Goal: Task Accomplishment & Management: Manage account settings

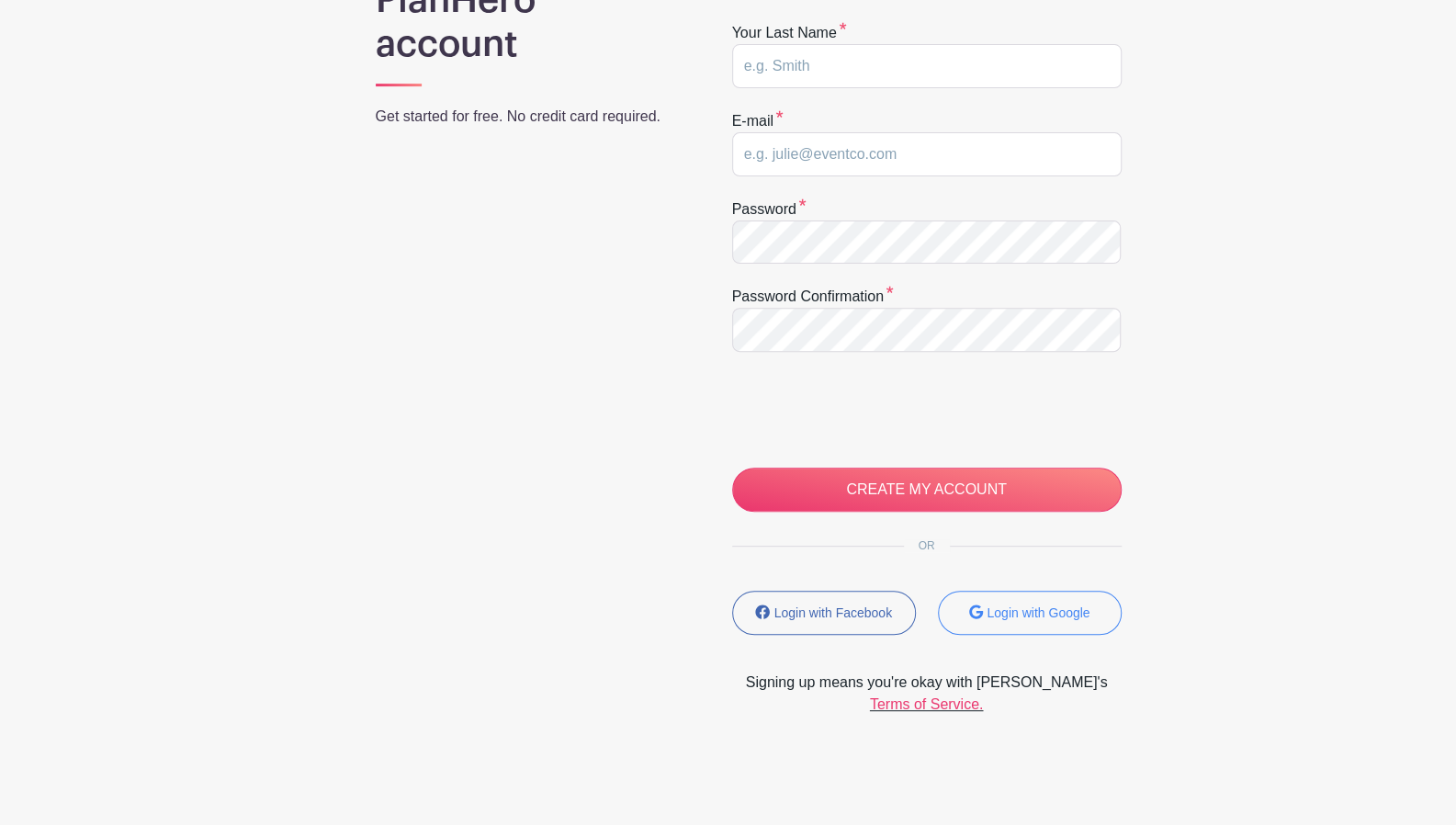
scroll to position [259, 0]
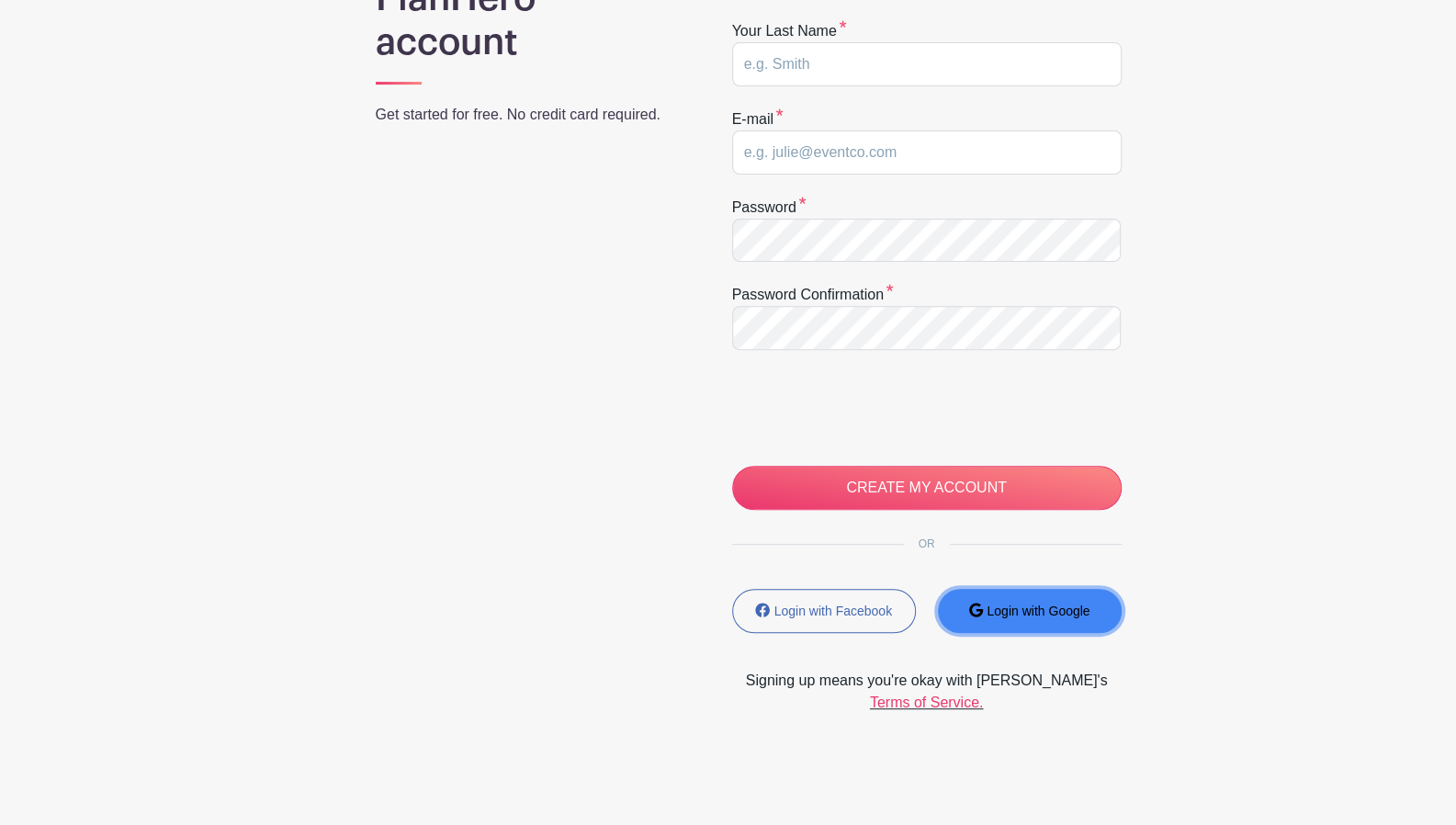
click at [976, 596] on button "Login with Google" at bounding box center [1030, 610] width 184 height 45
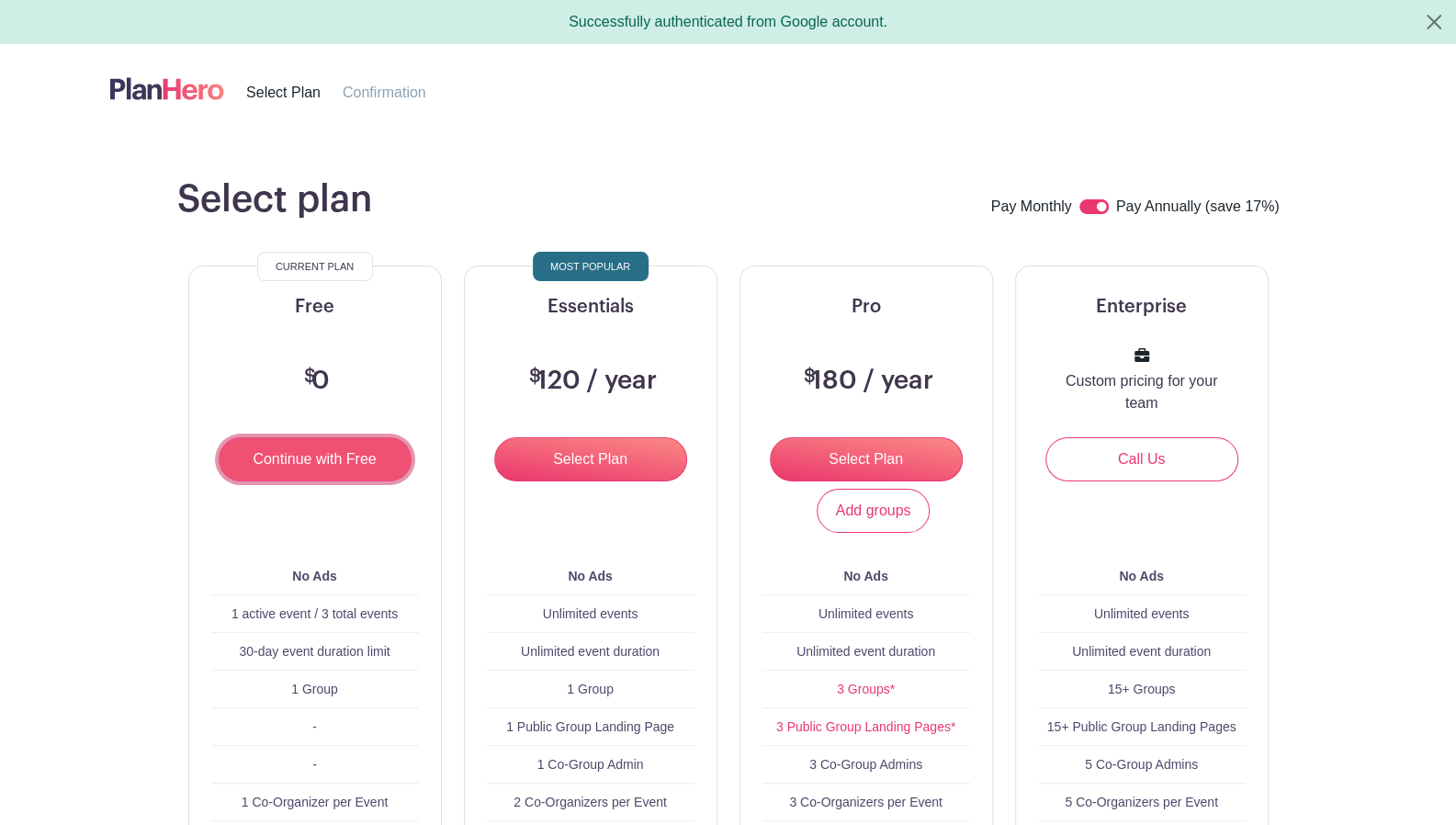
click at [379, 454] on input "Continue with Free" at bounding box center [315, 459] width 193 height 45
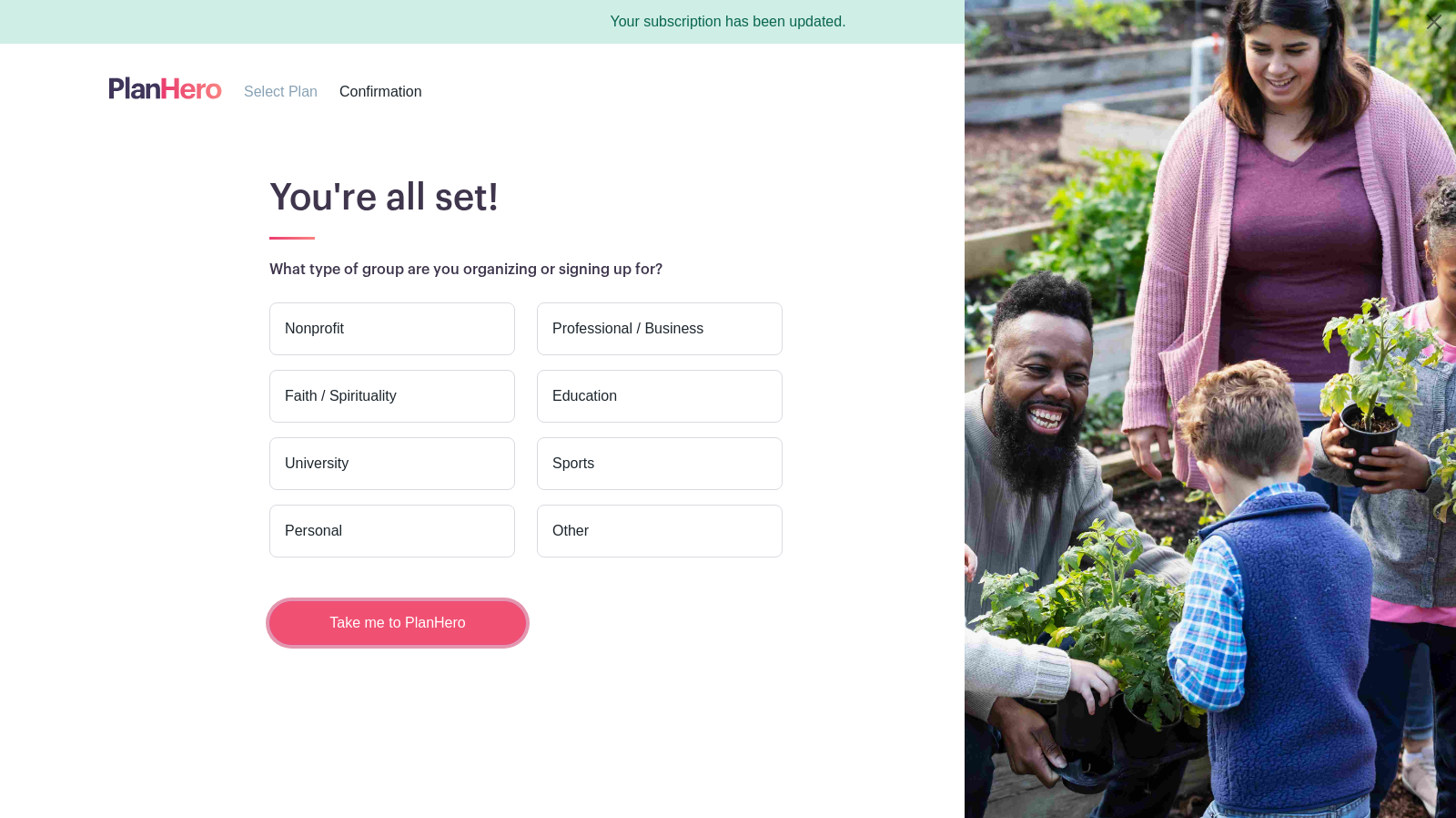
click at [377, 624] on button "Take me to PlanHero" at bounding box center [398, 623] width 257 height 44
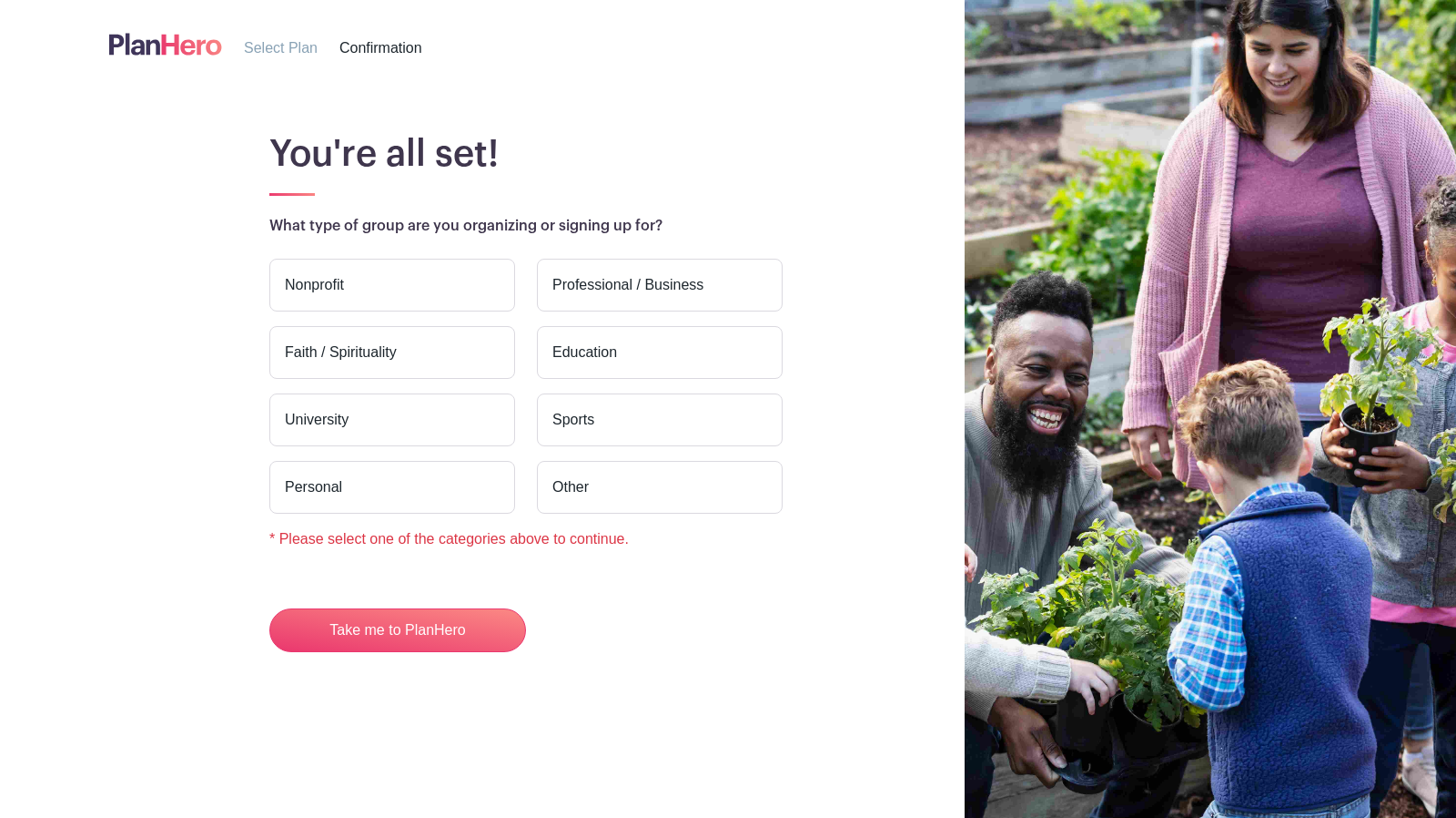
click at [427, 296] on label "Nonprofit" at bounding box center [392, 285] width 246 height 53
click at [0, 0] on input "Nonprofit" at bounding box center [0, 0] width 0 height 0
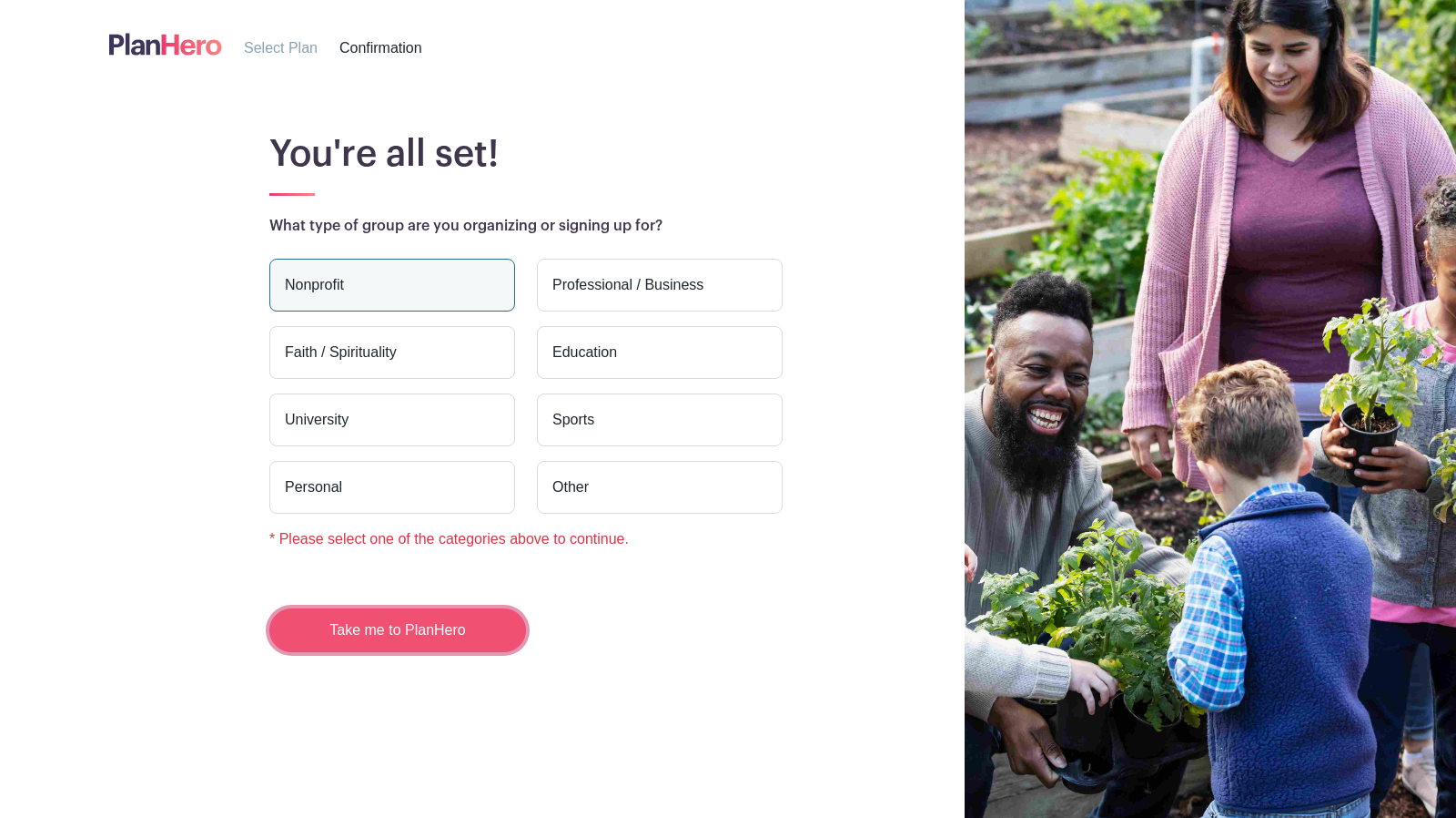
click at [384, 624] on button "Take me to PlanHero" at bounding box center [398, 630] width 257 height 44
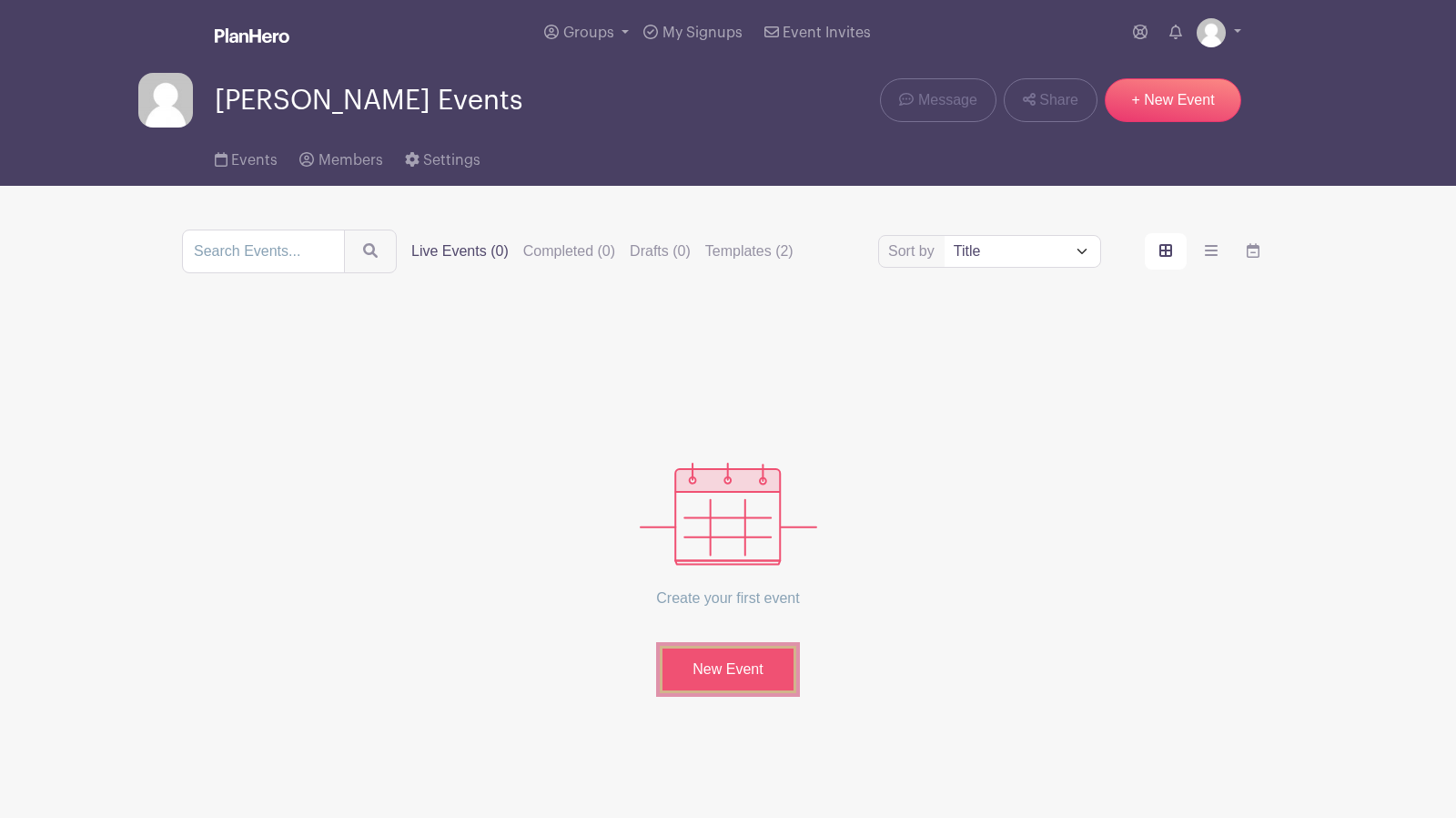
click at [685, 647] on link "New Event" at bounding box center [728, 669] width 136 height 47
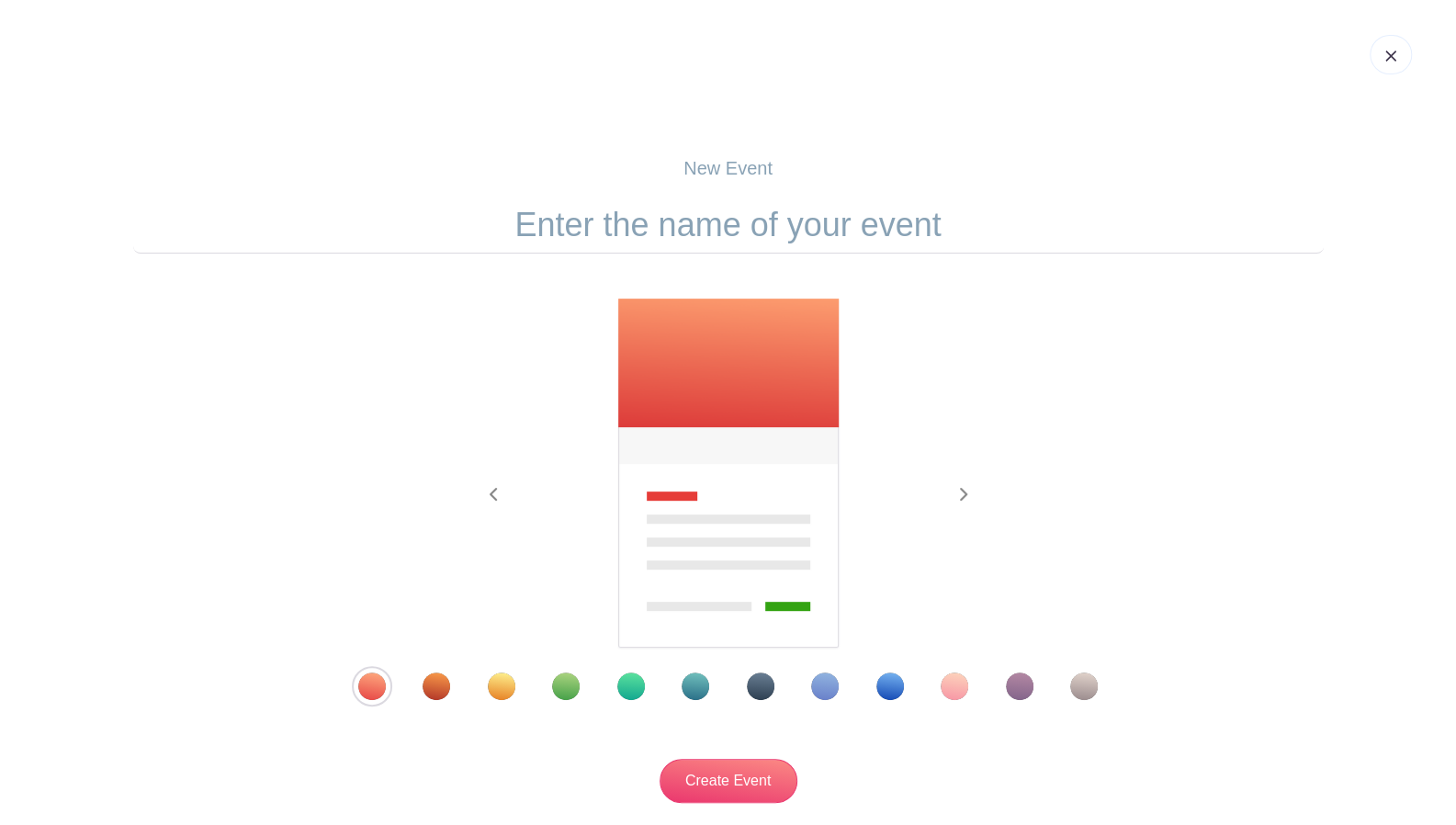
click at [752, 226] on input "text" at bounding box center [728, 226] width 1191 height 57
type input "DIY Bird Boxes"
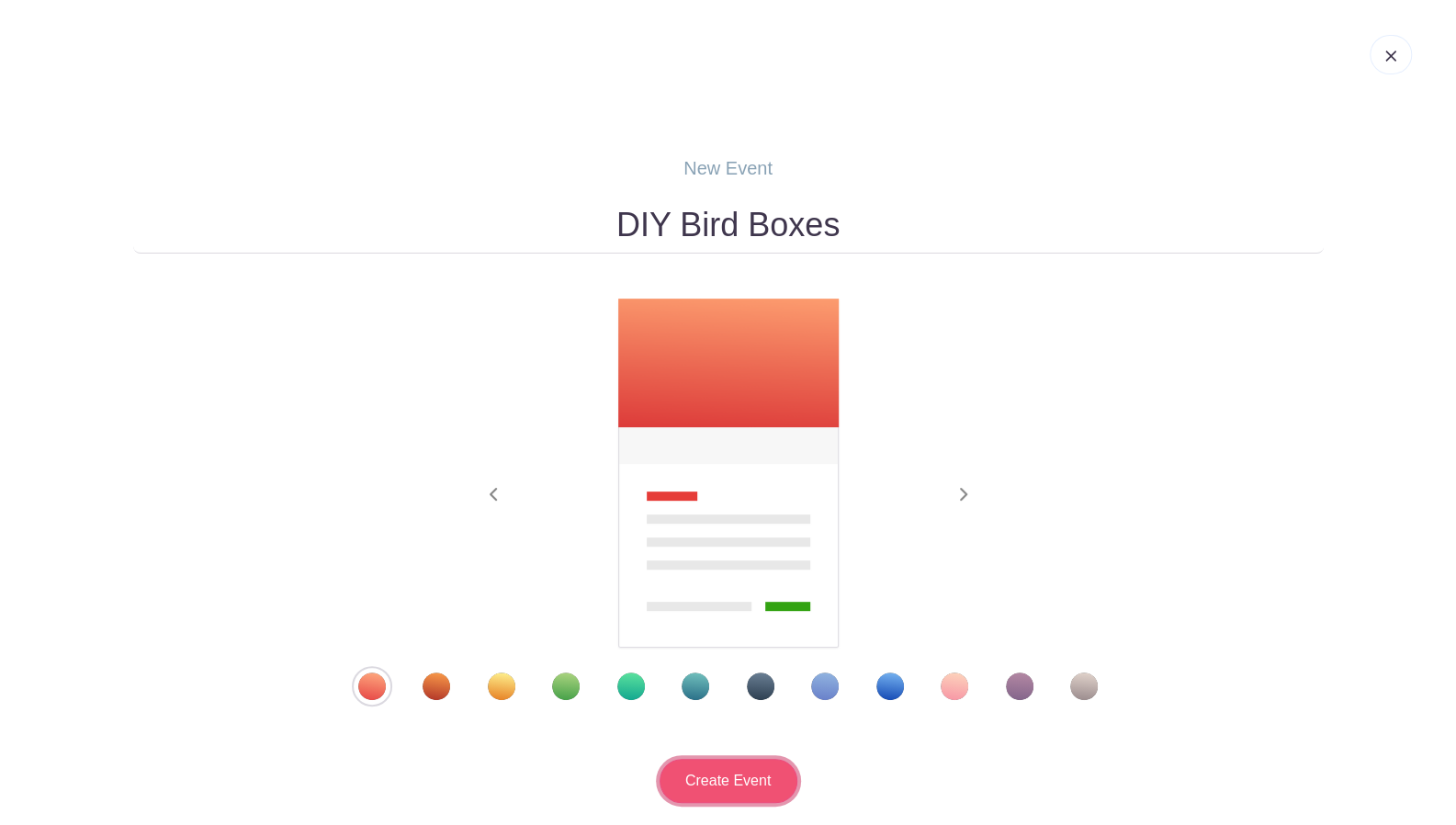
click at [771, 779] on input "Create Event" at bounding box center [728, 780] width 138 height 45
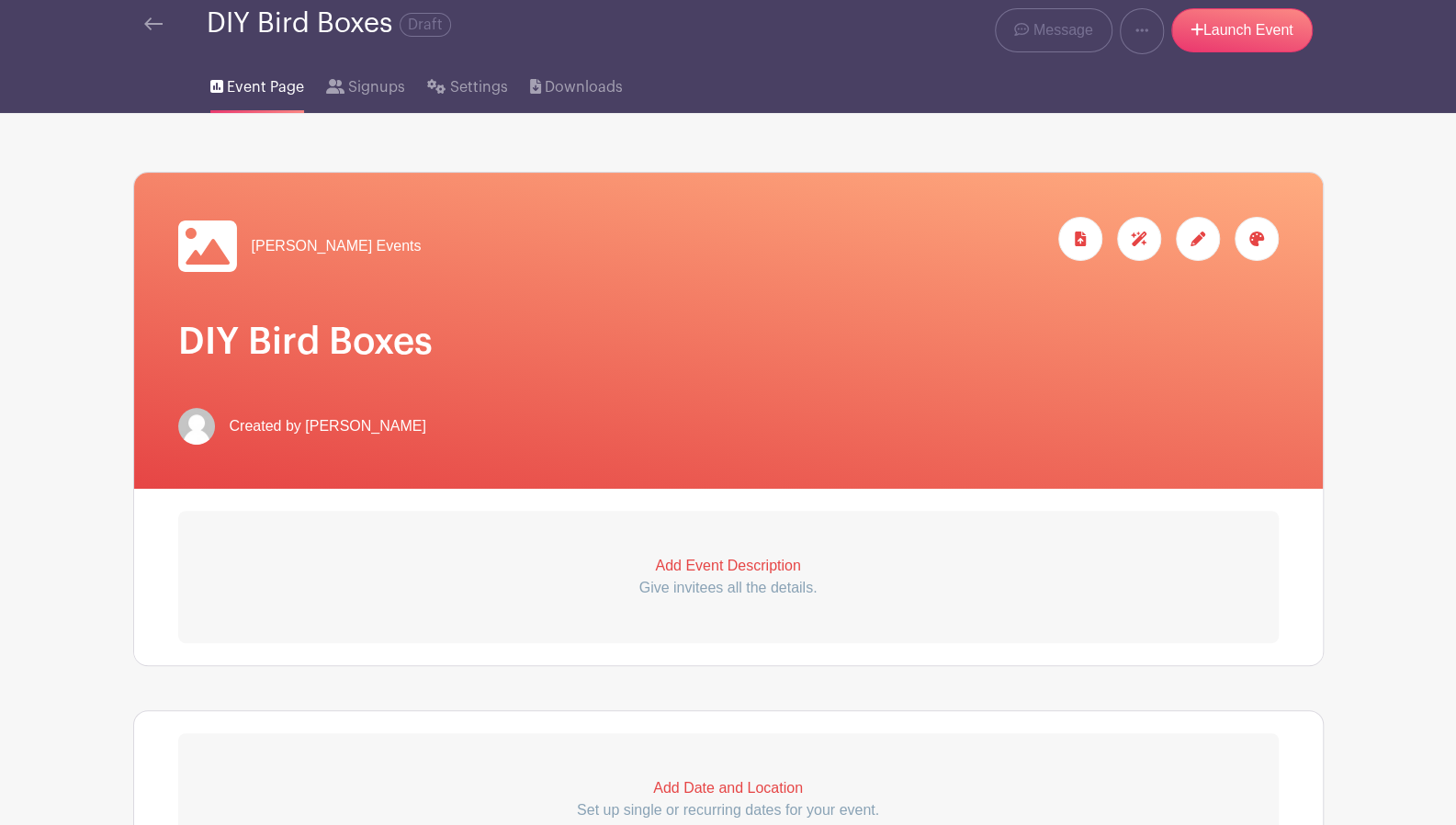
scroll to position [103, 0]
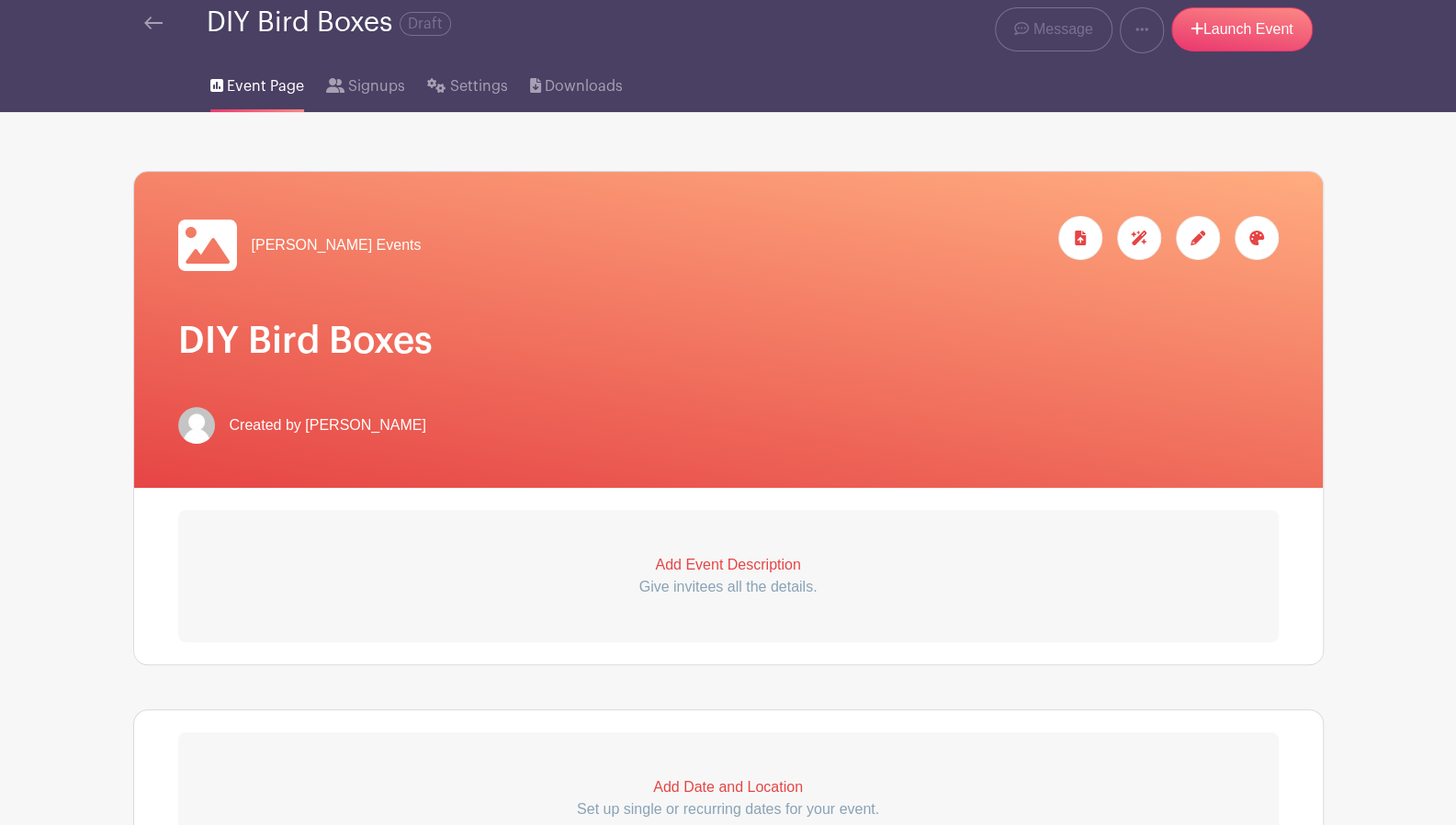
click at [753, 563] on p "Add Event Description" at bounding box center [728, 565] width 1101 height 22
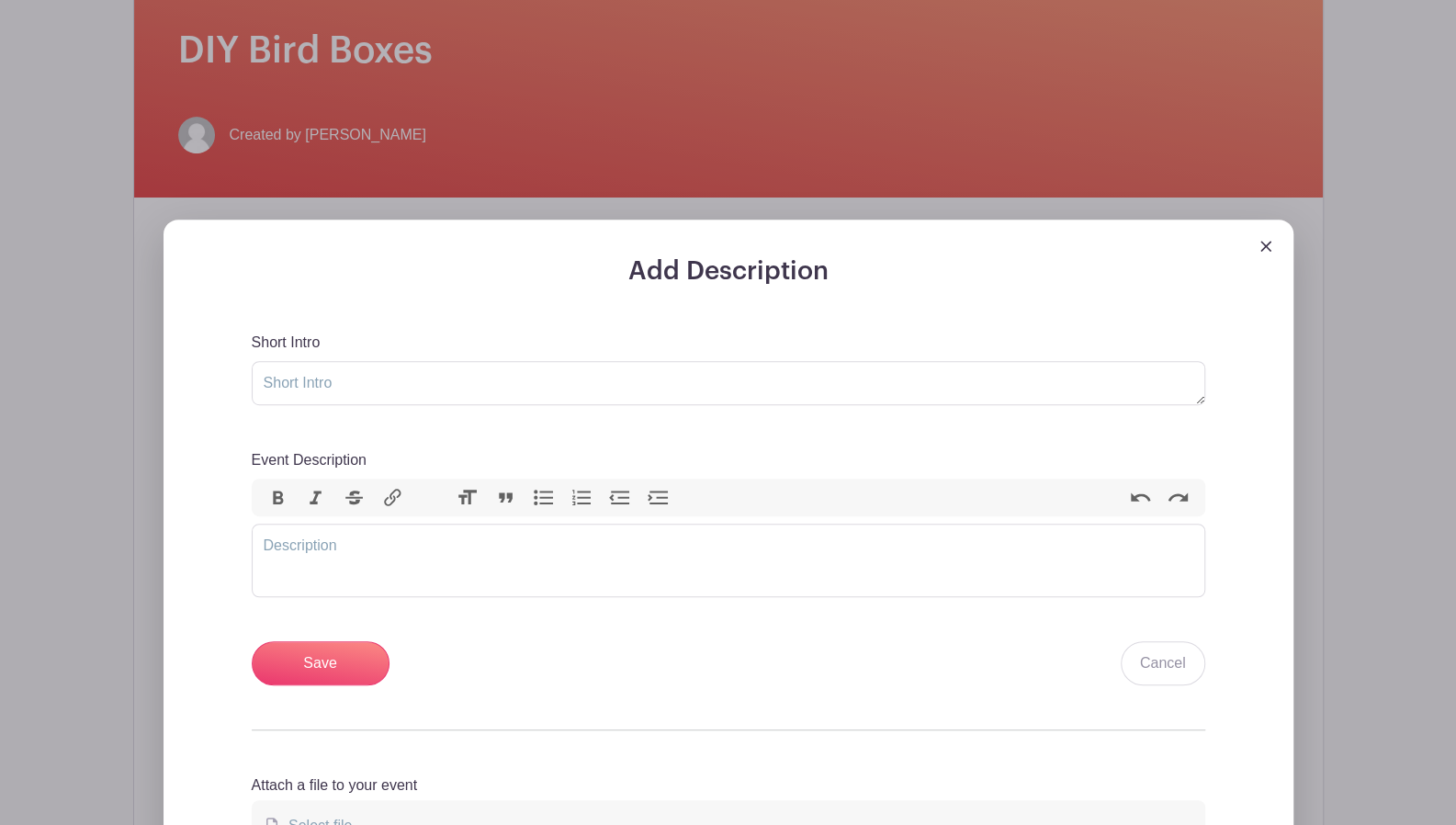
scroll to position [394, 0]
click at [579, 699] on div "Add Description Short Intro Event Description Bold Italic Strikethrough Link He…" at bounding box center [728, 575] width 1042 height 639
click at [569, 549] on trix-editor "Event Description" at bounding box center [728, 559] width 954 height 73
paste trix-editor "<div>We’re running a Bird Box Workshop for 28 young people and need some tools …"
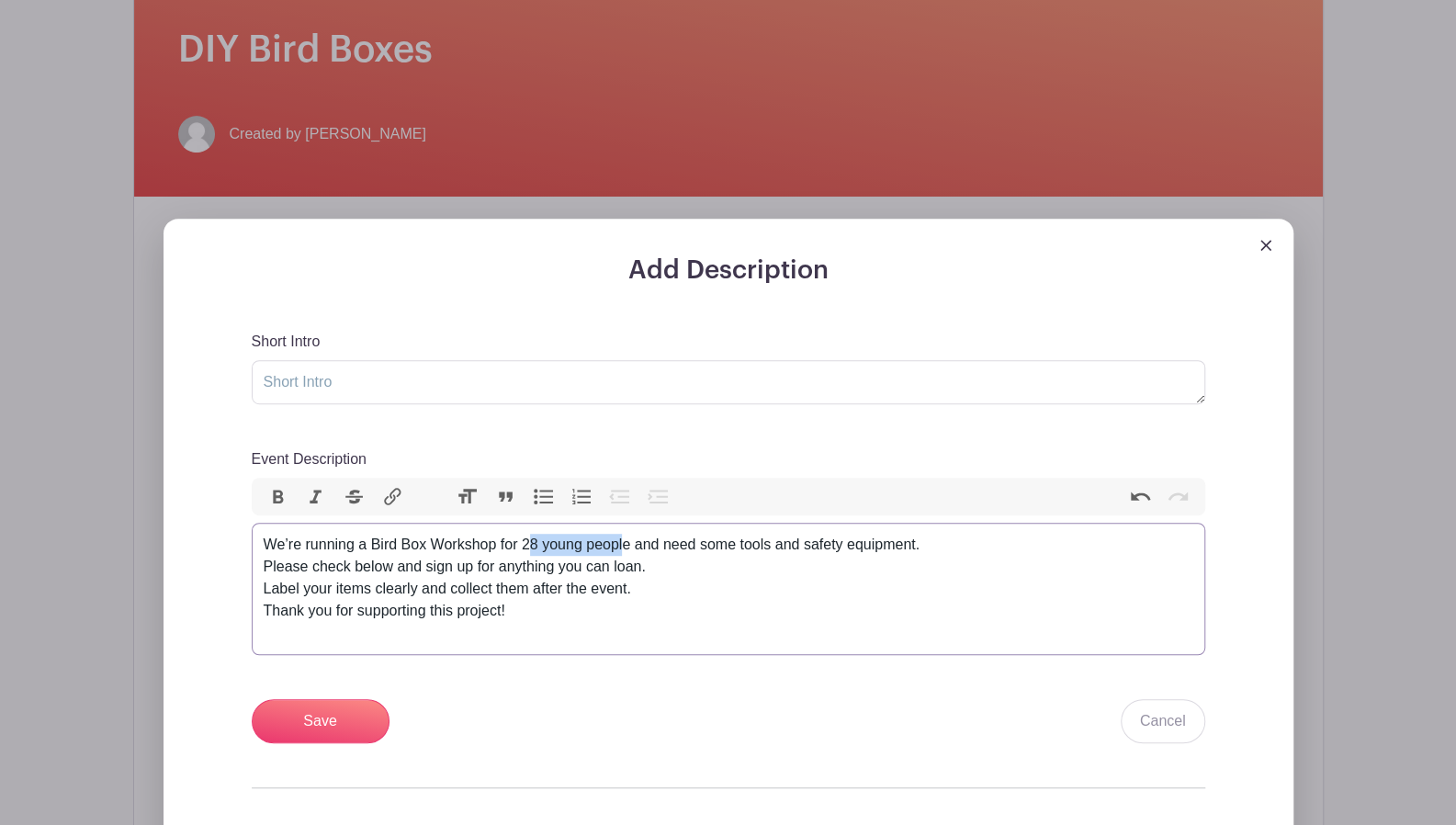
drag, startPoint x: 625, startPoint y: 542, endPoint x: 530, endPoint y: 544, distance: 95.0
click at [530, 544] on div "We’re running a Bird Box Workshop for 28 young people and need some tools and s…" at bounding box center [728, 588] width 929 height 110
click at [888, 539] on div "We’re running a Bird Box Workshop for the Scouts and need some tools and safety…" at bounding box center [728, 588] width 929 height 110
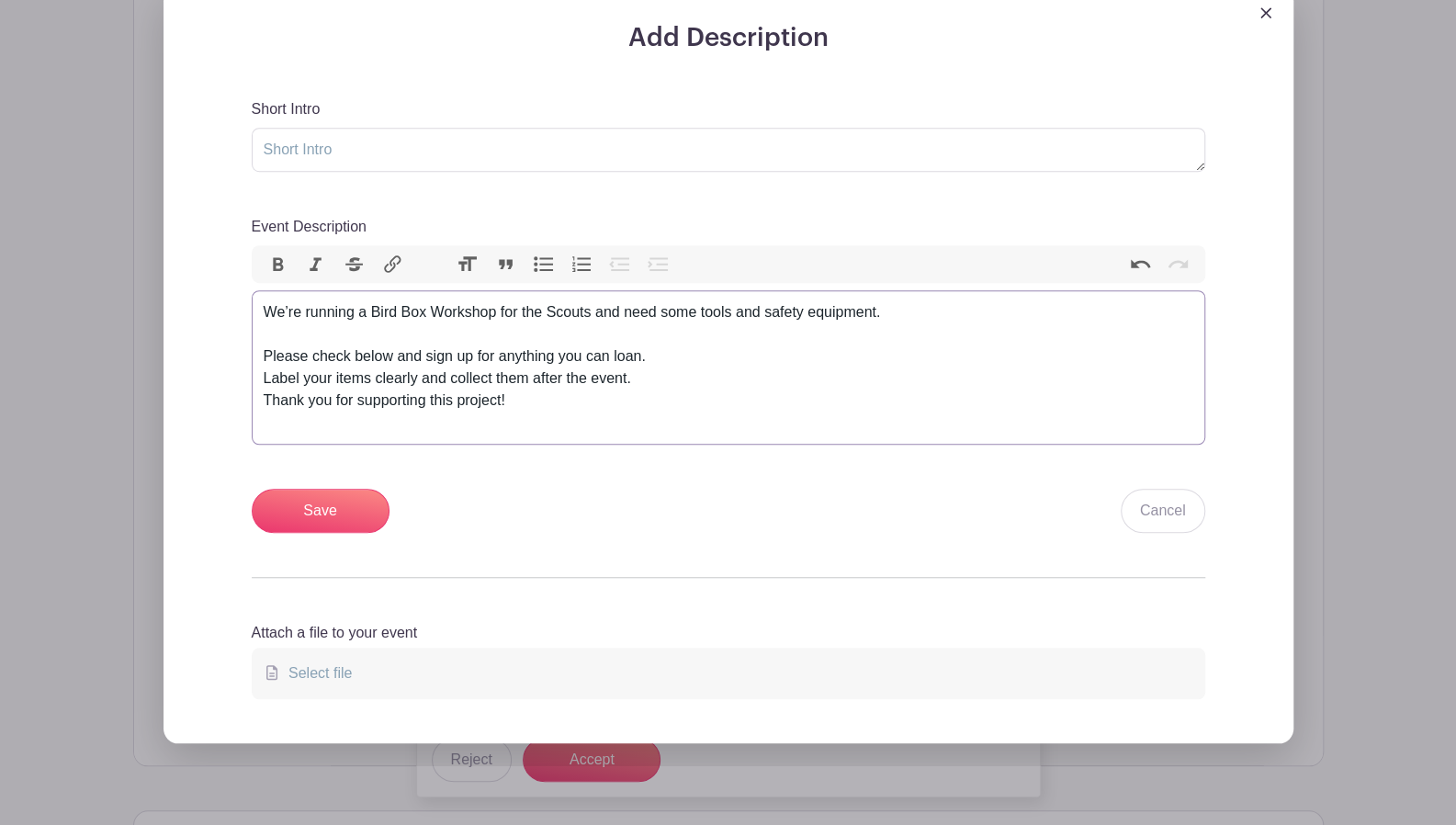
scroll to position [625, 0]
click at [824, 367] on div "We’re running a Bird Box Workshop for the Scouts and need some tools and safety…" at bounding box center [728, 368] width 929 height 133
click at [802, 347] on div "We’re running a Bird Box Workshop for the Scouts and need some tools and safety…" at bounding box center [728, 368] width 929 height 133
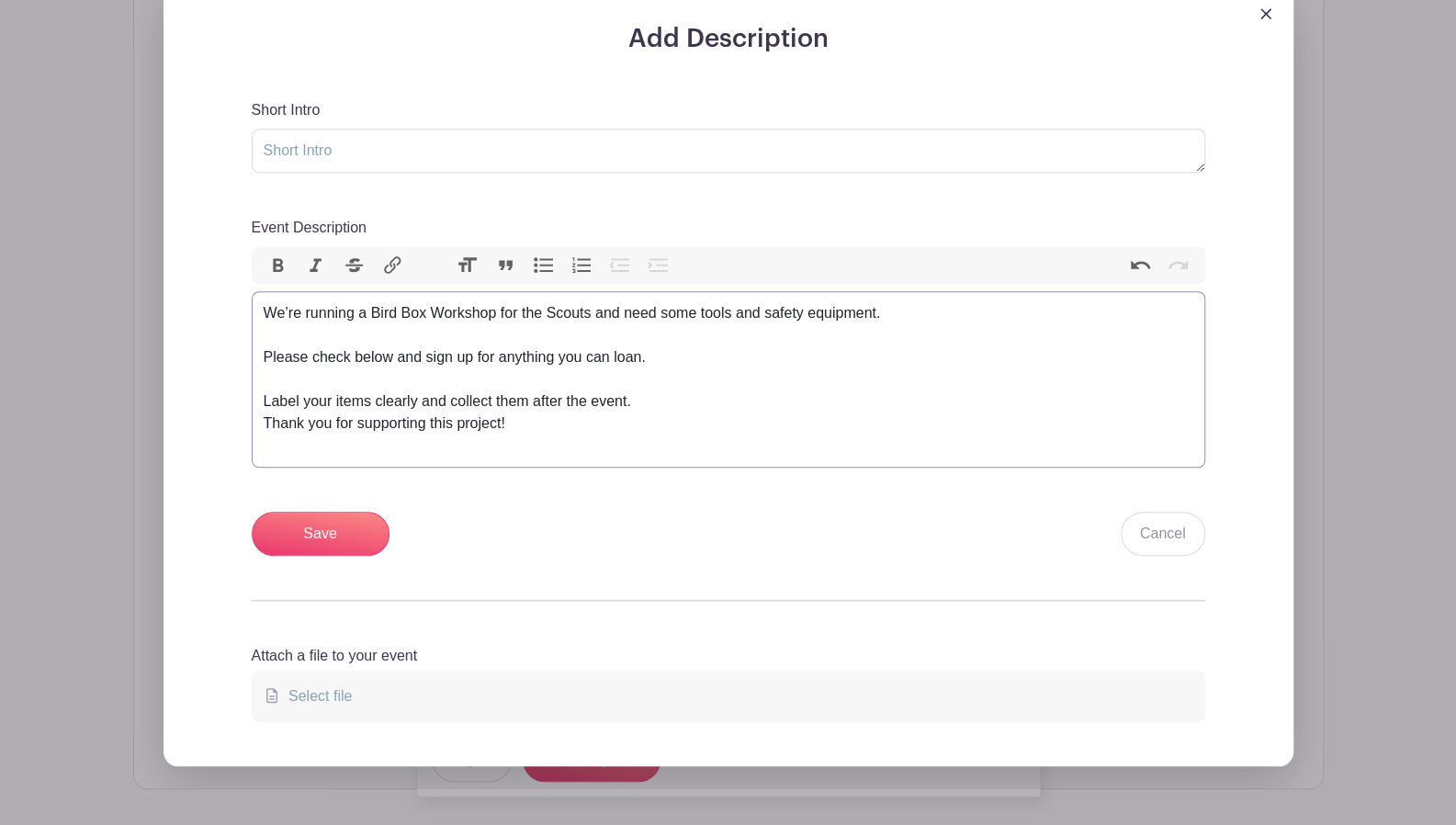
click at [758, 400] on div "We’re running a Bird Box Workshop for the Scouts and need some tools and safety…" at bounding box center [728, 379] width 929 height 154
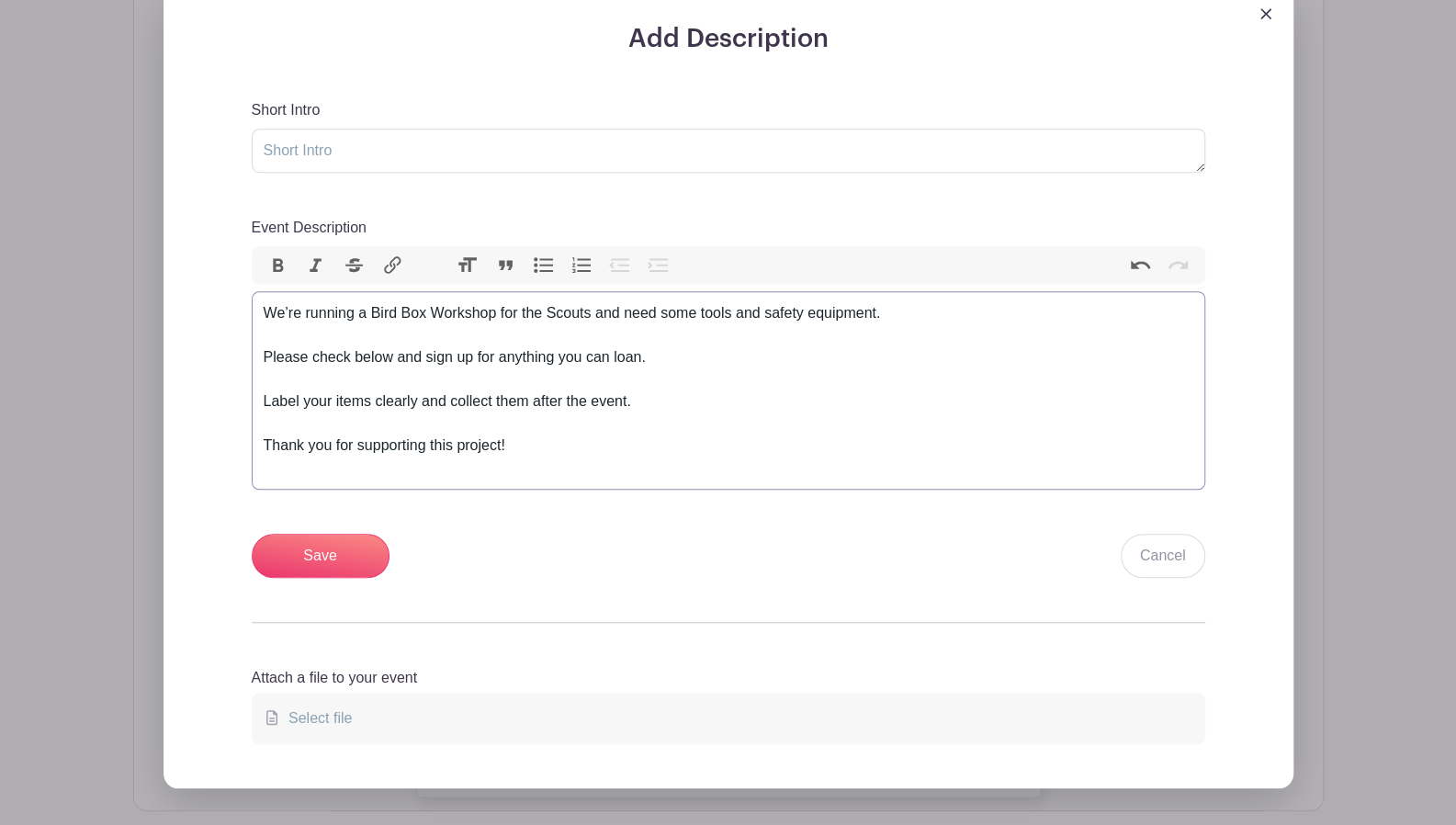
type trix-editor "<div>We’re running a Bird Box Workshop for the Scouts and need some tools and s…"
click at [731, 138] on textarea "Short Intro" at bounding box center [728, 150] width 954 height 45
type textarea "Sign up sheet for Scouts DIY"
click at [365, 564] on input "Save" at bounding box center [320, 555] width 138 height 45
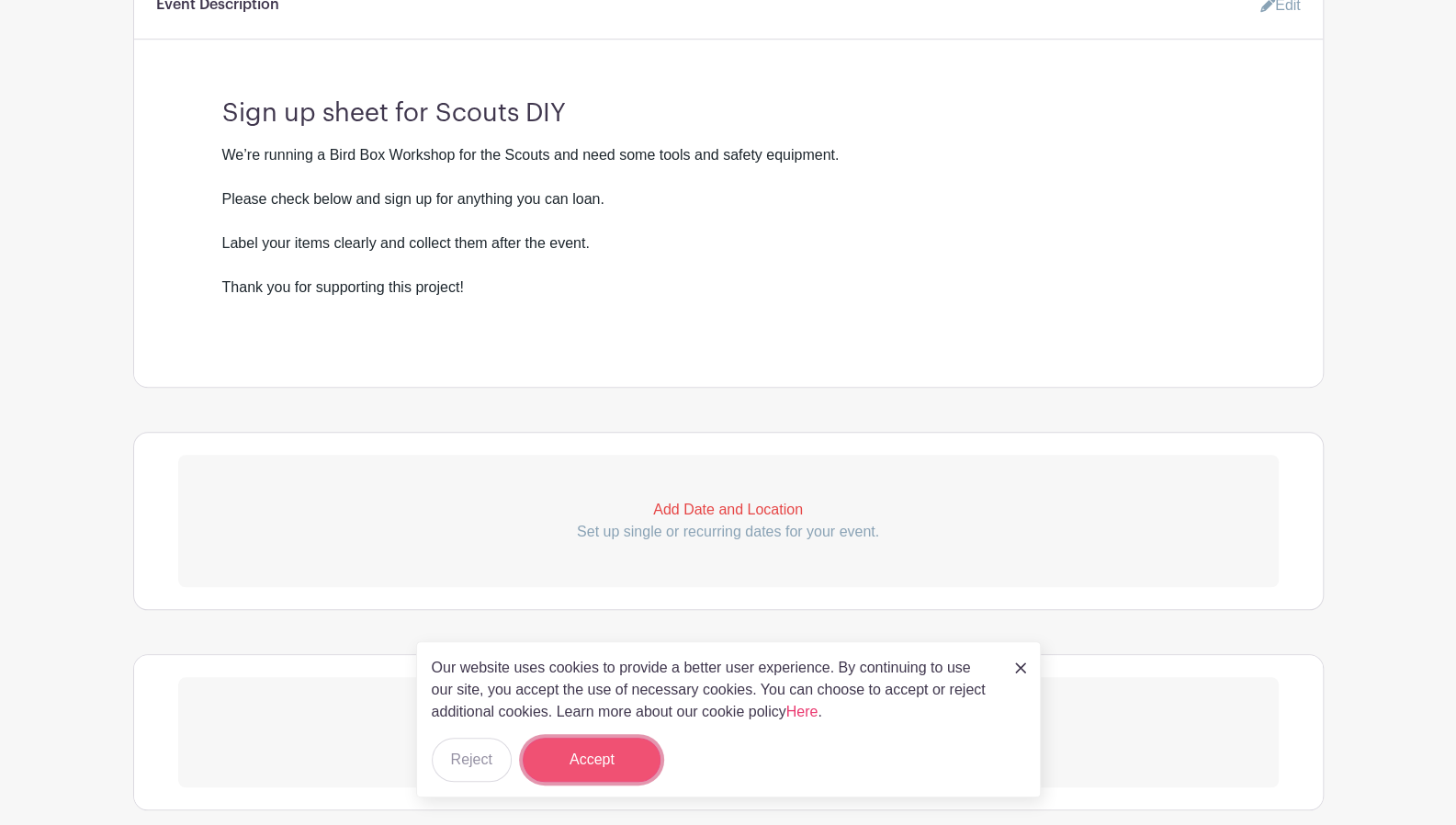
click at [596, 750] on button "Accept" at bounding box center [591, 759] width 138 height 45
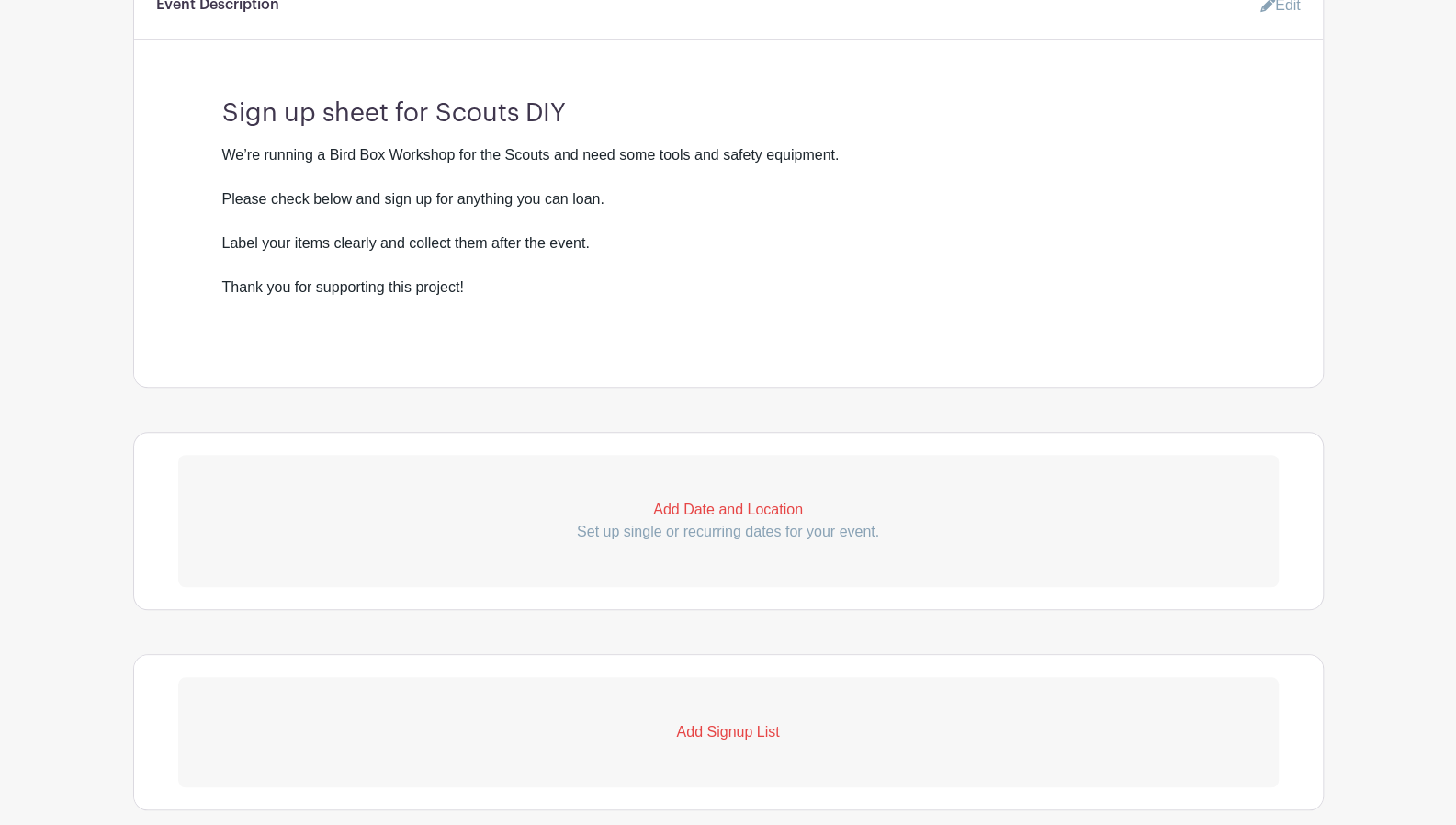
click at [723, 506] on p "Add Date and Location" at bounding box center [728, 509] width 1101 height 22
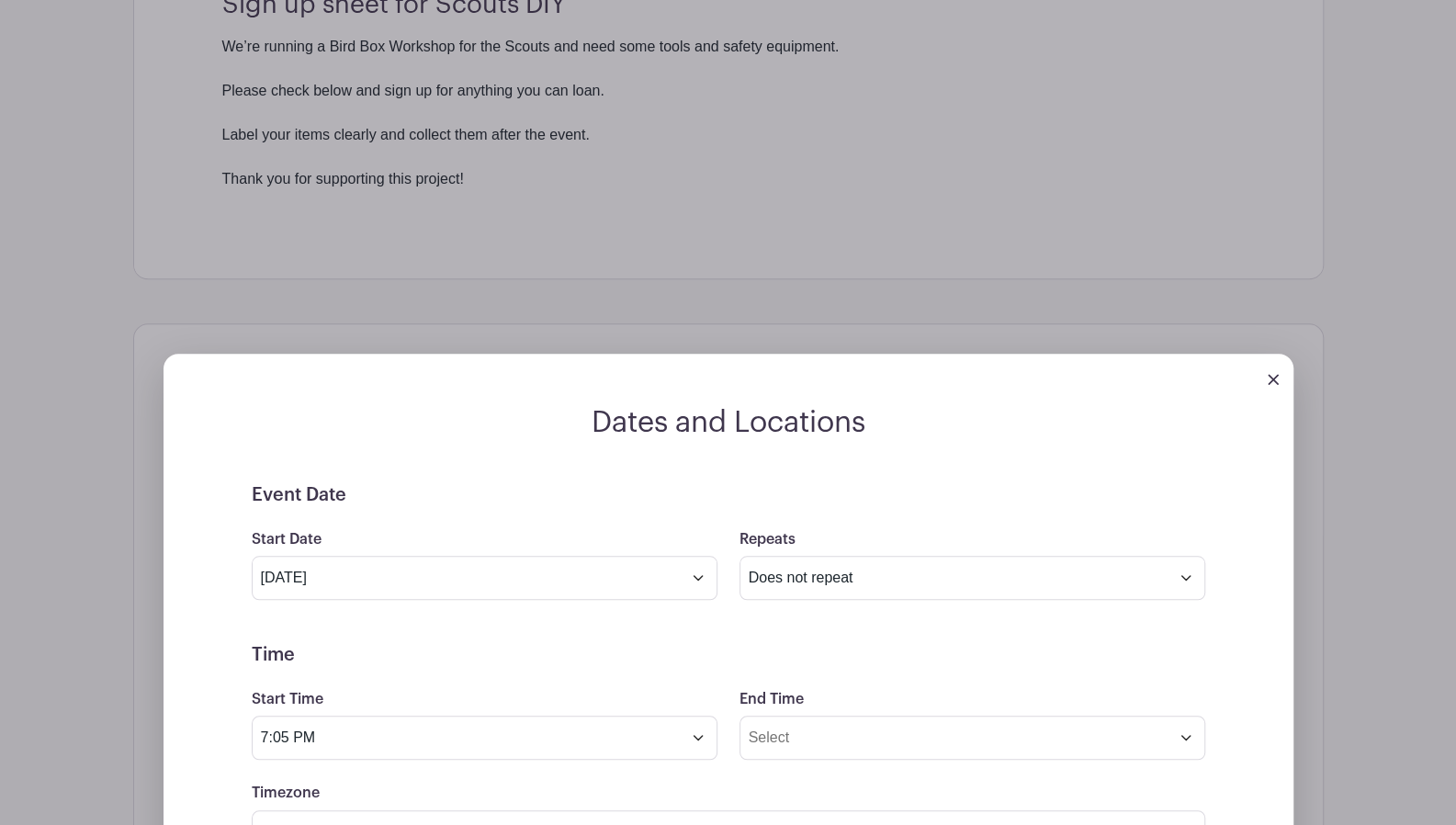
scroll to position [736, 0]
click at [698, 569] on input "[DATE]" at bounding box center [484, 576] width 466 height 45
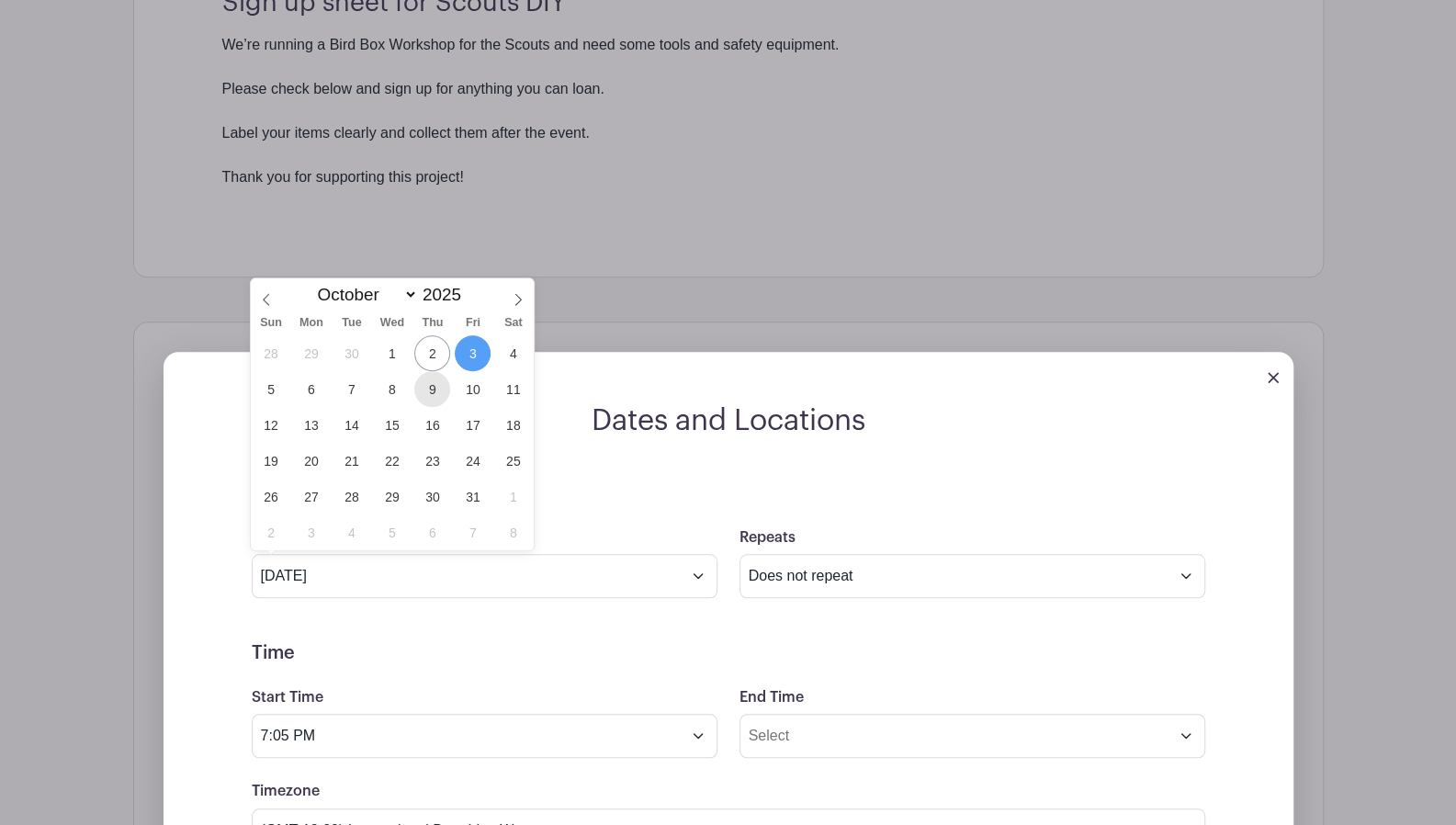
click at [439, 383] on span "9" at bounding box center [433, 389] width 36 height 36
type input "[DATE]"
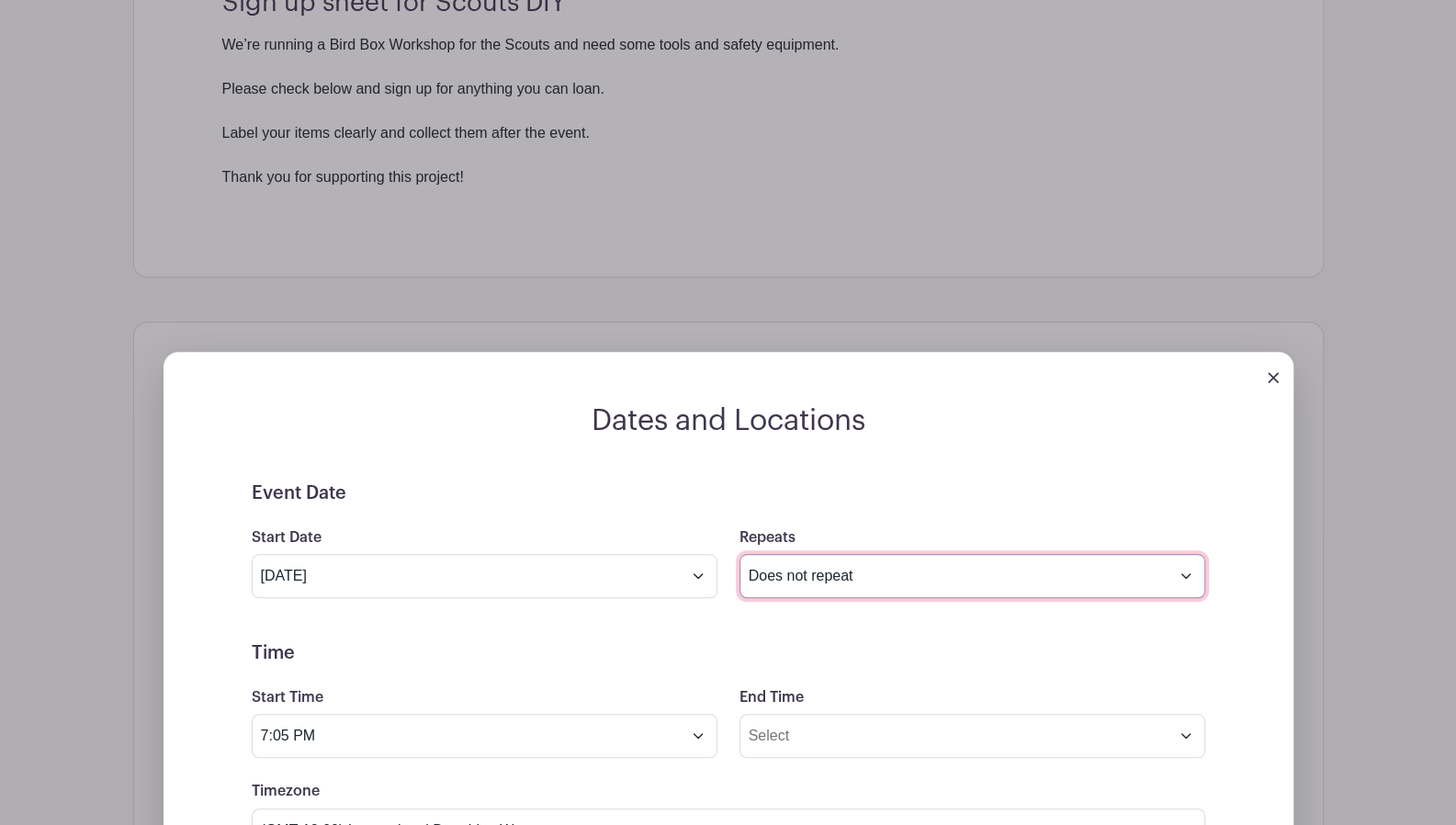
click at [802, 568] on select "Does not repeat Daily Weekly Monthly on day 9 Monthly on the second [DATE] Othe…" at bounding box center [972, 576] width 466 height 45
select select "weekly"
click at [739, 554] on select "Does not repeat Daily Weekly Monthly on day 9 Monthly on the second [DATE] Othe…" at bounding box center [972, 576] width 466 height 45
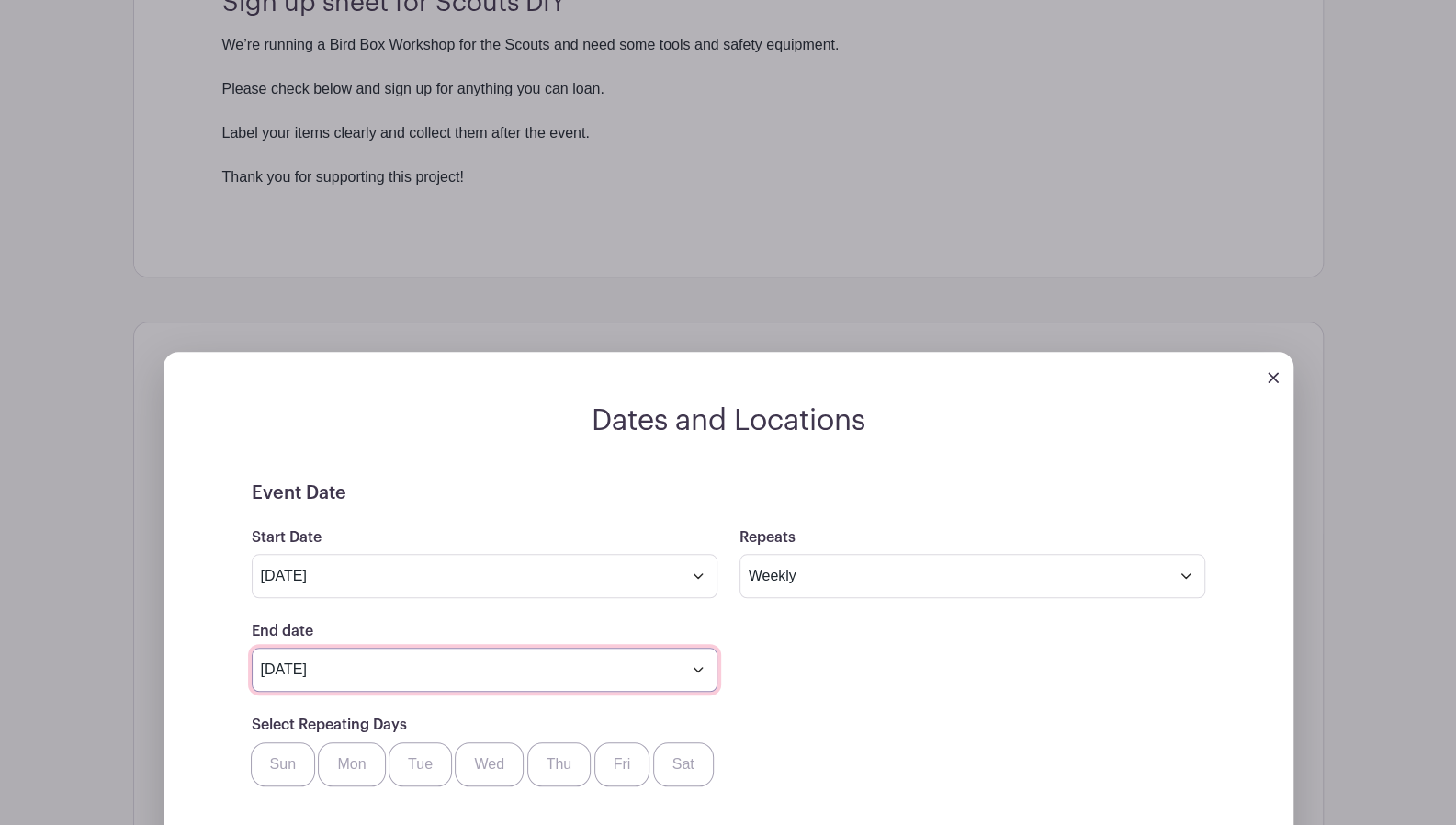
click at [626, 677] on input "[DATE]" at bounding box center [484, 669] width 466 height 45
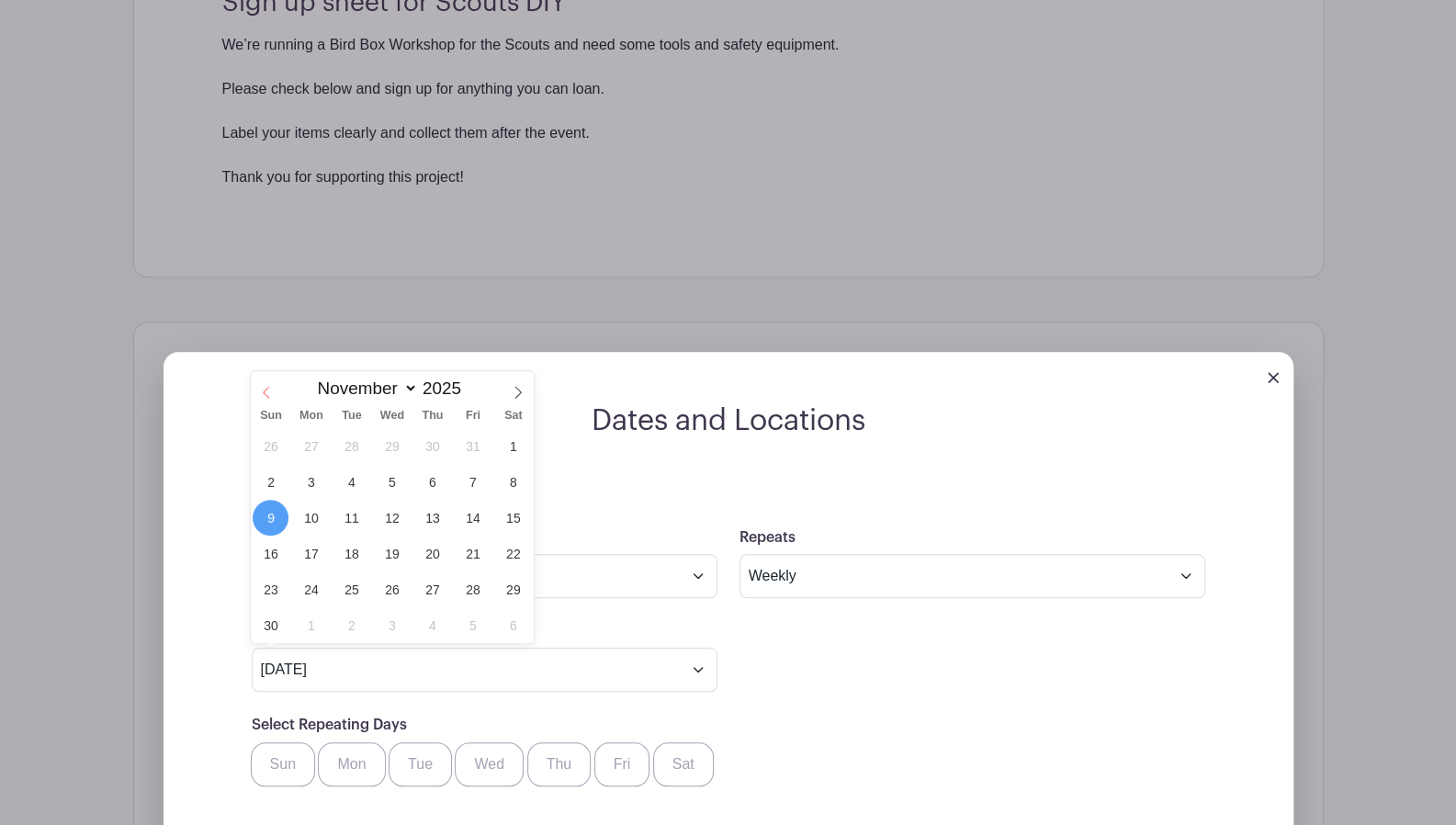
click at [268, 391] on icon at bounding box center [266, 392] width 13 height 13
select select "9"
click at [457, 474] on span "10" at bounding box center [472, 482] width 36 height 36
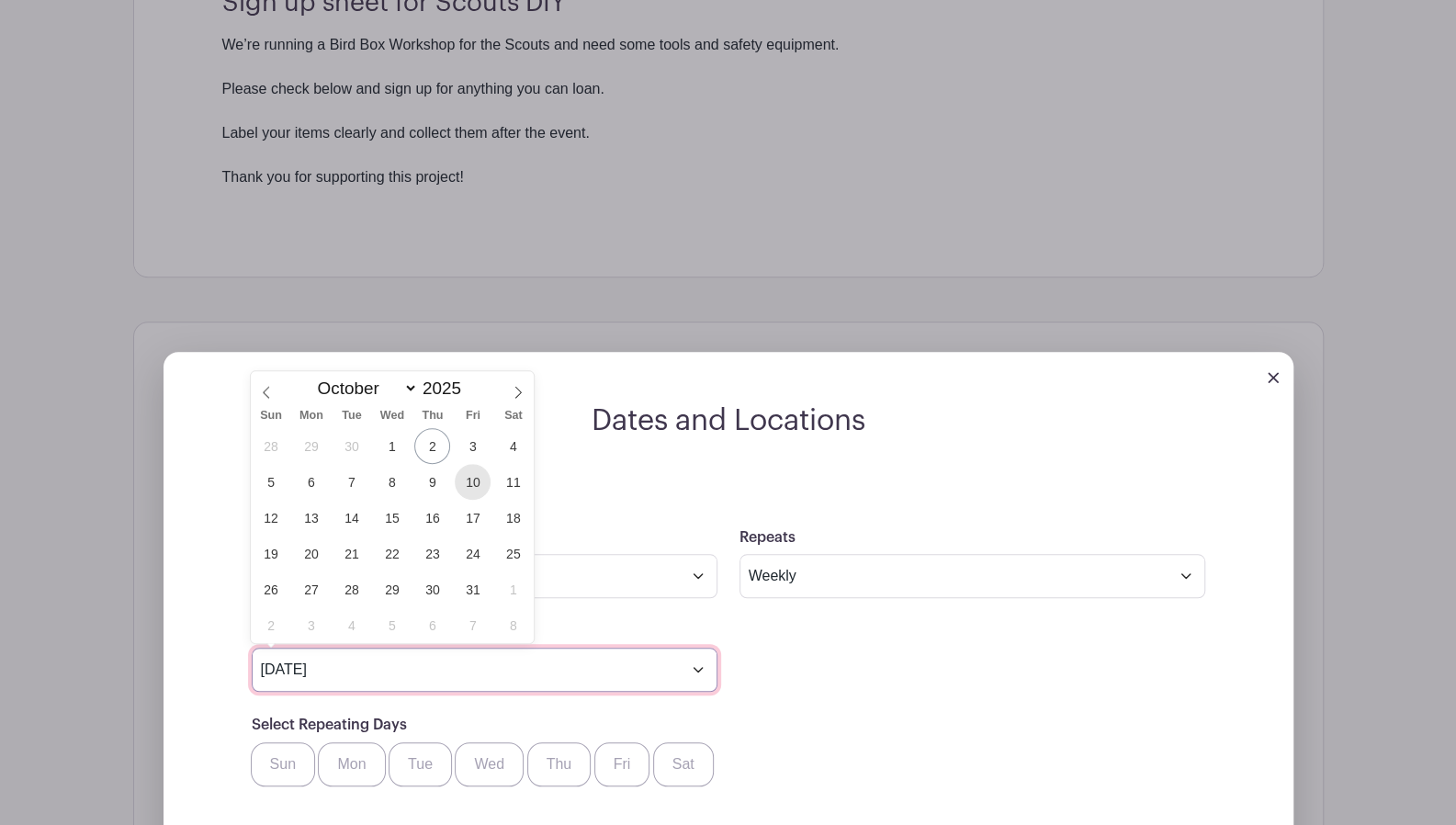
type input "[DATE]"
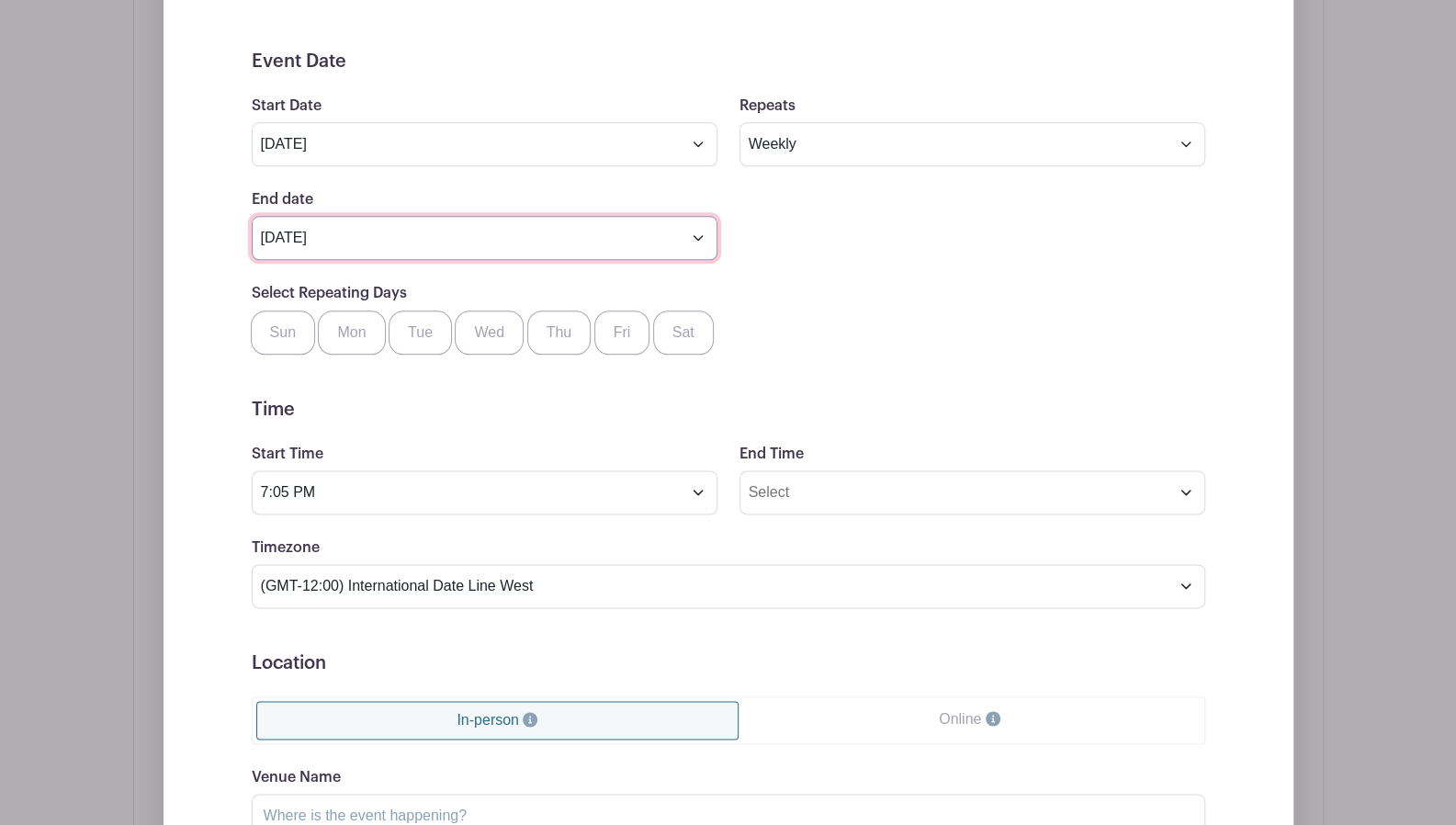
scroll to position [1171, 0]
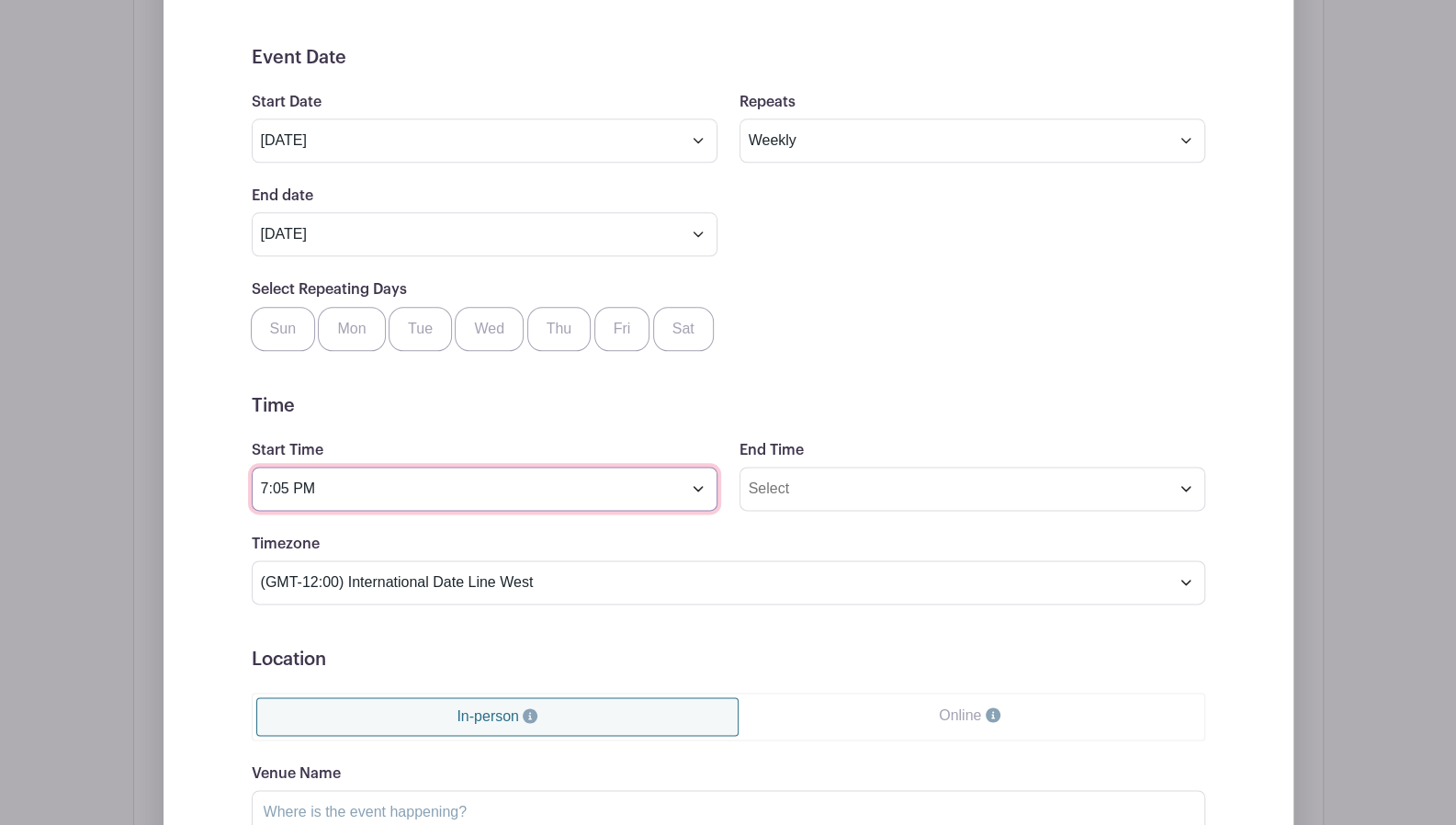
click at [444, 479] on input "7:05 PM" at bounding box center [484, 489] width 466 height 45
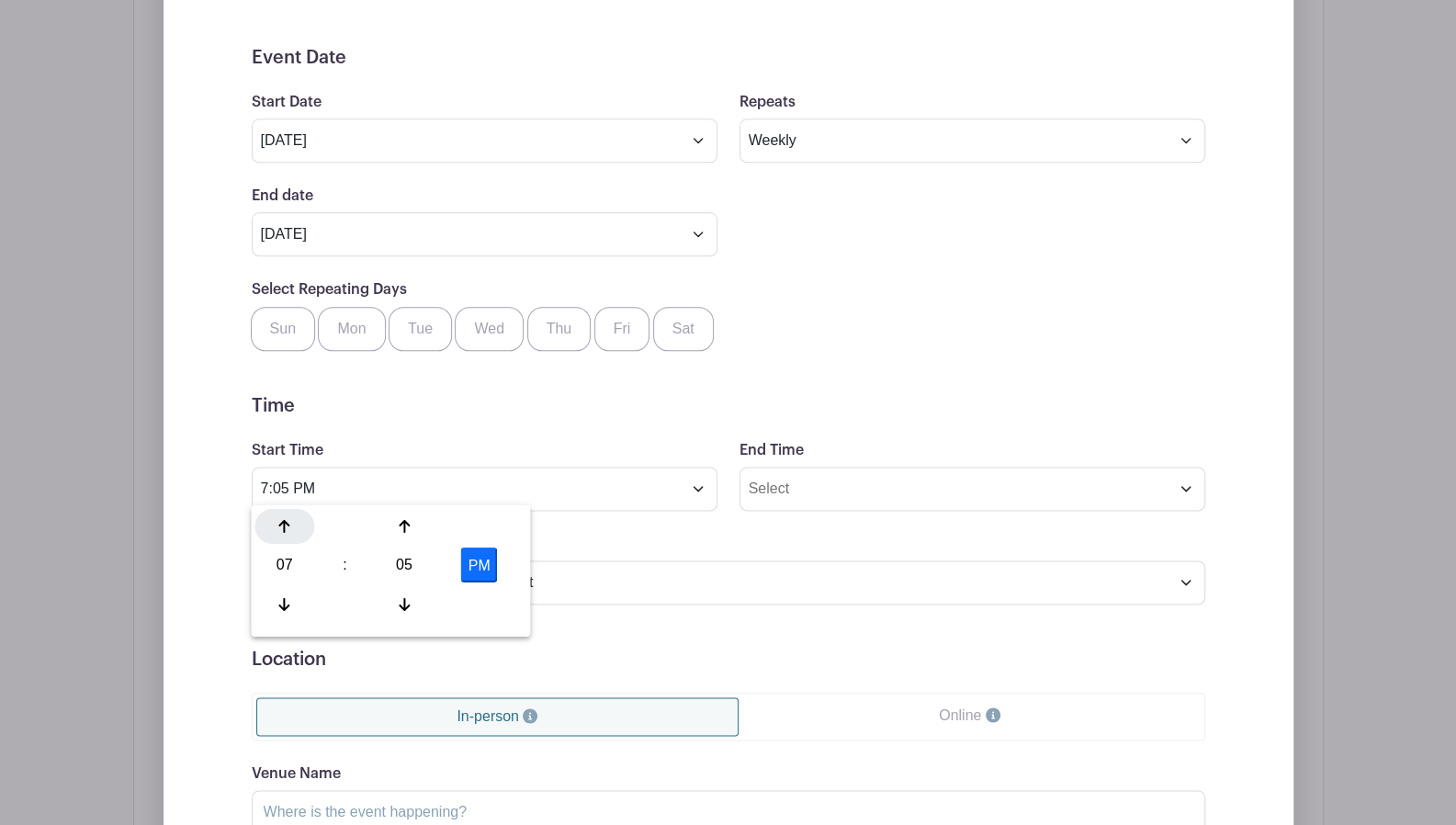
click at [298, 528] on div at bounding box center [284, 525] width 59 height 35
click at [279, 604] on icon at bounding box center [284, 602] width 11 height 13
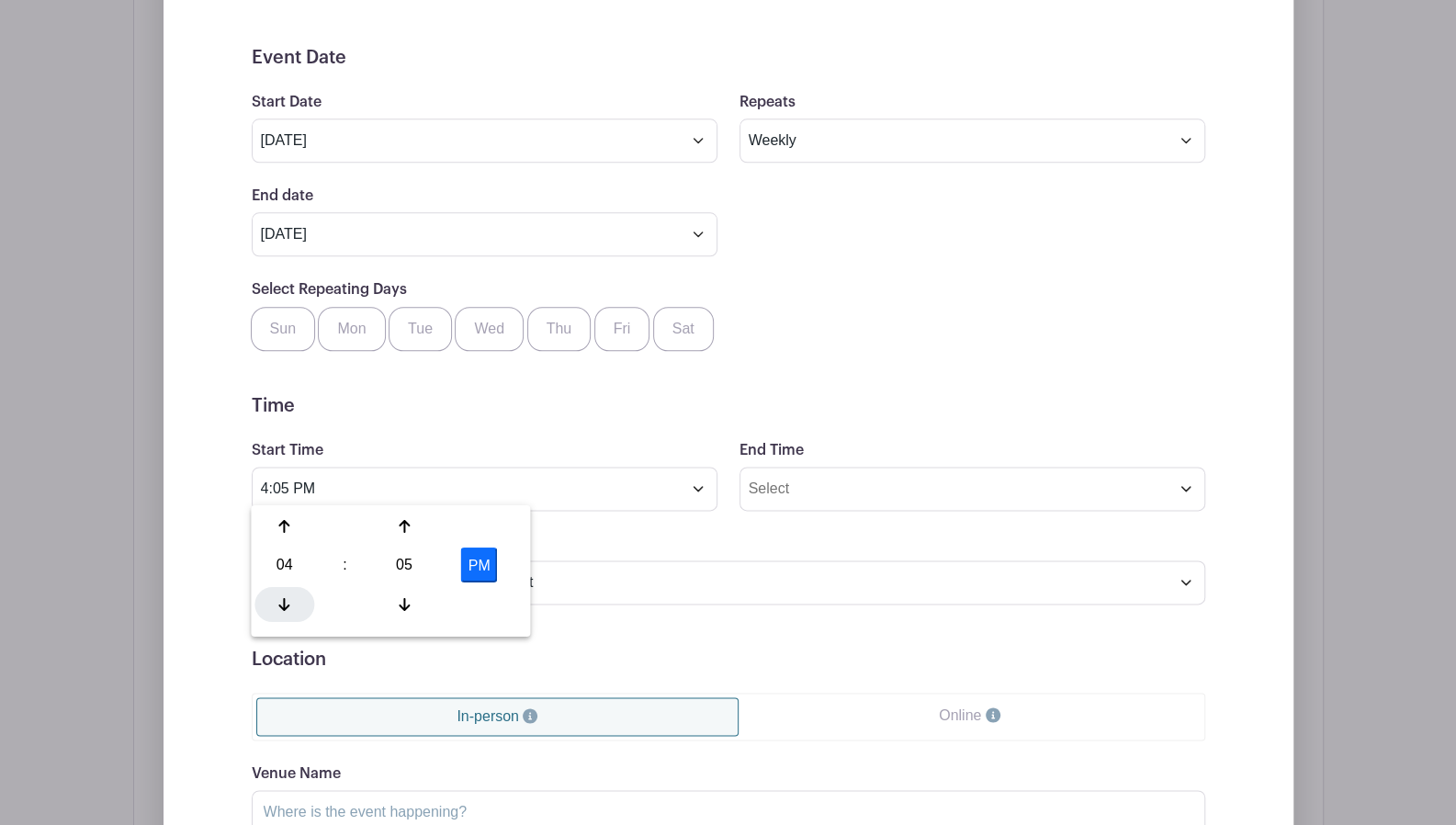
click at [279, 604] on icon at bounding box center [284, 602] width 11 height 13
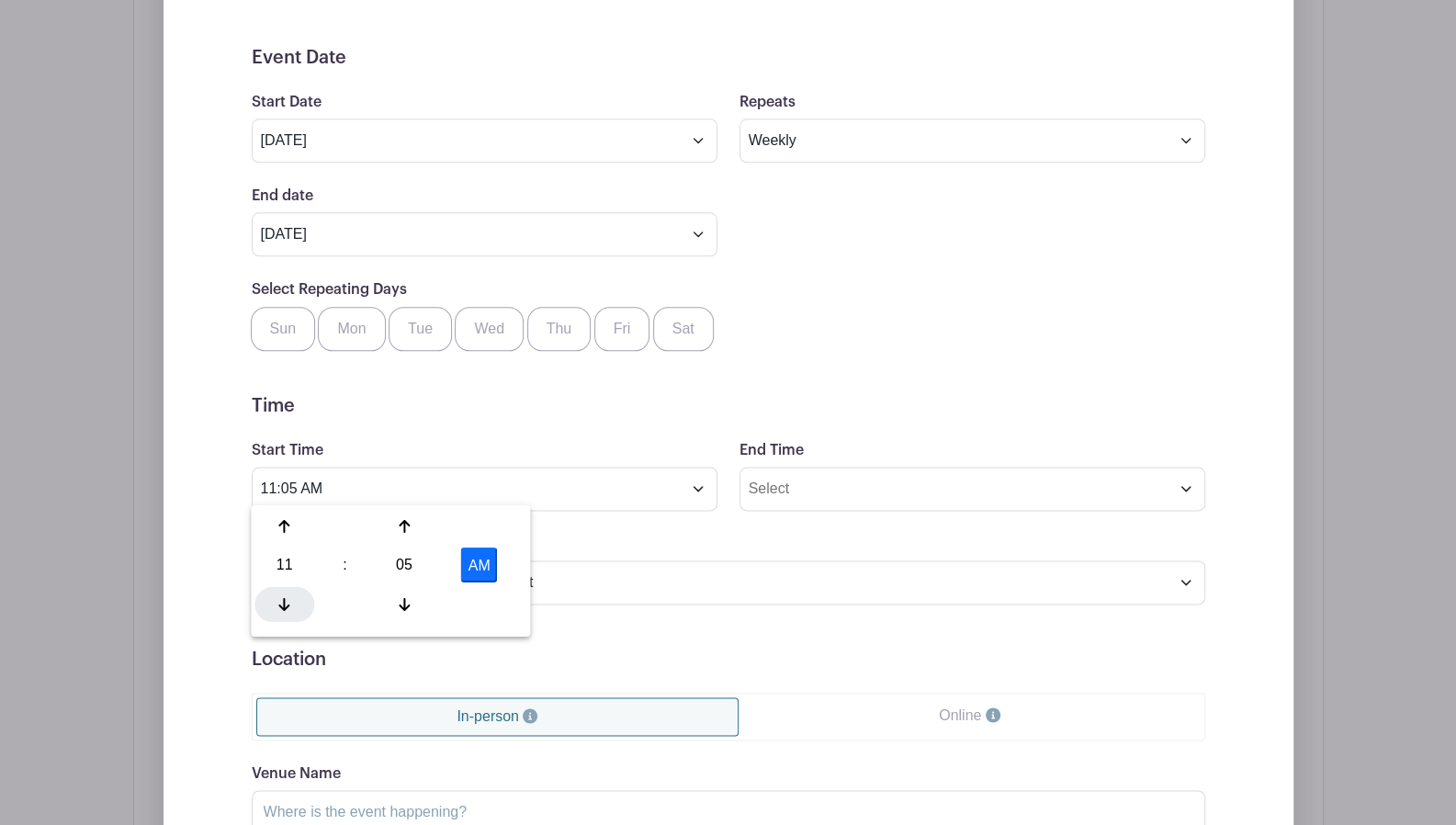
click at [279, 604] on icon at bounding box center [284, 602] width 11 height 13
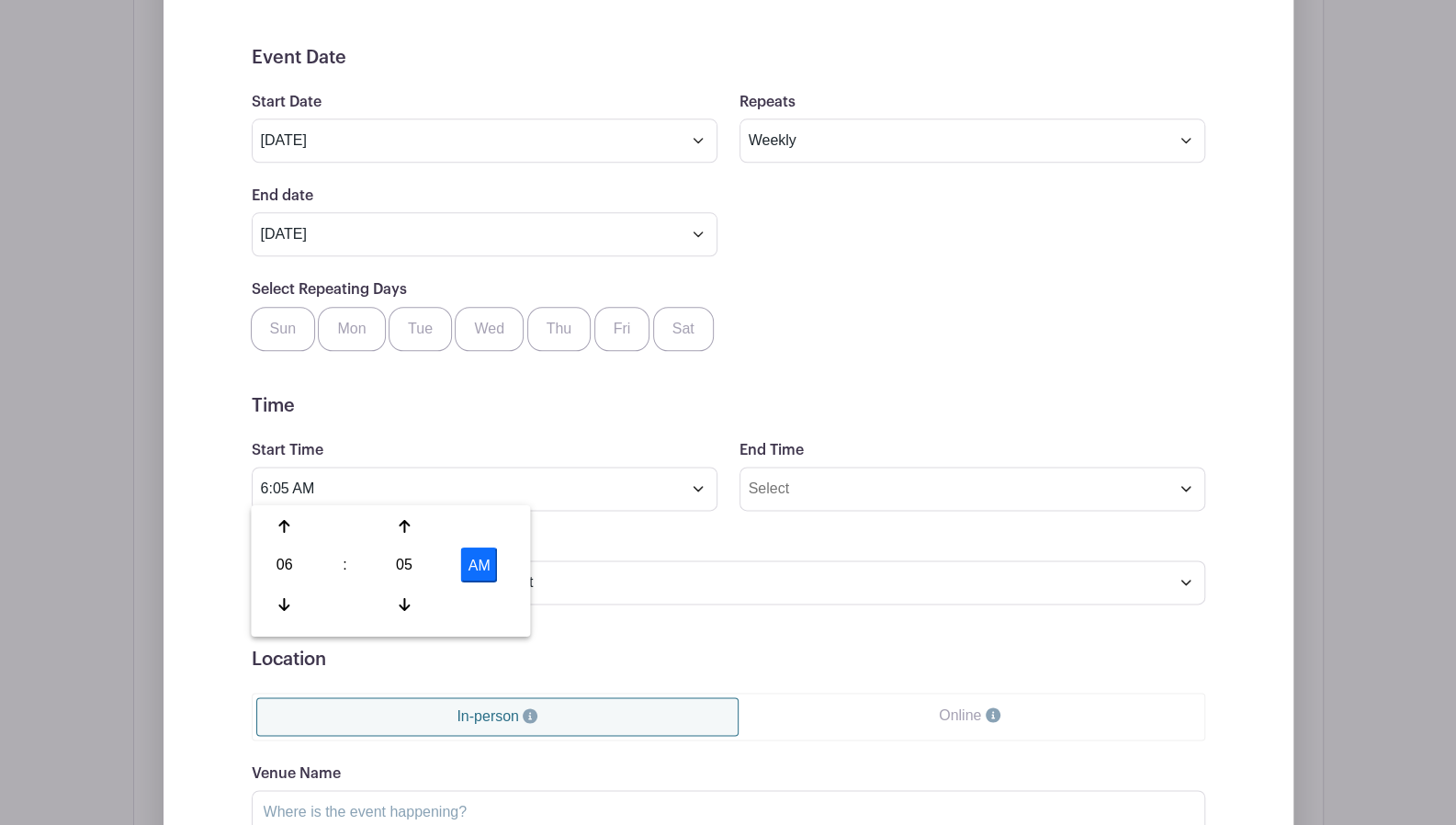
click at [473, 555] on button "AM" at bounding box center [479, 564] width 37 height 35
click at [403, 596] on icon at bounding box center [404, 602] width 11 height 15
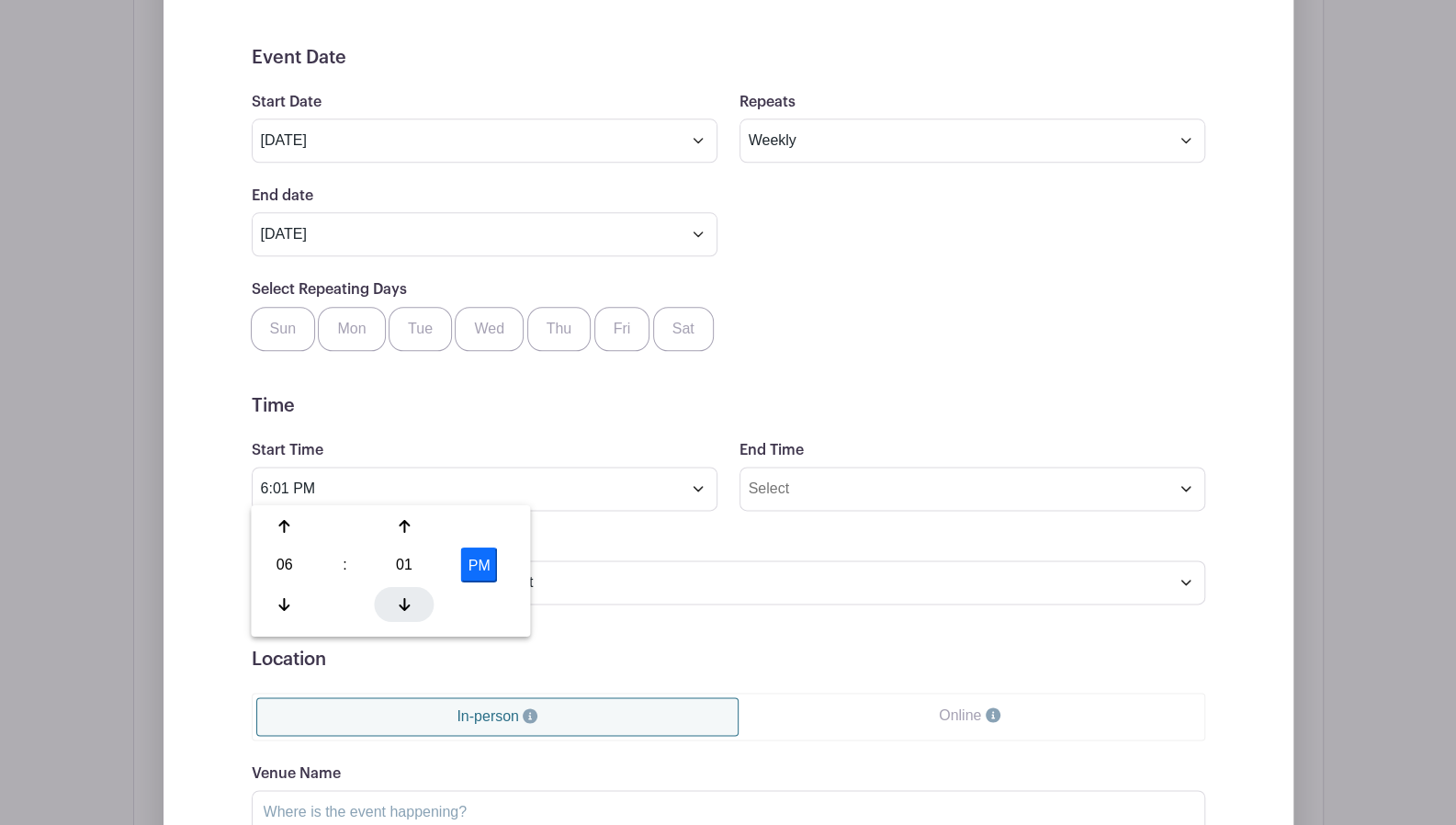
click at [403, 596] on icon at bounding box center [404, 602] width 11 height 15
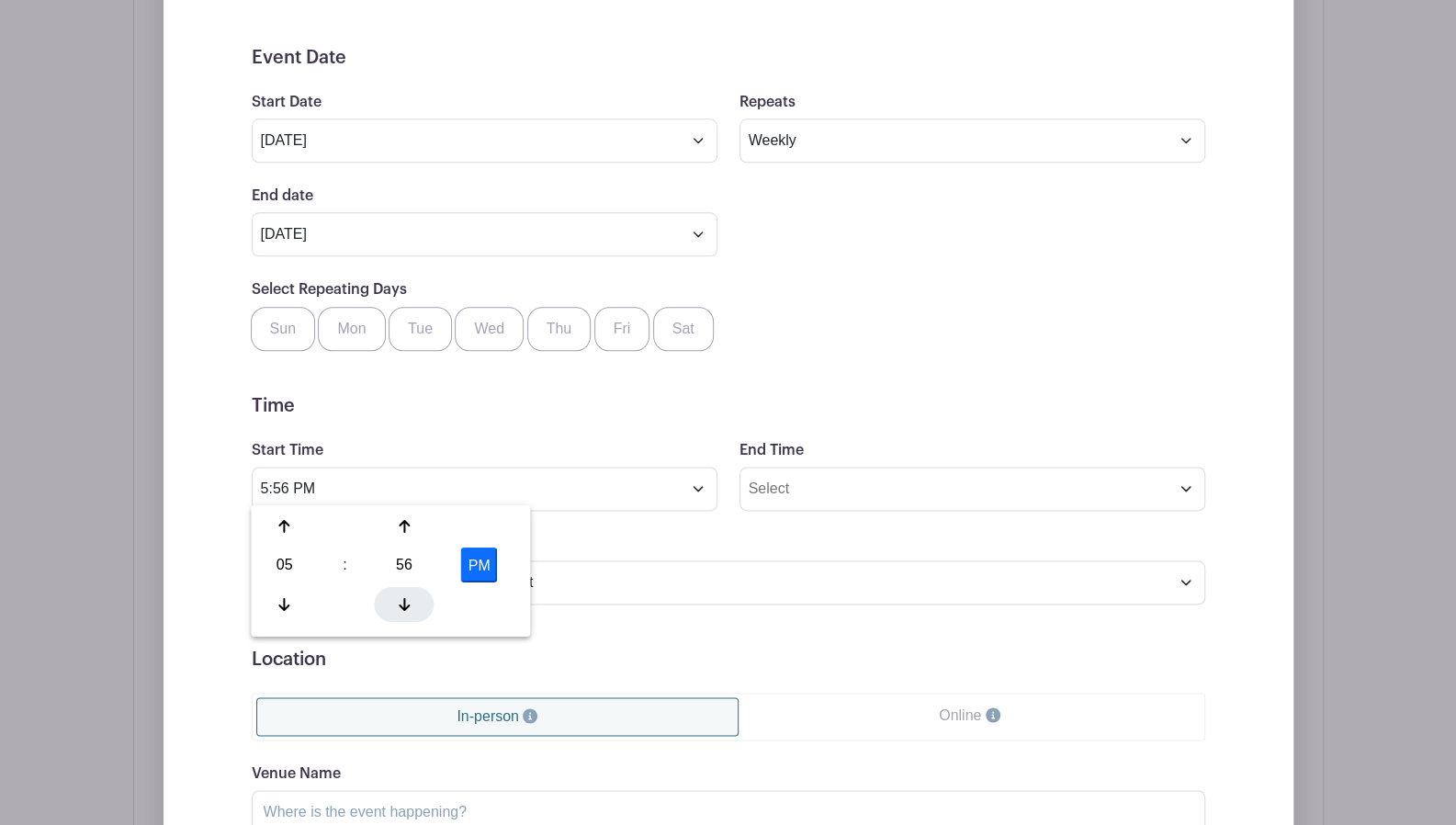
click at [403, 596] on icon at bounding box center [404, 602] width 11 height 15
click at [405, 524] on icon at bounding box center [404, 525] width 11 height 15
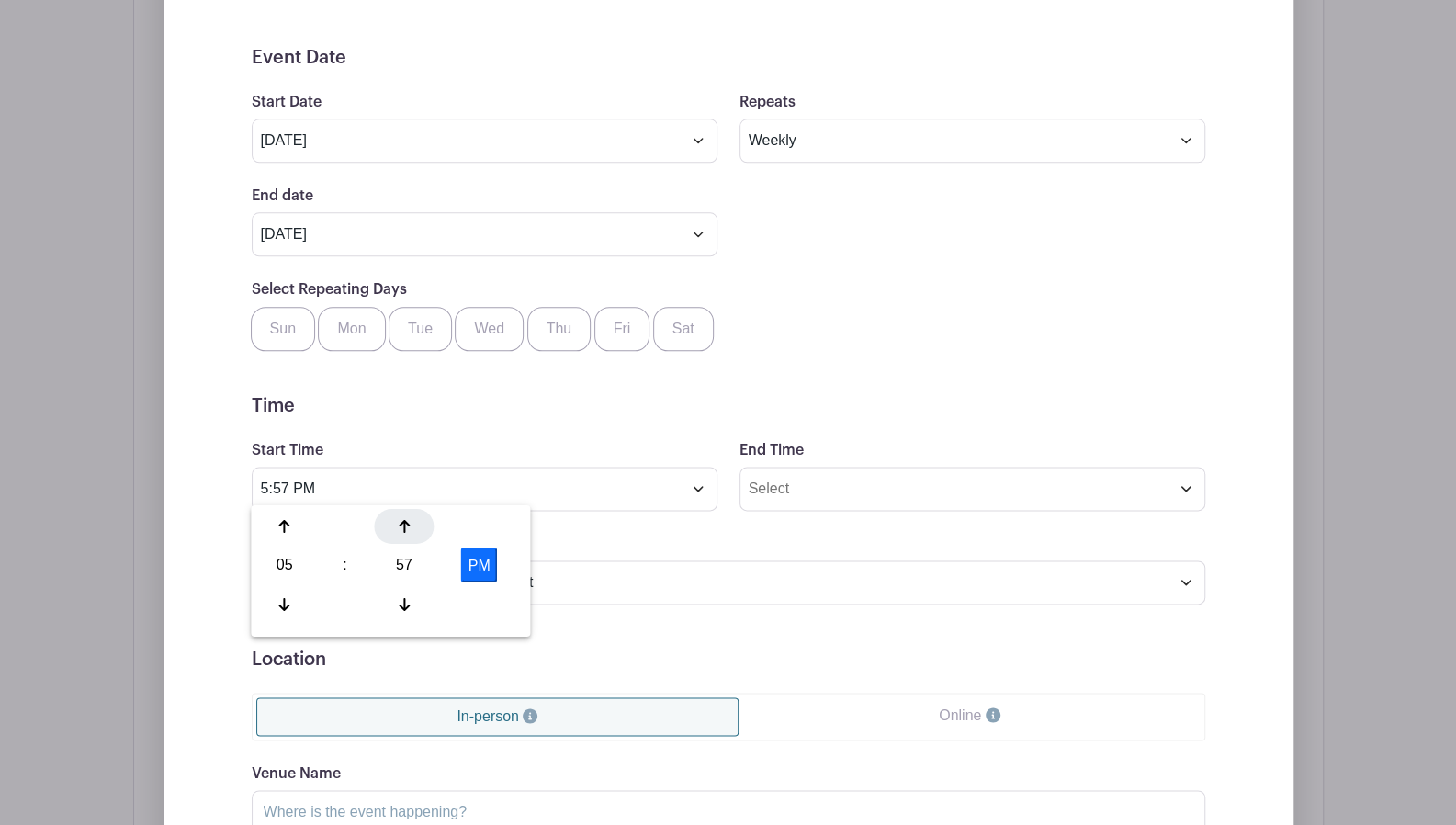
click at [405, 524] on icon at bounding box center [404, 525] width 11 height 15
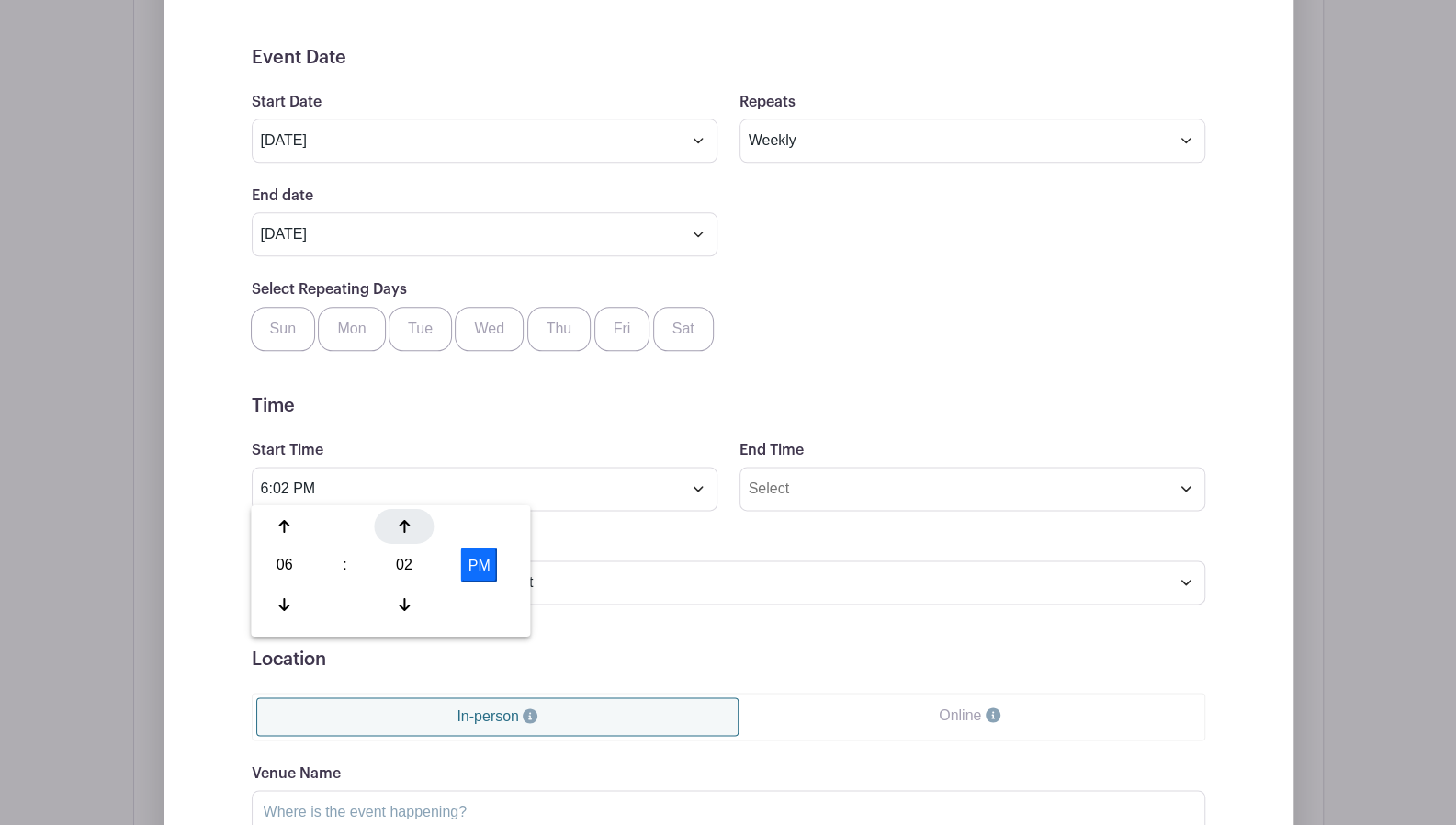
click at [405, 524] on icon at bounding box center [404, 525] width 11 height 15
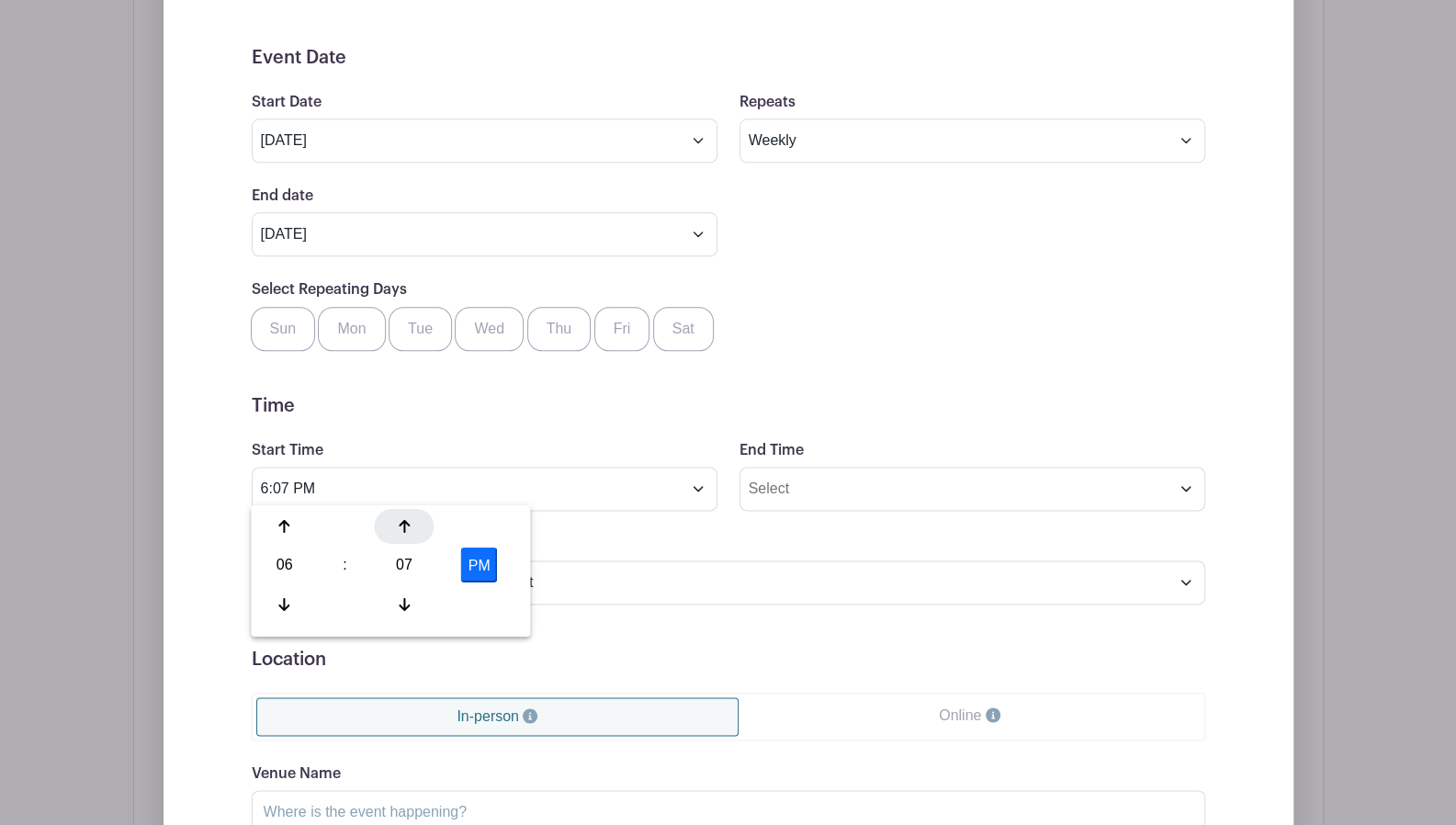
click at [405, 524] on icon at bounding box center [404, 525] width 11 height 15
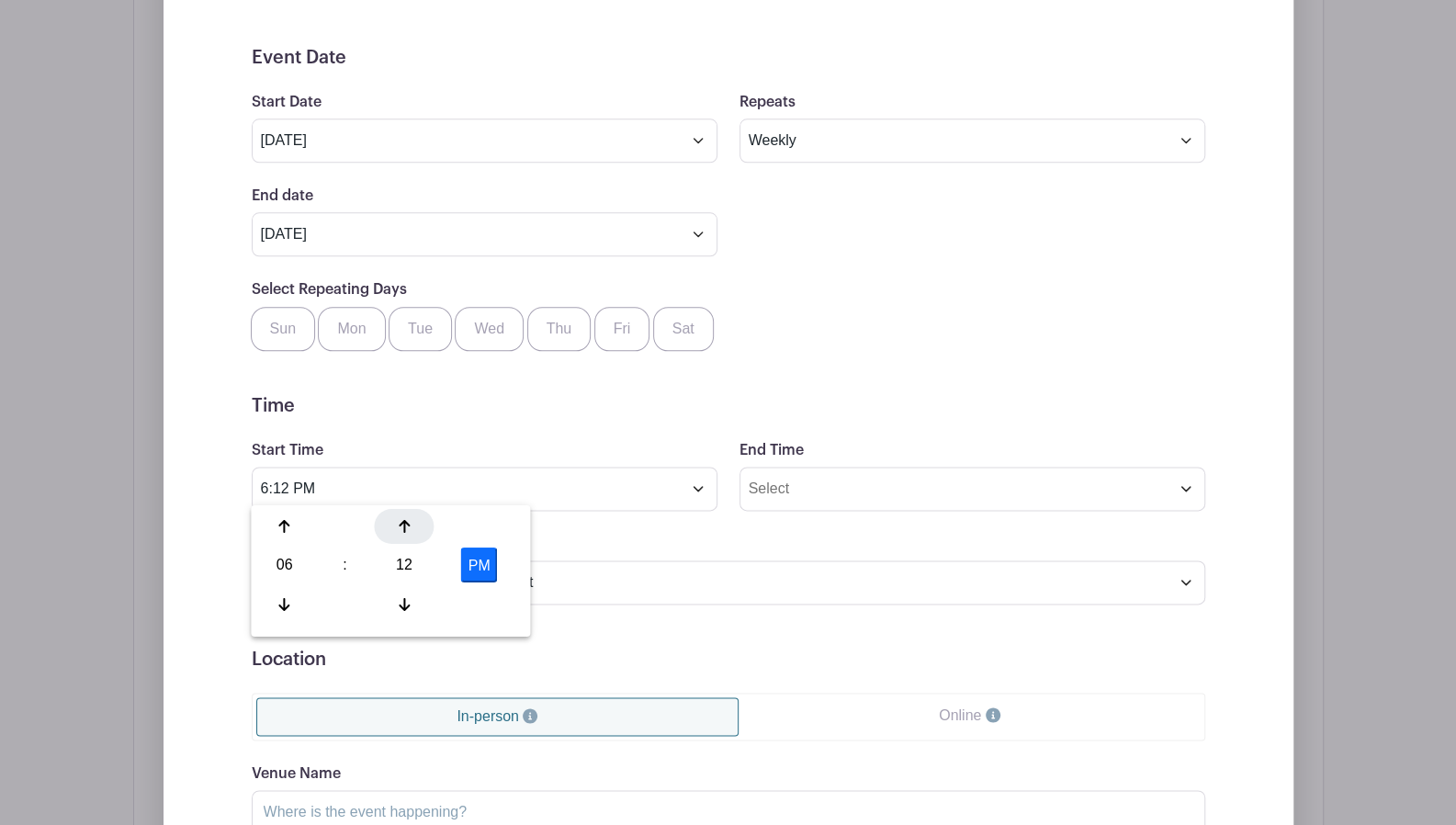
click at [405, 524] on icon at bounding box center [404, 525] width 11 height 15
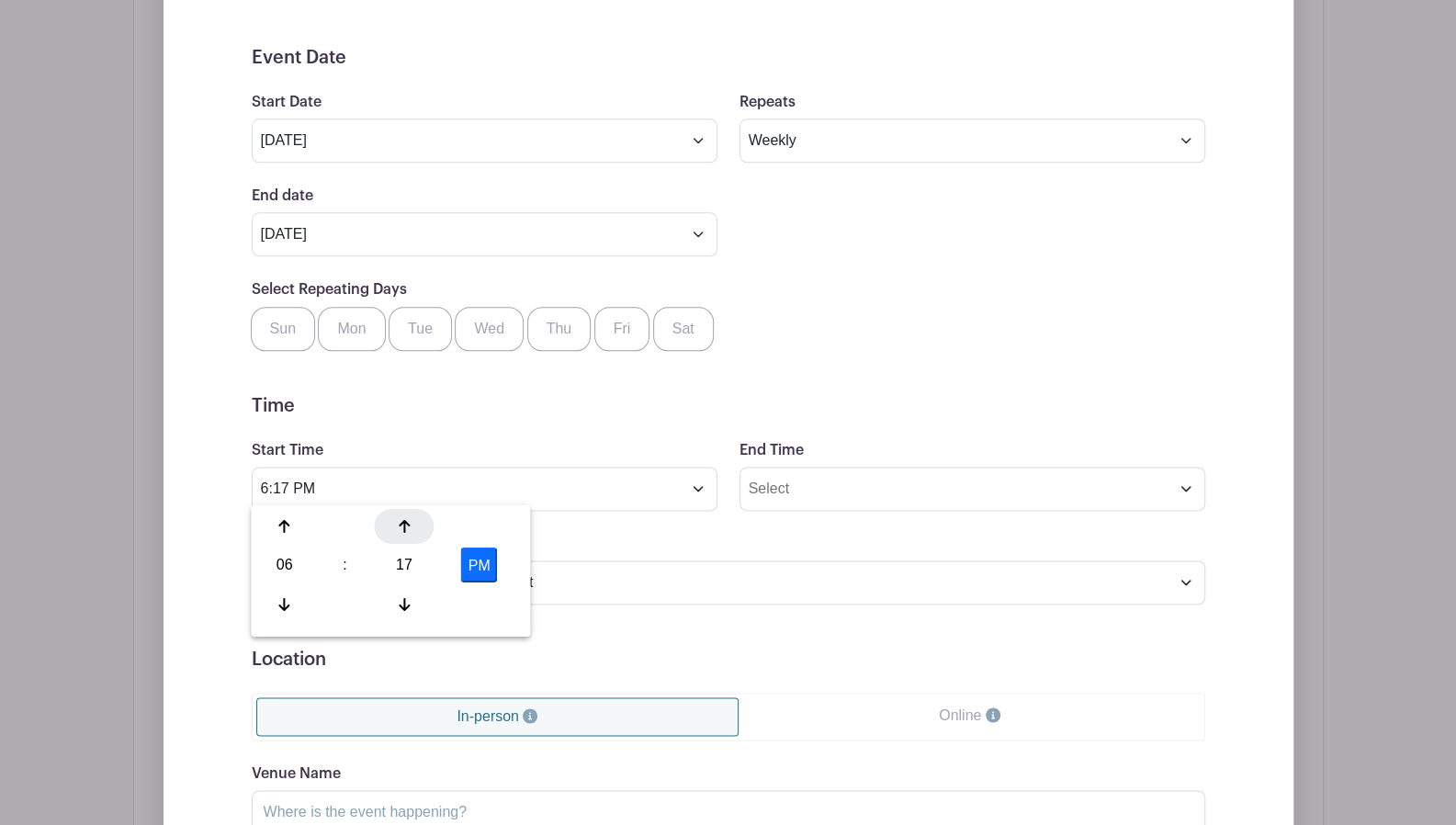
click at [405, 524] on icon at bounding box center [404, 525] width 11 height 15
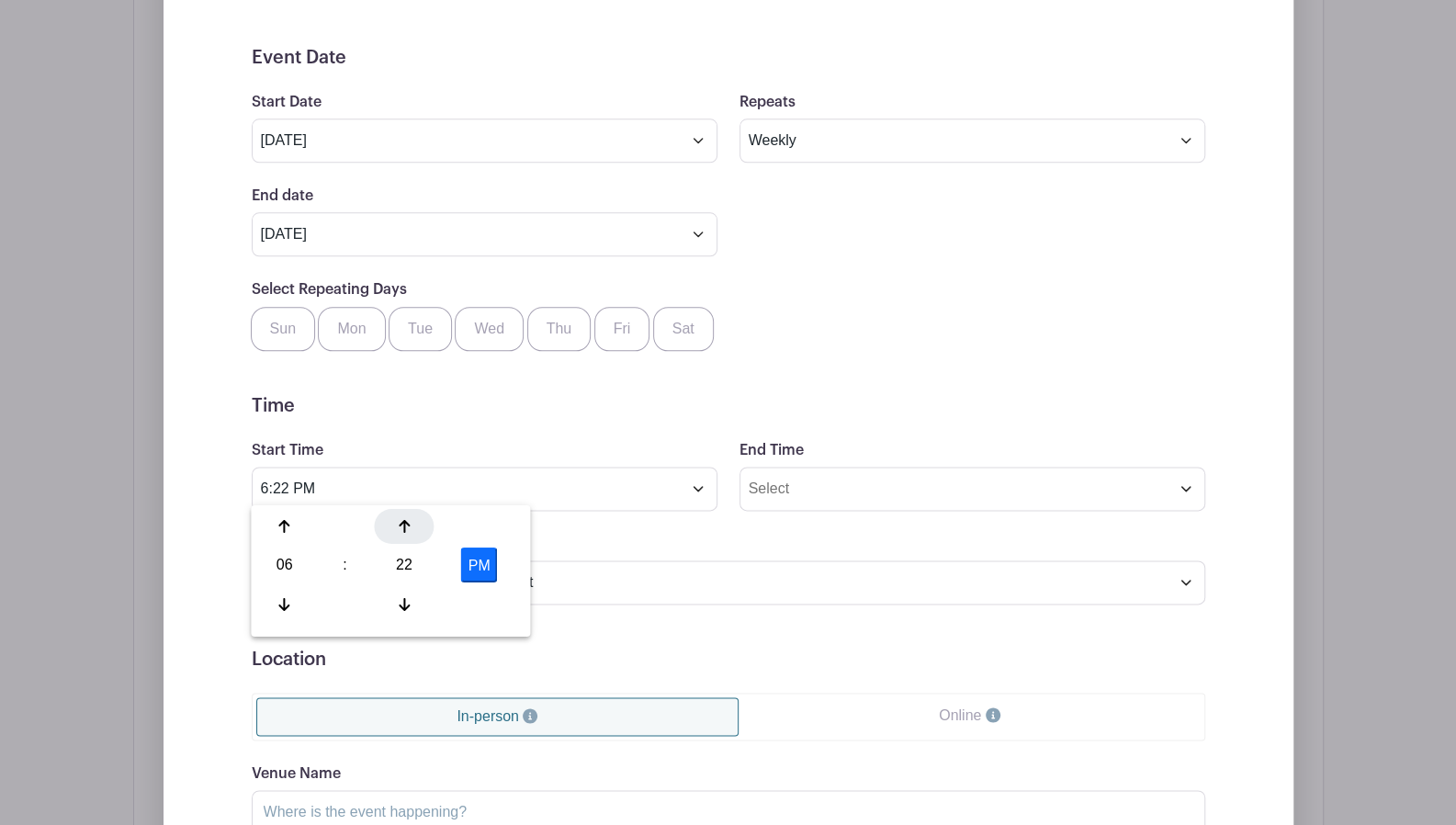
click at [405, 524] on icon at bounding box center [404, 525] width 11 height 15
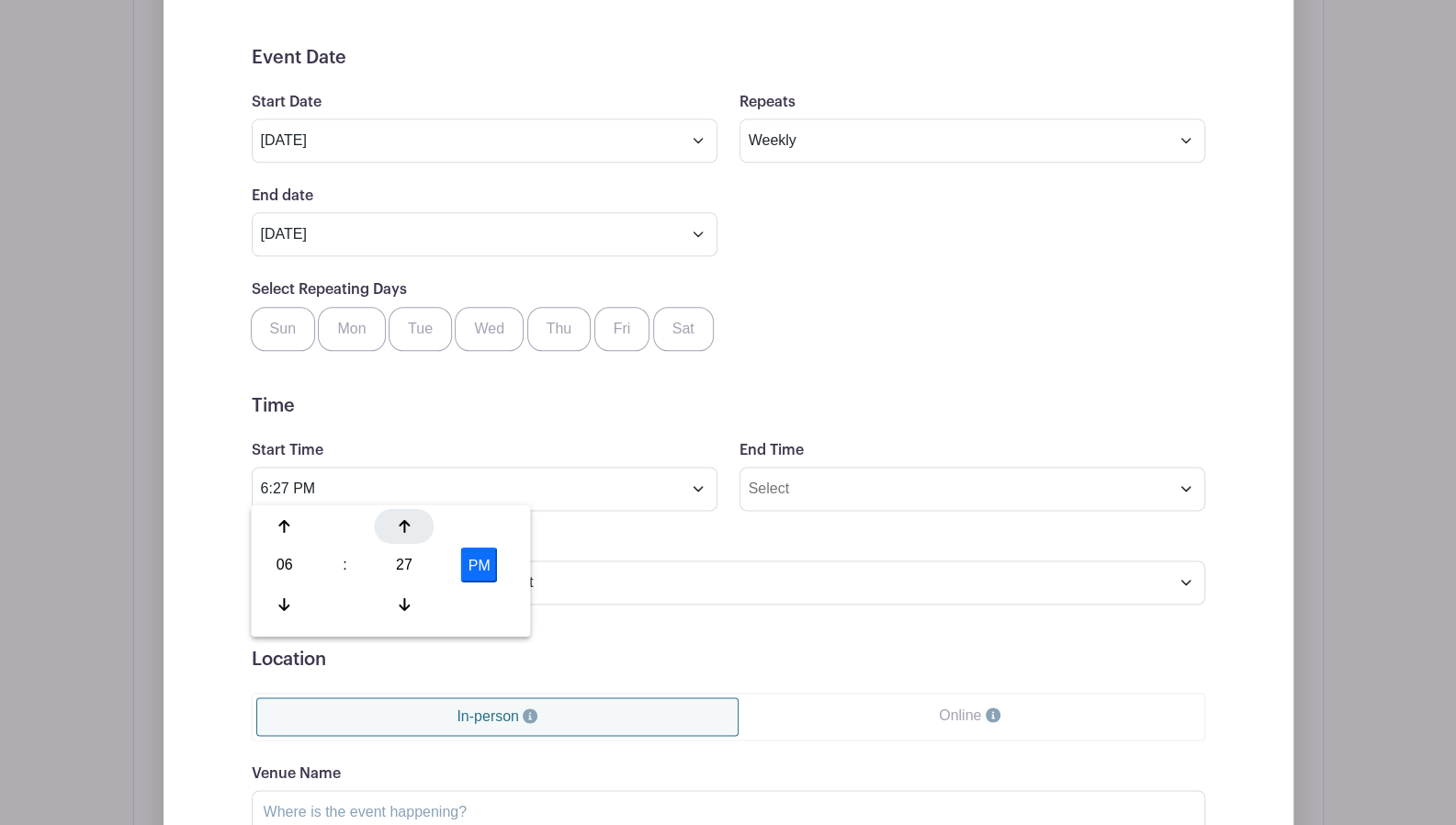
click at [405, 524] on icon at bounding box center [404, 525] width 11 height 15
type input "6:30 PM"
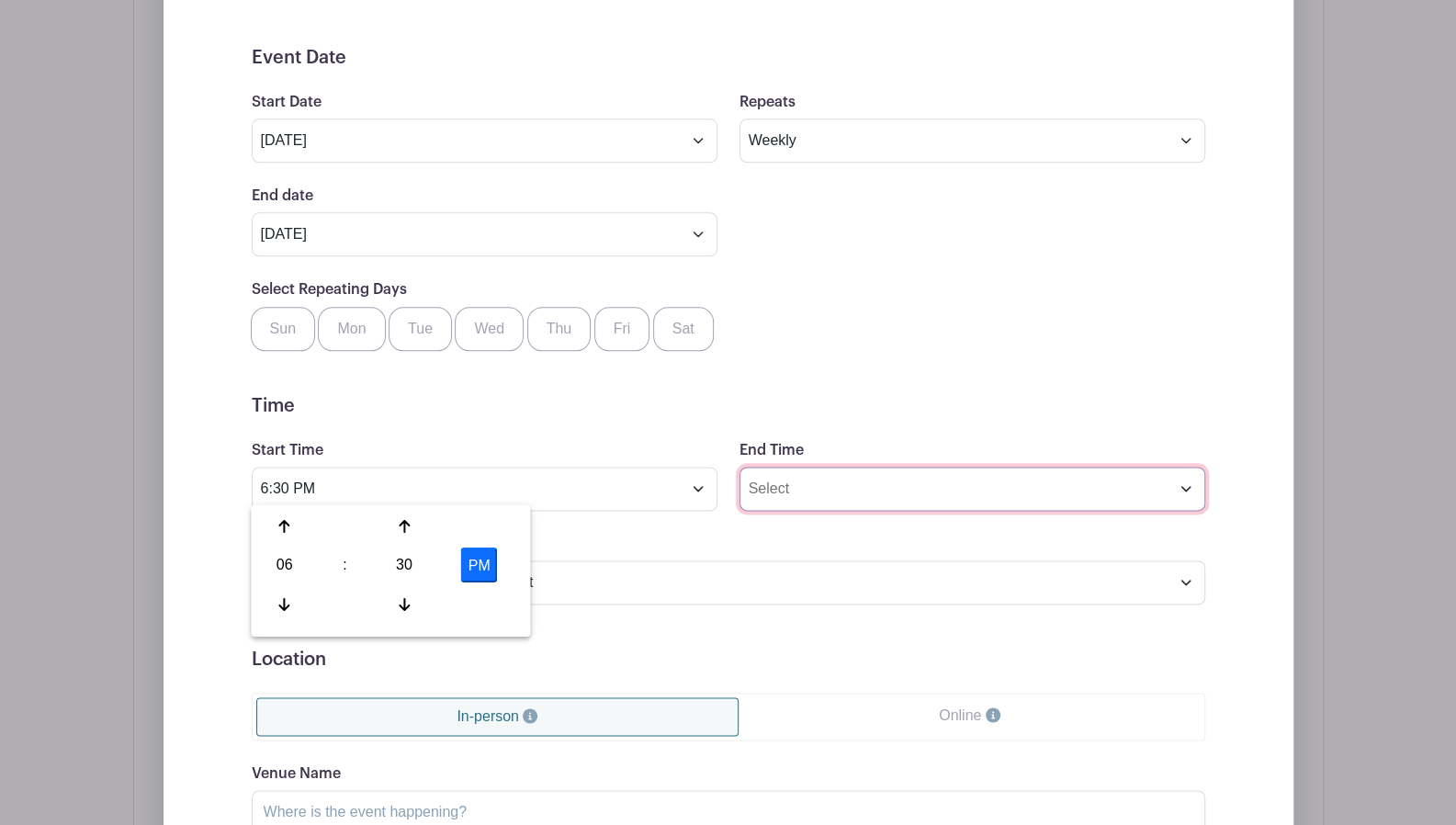
click at [759, 479] on input "End Time" at bounding box center [972, 489] width 466 height 45
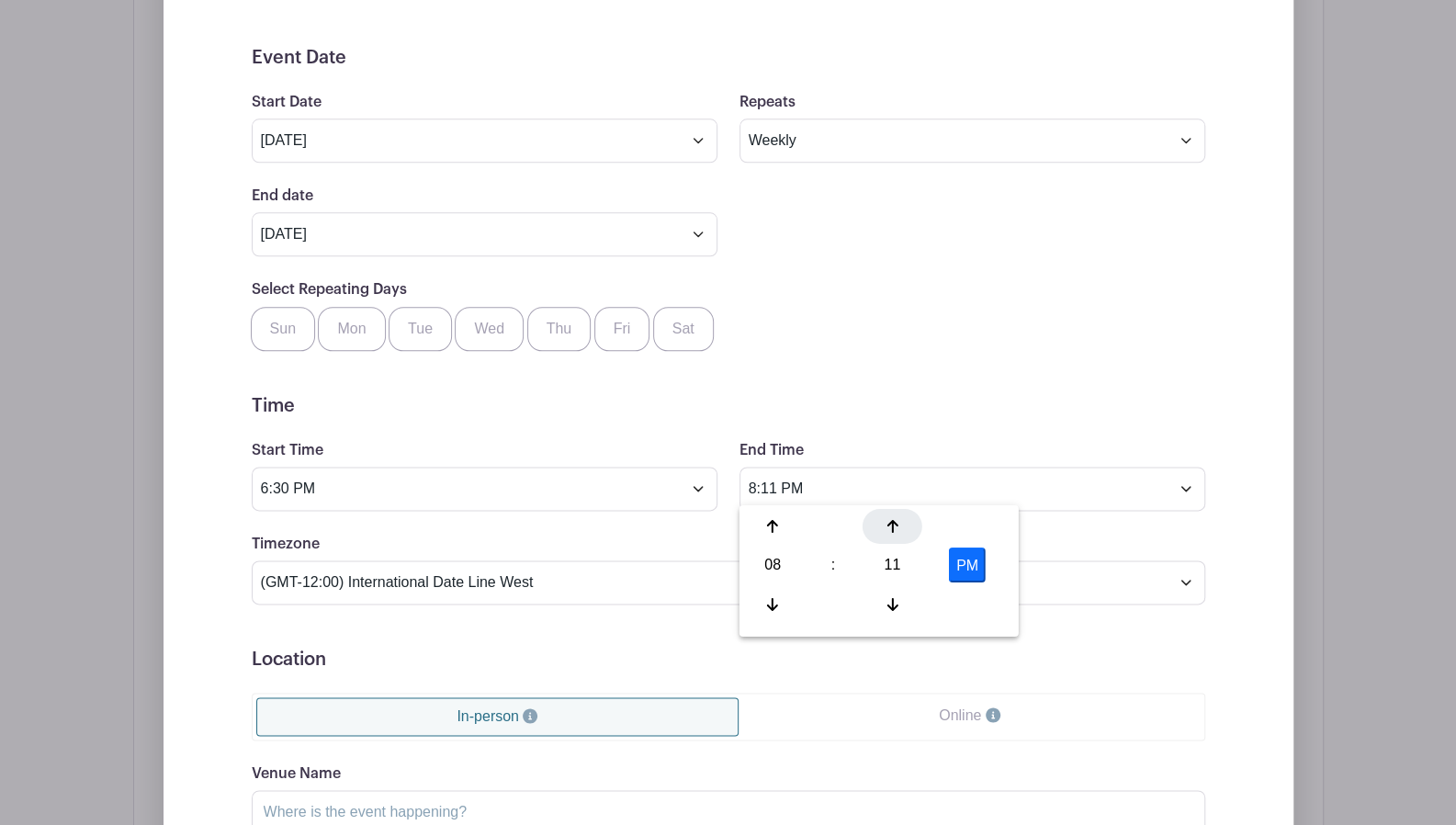
click at [881, 525] on div at bounding box center [893, 525] width 59 height 35
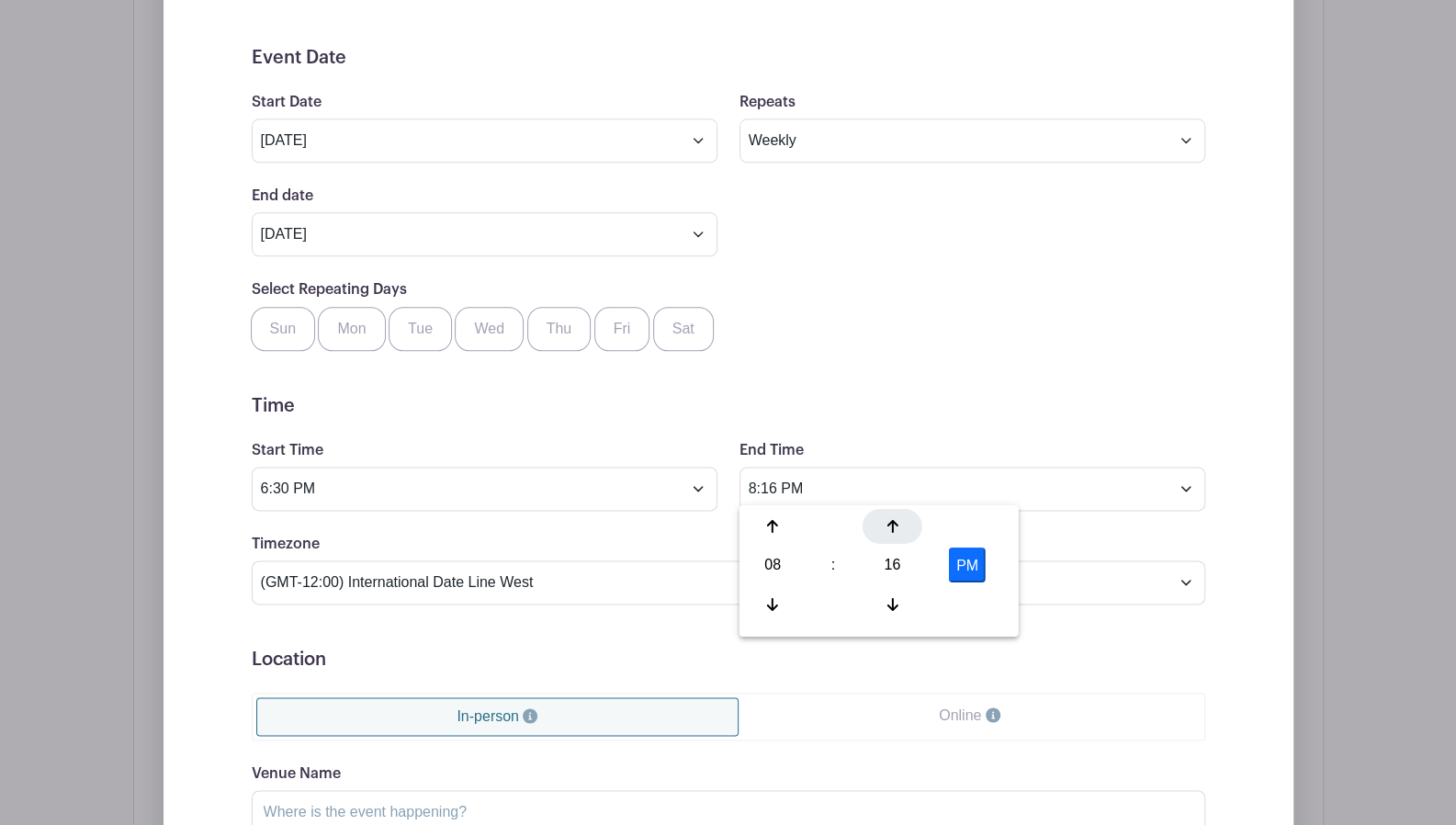
click at [882, 528] on div at bounding box center [893, 525] width 59 height 35
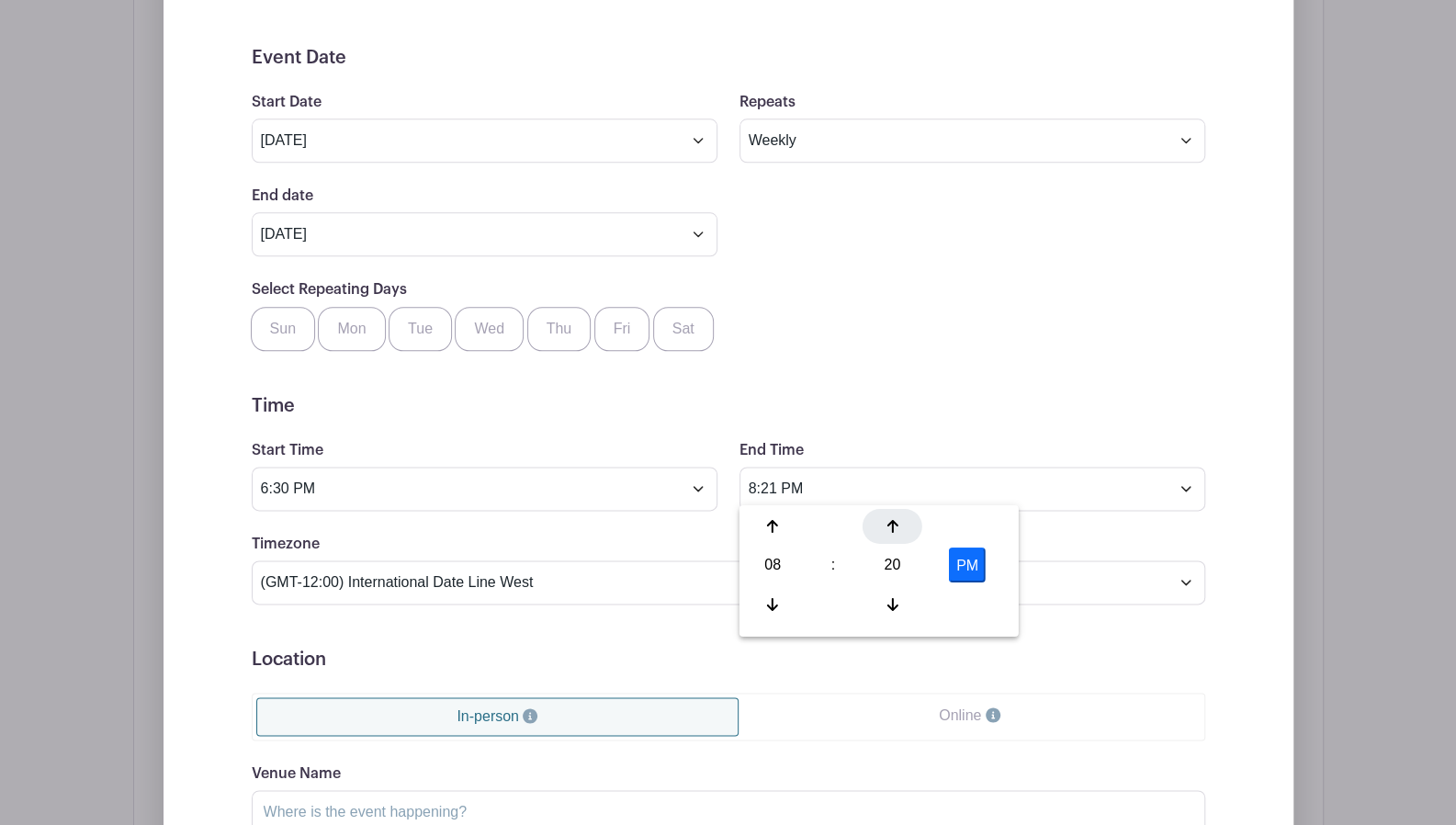
click at [882, 528] on div at bounding box center [893, 525] width 59 height 35
click at [884, 527] on div at bounding box center [893, 525] width 59 height 35
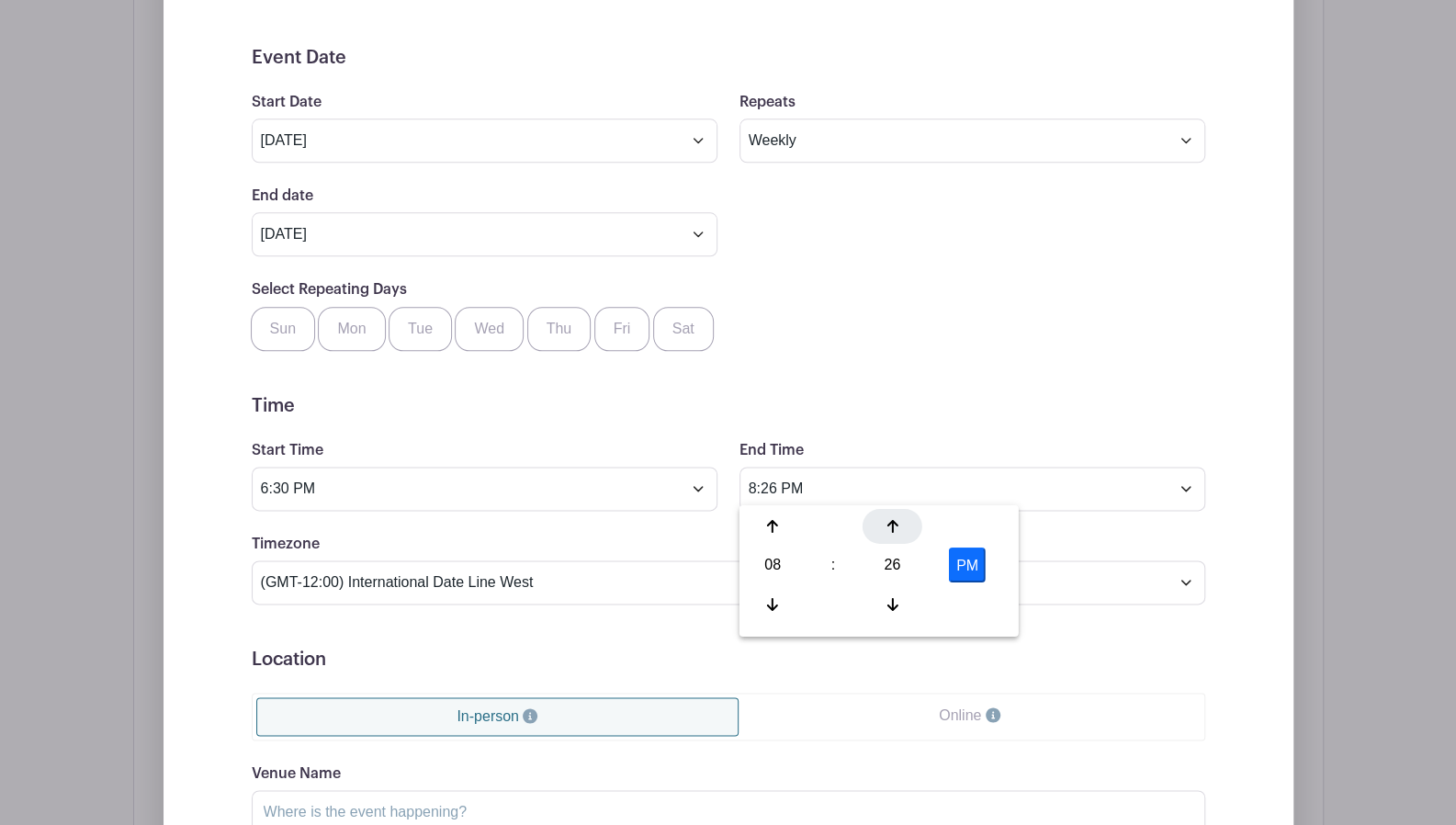
click at [884, 527] on div at bounding box center [893, 525] width 59 height 35
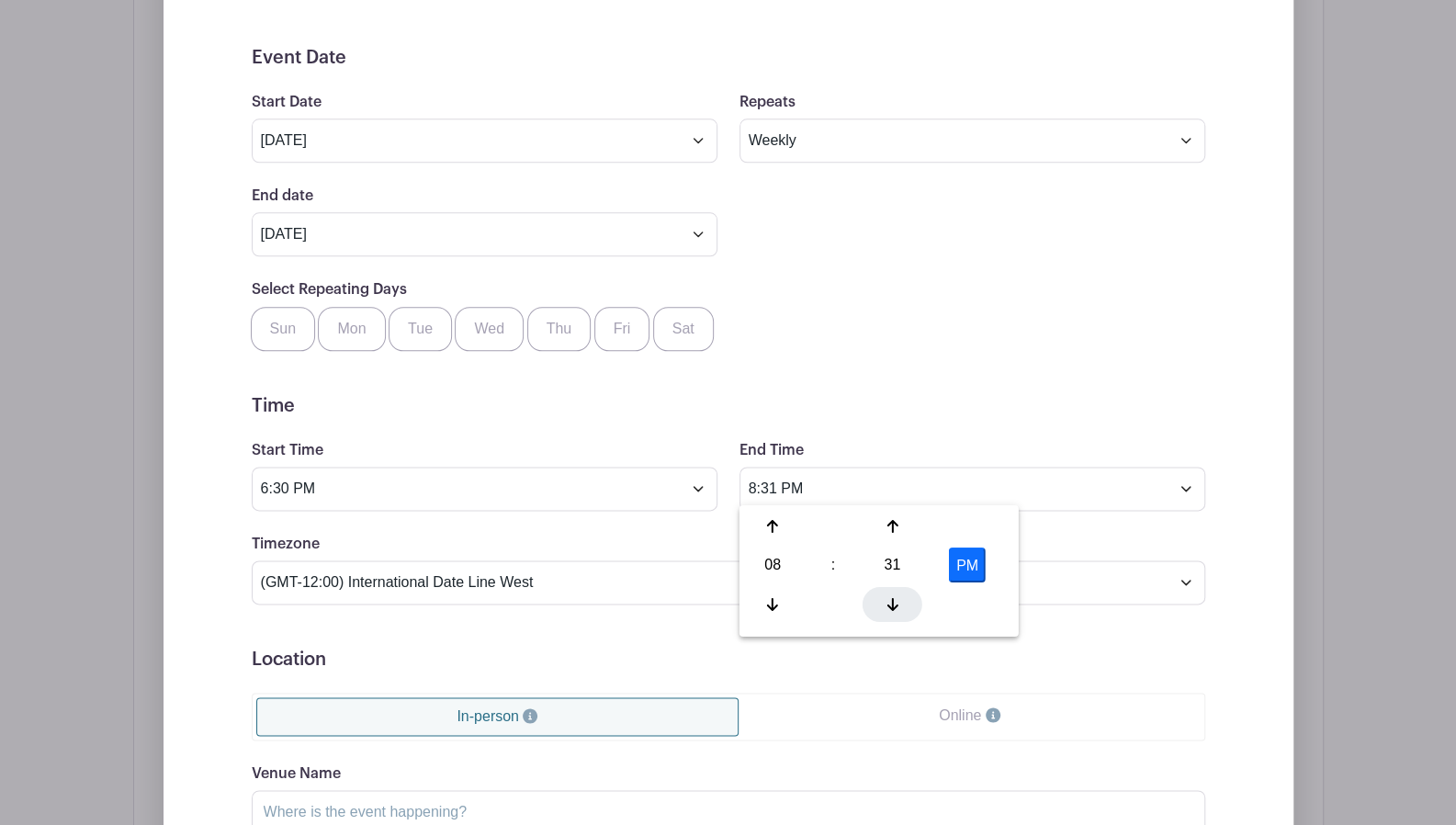
click at [888, 593] on div at bounding box center [893, 602] width 59 height 35
type input "8:30 PM"
click at [684, 614] on form "Event Date Start Date [DATE] Repeats Does not repeat Daily Weekly Monthly on da…" at bounding box center [728, 553] width 954 height 1014
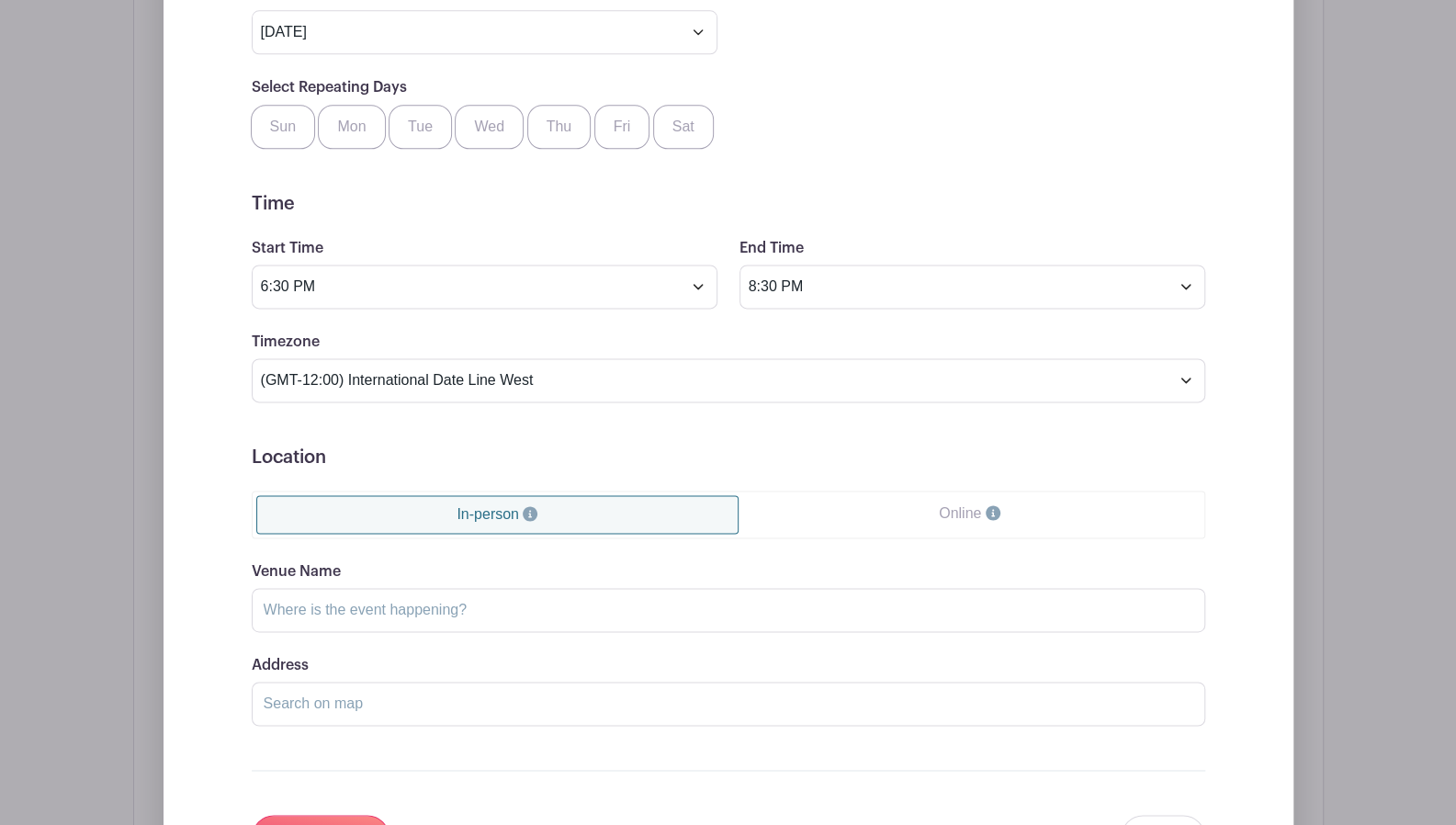
scroll to position [1375, 0]
click at [663, 603] on input "Venue Name" at bounding box center [728, 607] width 954 height 45
type input """
type input "2nd Llandaff Scout Hall"
click at [618, 683] on input "Address" at bounding box center [728, 701] width 954 height 45
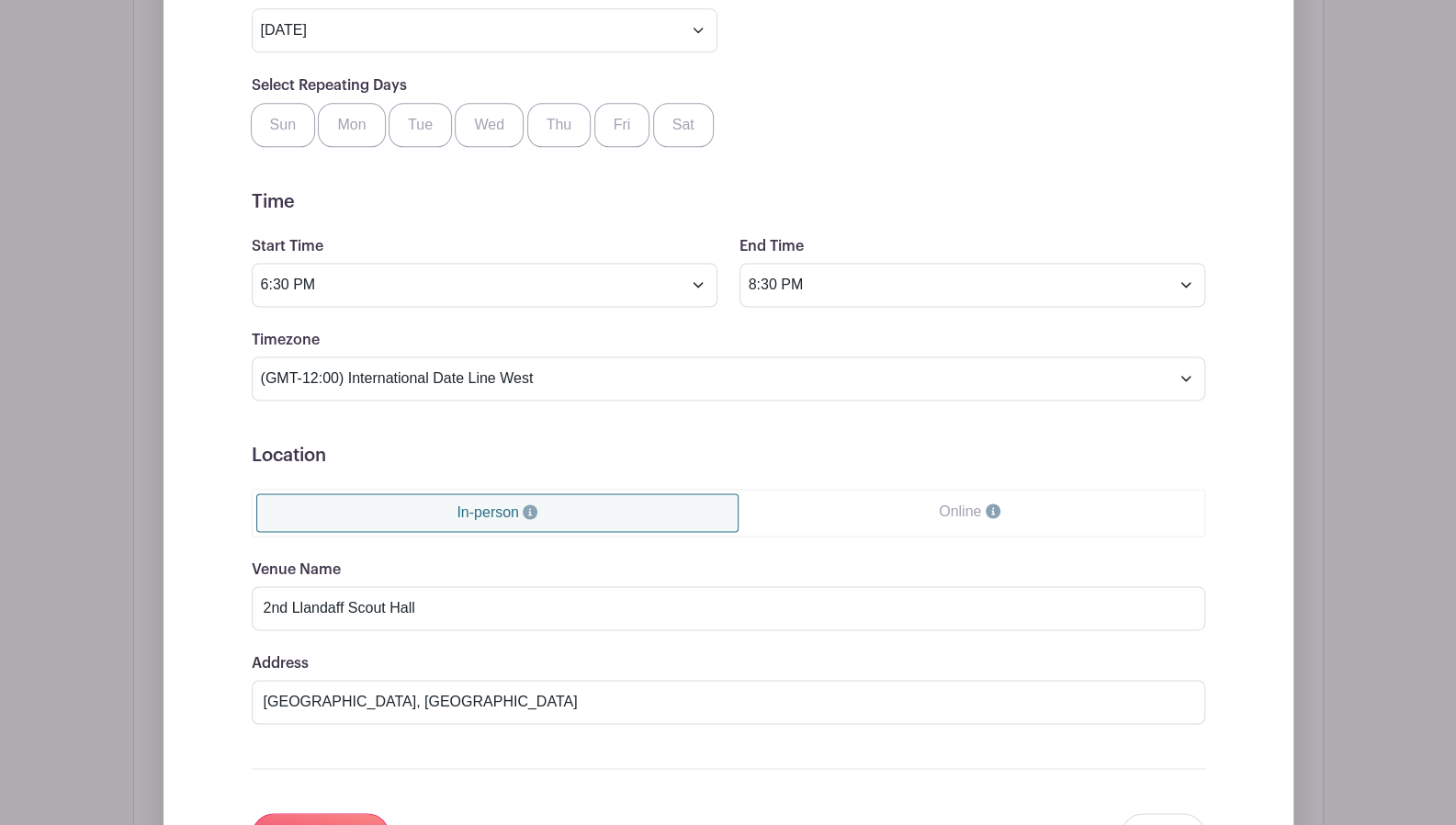
type input "[GEOGRAPHIC_DATA], [GEOGRAPHIC_DATA], [GEOGRAPHIC_DATA]"
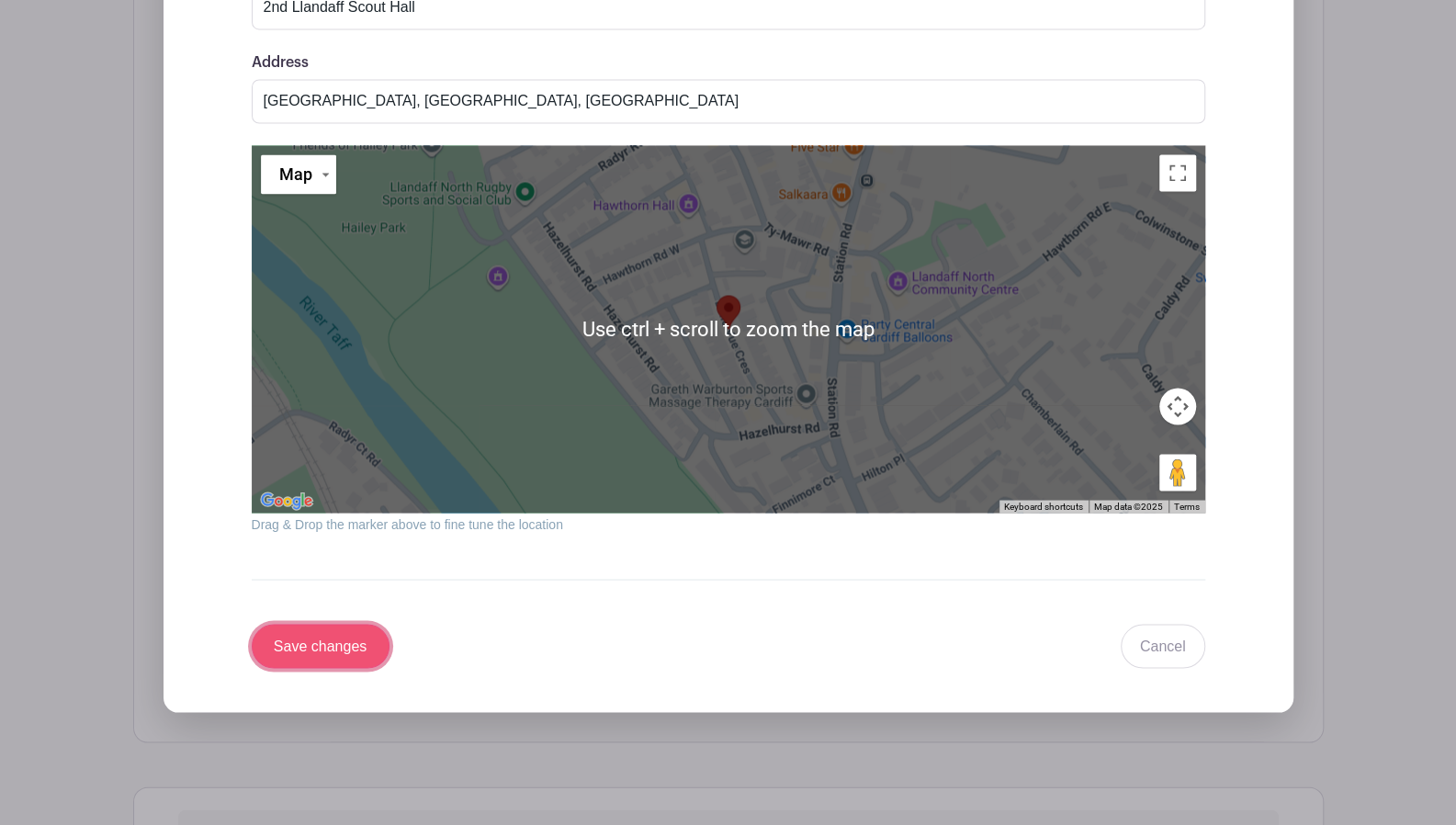
click at [351, 625] on input "Save changes" at bounding box center [320, 645] width 138 height 45
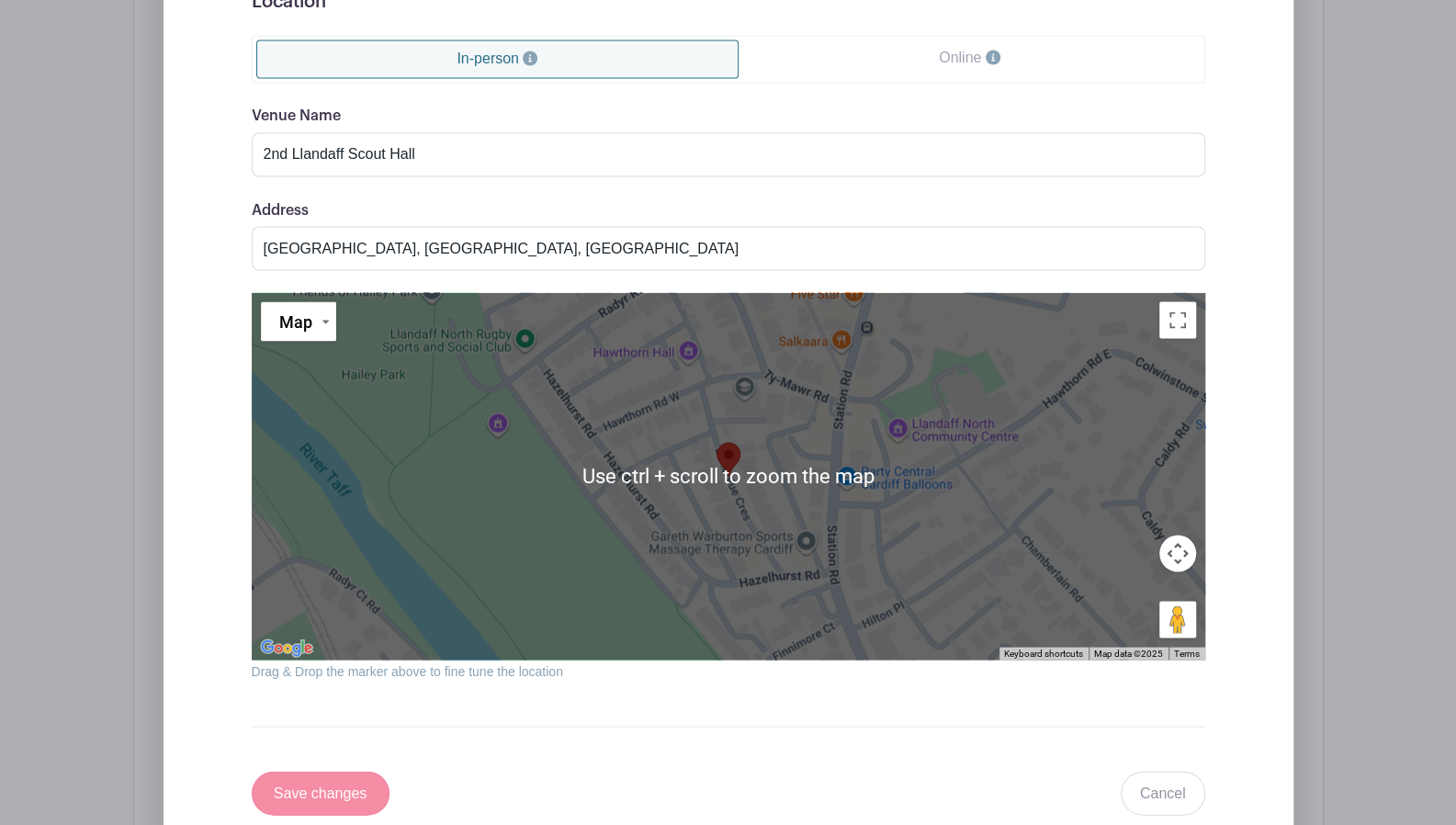
scroll to position [2122, 0]
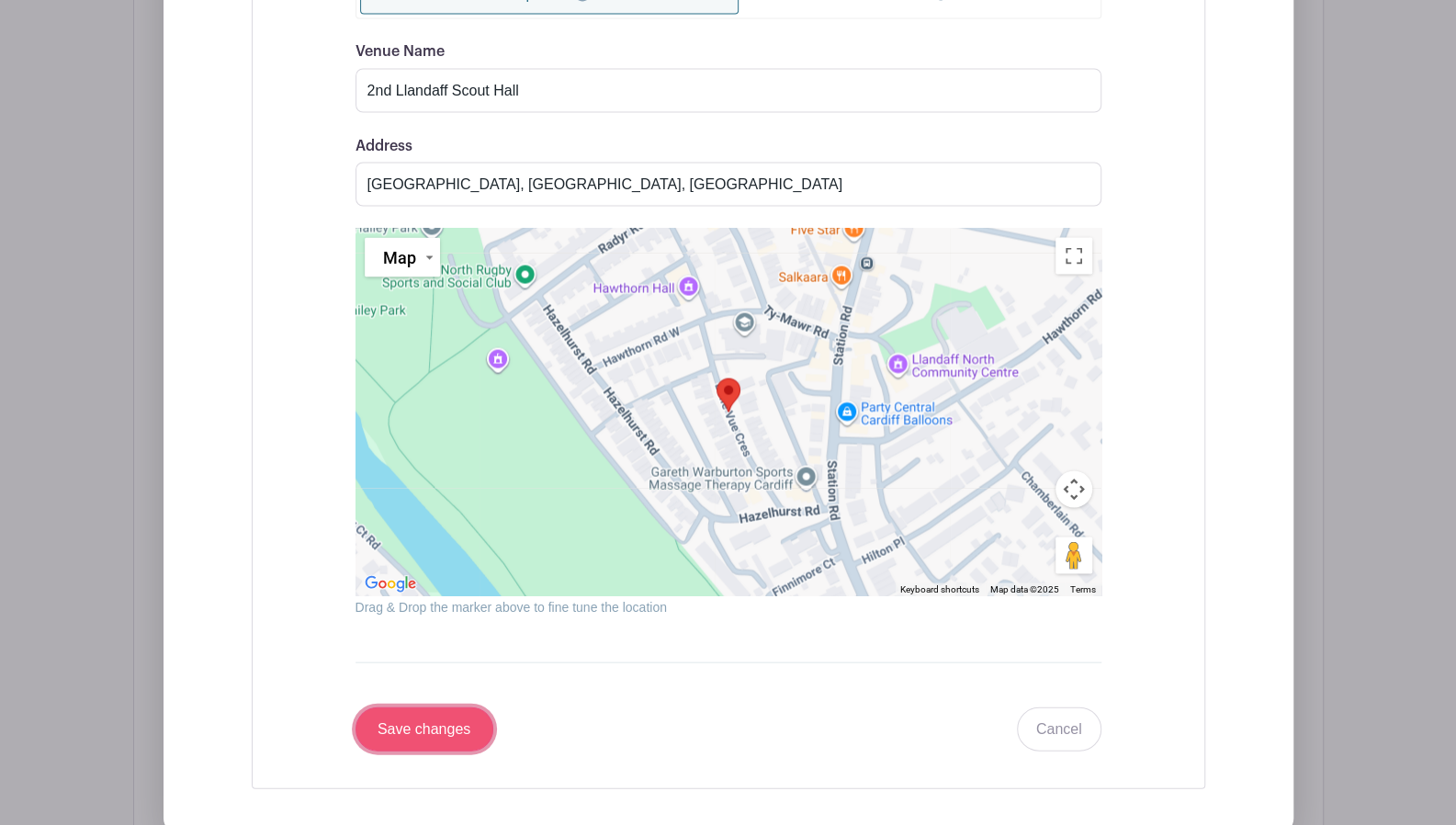
click at [416, 709] on input "Save changes" at bounding box center [424, 728] width 138 height 45
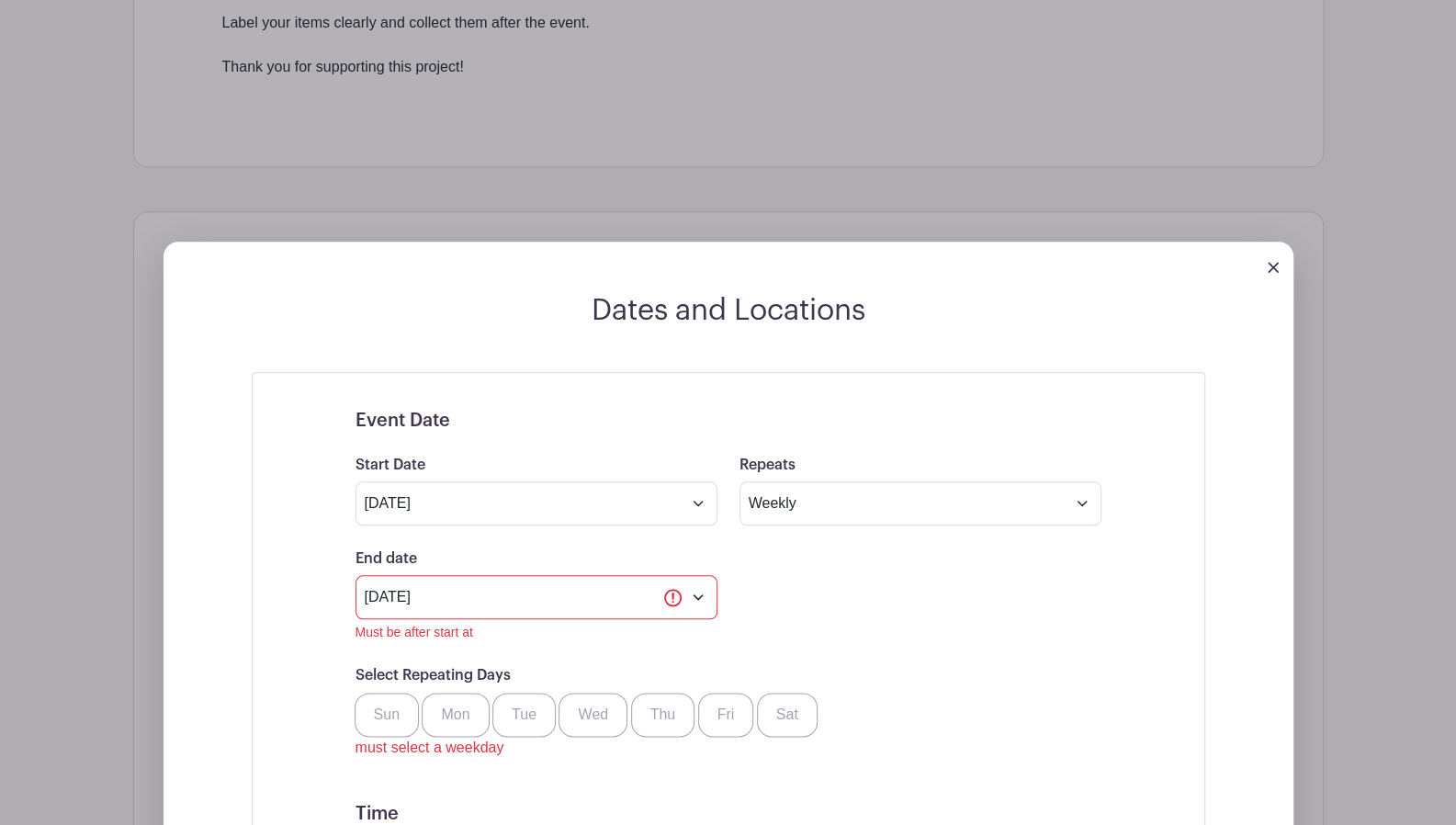
scroll to position [995, 0]
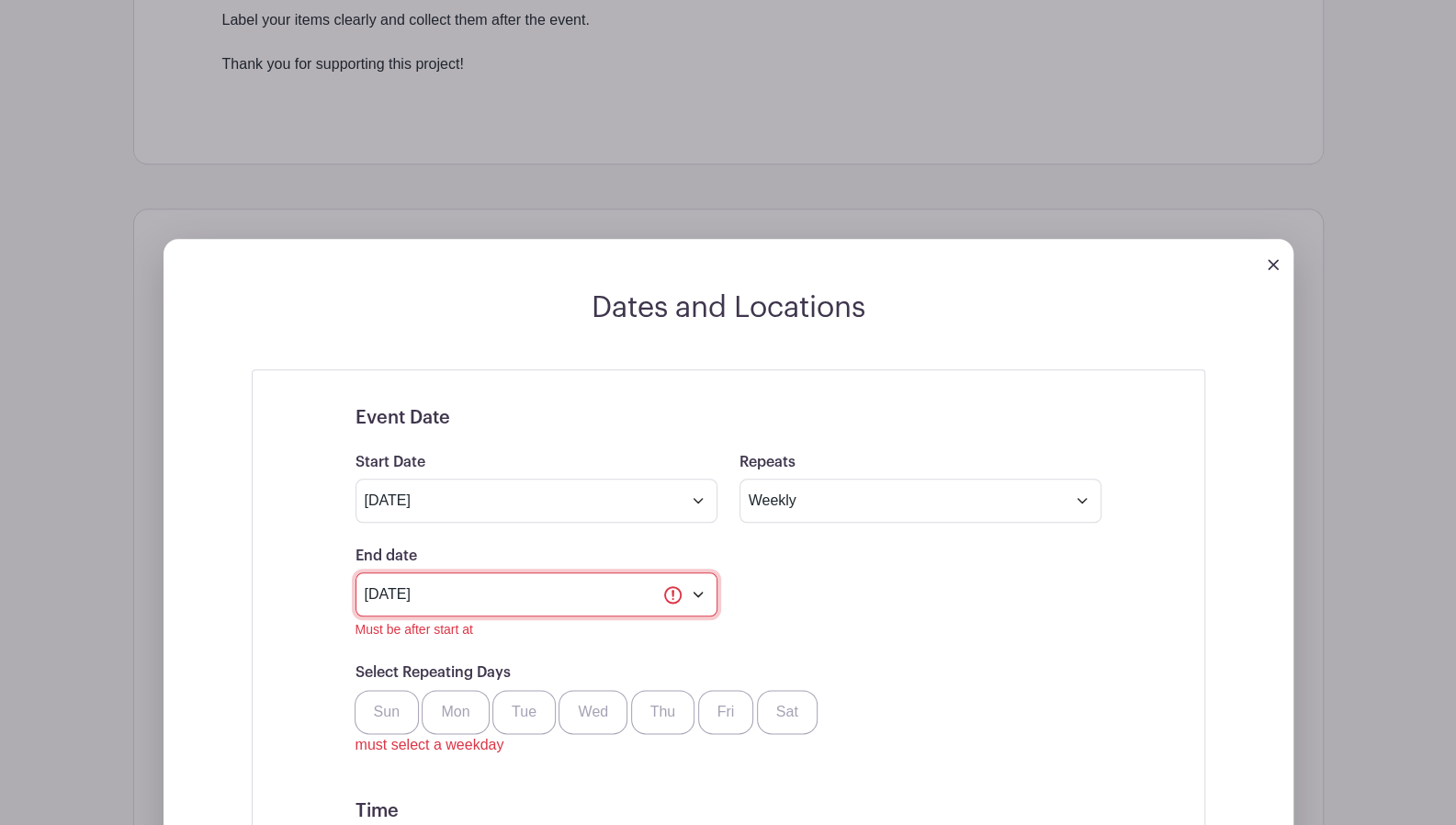
click at [450, 587] on input "[DATE]" at bounding box center [536, 594] width 362 height 45
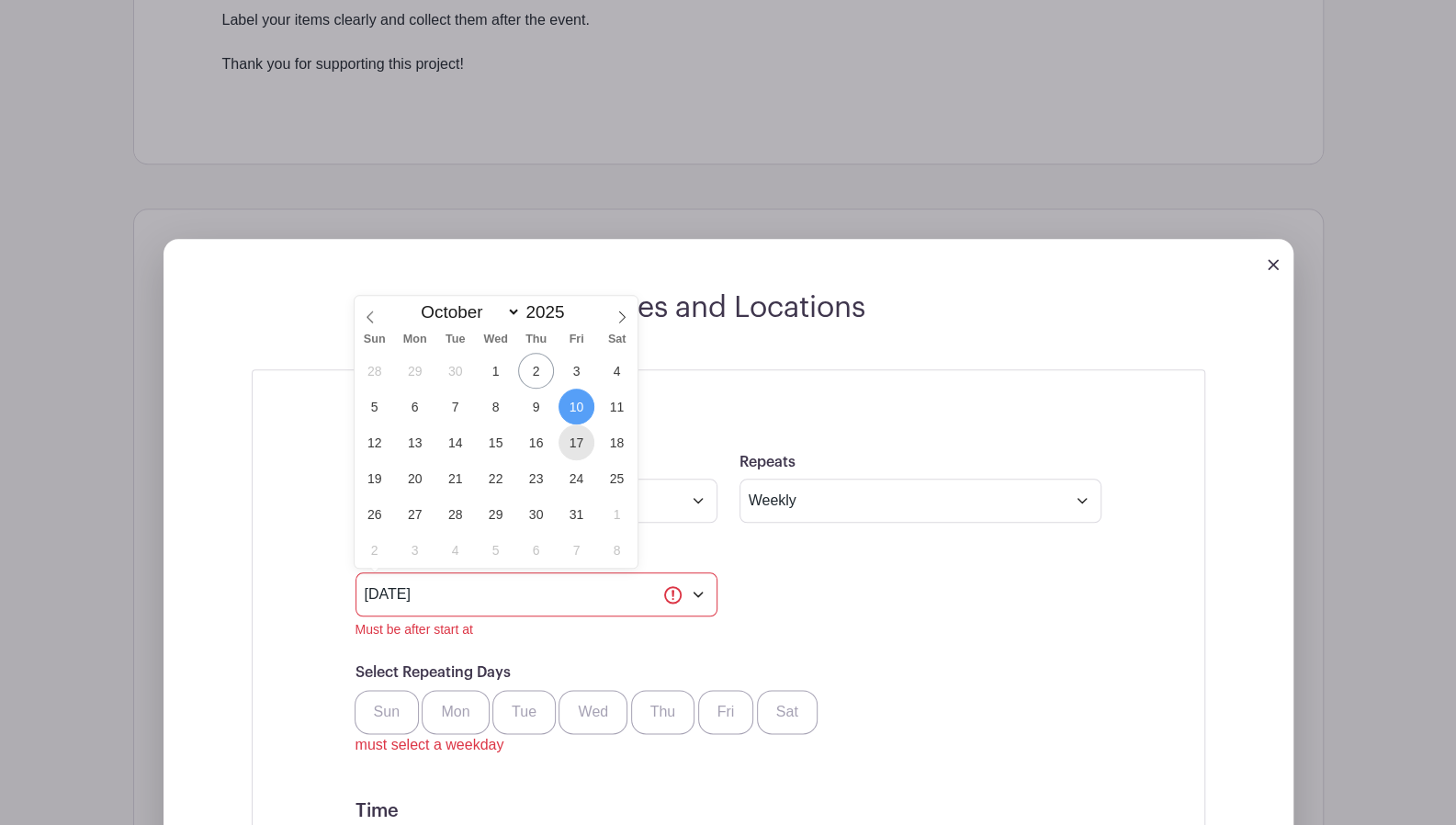
click at [571, 434] on span "17" at bounding box center [576, 442] width 36 height 36
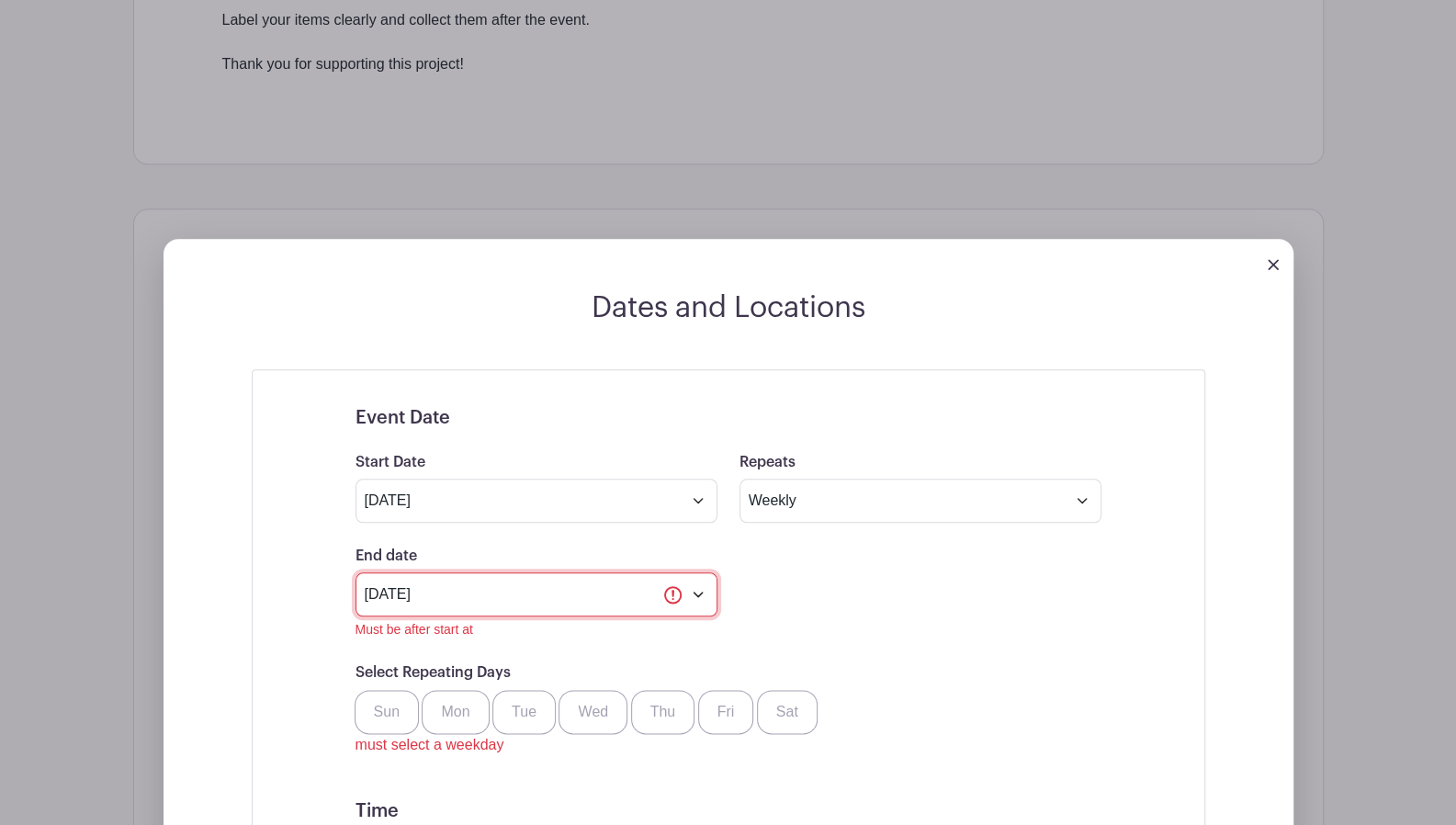
type input "[DATE]"
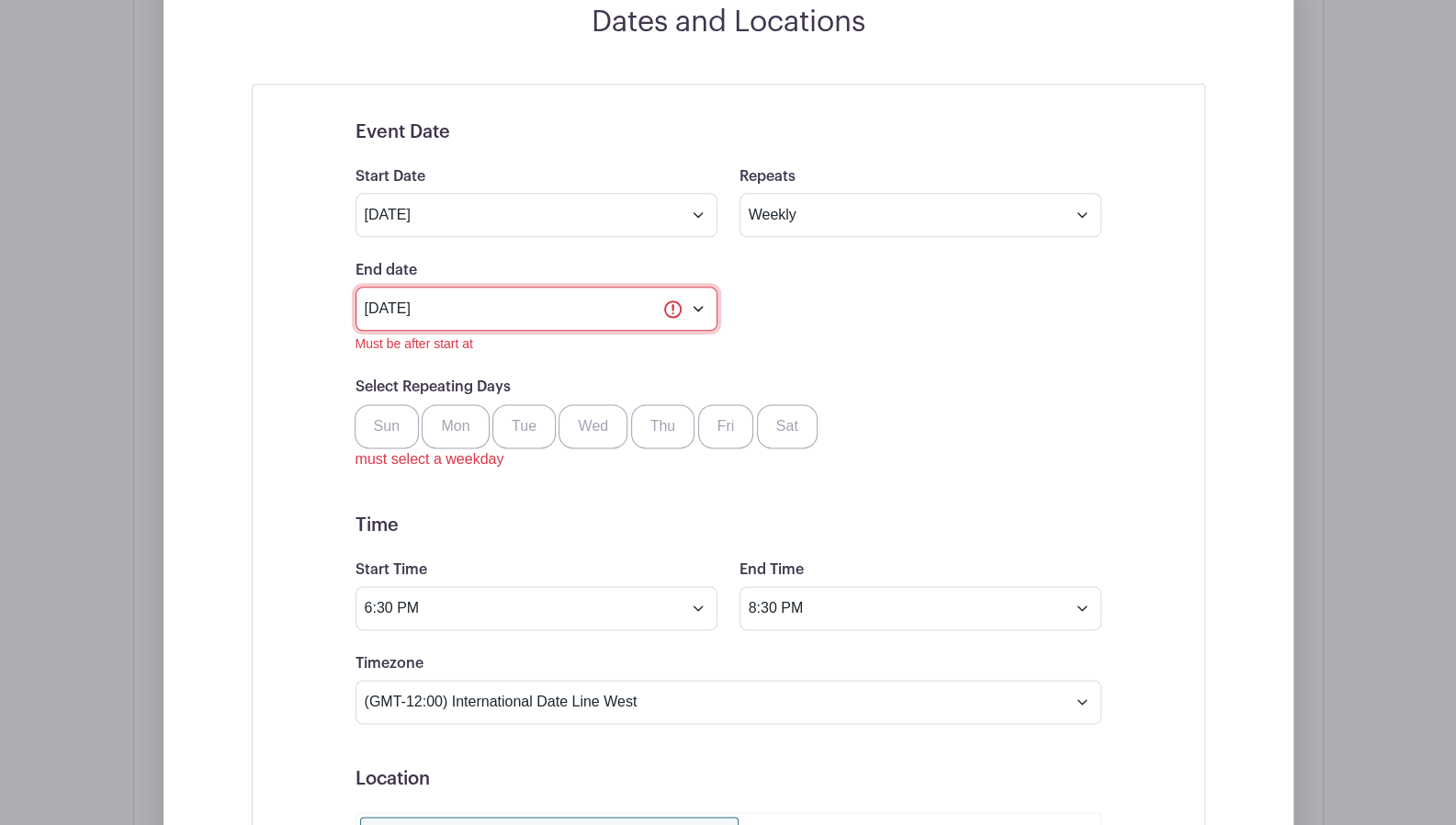
scroll to position [1283, 0]
click at [671, 416] on label "Thu" at bounding box center [663, 424] width 64 height 45
click at [644, 414] on input "Thu" at bounding box center [638, 409] width 12 height 12
checkbox input "true"
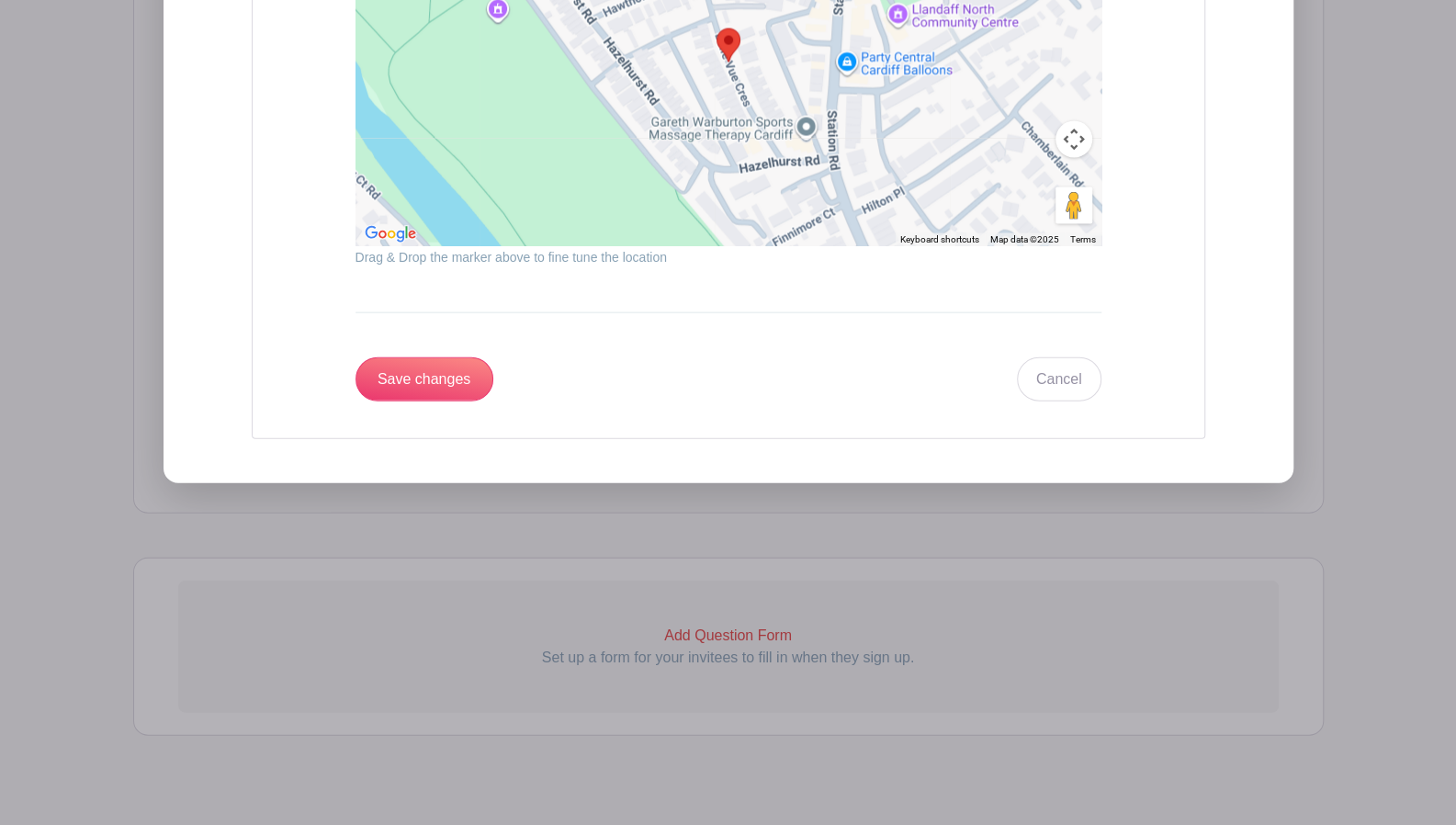
scroll to position [2485, 0]
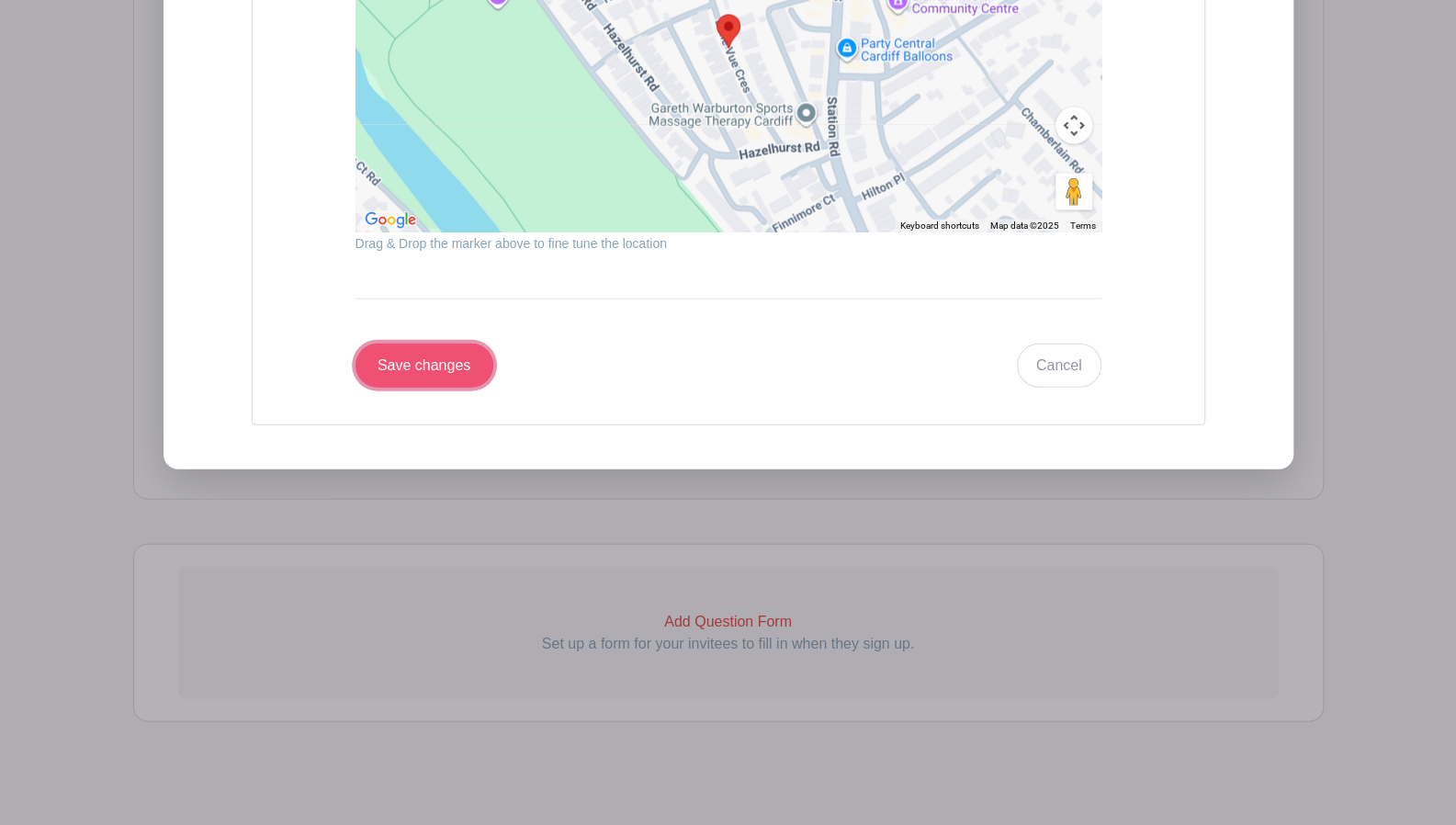
click at [474, 349] on input "Save changes" at bounding box center [424, 365] width 138 height 45
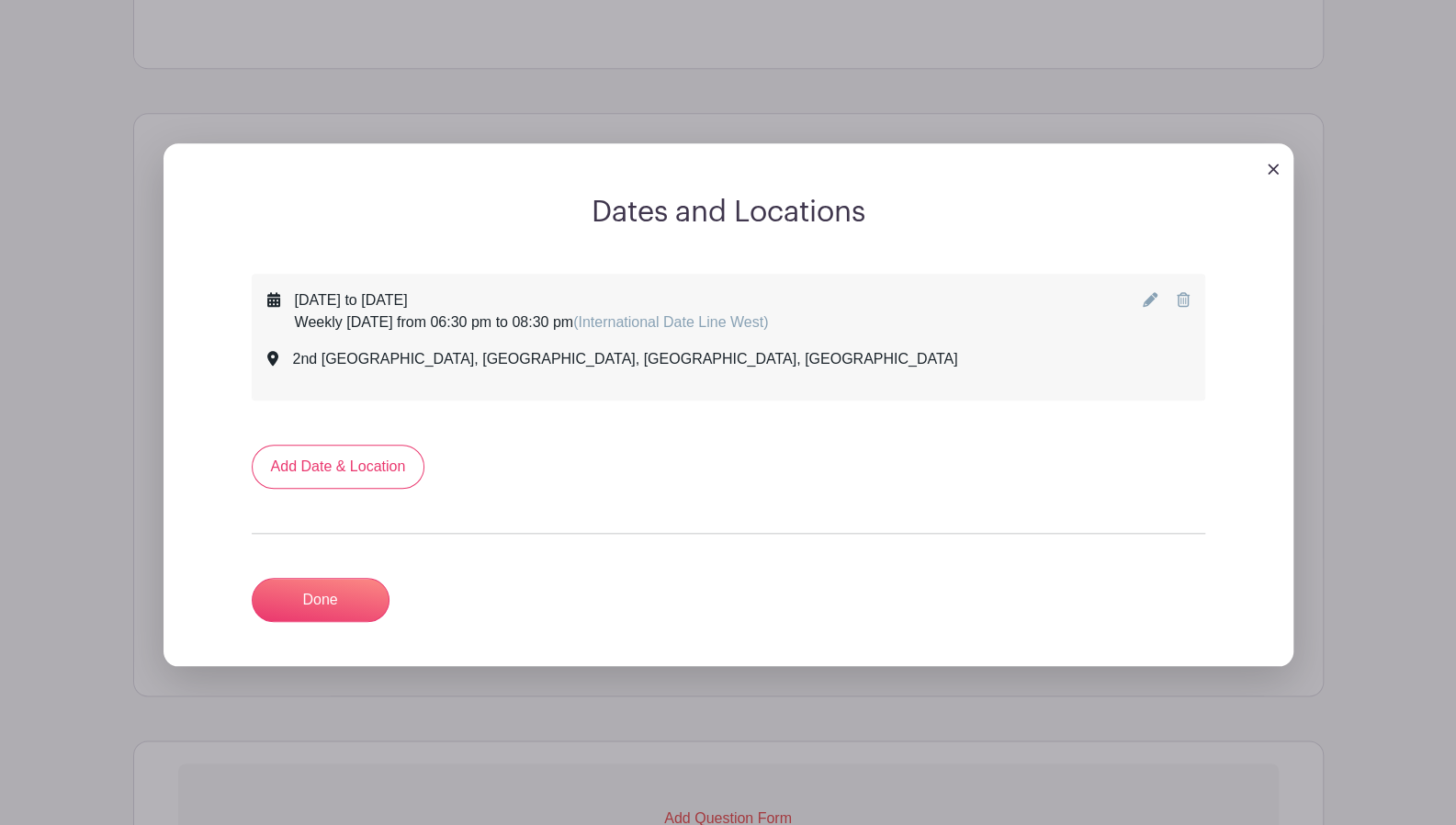
scroll to position [946, 0]
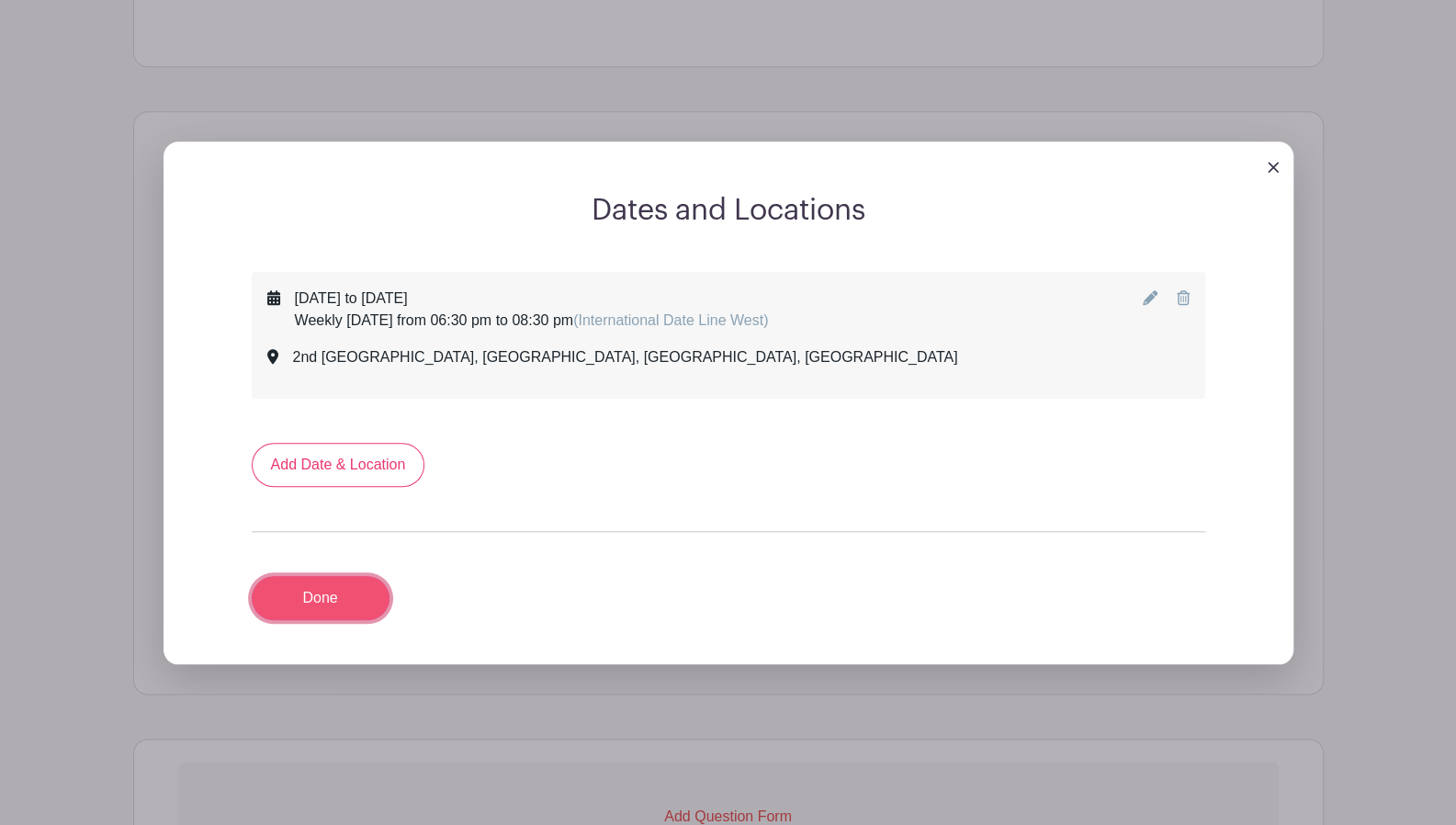
click at [331, 596] on link "Done" at bounding box center [320, 597] width 138 height 45
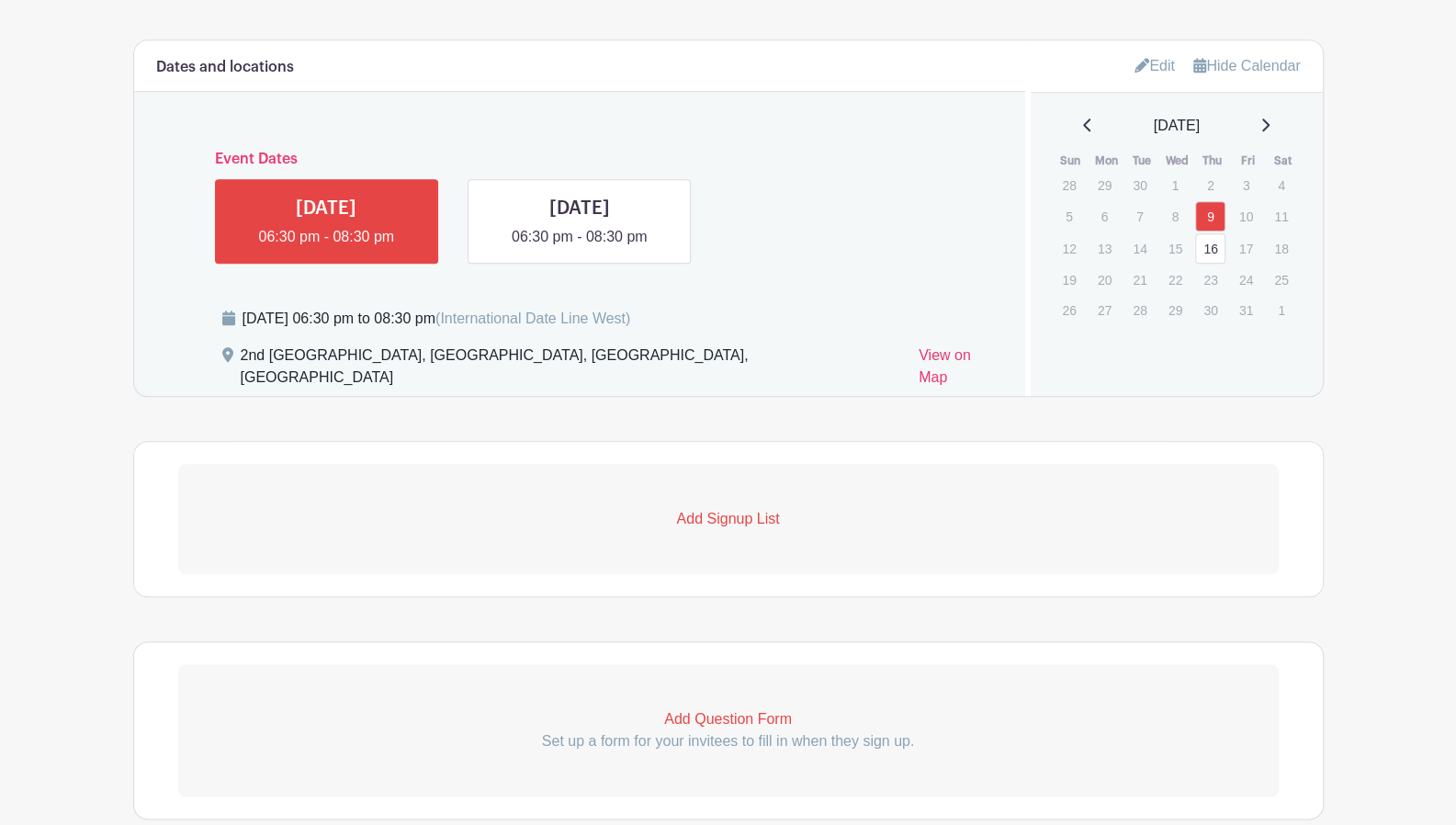
scroll to position [1019, 0]
click at [736, 476] on link "Add Signup List" at bounding box center [728, 516] width 1101 height 110
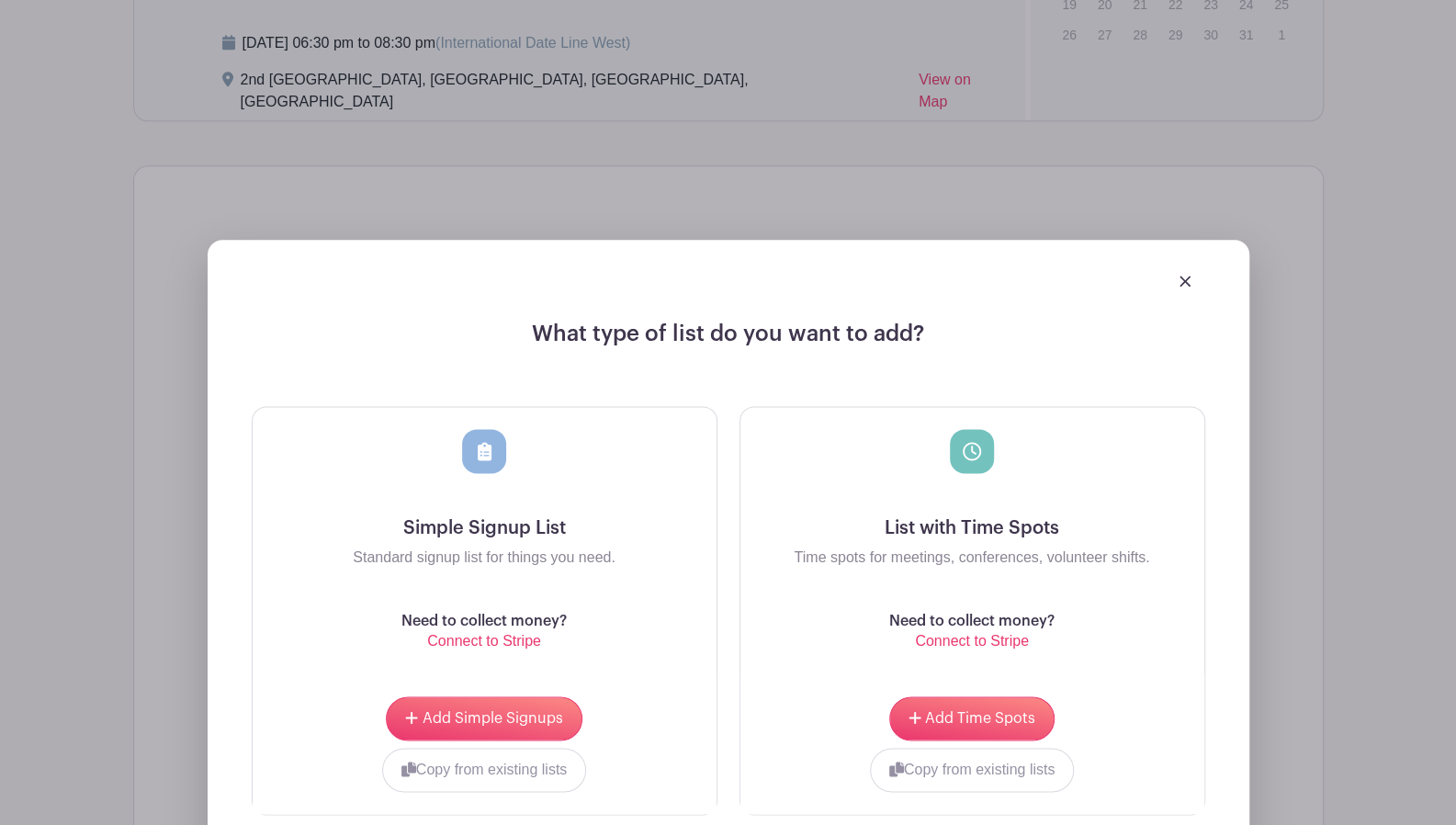
scroll to position [1293, 0]
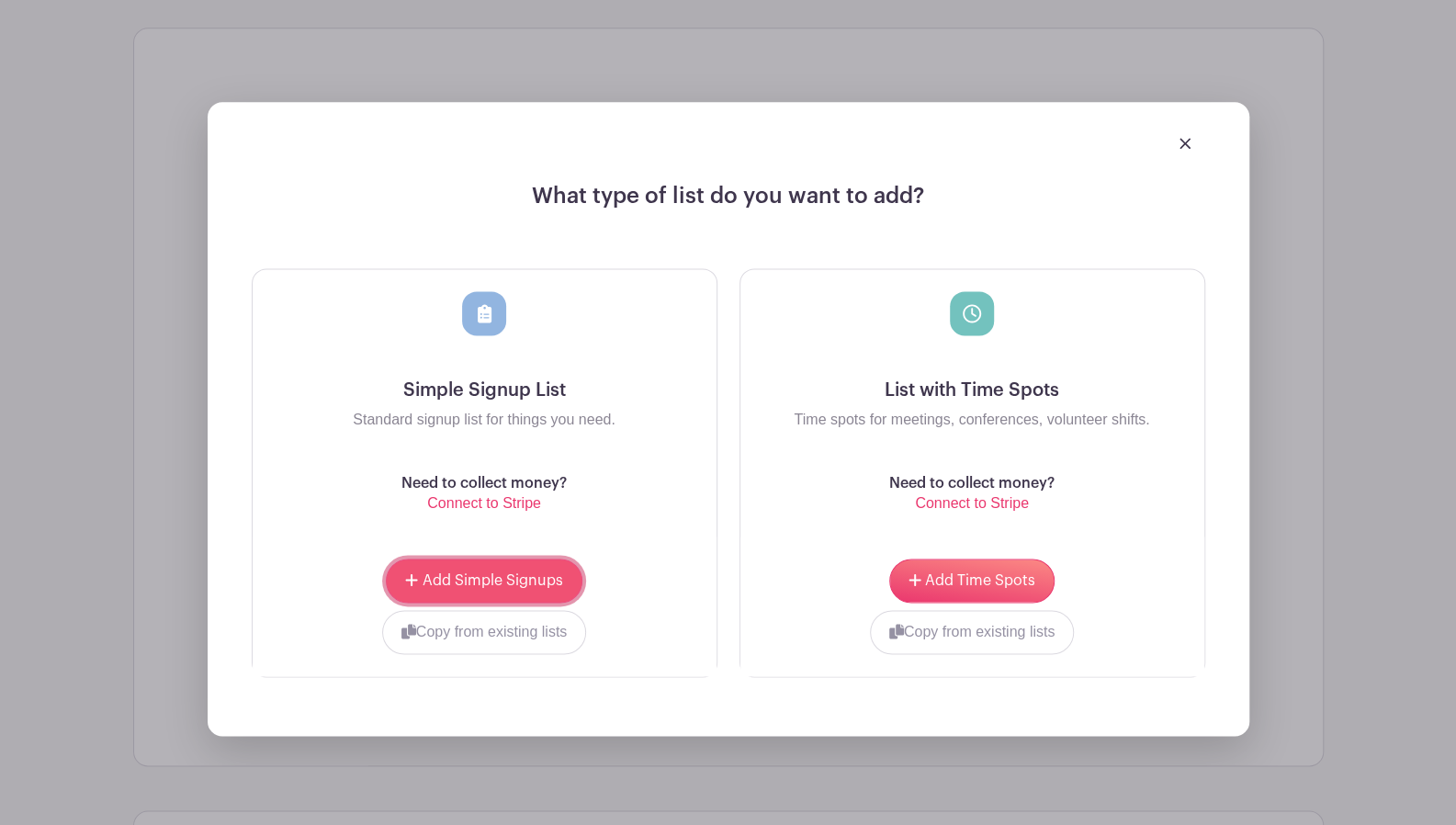
click at [550, 573] on span "Add Simple Signups" at bounding box center [493, 580] width 141 height 15
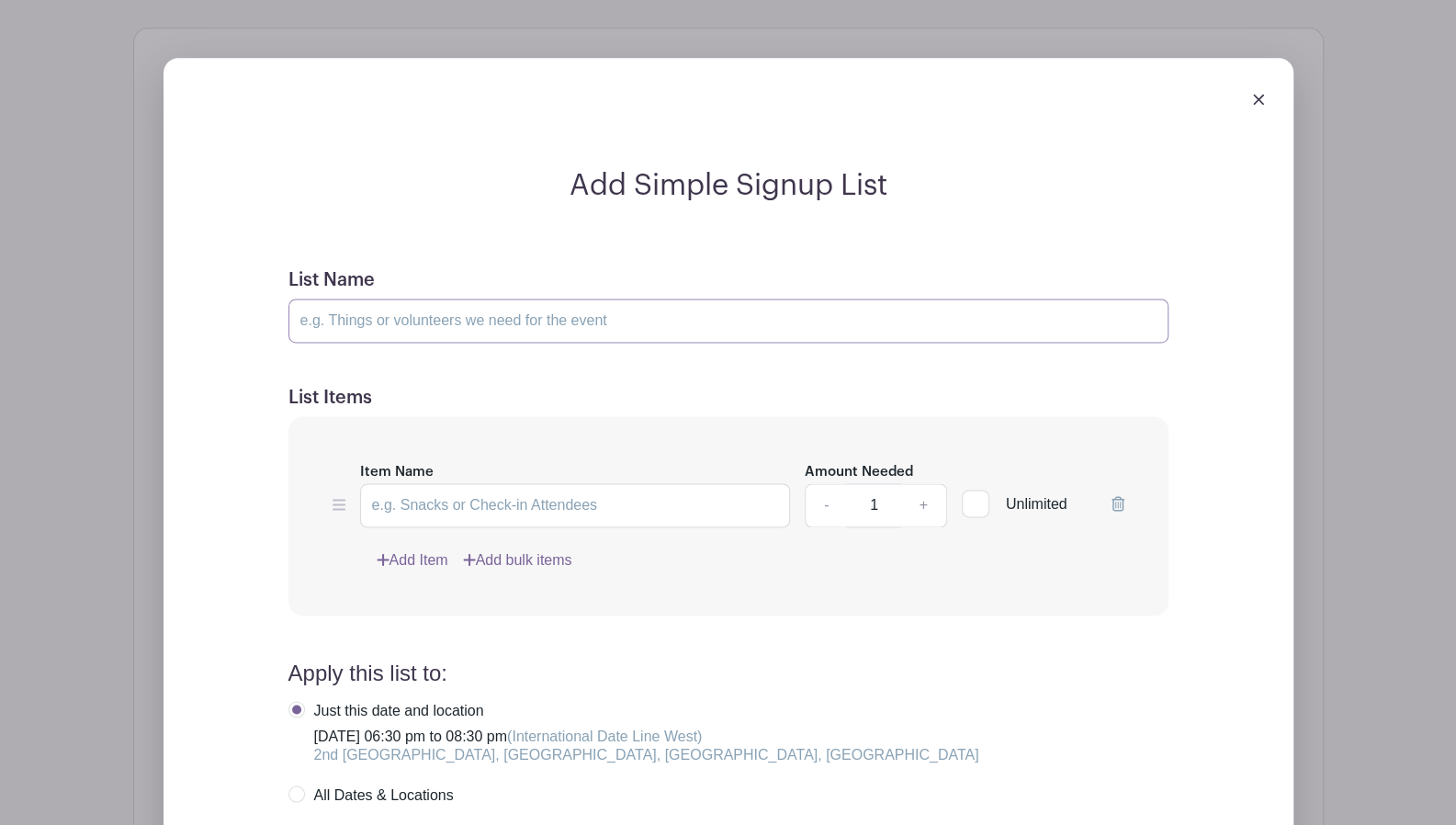
click at [530, 299] on input "List Name" at bounding box center [728, 321] width 880 height 45
type input "Tools"
click at [594, 342] on form "List Name Tools List Items Item Name Amount Needed - 1 + Unlimited Add Item Add…" at bounding box center [728, 667] width 924 height 840
click at [294, 455] on div "Item Name Amount Needed - 1 + Unlimited Add Item Add bulk items" at bounding box center [728, 515] width 880 height 199
click at [417, 483] on input "Item Name" at bounding box center [575, 504] width 431 height 45
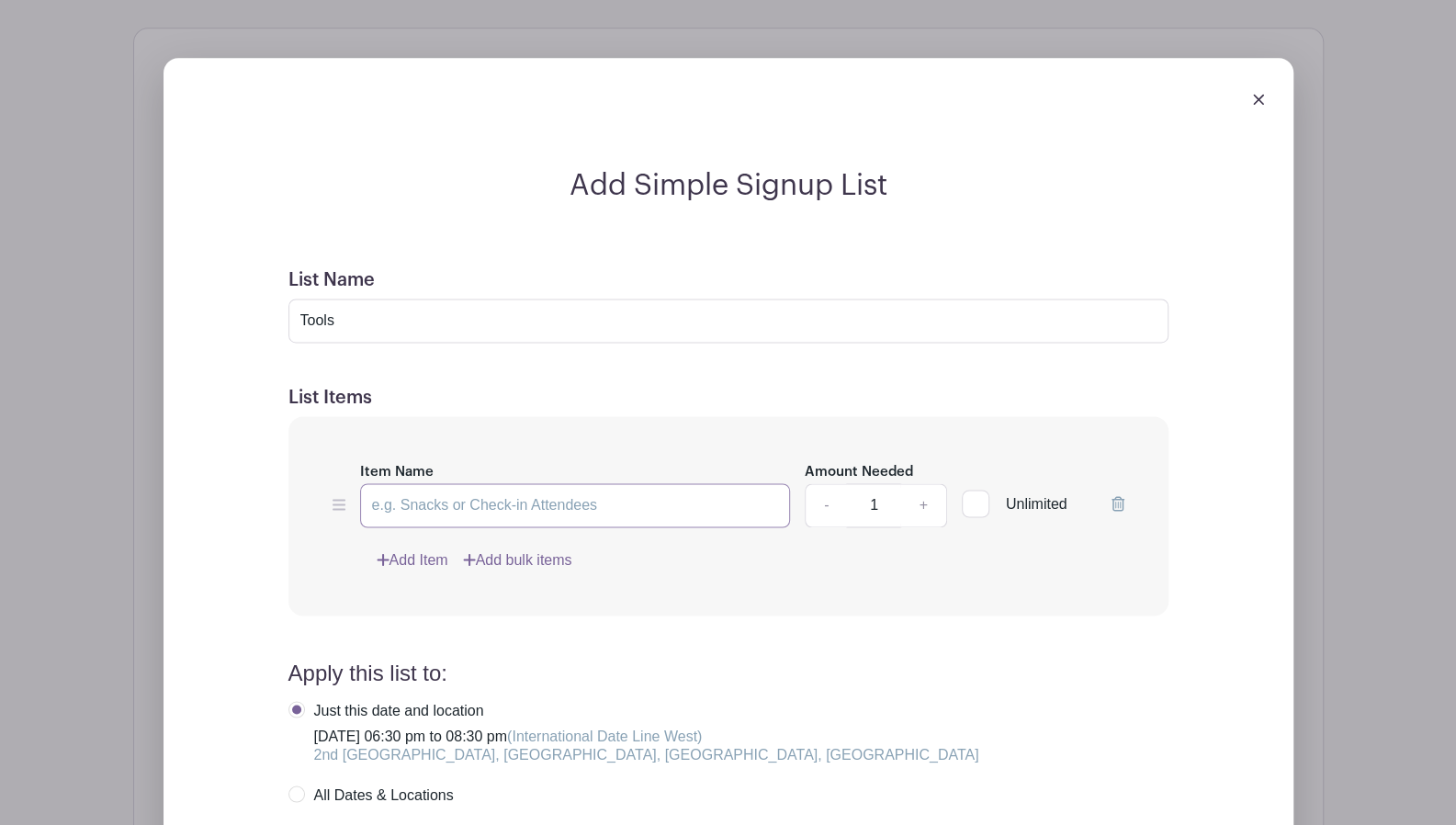
paste input "Handsaw"
type input "Handsaw"
click at [922, 483] on link "+" at bounding box center [923, 504] width 46 height 45
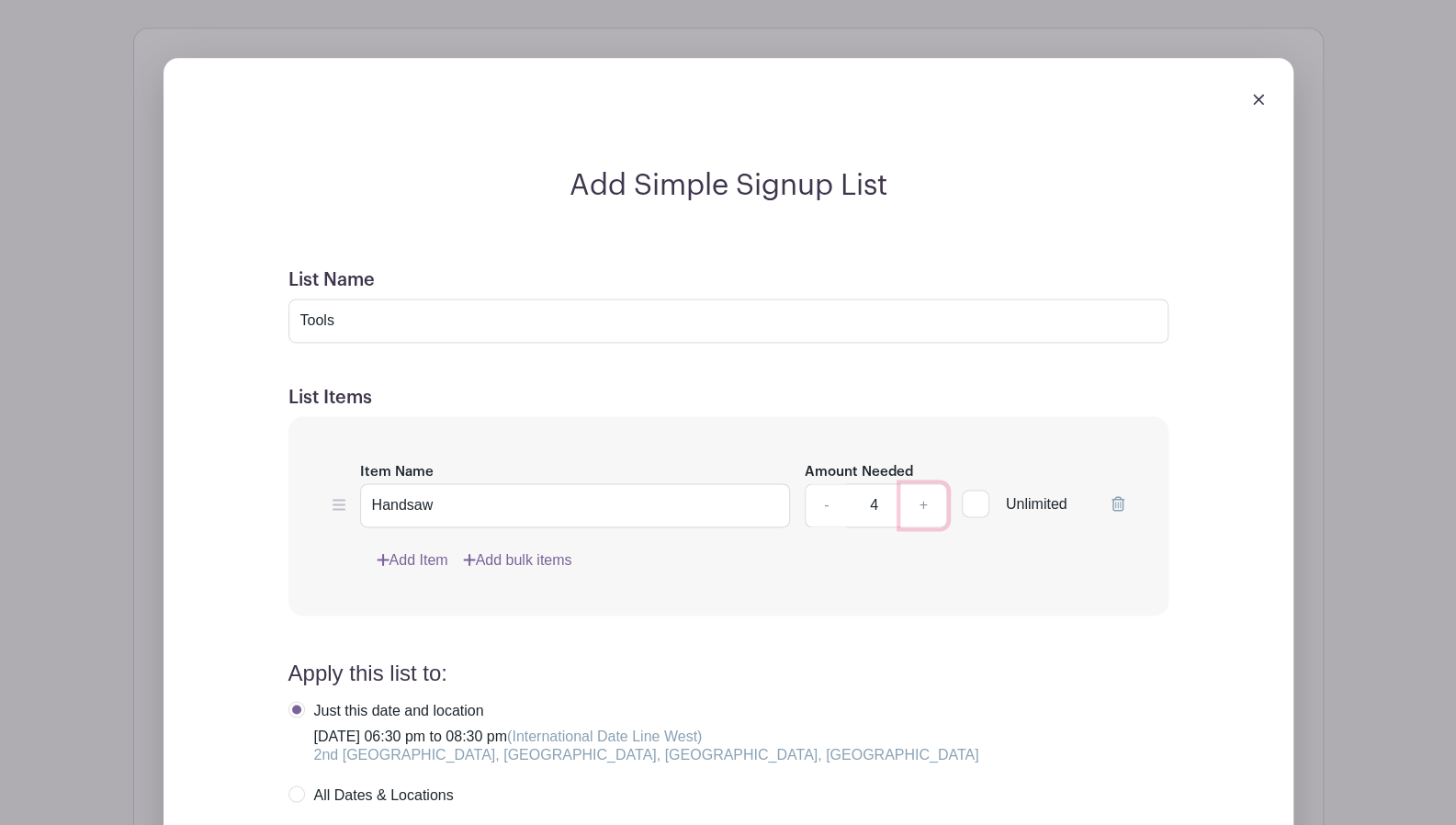
click at [922, 483] on link "+" at bounding box center [923, 504] width 46 height 45
click at [825, 483] on link "-" at bounding box center [825, 504] width 43 height 45
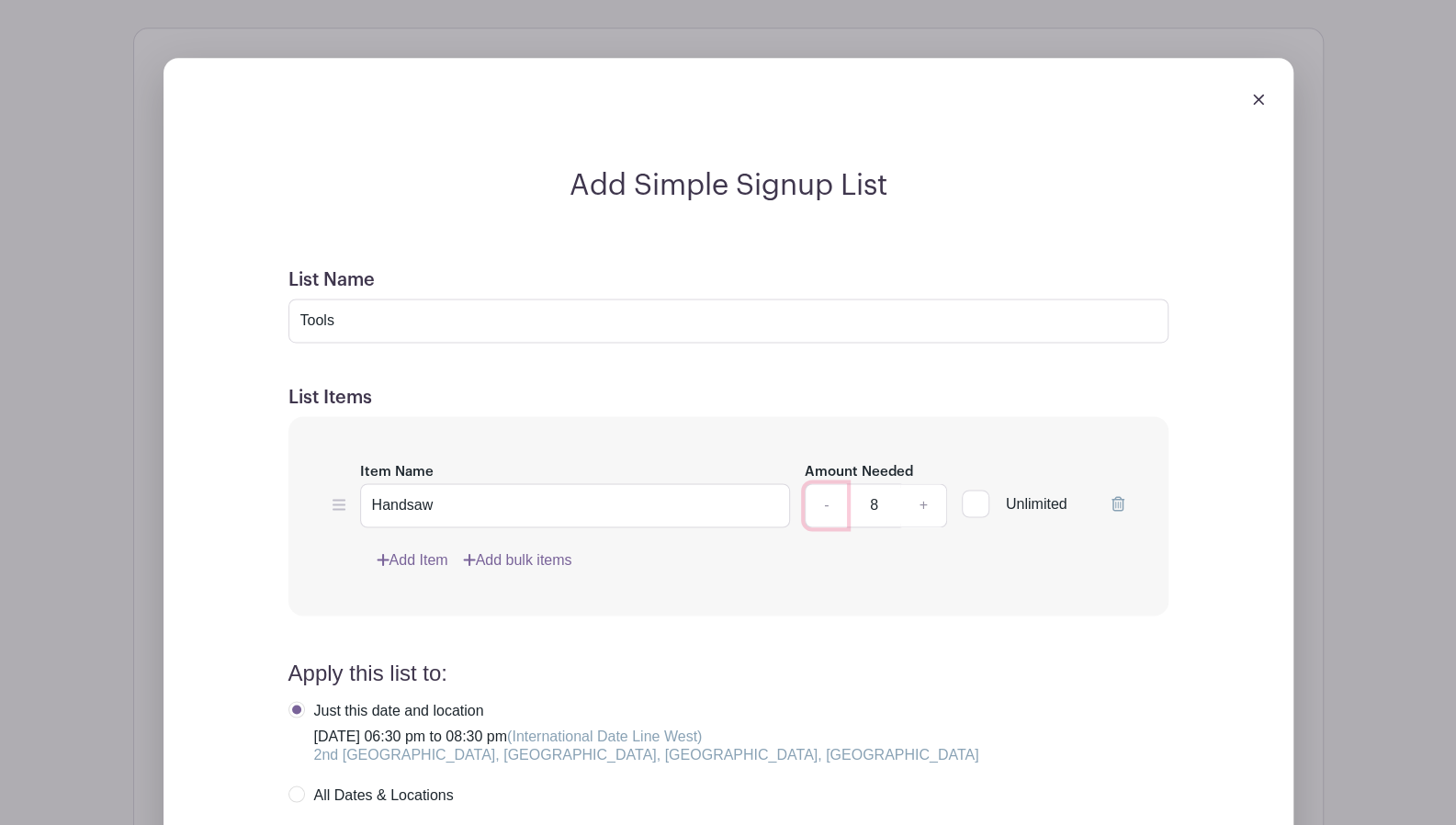
type input "7"
click at [801, 549] on div "Add Item Add bulk items" at bounding box center [751, 560] width 748 height 22
click at [433, 549] on link "Add Item" at bounding box center [413, 560] width 71 height 22
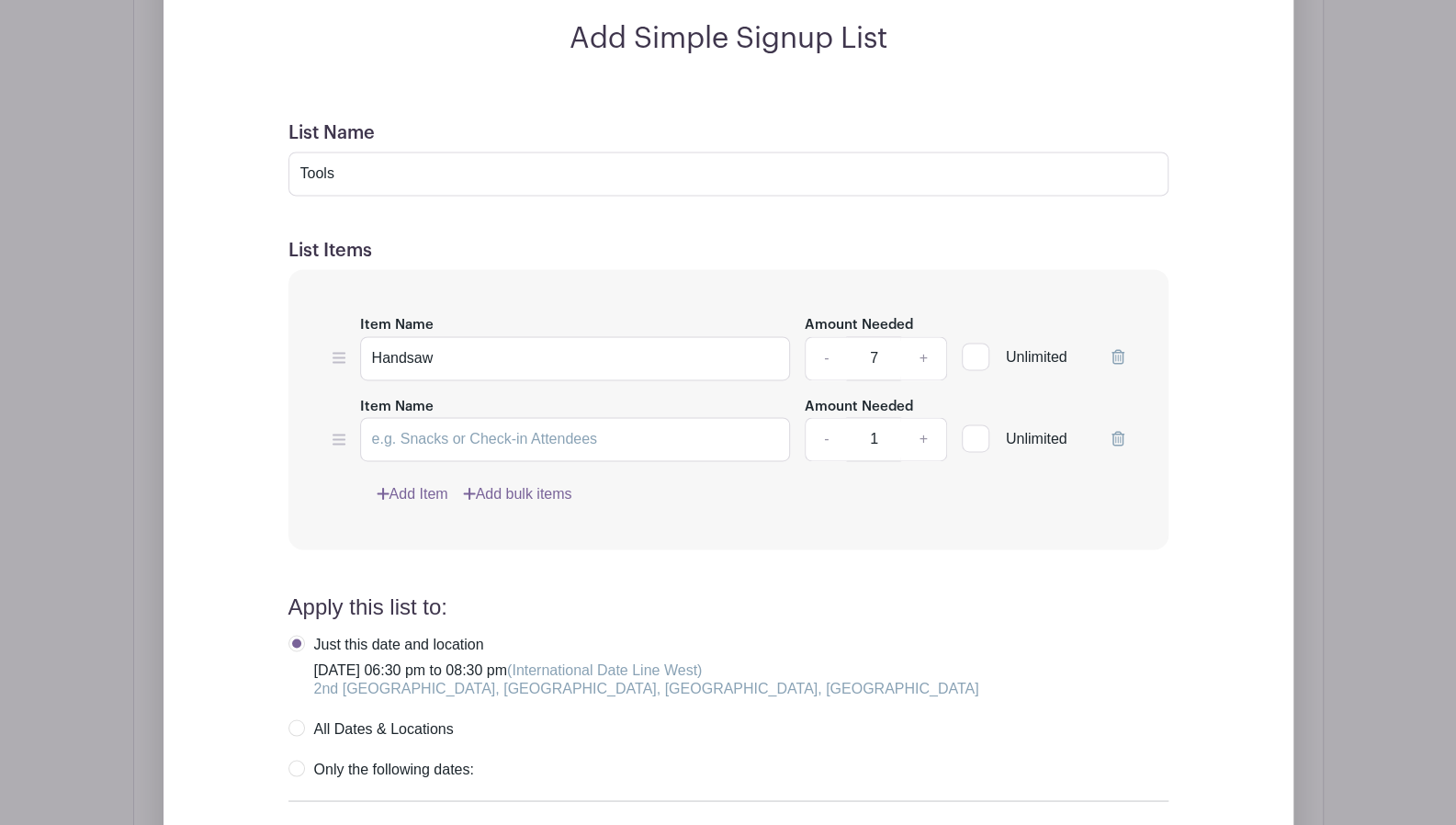
scroll to position [1430, 0]
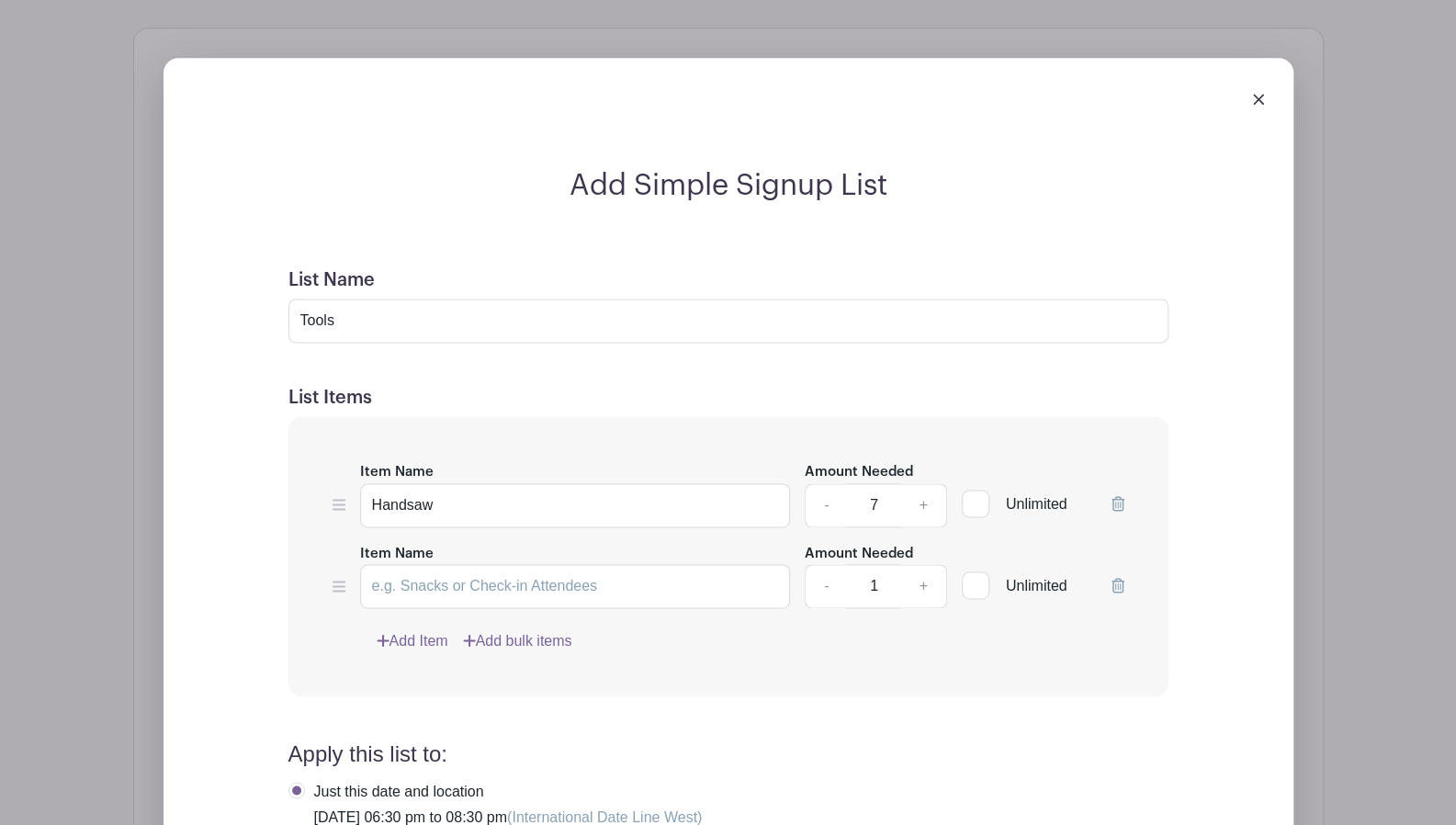
click at [237, 557] on div "Add Simple Signup List List Name Tools List Items Item Name Handsaw Amount Need…" at bounding box center [728, 669] width 1013 height 1001
click at [461, 564] on input "Item Name" at bounding box center [575, 586] width 431 height 45
paste input "Clamps (G-clamp or quick release)"
type input "Clamps (G-clamp or quick release)"
click at [876, 564] on input "1" at bounding box center [874, 586] width 55 height 45
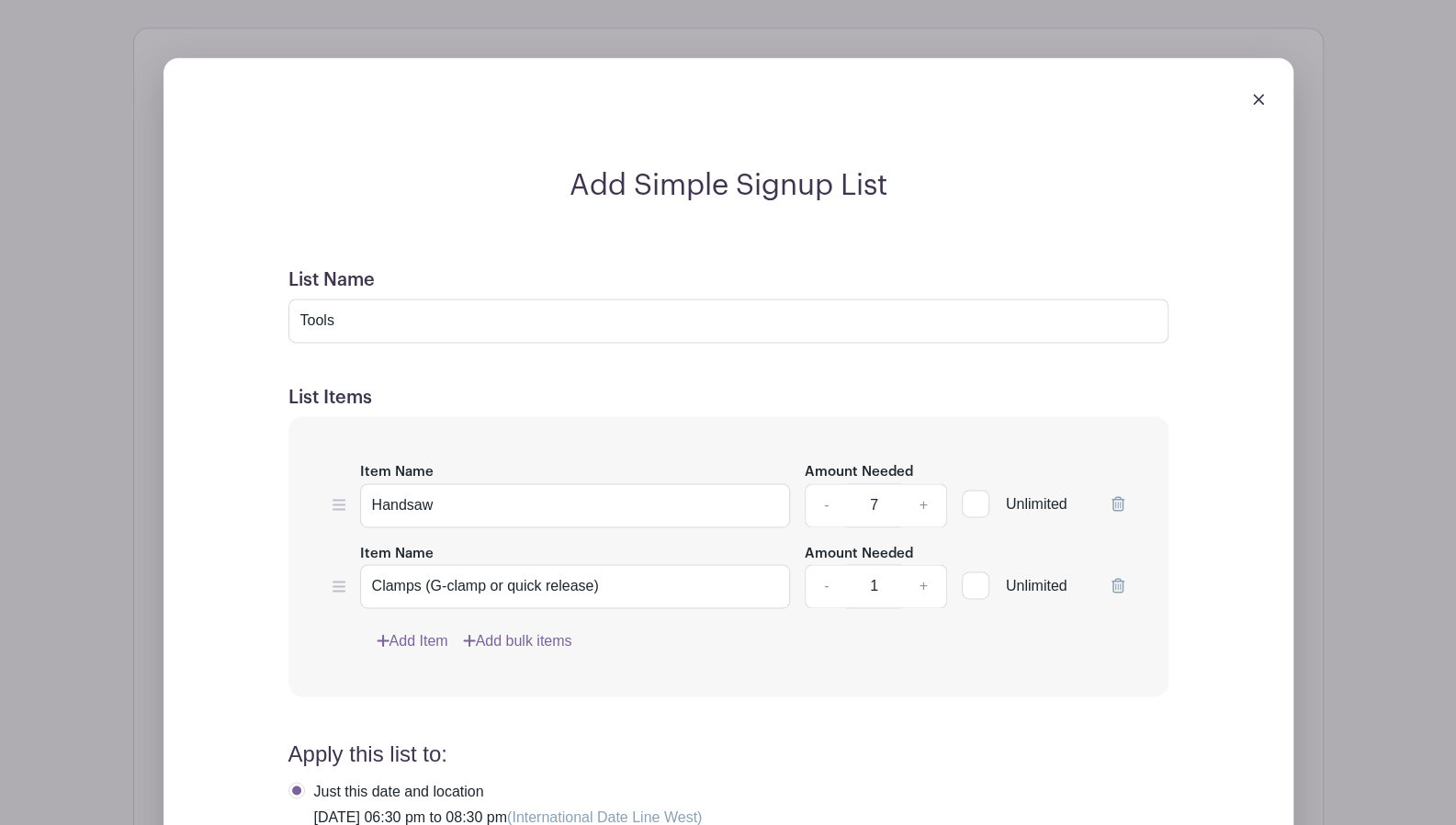
click at [876, 564] on input "1" at bounding box center [874, 586] width 55 height 45
click at [921, 564] on link "+" at bounding box center [923, 586] width 46 height 45
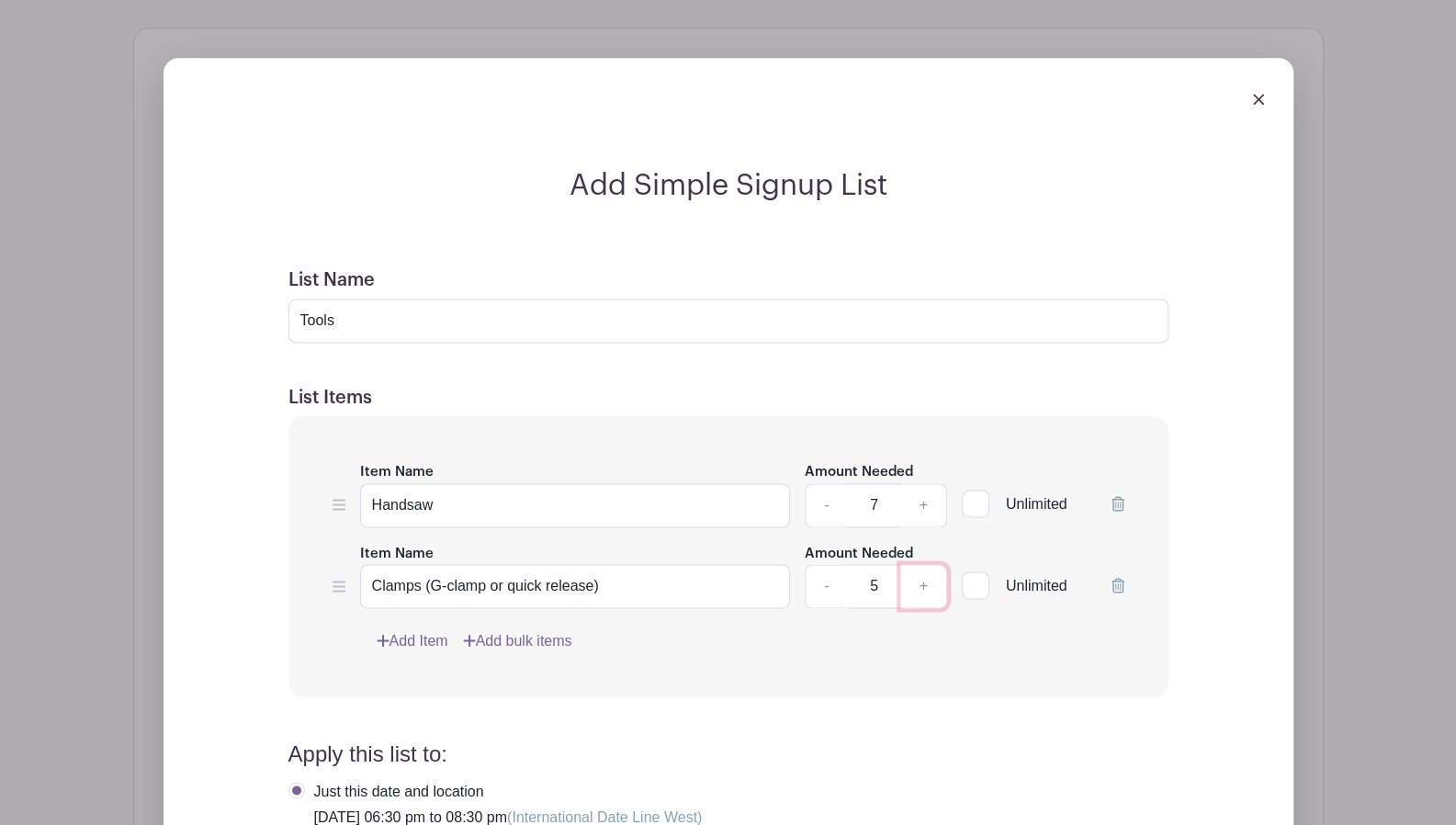
click at [921, 564] on link "+" at bounding box center [923, 586] width 46 height 45
type input "7"
click at [437, 630] on link "Add Item" at bounding box center [413, 641] width 71 height 22
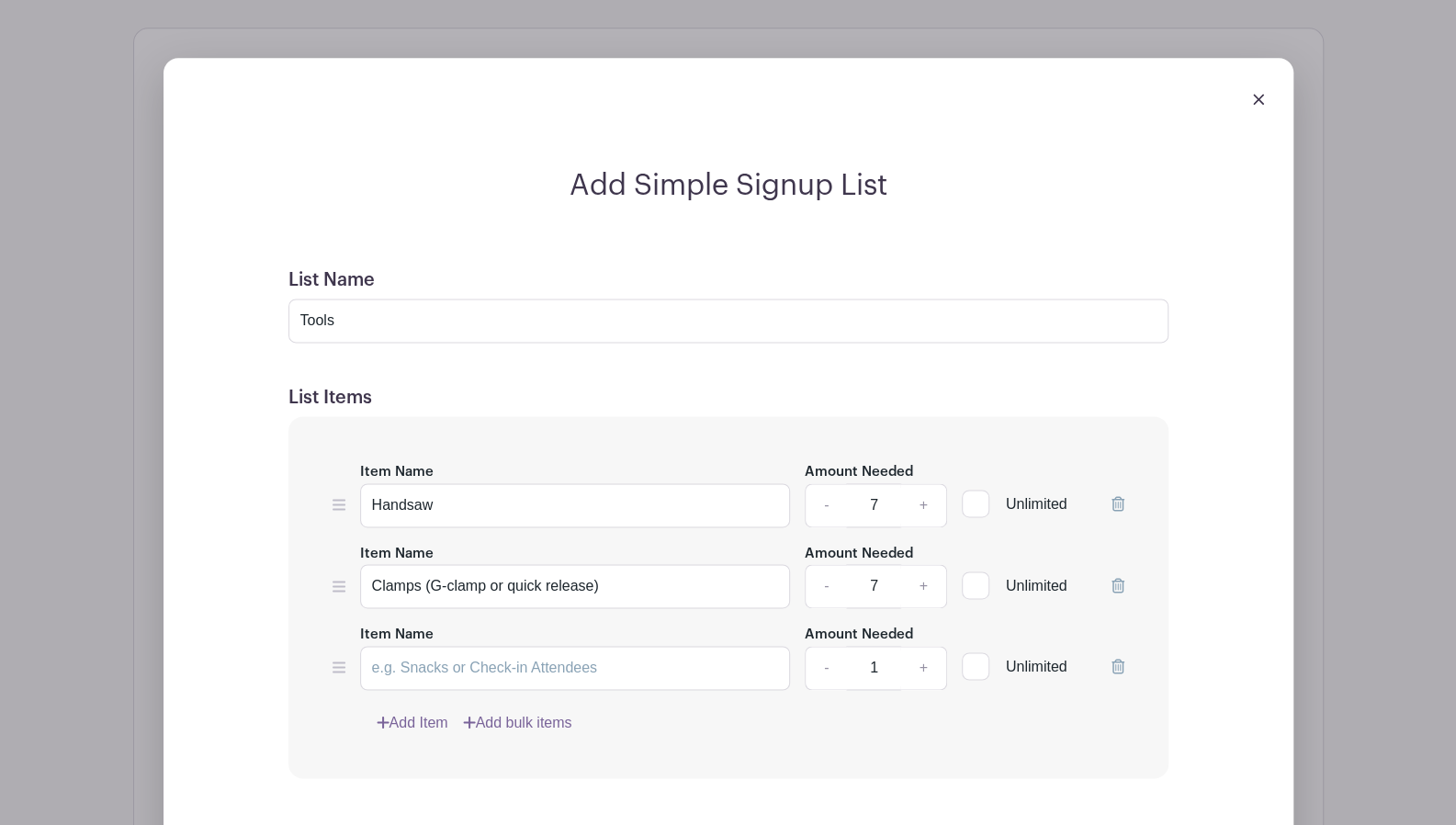
click at [252, 621] on div "Add Simple Signup List List Name Tools List Items Item Name Handsaw Amount Need…" at bounding box center [728, 709] width 1013 height 1082
click at [465, 649] on input "Item Name" at bounding box center [575, 668] width 431 height 45
paste input "Sawhorses/workbenches"
type input "Sawhorses/workbenches"
drag, startPoint x: 880, startPoint y: 638, endPoint x: 865, endPoint y: 648, distance: 18.0
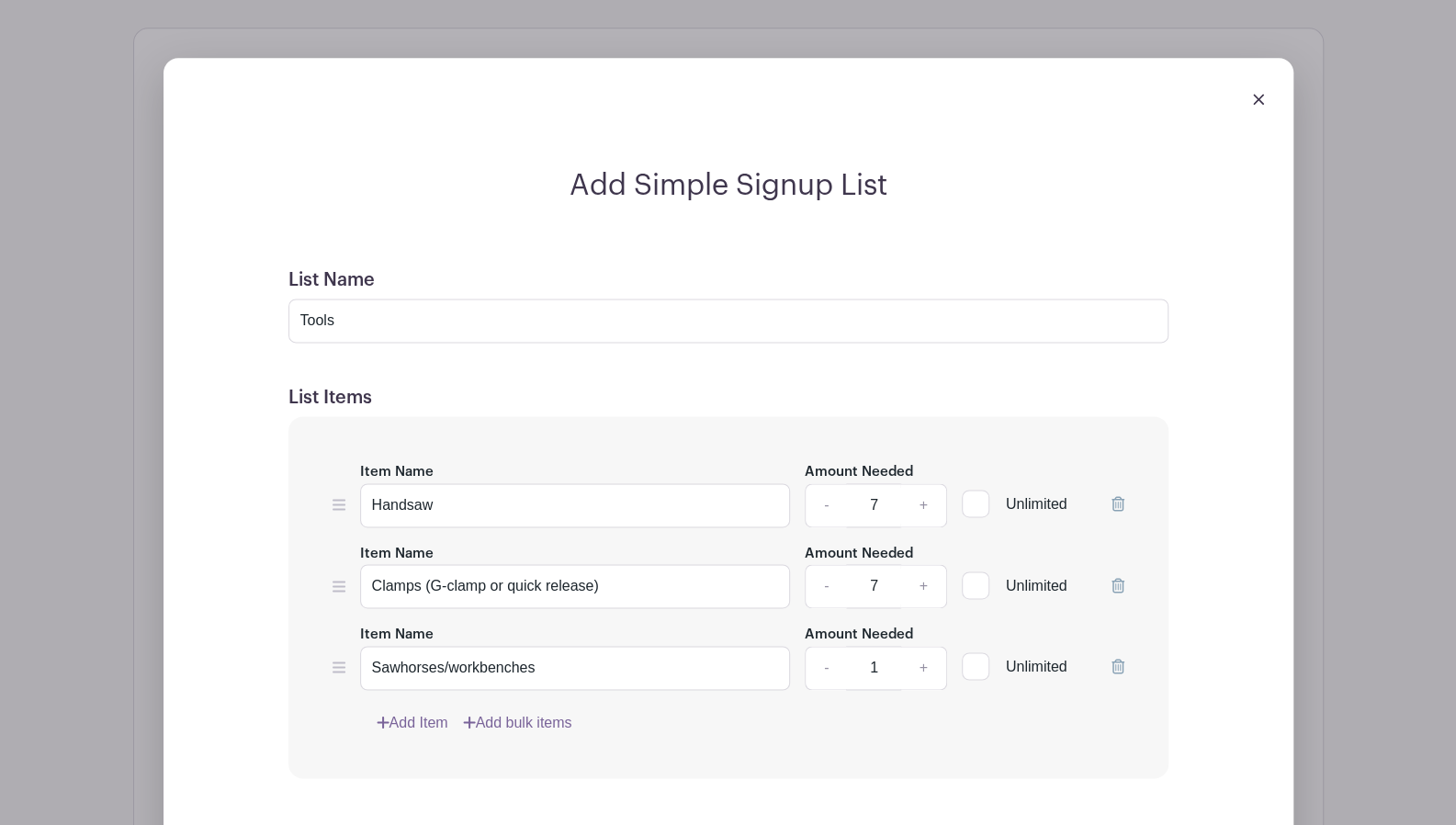
click at [865, 648] on input "1" at bounding box center [874, 668] width 55 height 45
type input "7"
click at [419, 711] on link "Add Item" at bounding box center [413, 722] width 71 height 22
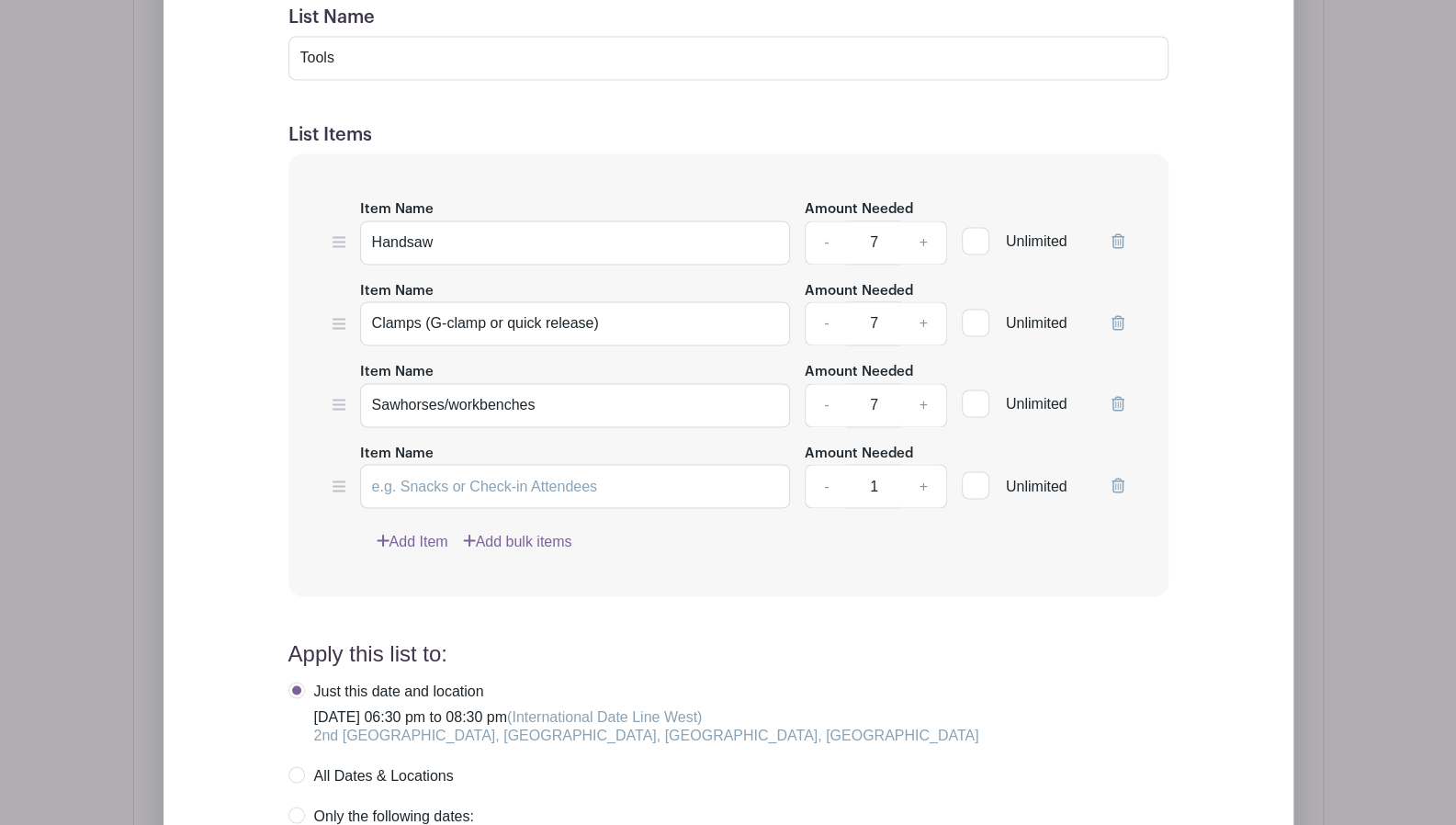
scroll to position [1696, 0]
click at [242, 475] on div "Add Simple Signup List List Name Tools List Items Item Name Handsaw Amount Need…" at bounding box center [728, 486] width 1013 height 1163
click at [454, 462] on input "Item Name" at bounding box center [575, 484] width 431 height 45
paste input "Screwdrivers (cross-head, PZ2 or PH2)"
type input "Screwdrivers (cross-head, PZ2 or PH2)"
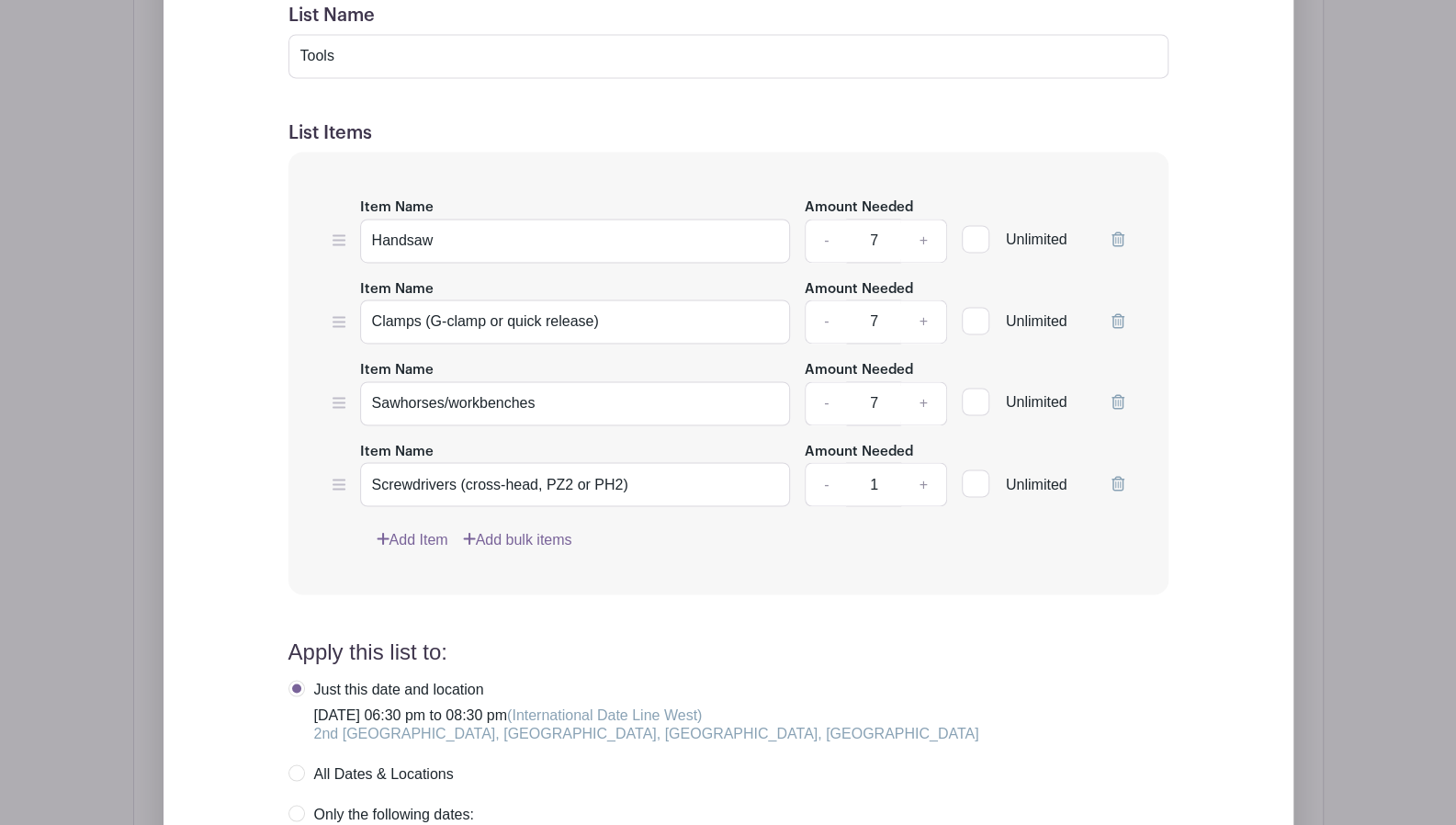
click at [878, 462] on input "1" at bounding box center [874, 484] width 55 height 45
type input "14"
click at [429, 528] on link "Add Item" at bounding box center [413, 539] width 71 height 22
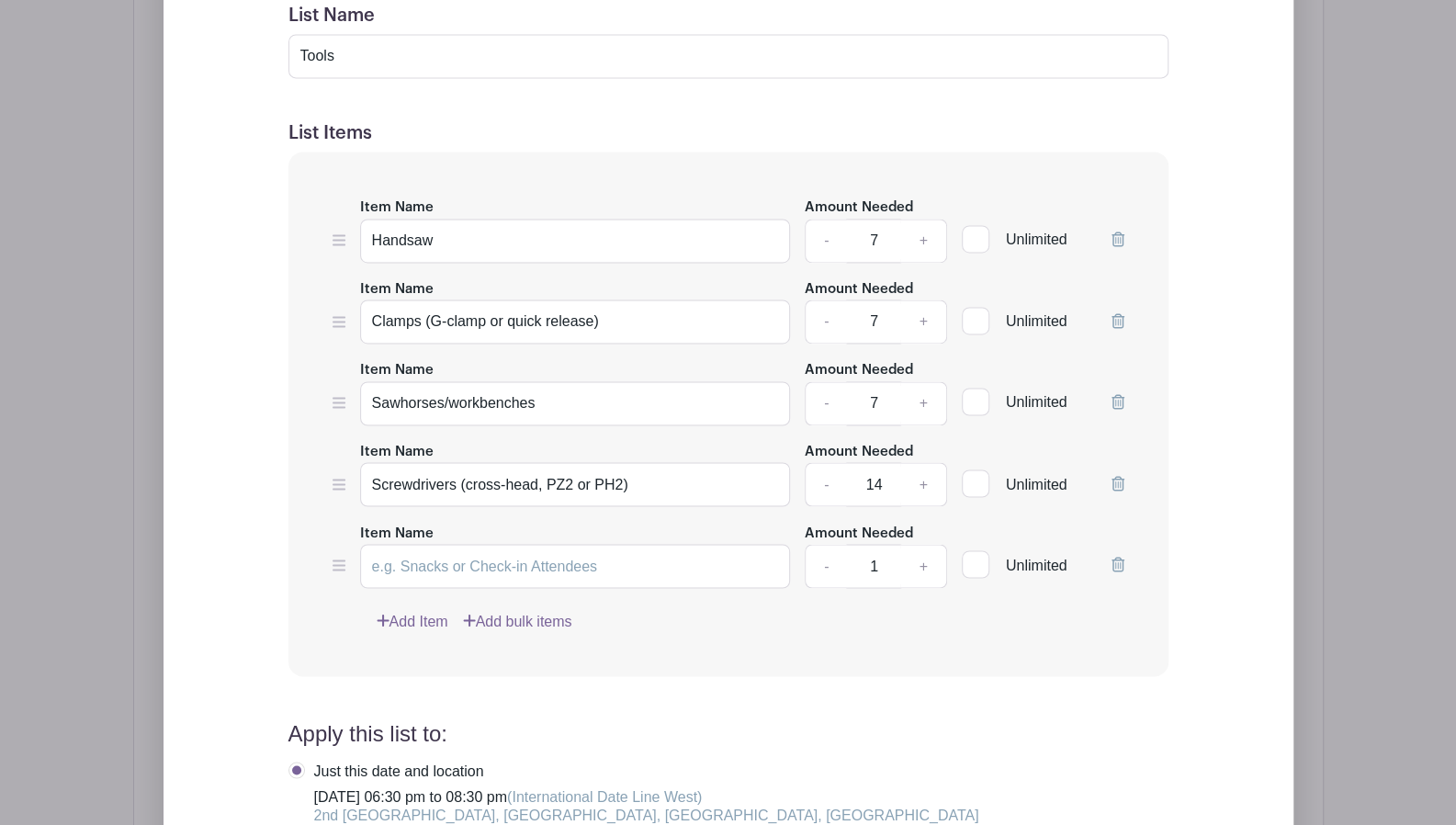
click at [206, 539] on div "Add Simple Signup List List Name Tools List Items Item Name Handsaw Amount Need…" at bounding box center [728, 501] width 1130 height 1415
click at [461, 544] on input "Item Name" at bounding box center [575, 566] width 431 height 45
paste input "Cordless drills"
type input "Cordless drills"
click at [888, 544] on input "1" at bounding box center [874, 566] width 55 height 45
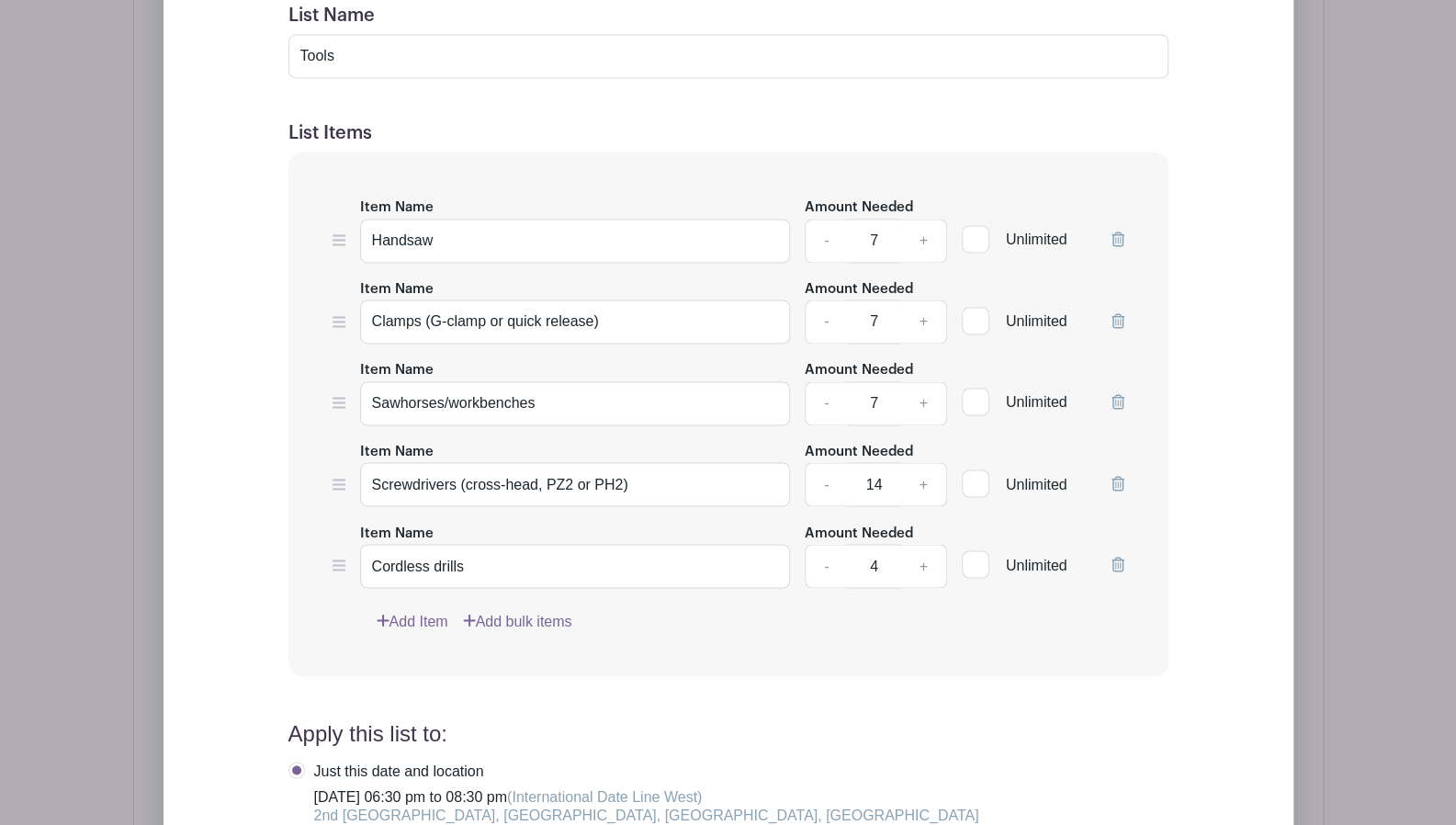
type input "4"
click at [440, 609] on link "Add Item" at bounding box center [413, 620] width 71 height 22
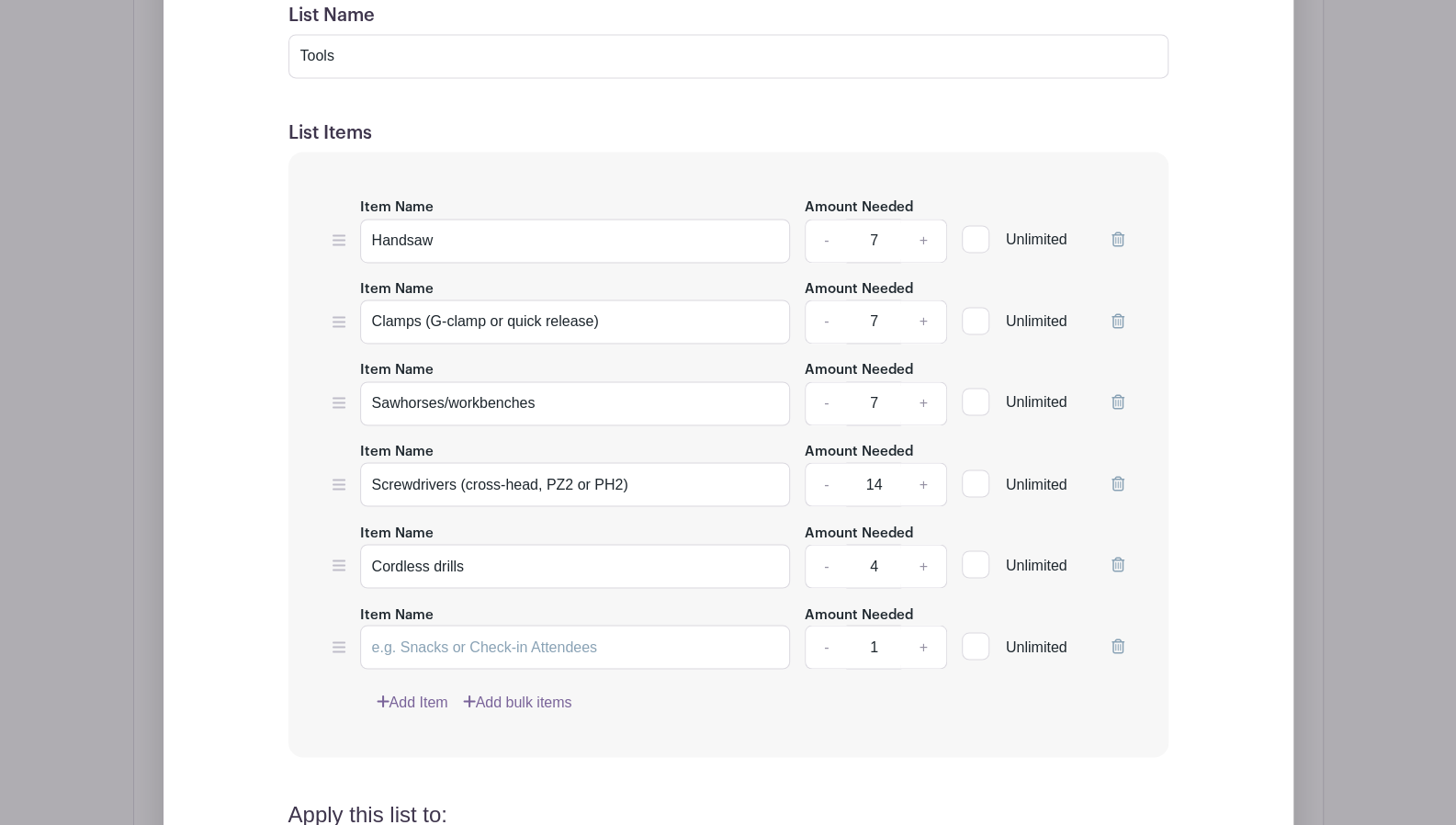
click at [248, 496] on div "Add Simple Signup List List Name Tools List Items Item Name Handsaw Amount Need…" at bounding box center [728, 567] width 1013 height 1326
click at [416, 624] on input "Item Name" at bounding box center [575, 646] width 431 height 45
paste input "25 mm hole saw or spade bit"
type input "25 mm hole saw or spade bit"
click at [436, 690] on link "Add Item" at bounding box center [413, 701] width 71 height 22
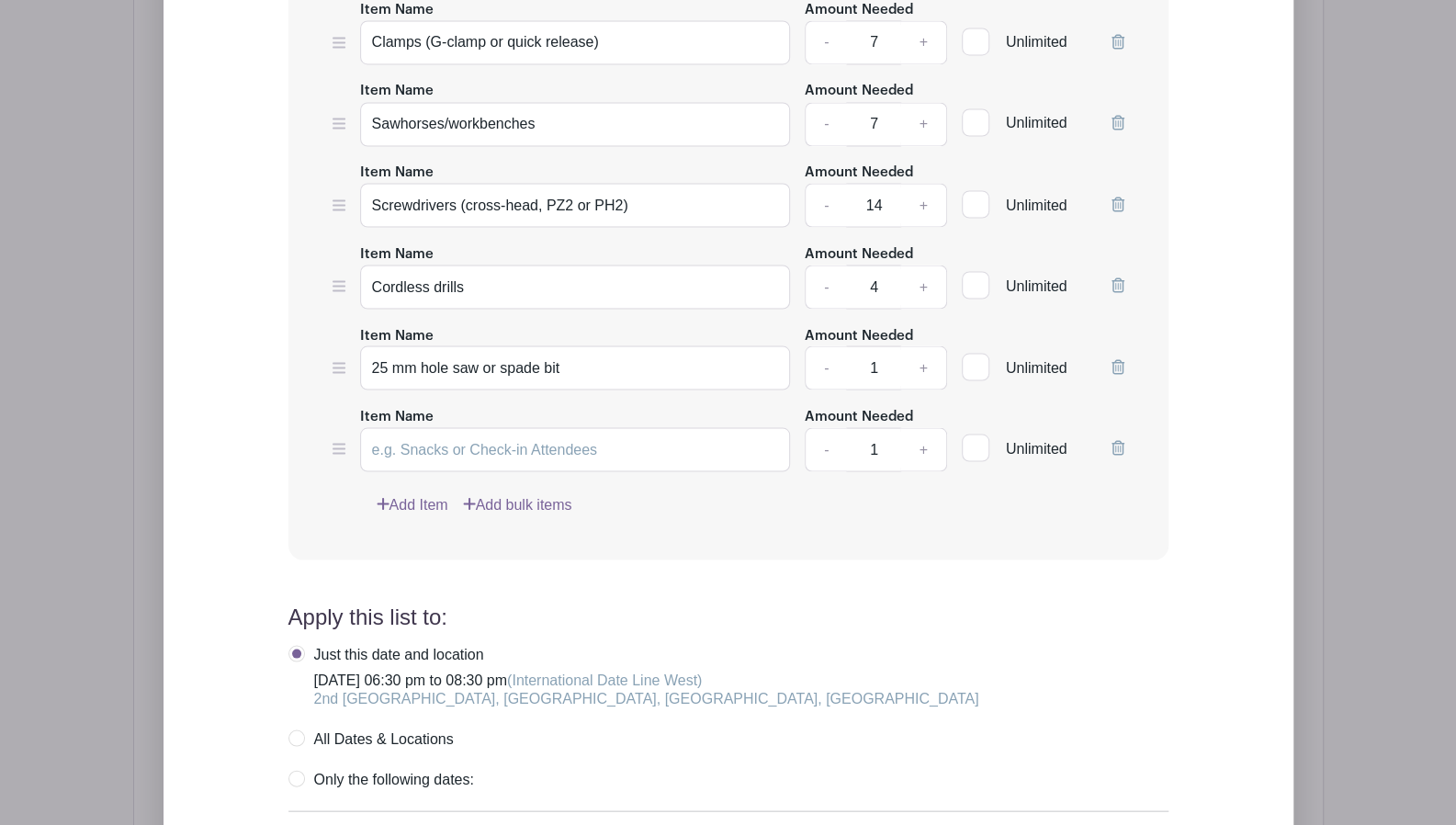
scroll to position [1977, 0]
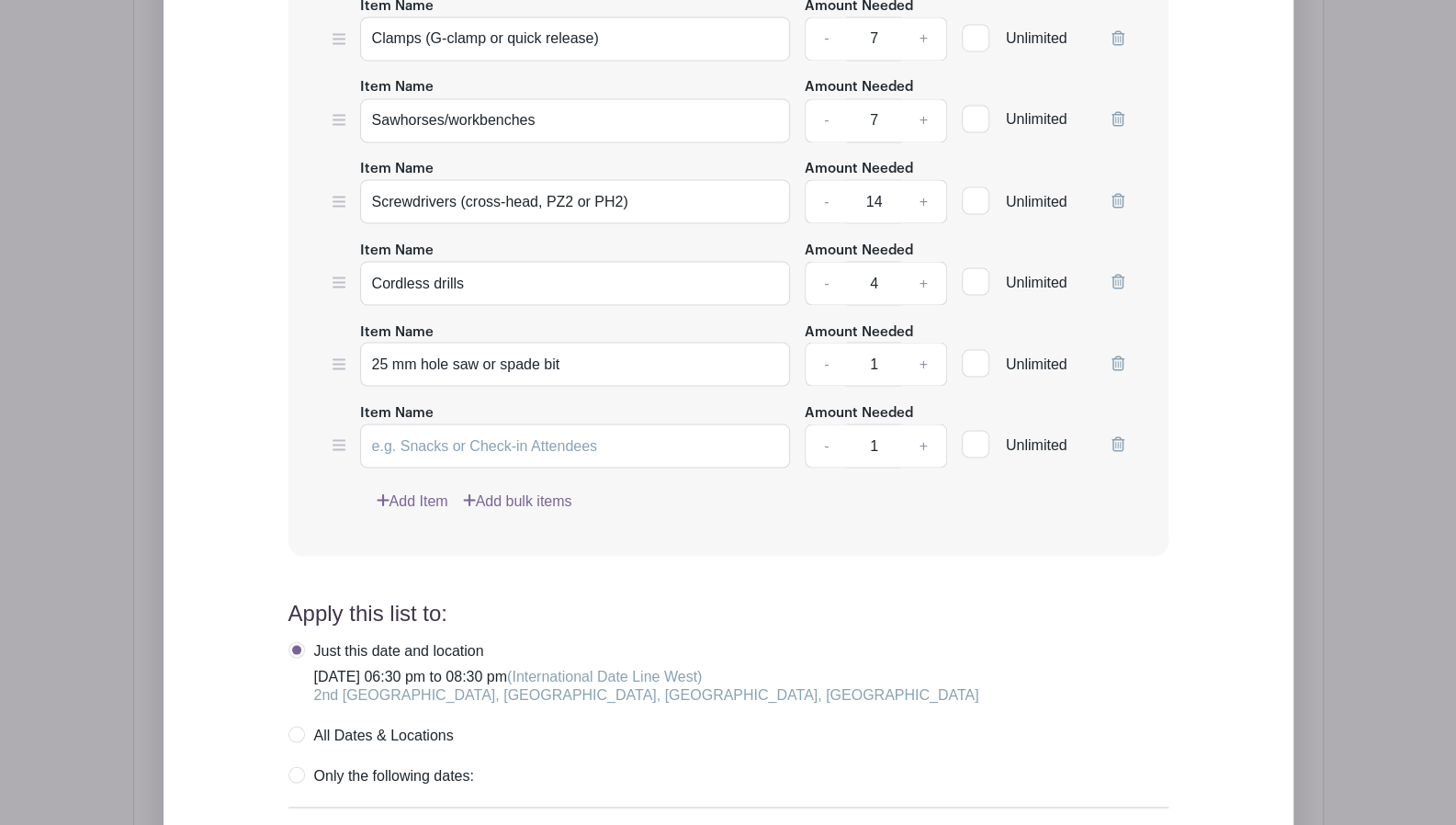
click at [246, 468] on div "Add Simple Signup List List Name Tools List Items Item Name Handsaw Amount Need…" at bounding box center [728, 324] width 1013 height 1408
click at [429, 423] on input "Item Name" at bounding box center [575, 445] width 431 height 45
paste input "Rulers or tape measures"
type input "Rulers or tape measures"
click at [878, 423] on input "1" at bounding box center [874, 445] width 55 height 45
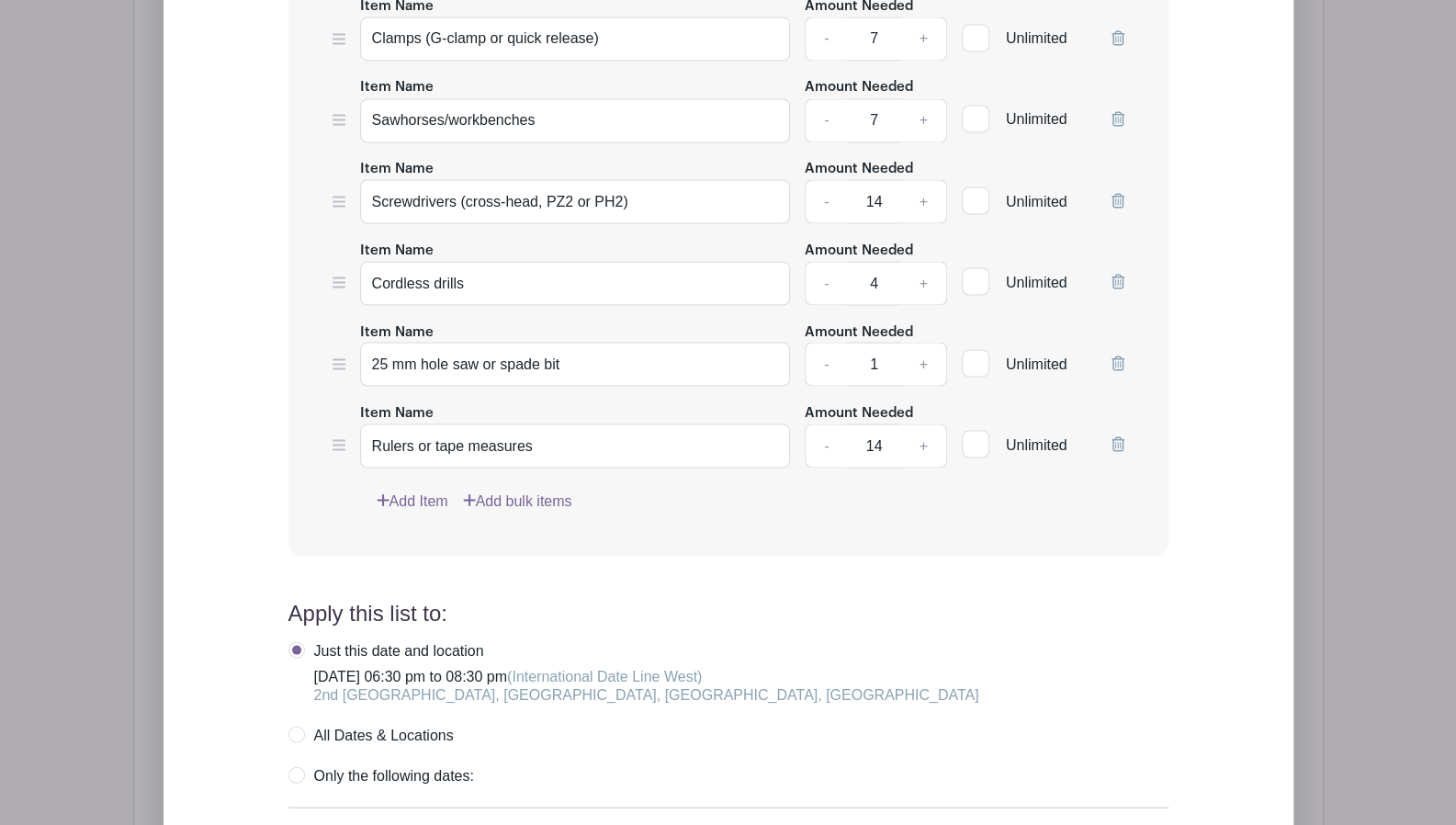
type input "14"
click at [400, 490] on link "Add Item" at bounding box center [413, 501] width 71 height 22
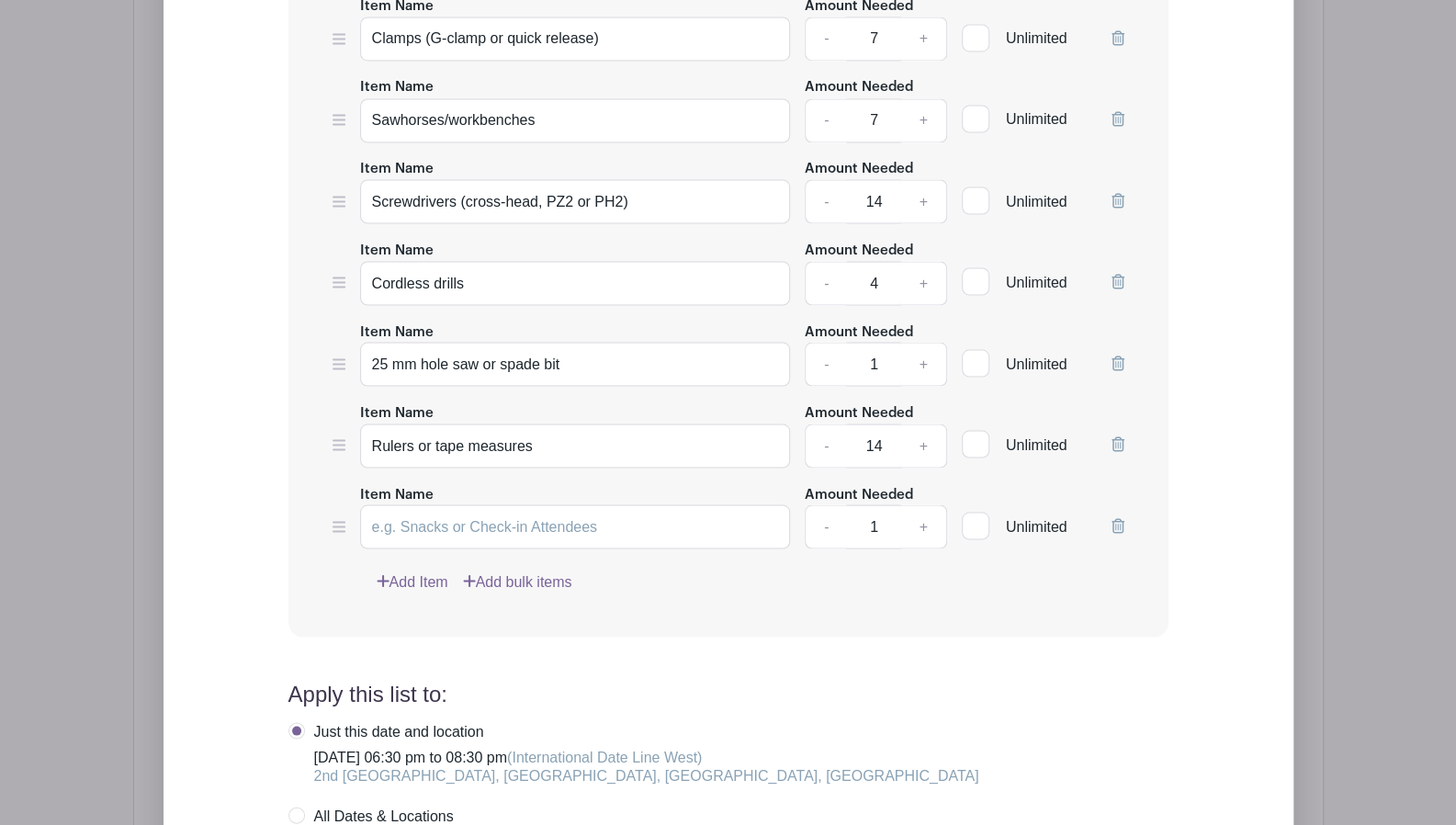
click at [266, 447] on form "List Name Tools List Items Item Name Handsaw Amount Needed - 7 + Unlimited Item…" at bounding box center [728, 404] width 924 height 1410
click at [428, 504] on input "Item Name" at bounding box center [575, 526] width 431 height 45
paste input "Set squares"
type input "Set squares"
click at [881, 504] on input "1" at bounding box center [874, 526] width 55 height 45
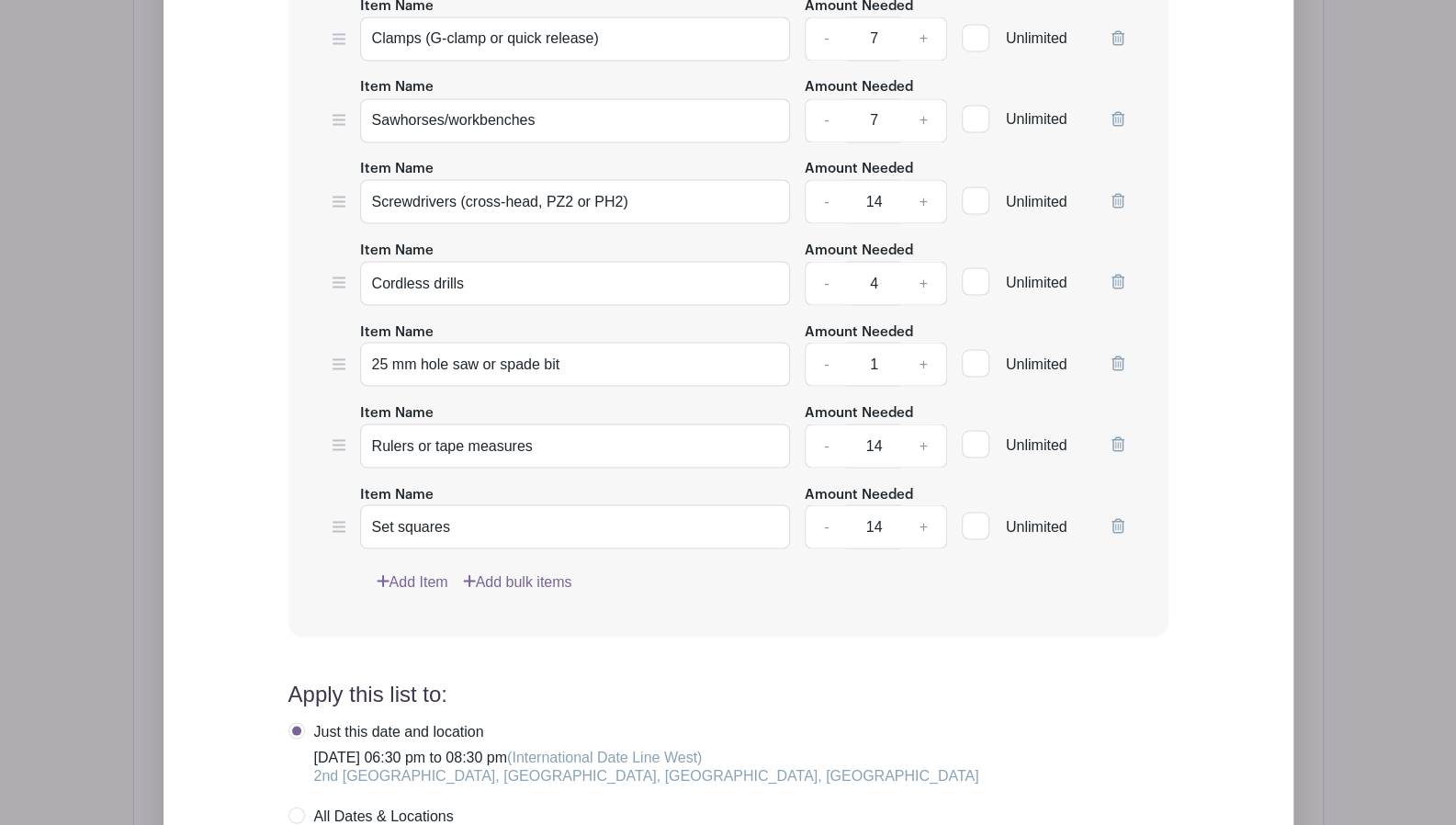
type input "14"
click at [416, 570] on link "Add Item" at bounding box center [413, 581] width 71 height 22
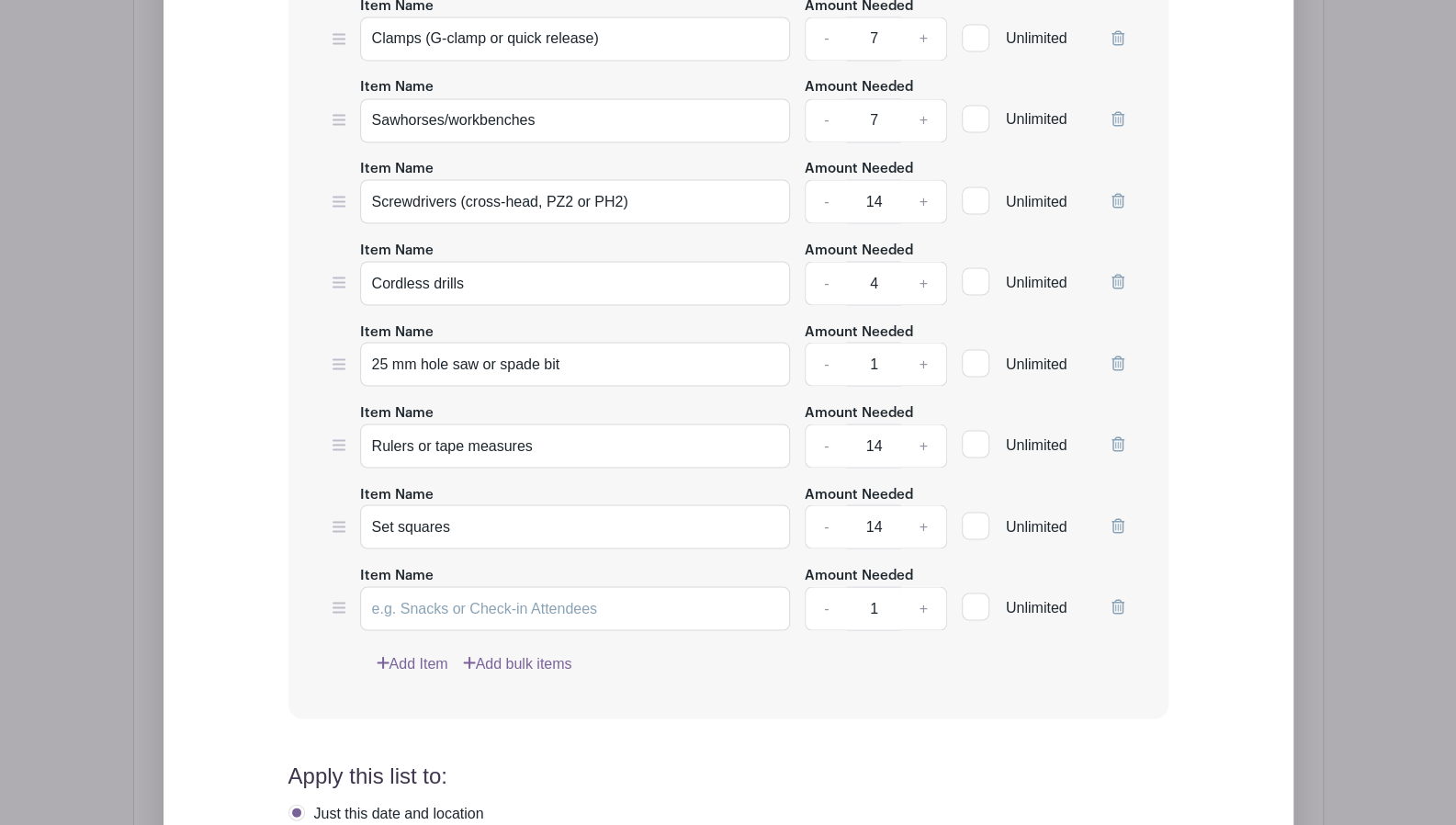
click at [249, 520] on div "Add Simple Signup List List Name Tools List Items Item Name Handsaw Amount Need…" at bounding box center [728, 406] width 1013 height 1570
click at [396, 586] on input "Item Name" at bounding box center [575, 607] width 431 height 45
paste input "Sanding blocks –"
type input "Sanding blocks"
click at [880, 586] on input "1" at bounding box center [874, 607] width 55 height 45
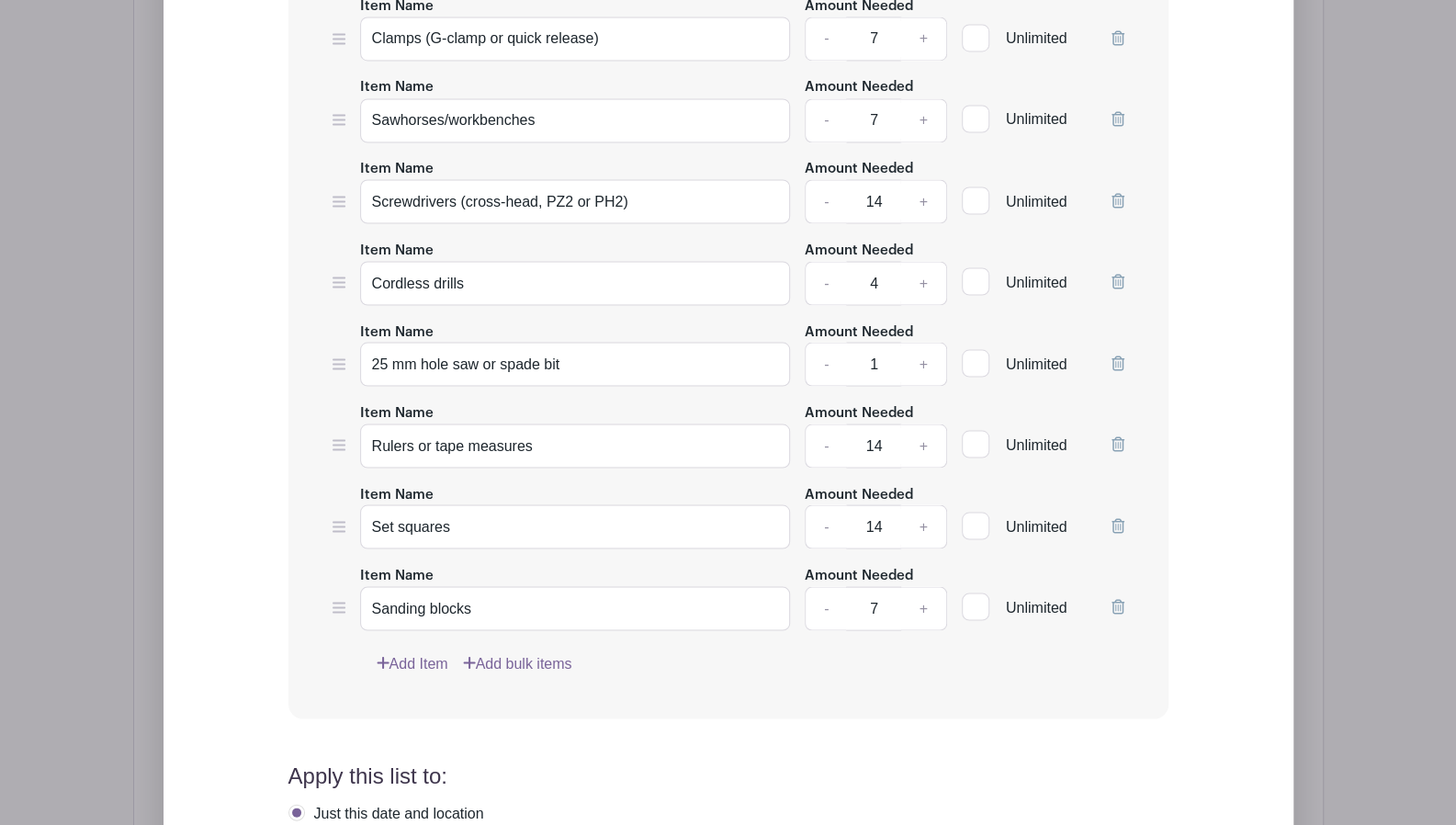
type input "7"
click at [430, 652] on link "Add Item" at bounding box center [413, 663] width 71 height 22
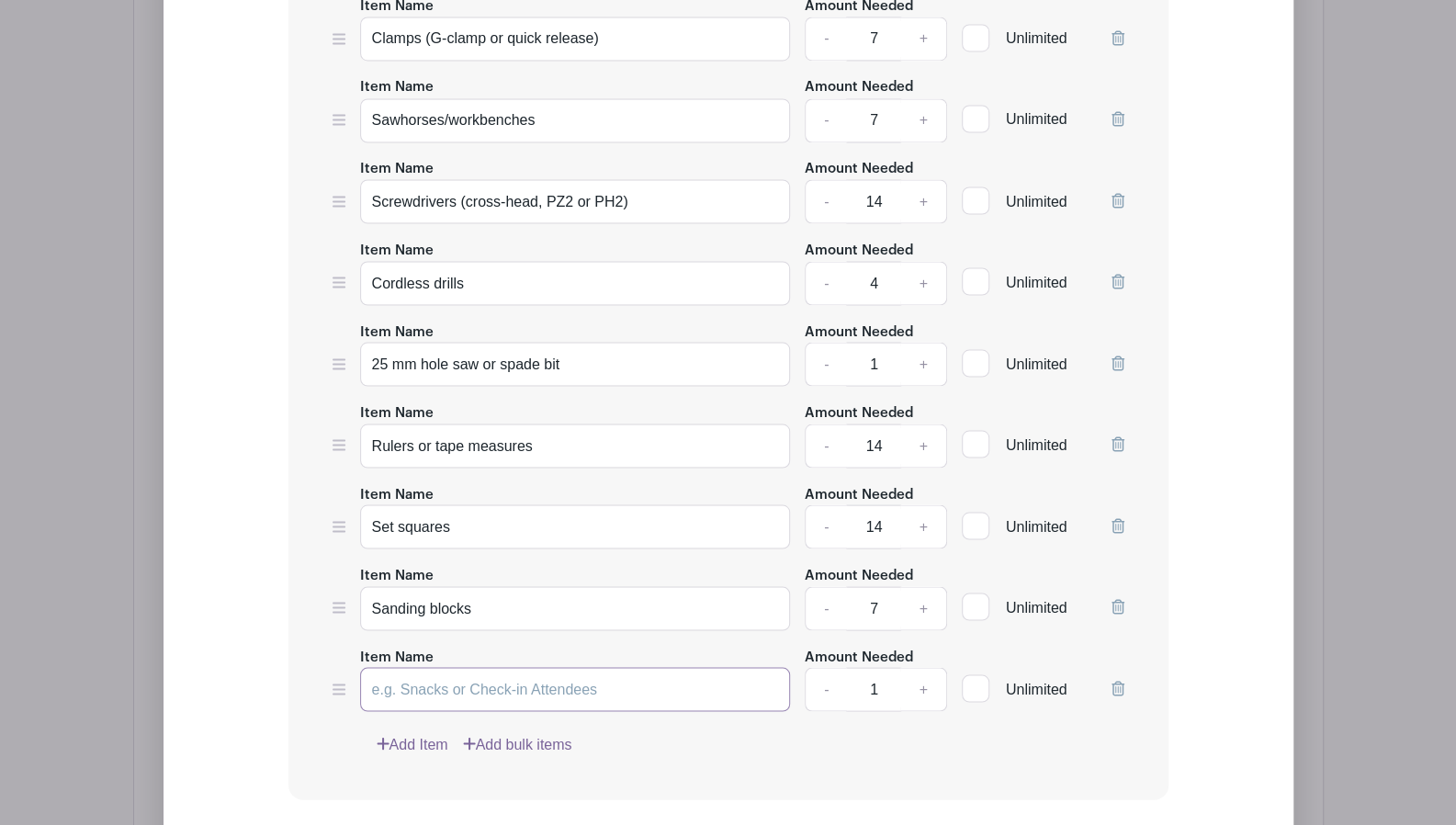
click at [524, 667] on input "Item Name" at bounding box center [575, 688] width 431 height 45
paste input "Hammers"
type input "Hammers"
click at [888, 667] on input "1" at bounding box center [874, 688] width 55 height 45
type input "3"
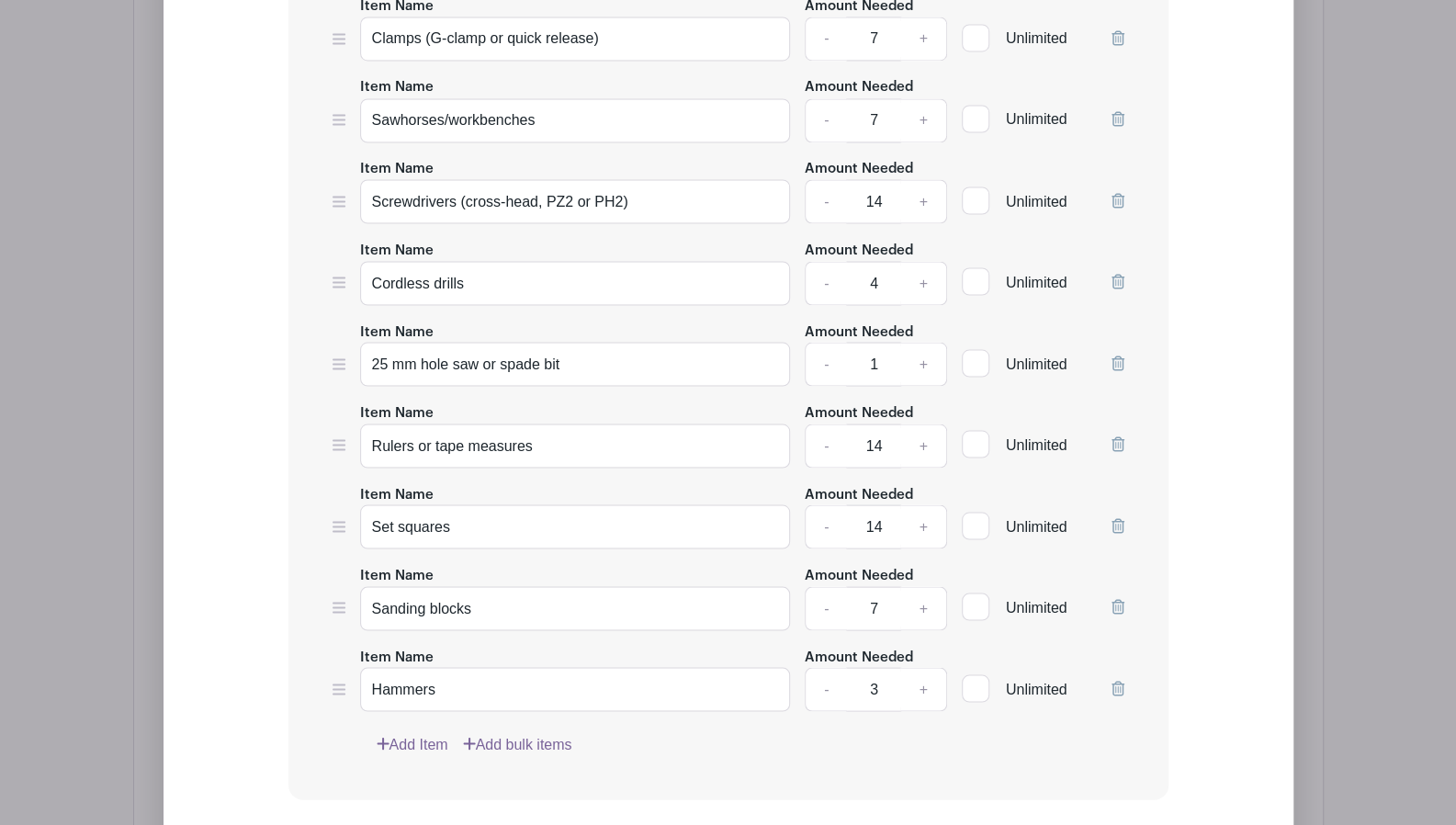
click at [415, 733] on link "Add Item" at bounding box center [413, 744] width 71 height 22
click at [454, 751] on input "Item Name" at bounding box center [575, 771] width 431 height 45
paste input "Work gloves (pairs)"
type input "Work gloves (pairs)"
click at [886, 749] on input "1" at bounding box center [874, 771] width 55 height 45
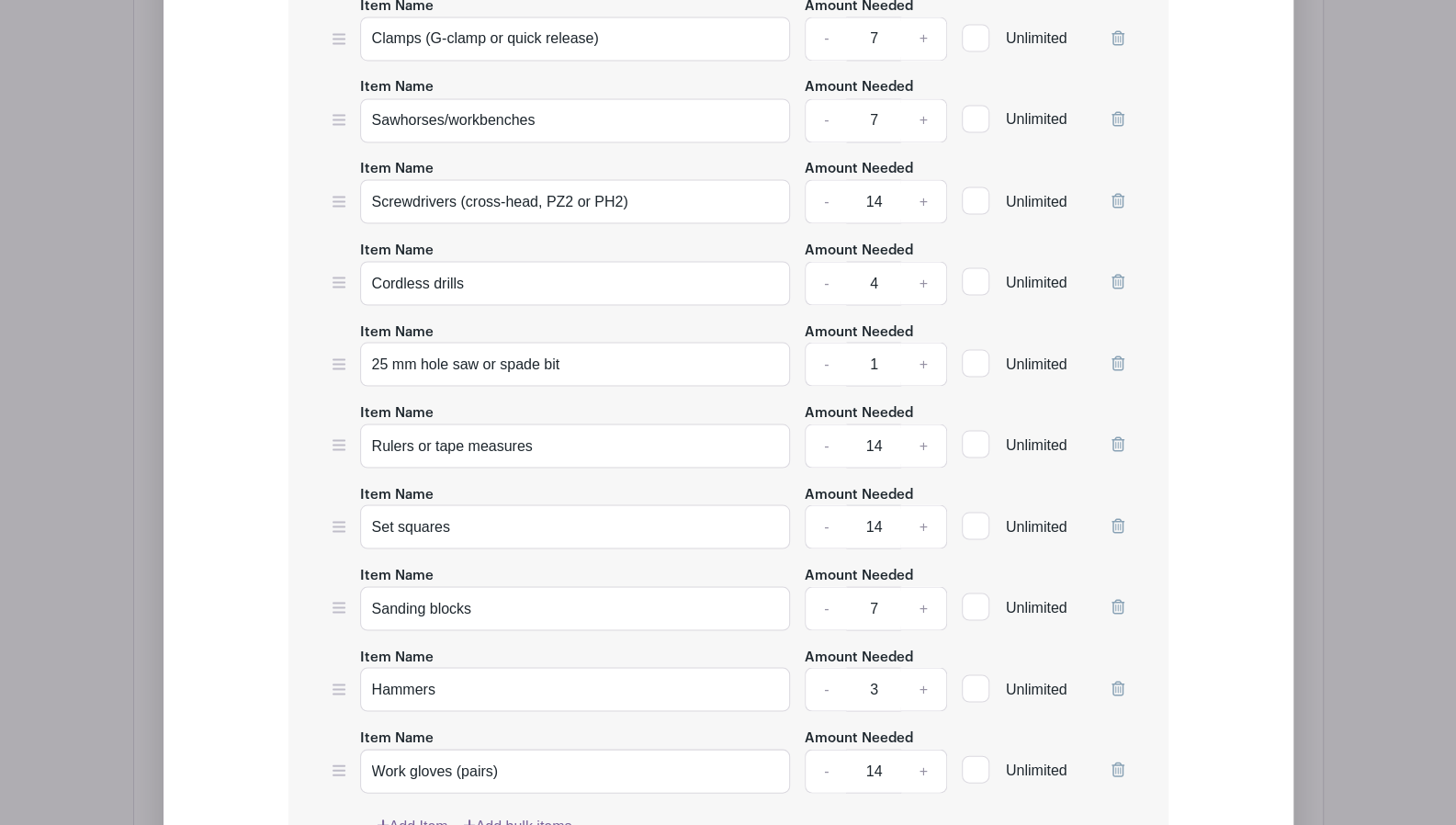
type input "14"
click at [1191, 333] on div "Add Simple Signup List List Name Tools List Items Item Name Handsaw Amount Need…" at bounding box center [728, 488] width 1013 height 1733
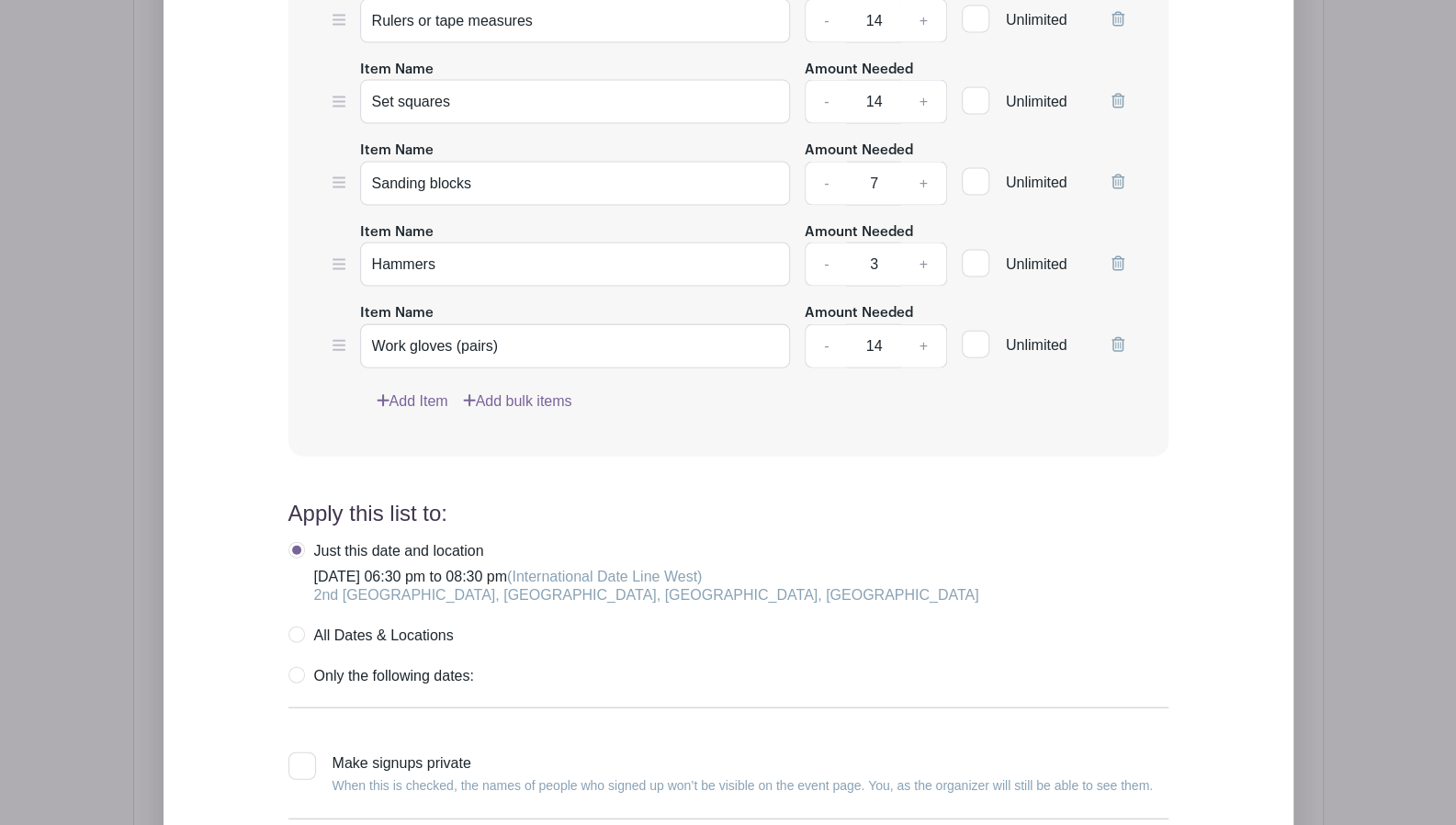
scroll to position [2404, 0]
click at [296, 624] on label "All Dates & Locations" at bounding box center [370, 633] width 165 height 19
radio input "true"
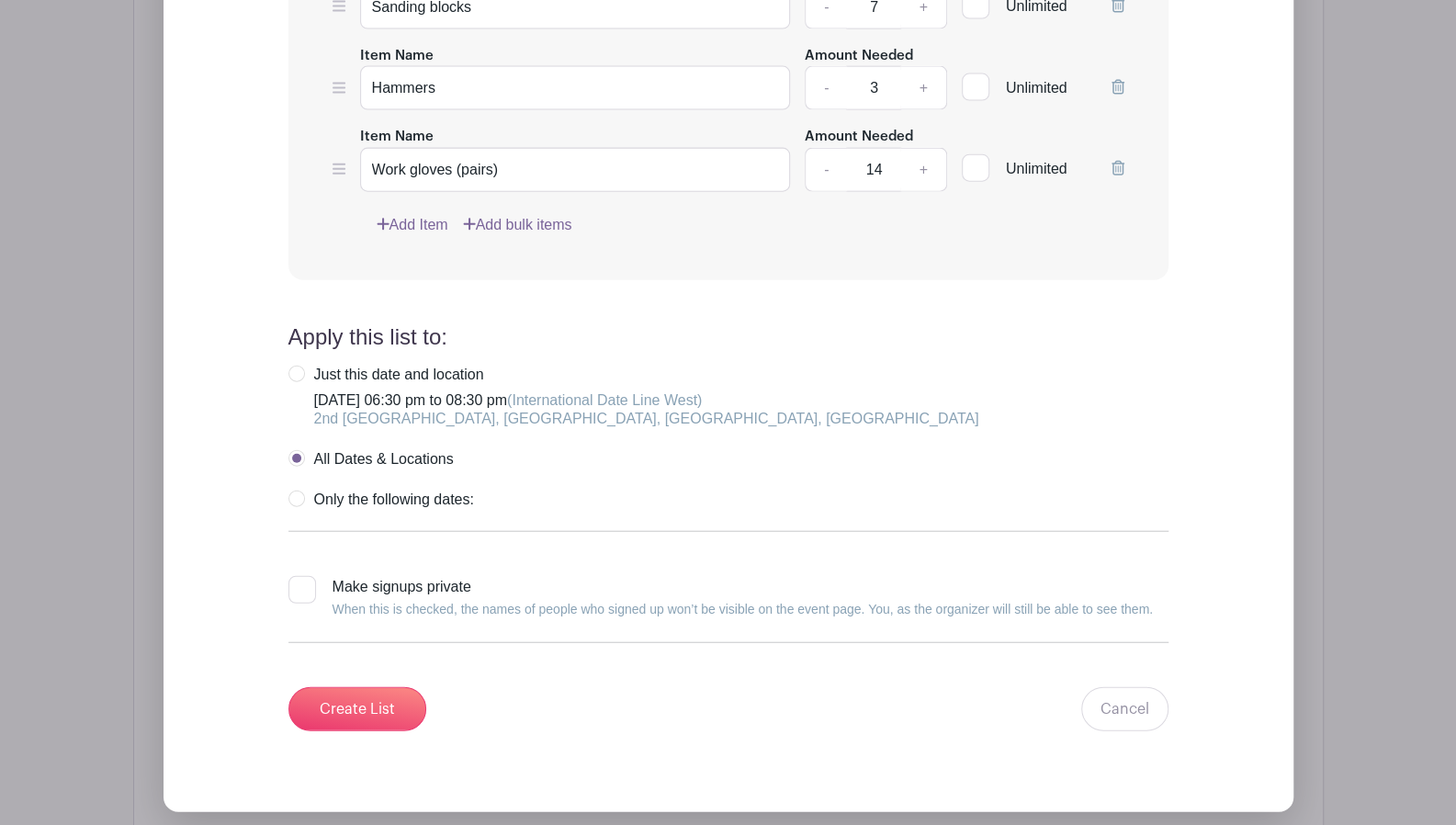
scroll to position [2580, 0]
click at [303, 574] on div at bounding box center [302, 588] width 28 height 28
click at [301, 574] on input "Make signups private When this is checked, the names of people who signed up wo…" at bounding box center [294, 580] width 12 height 12
checkbox input "true"
click at [318, 685] on input "Create List" at bounding box center [356, 706] width 138 height 45
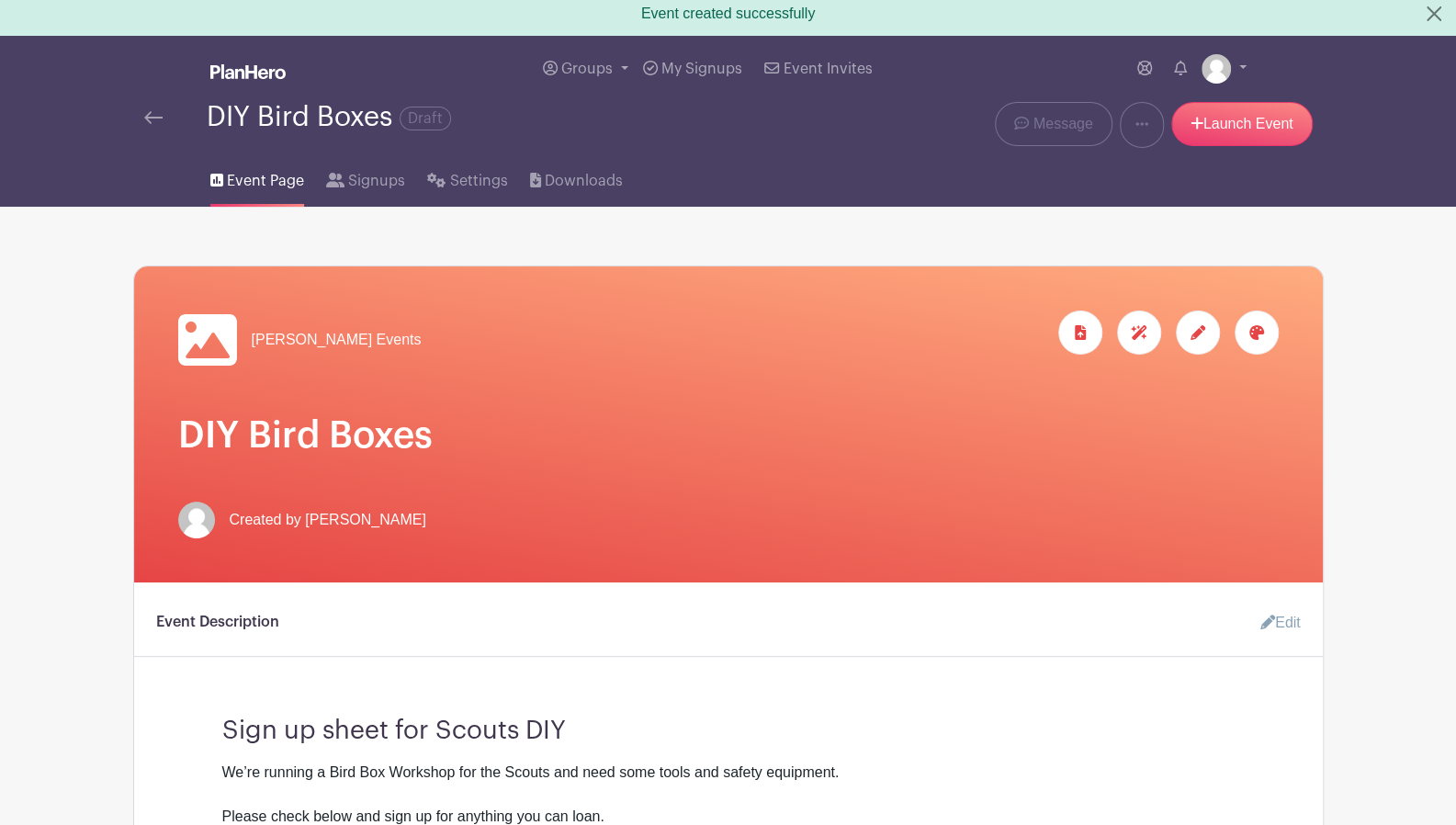
scroll to position [9, 0]
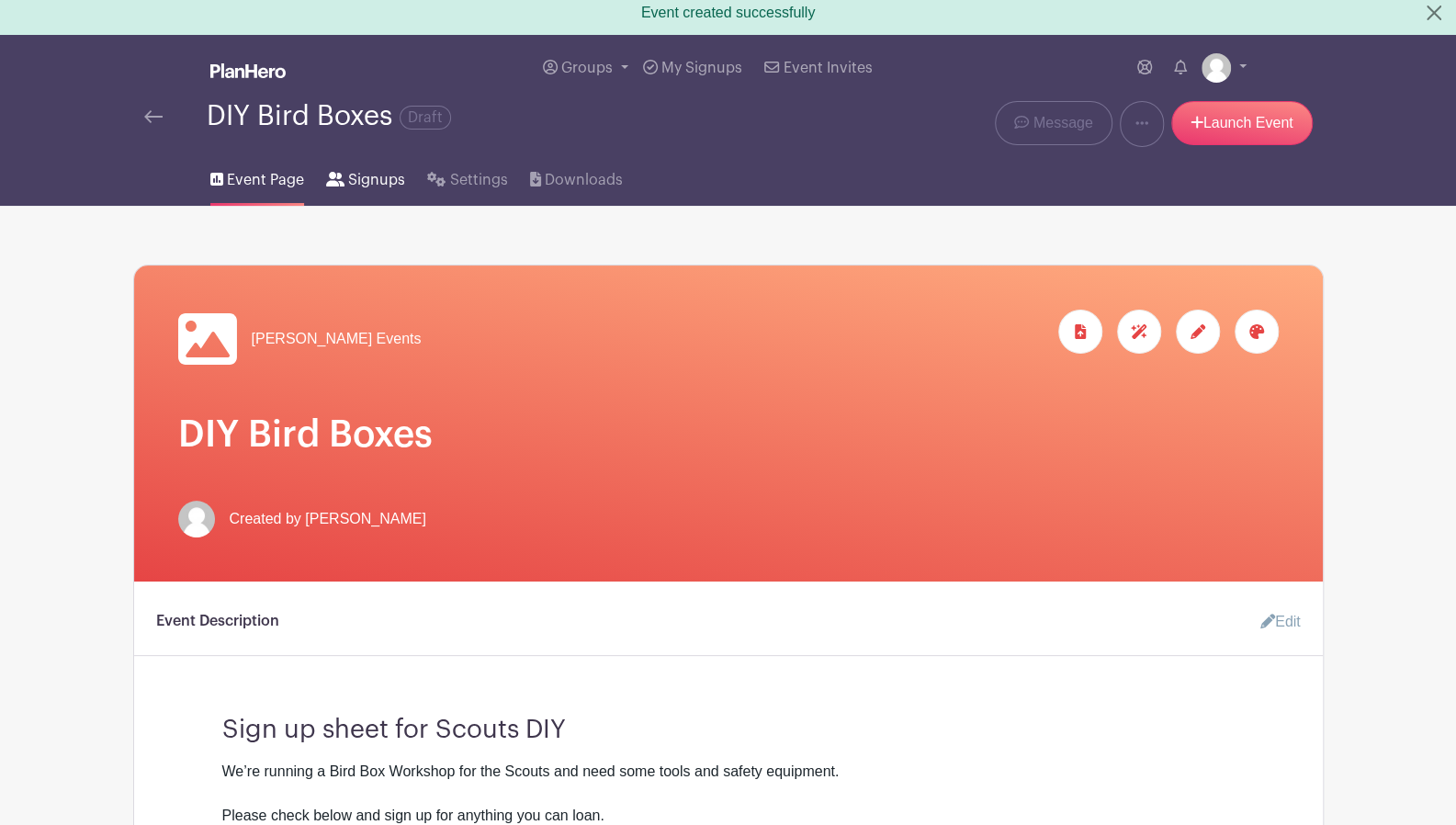
click at [375, 184] on span "Signups" at bounding box center [377, 180] width 57 height 22
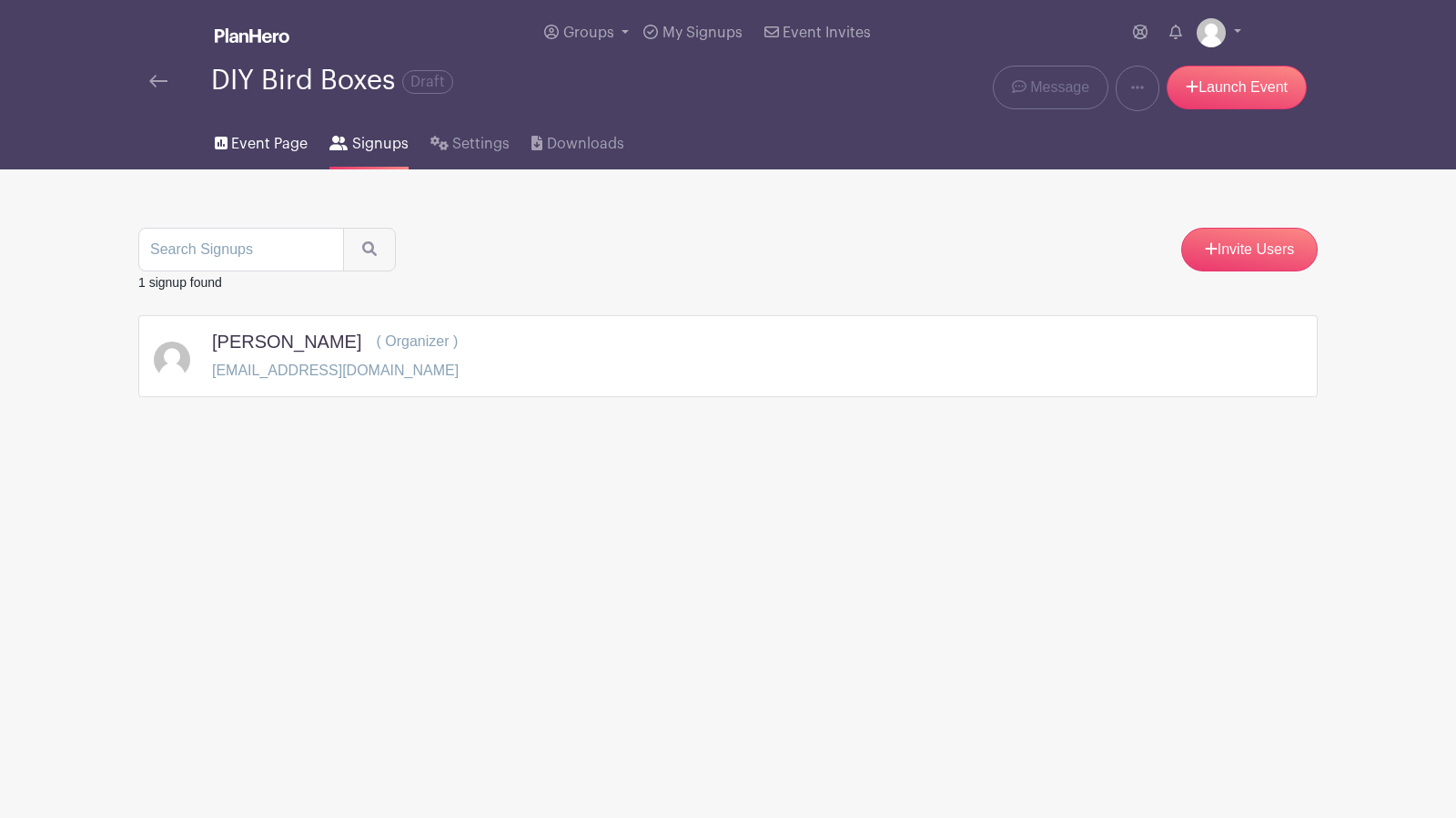
click at [293, 145] on span "Event Page" at bounding box center [270, 144] width 76 height 22
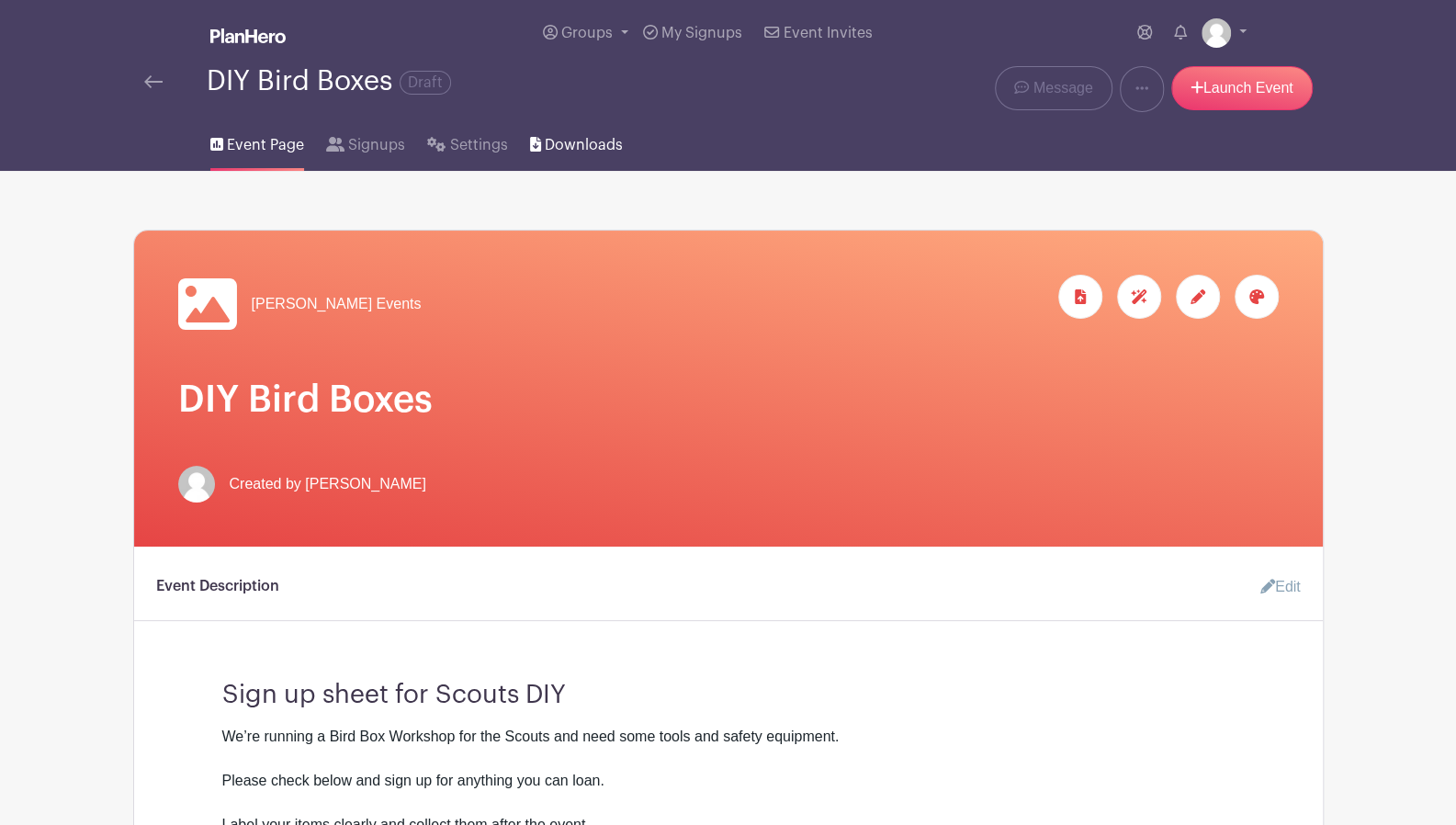
click at [609, 150] on span "Downloads" at bounding box center [583, 145] width 78 height 22
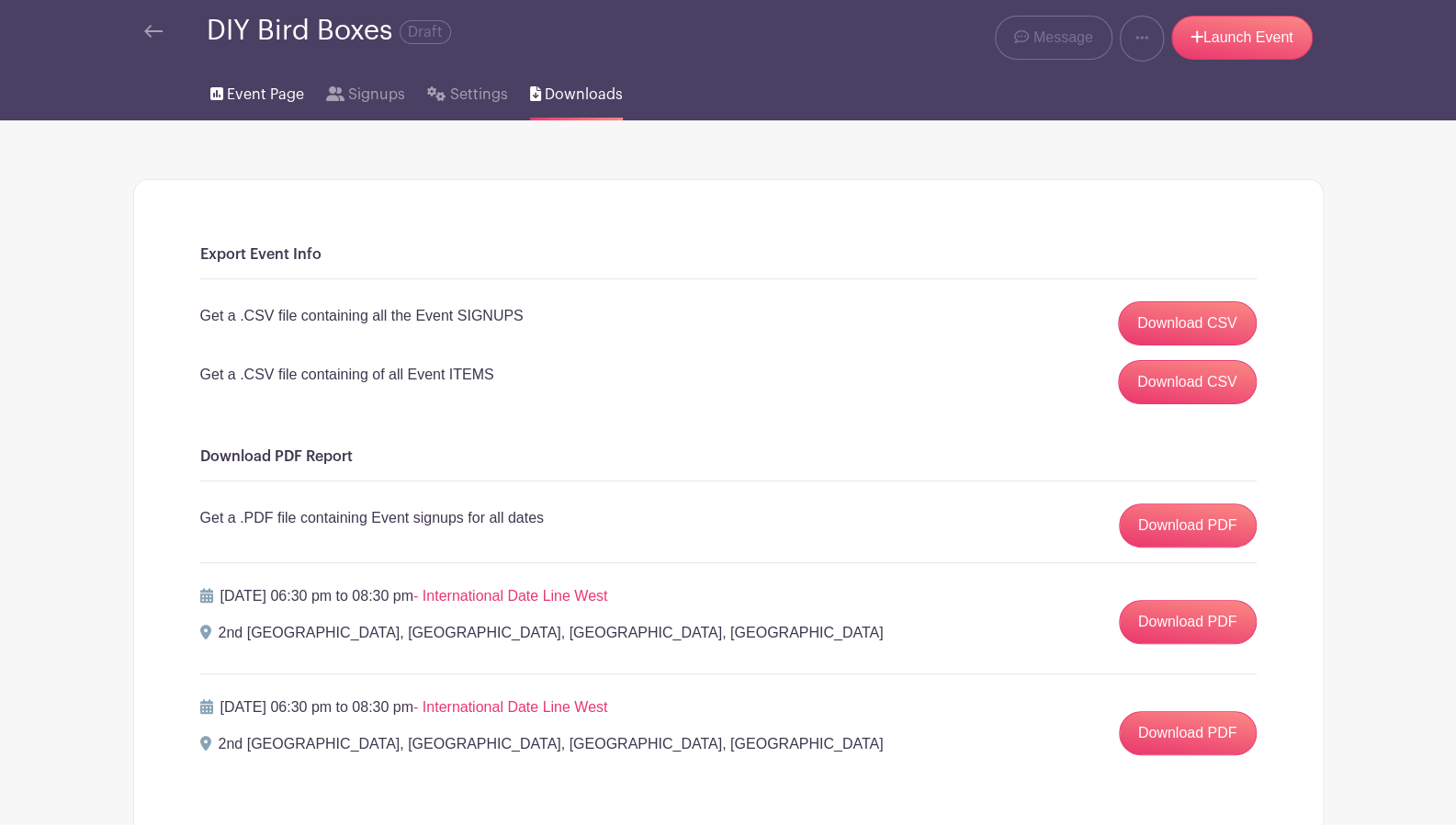
click at [281, 104] on span "Event Page" at bounding box center [265, 94] width 77 height 22
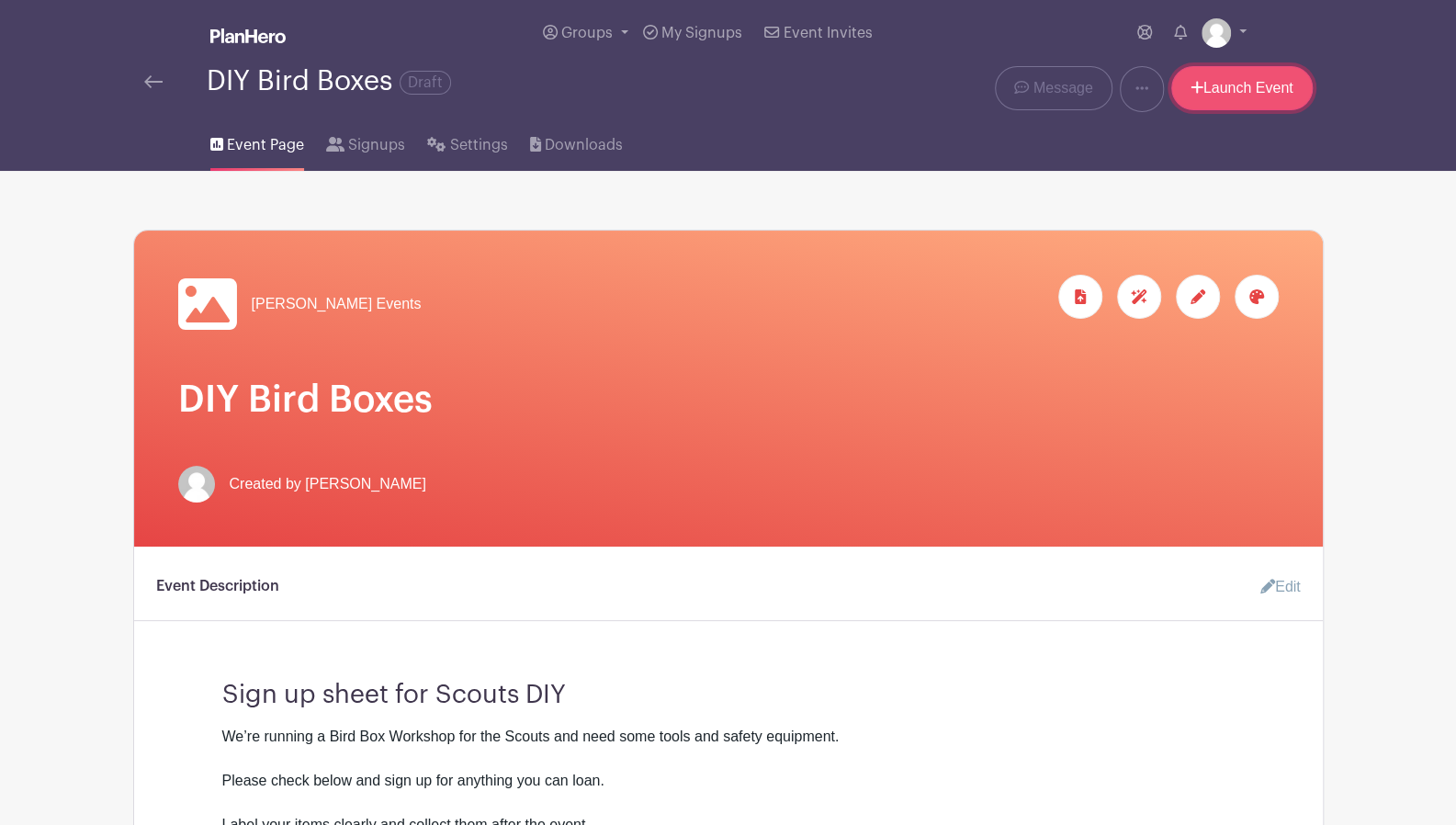
click at [1218, 105] on link "Launch Event" at bounding box center [1242, 88] width 142 height 45
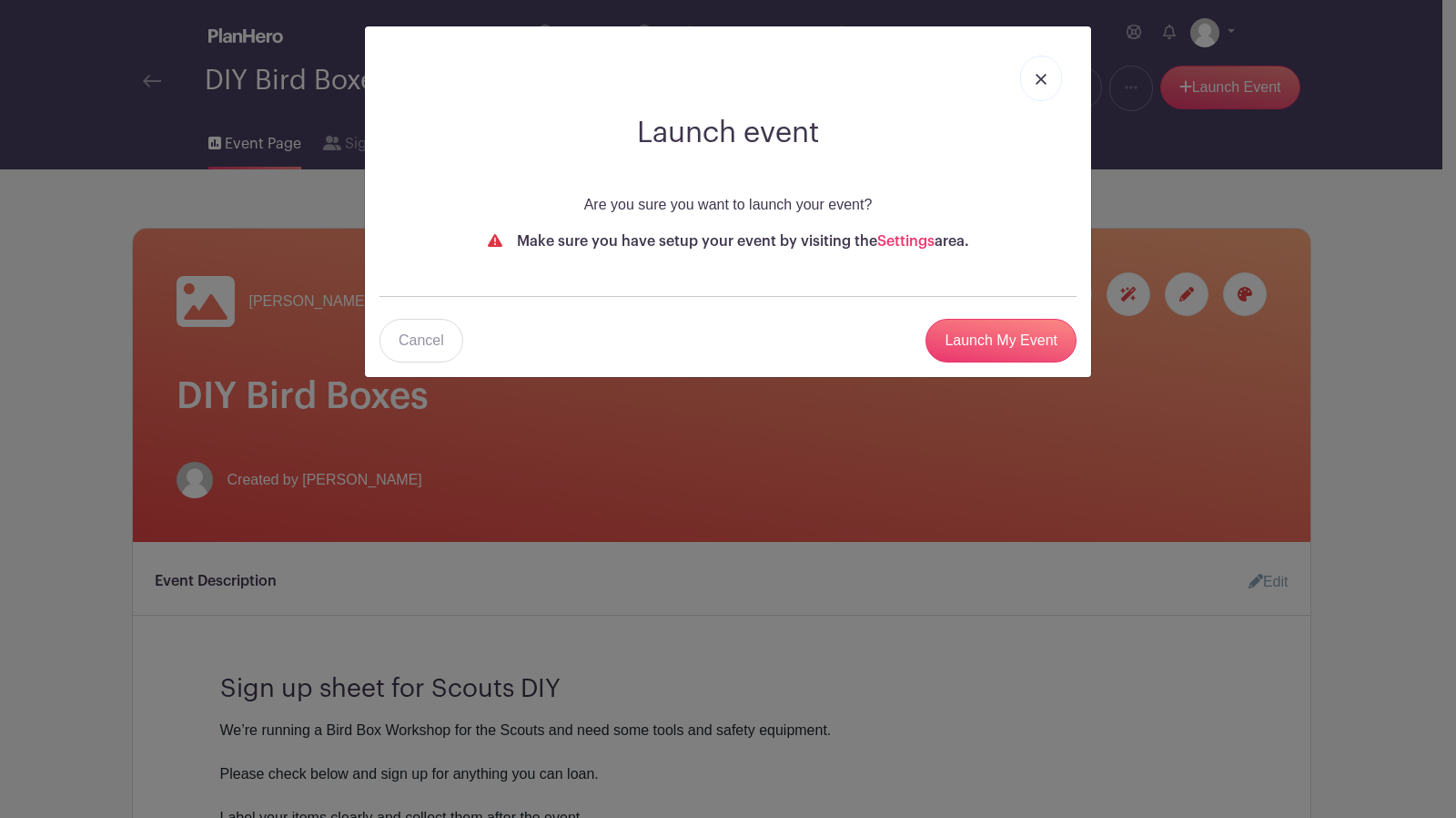
click at [1045, 77] on img at bounding box center [1040, 78] width 11 height 11
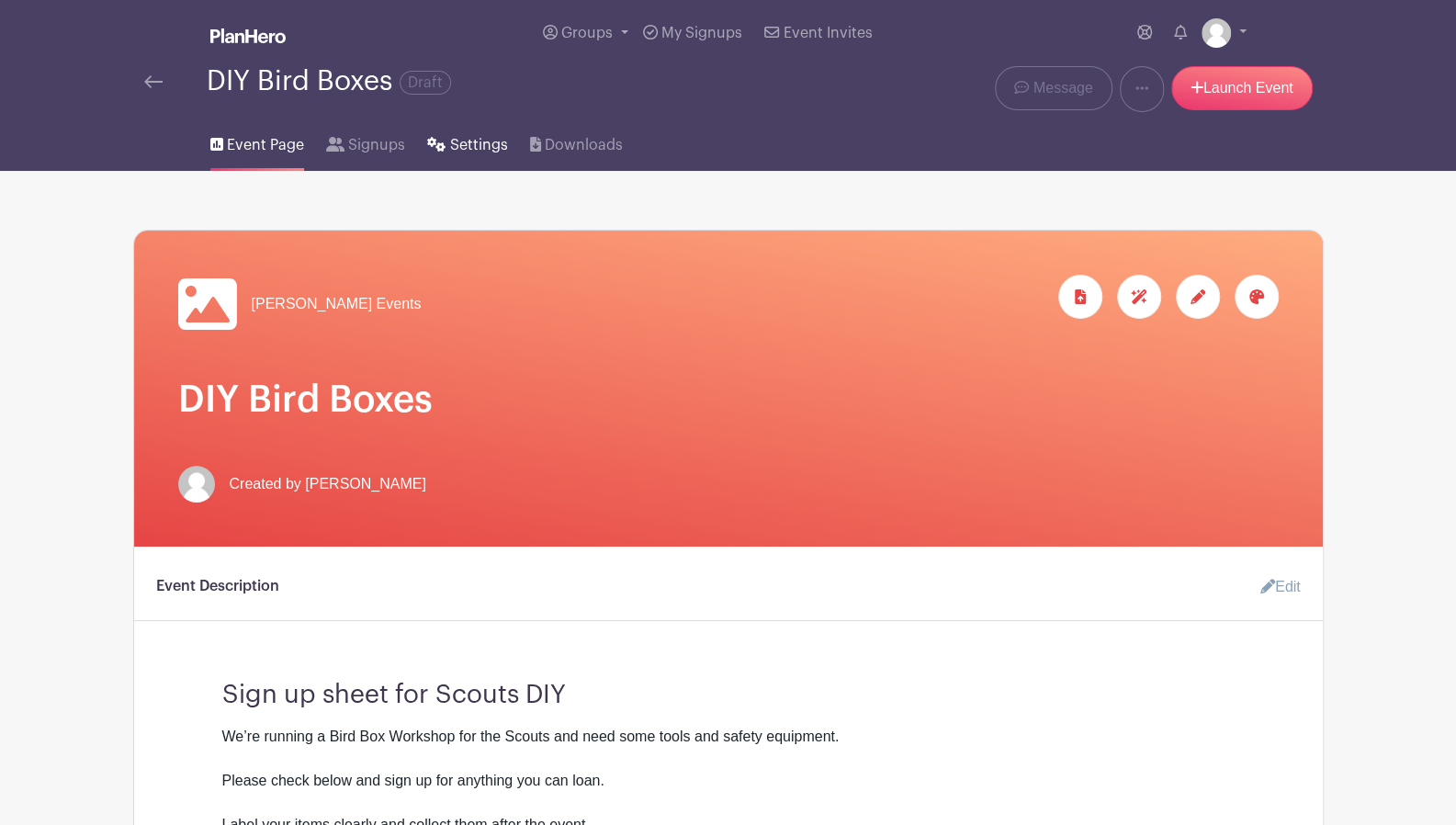
click at [492, 138] on span "Settings" at bounding box center [479, 145] width 57 height 22
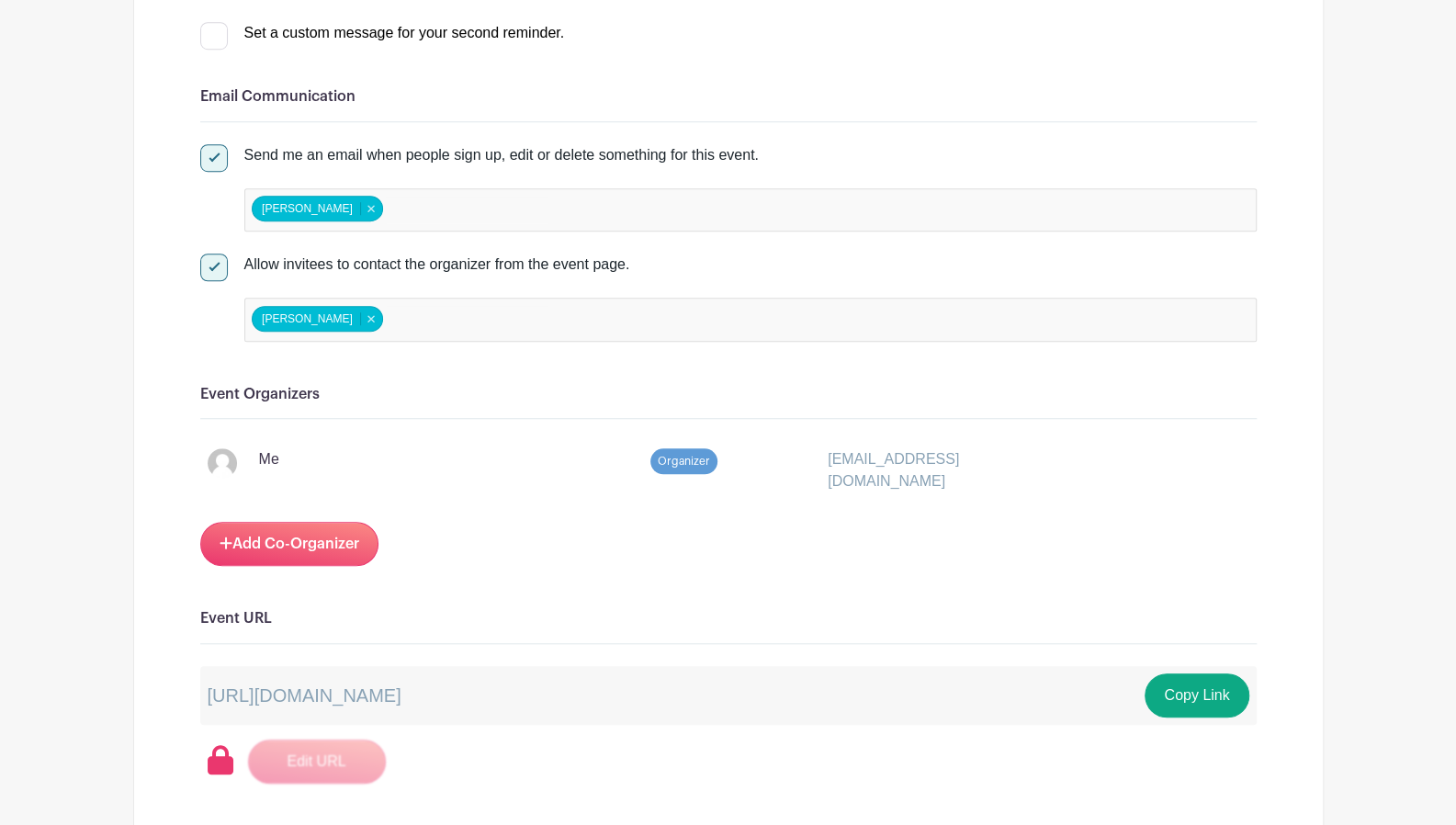
scroll to position [753, 0]
click at [1170, 675] on button "Copy Link" at bounding box center [1197, 693] width 104 height 45
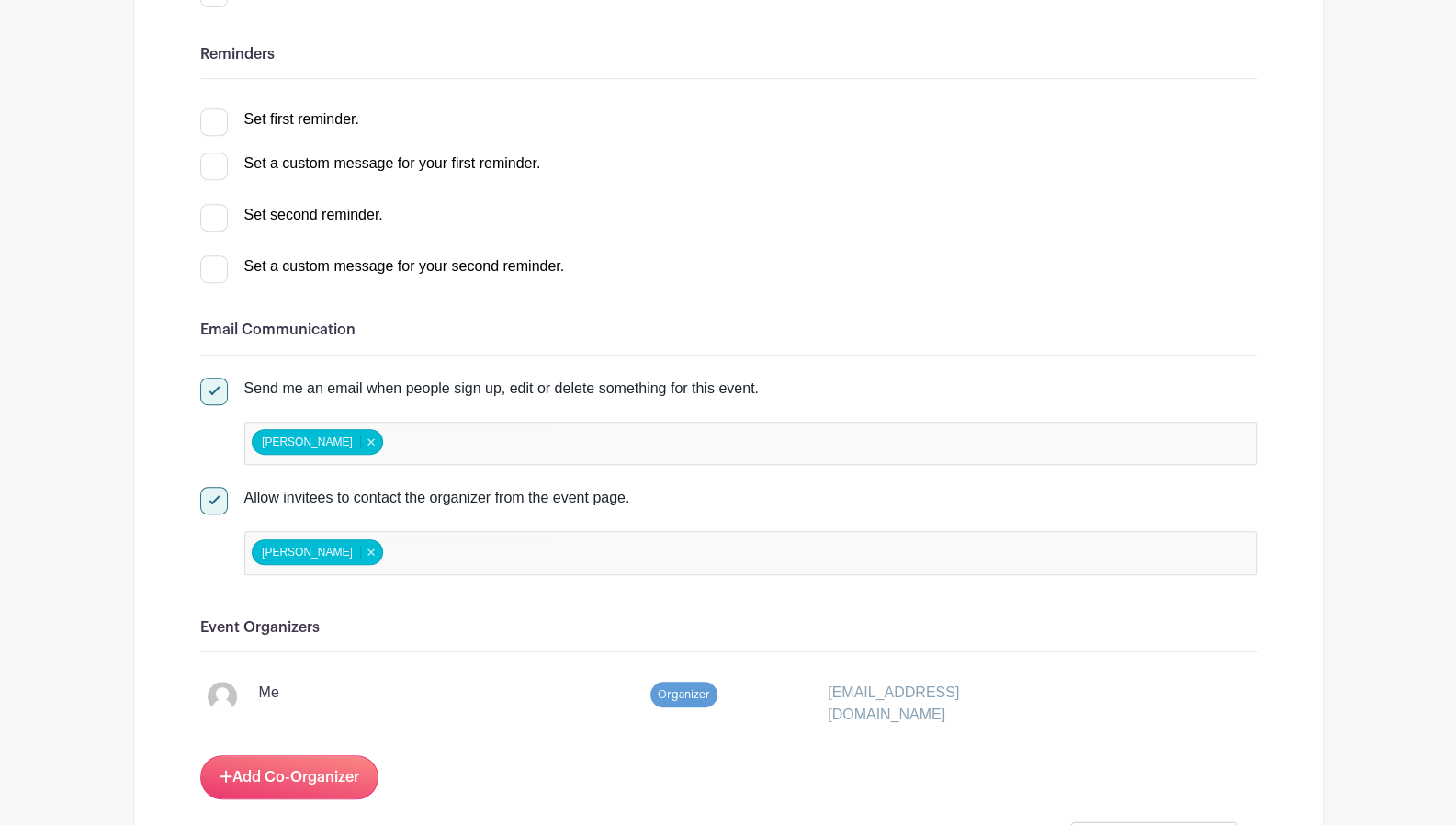
scroll to position [503, 0]
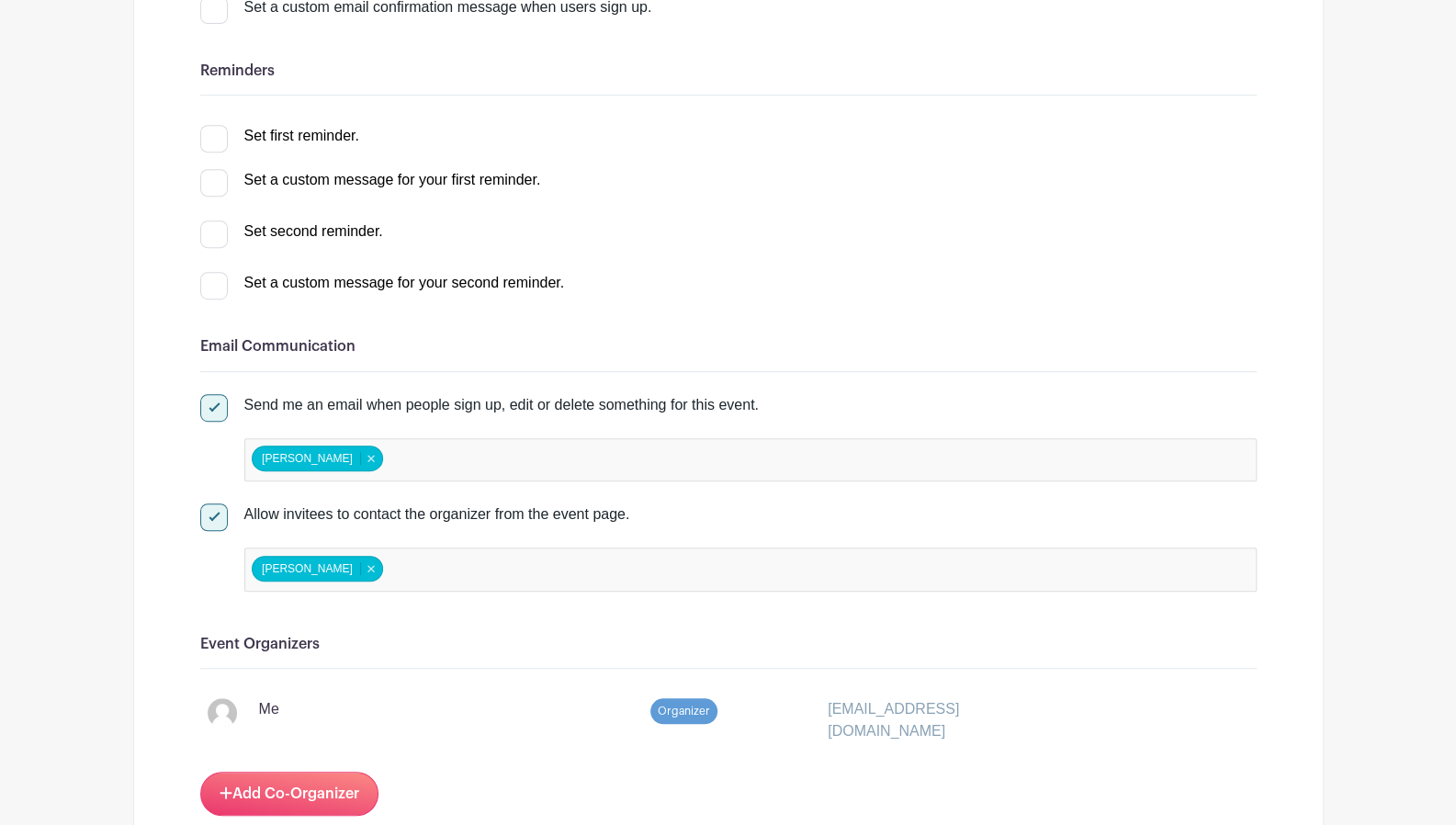
click at [221, 284] on div at bounding box center [214, 286] width 28 height 28
click at [212, 284] on input "Set a custom message for your second reminder." at bounding box center [206, 278] width 12 height 12
checkbox input "true"
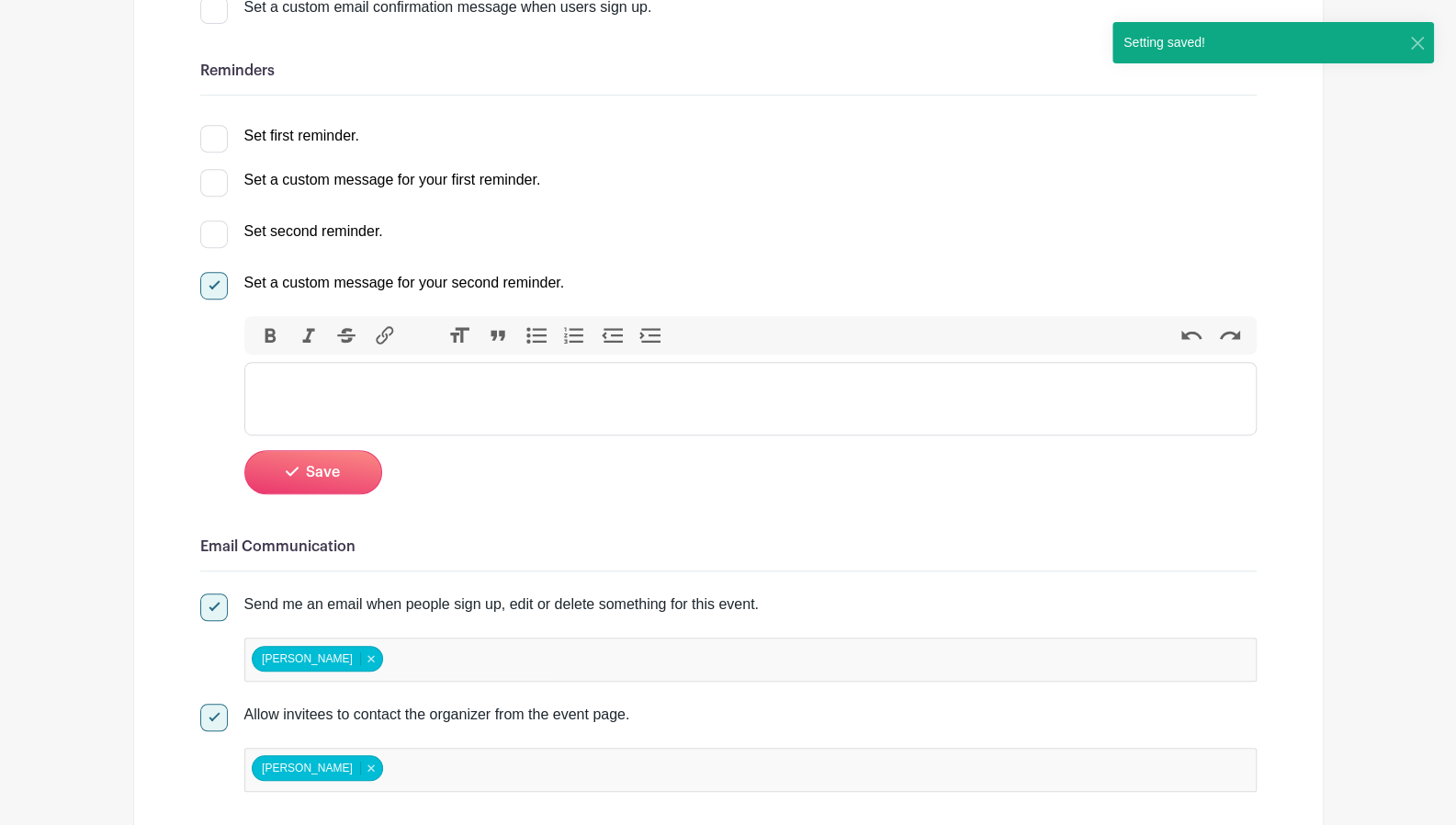
click at [218, 284] on div at bounding box center [214, 286] width 28 height 28
click at [212, 284] on input "Set a custom message for your second reminder." at bounding box center [206, 278] width 12 height 12
checkbox input "false"
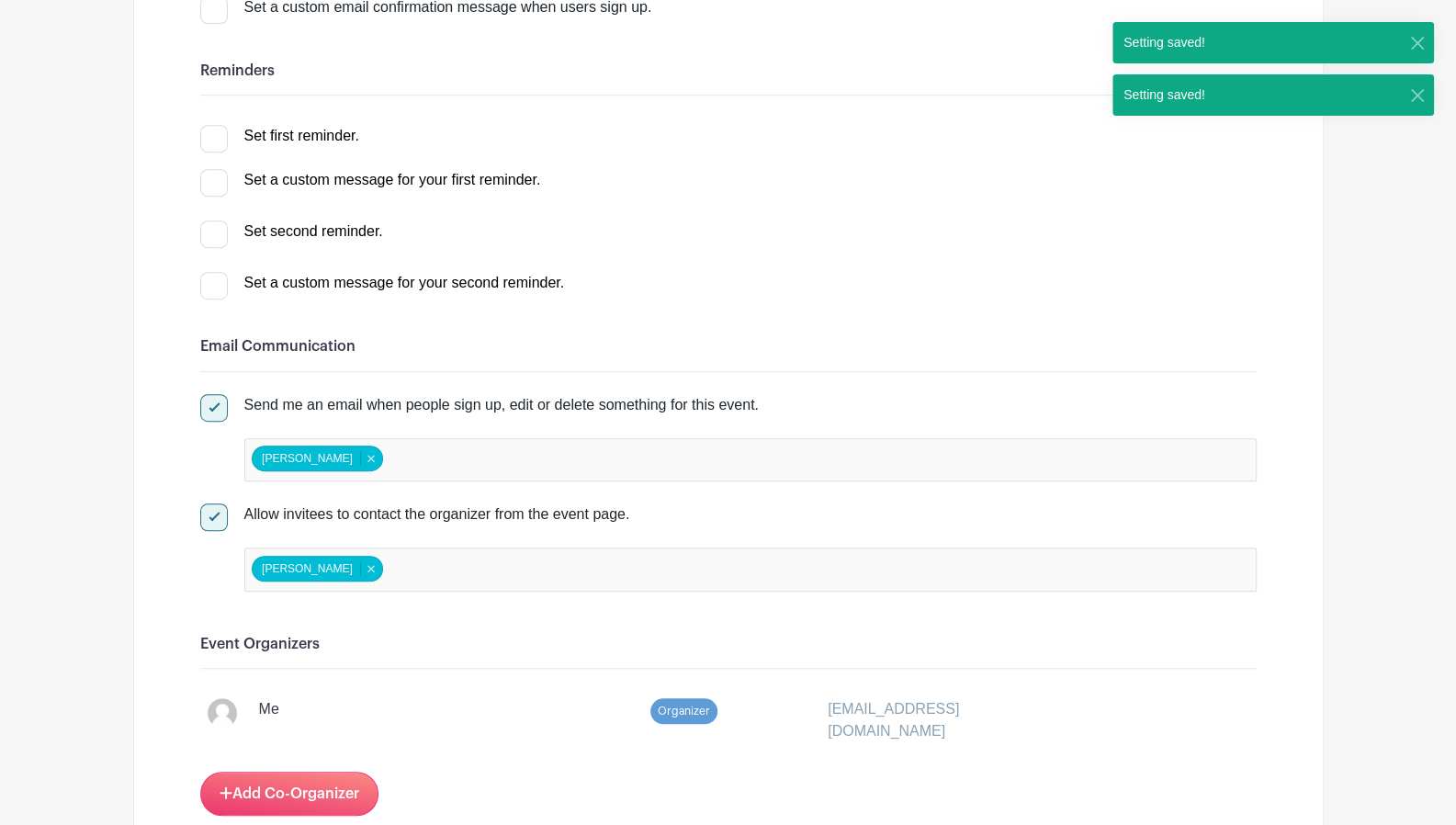
click at [217, 138] on div at bounding box center [214, 138] width 28 height 28
click at [212, 137] on input "Set first reminder." at bounding box center [206, 131] width 12 height 12
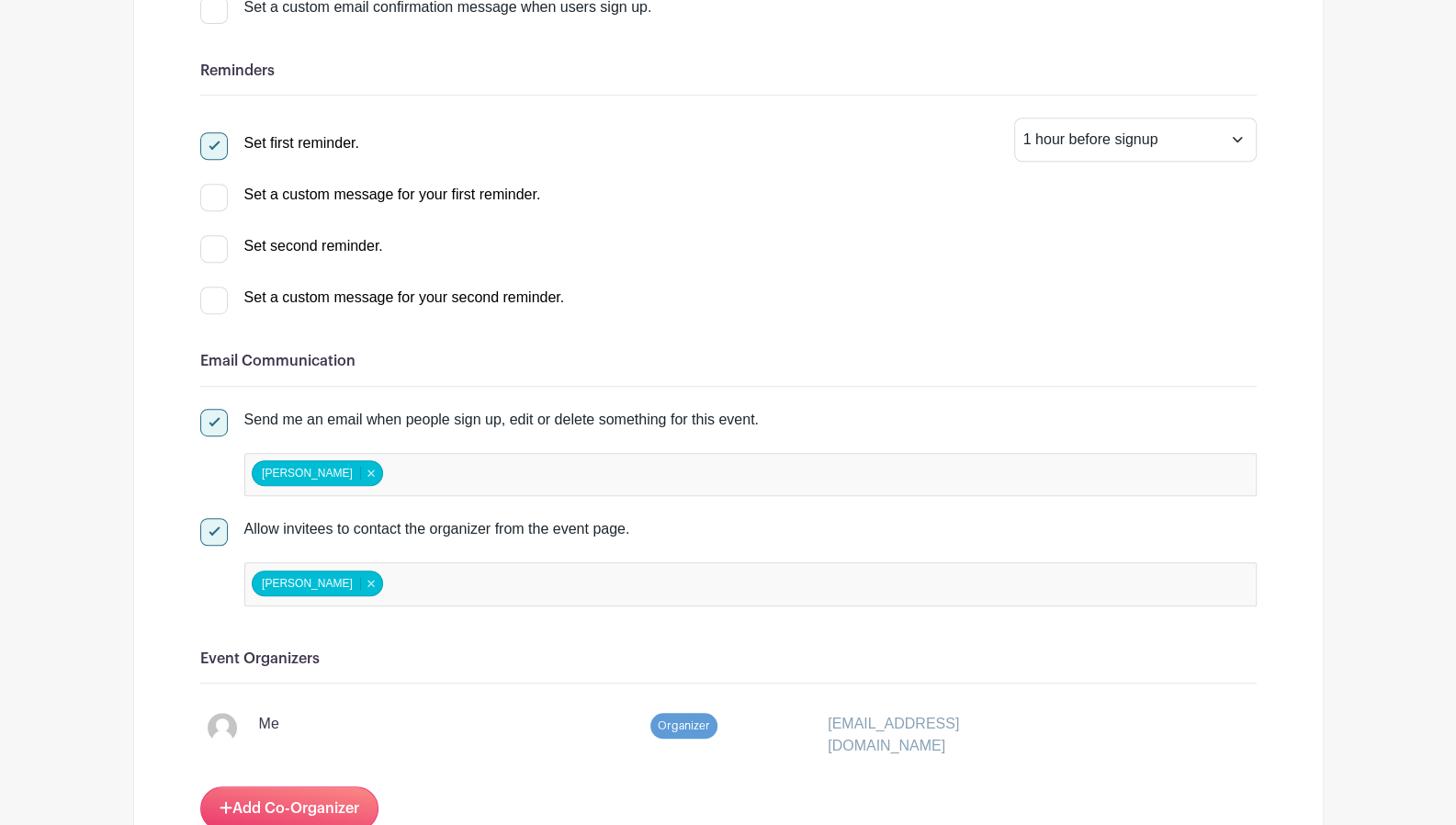
click at [217, 138] on div at bounding box center [214, 146] width 28 height 28
click at [212, 138] on input "Set first reminder." at bounding box center [206, 138] width 12 height 12
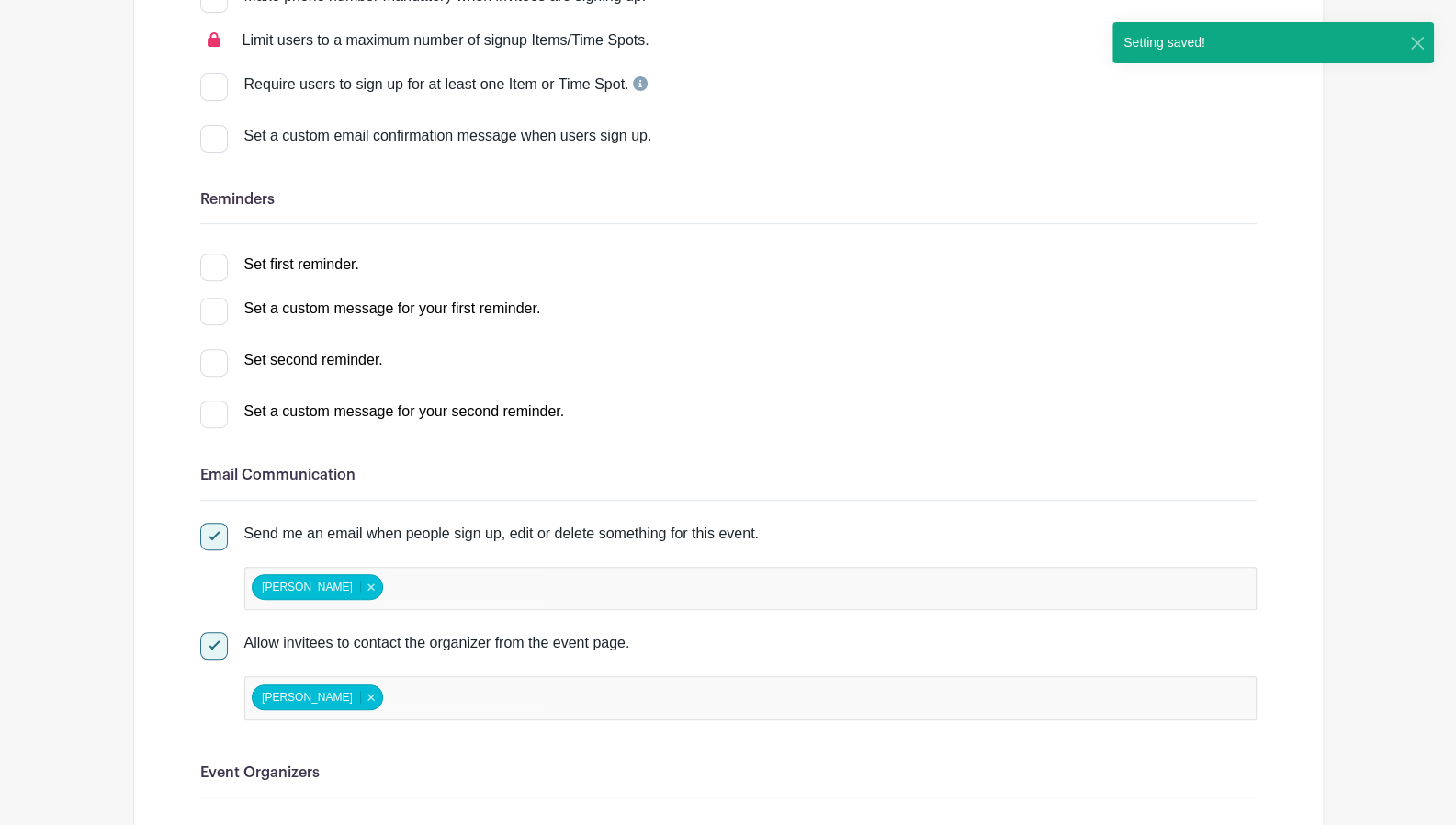
scroll to position [365, 0]
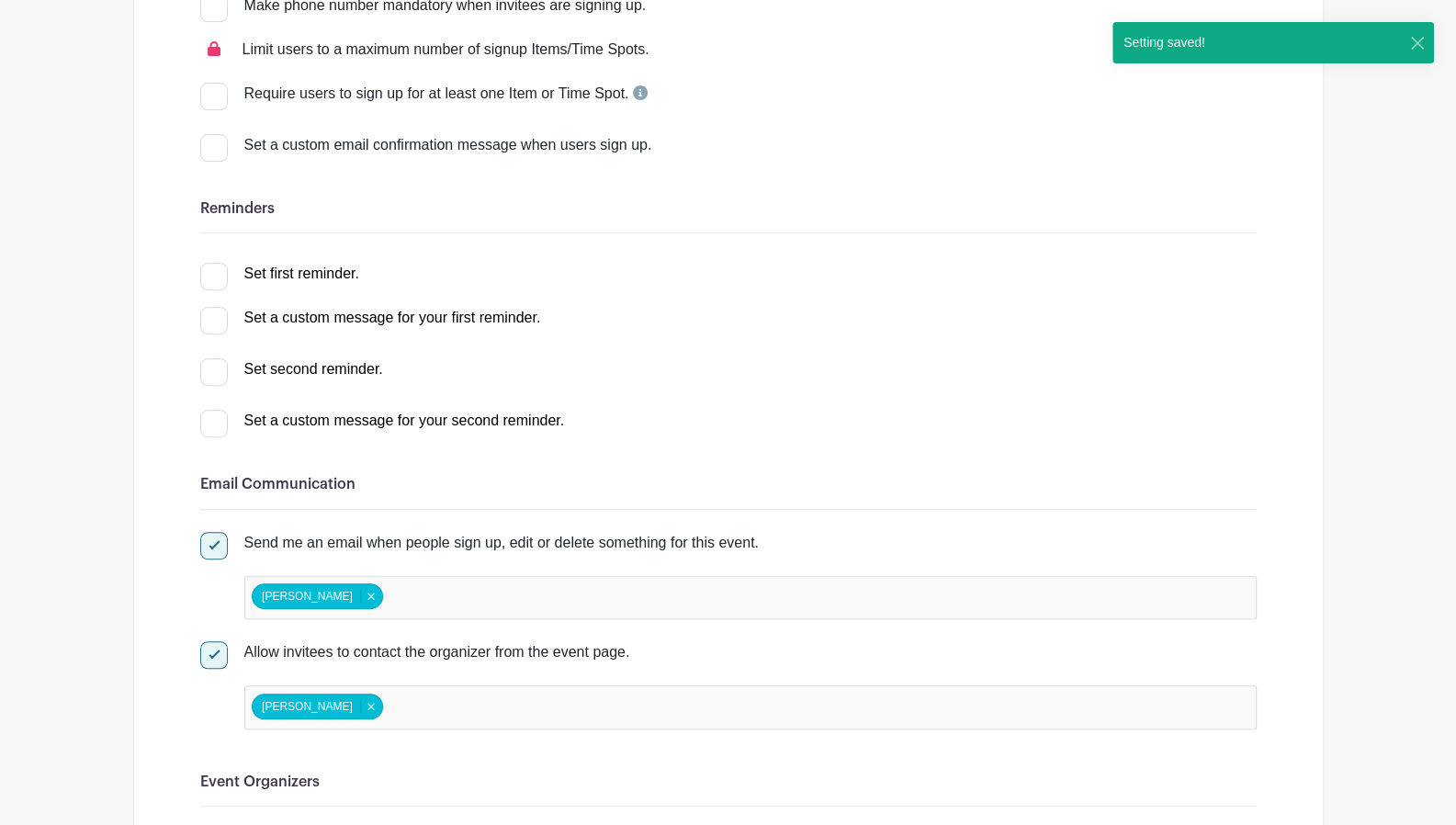
click at [219, 267] on div at bounding box center [214, 276] width 28 height 28
click at [212, 267] on input "Set first reminder." at bounding box center [206, 268] width 12 height 12
checkbox input "true"
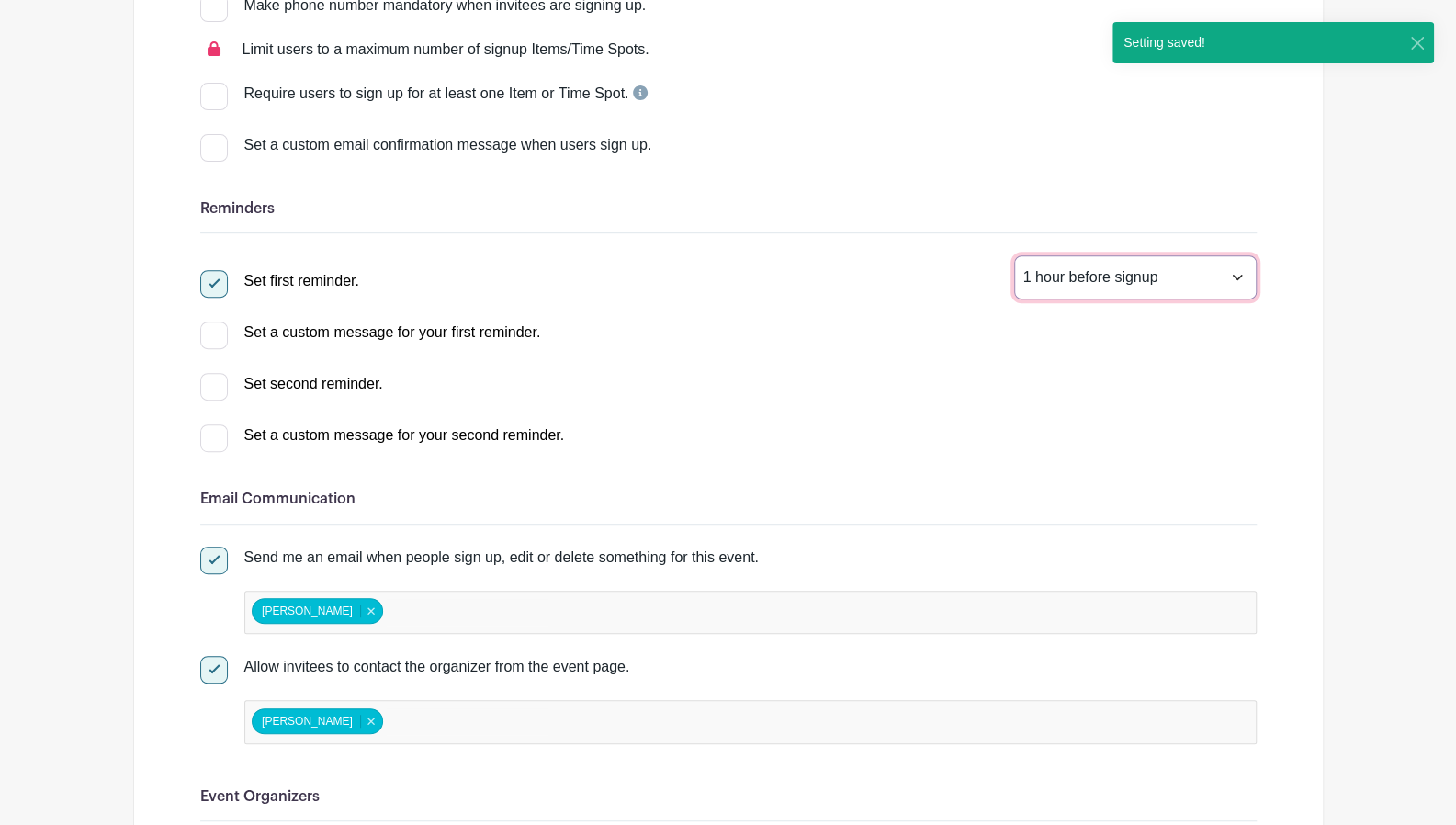
click at [1082, 276] on select "1 hour before signup 2 hours before signup 3 hours before signup 4 hours before…" at bounding box center [1135, 277] width 243 height 45
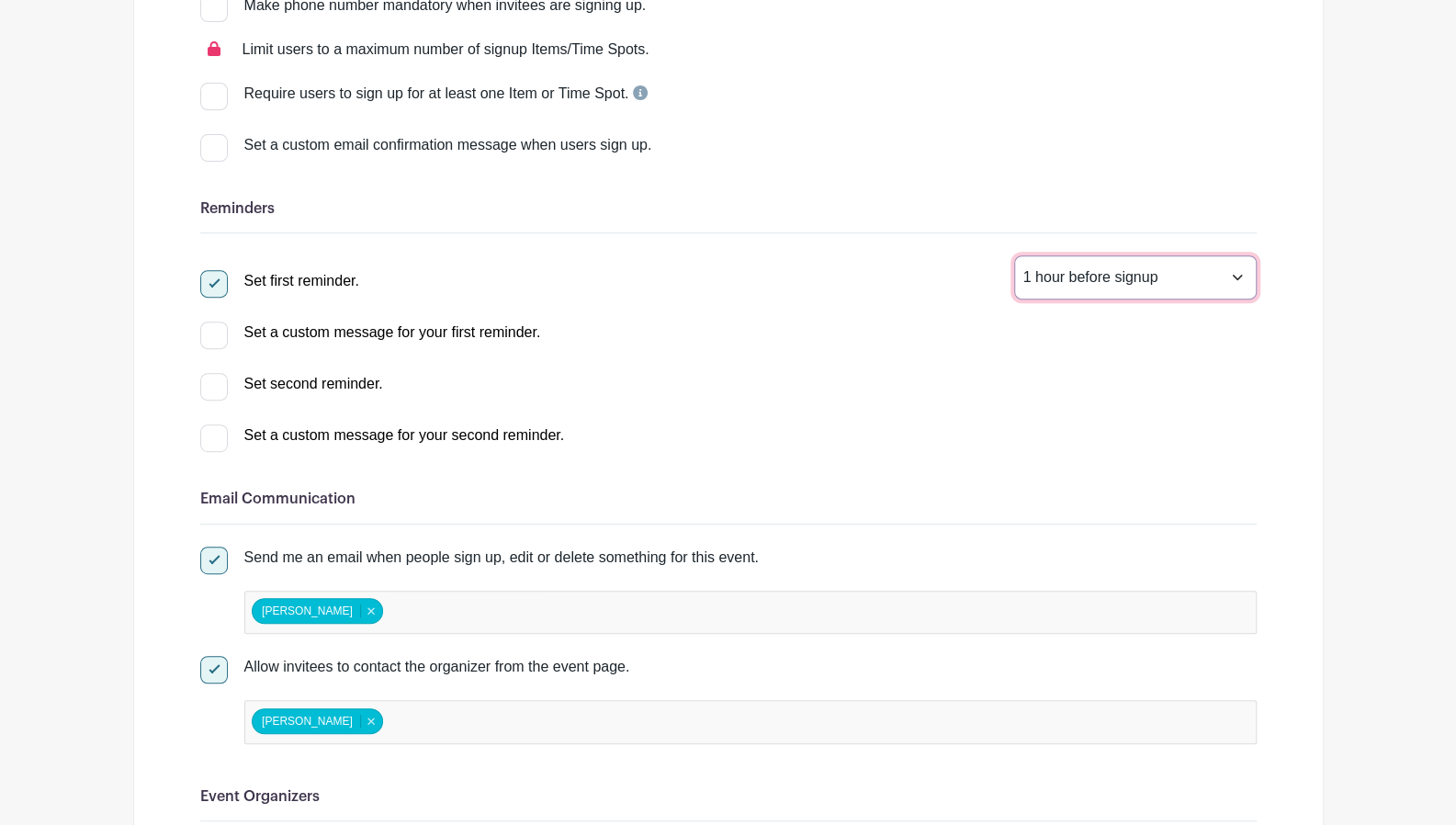
select select "24"
click at [1015, 255] on select "1 hour before signup 2 hours before signup 3 hours before signup 4 hours before…" at bounding box center [1135, 277] width 243 height 45
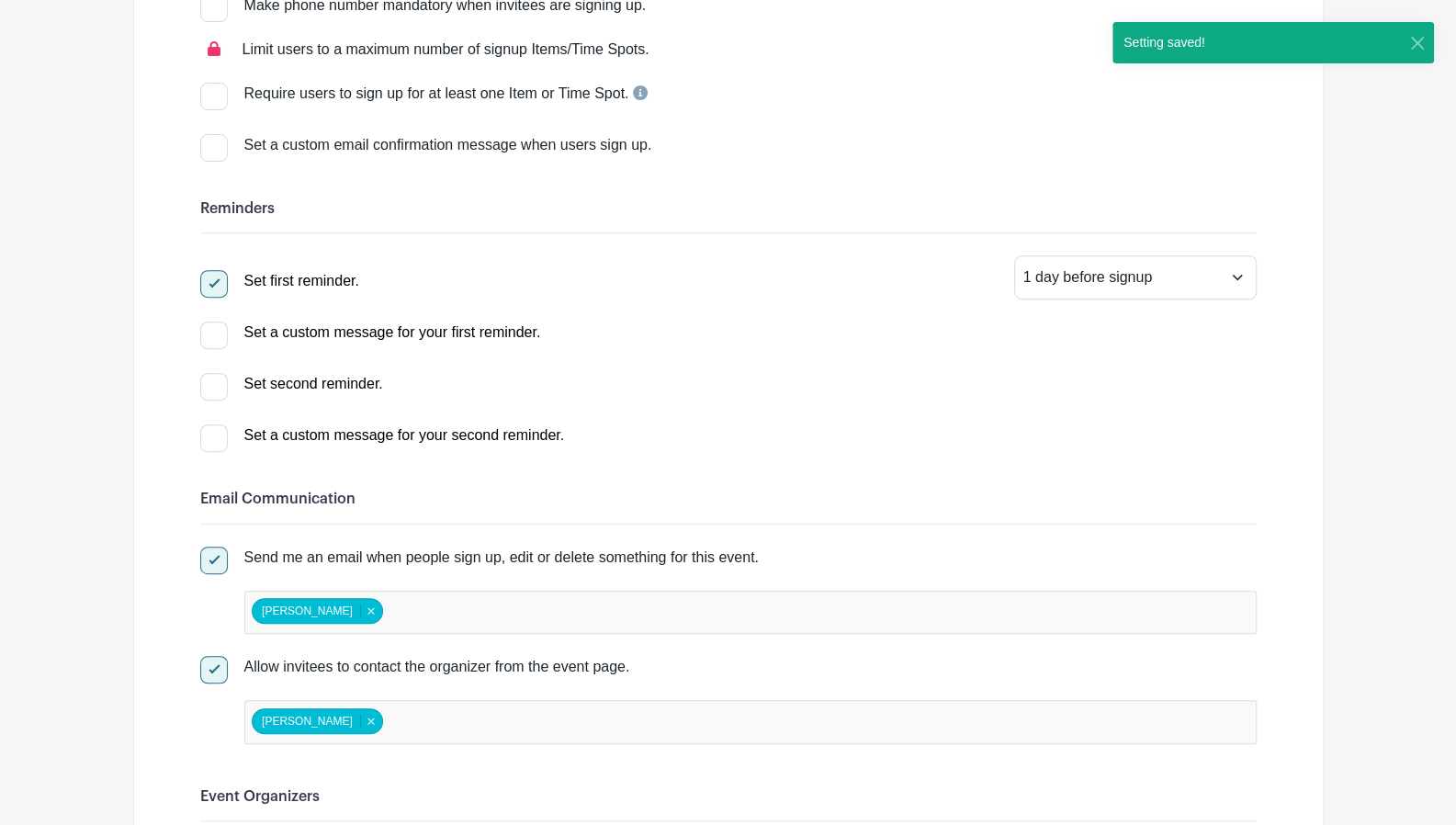
click at [213, 378] on div at bounding box center [214, 387] width 28 height 28
click at [212, 378] on input "Set second reminder." at bounding box center [206, 379] width 12 height 12
checkbox input "true"
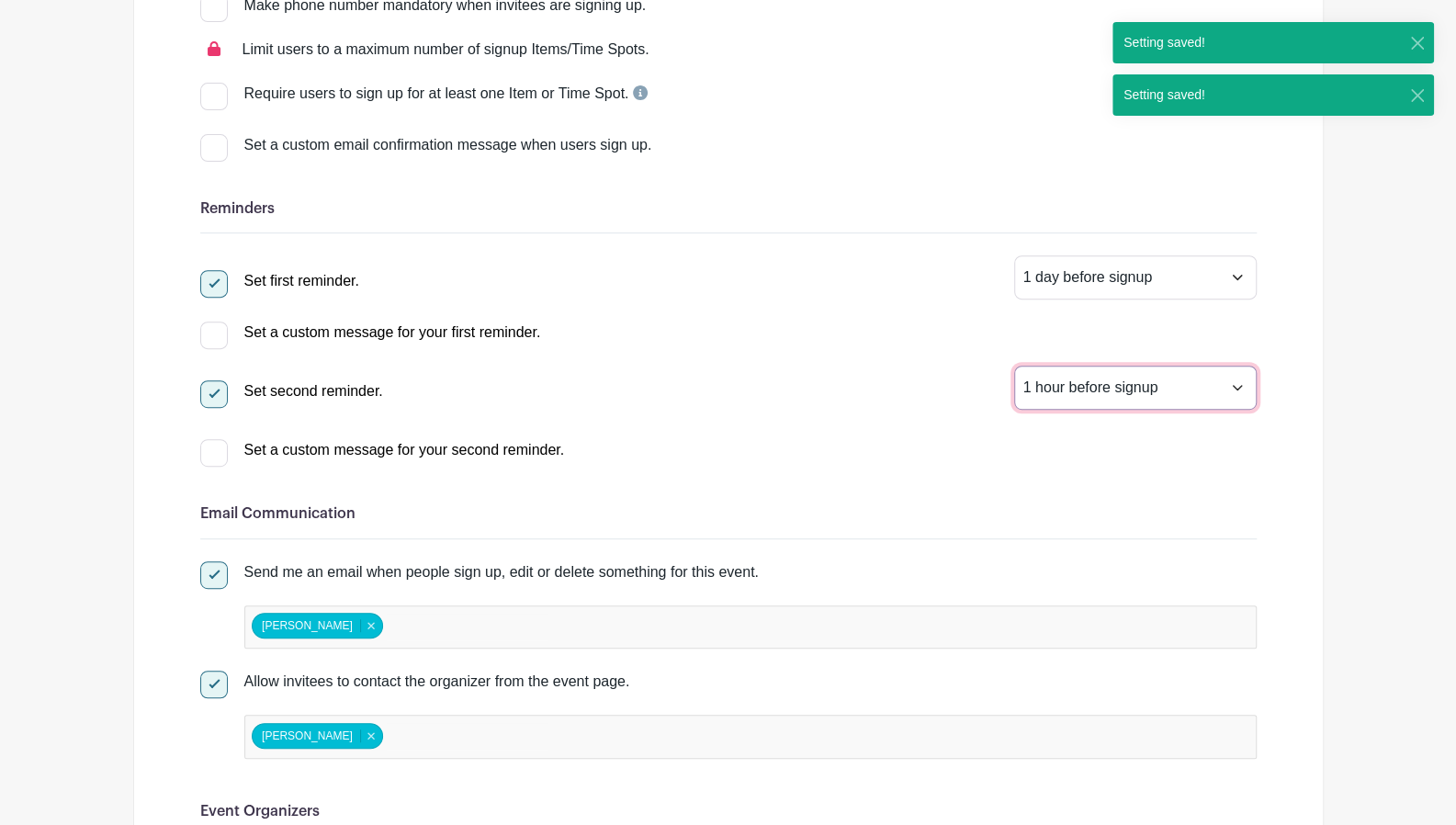
click at [1087, 398] on select "1 hour before signup 2 hours before signup 3 hours before signup 4 hours before…" at bounding box center [1135, 387] width 243 height 45
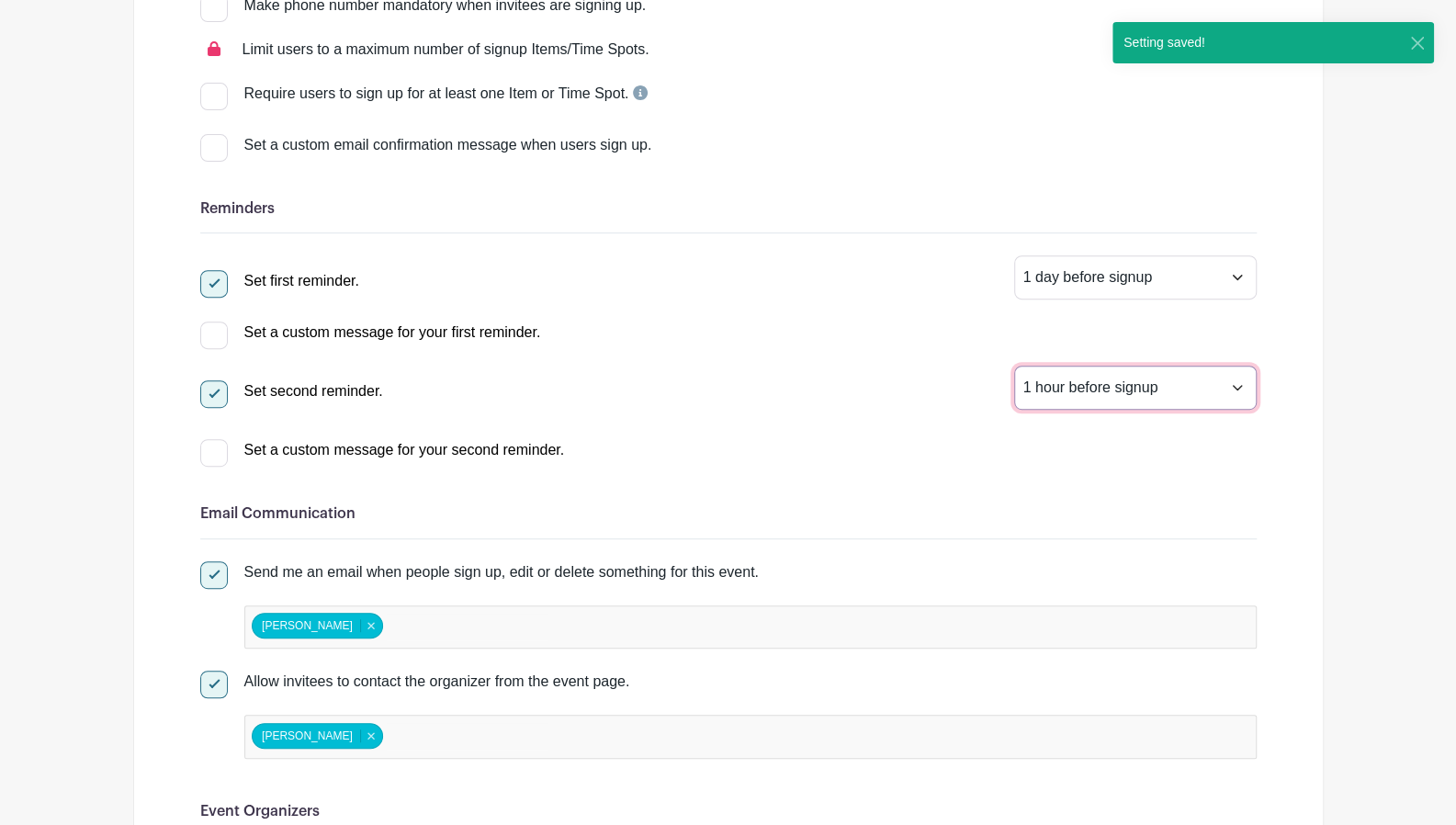
click at [1015, 365] on select "1 hour before signup 2 hours before signup 3 hours before signup 4 hours before…" at bounding box center [1135, 387] width 243 height 45
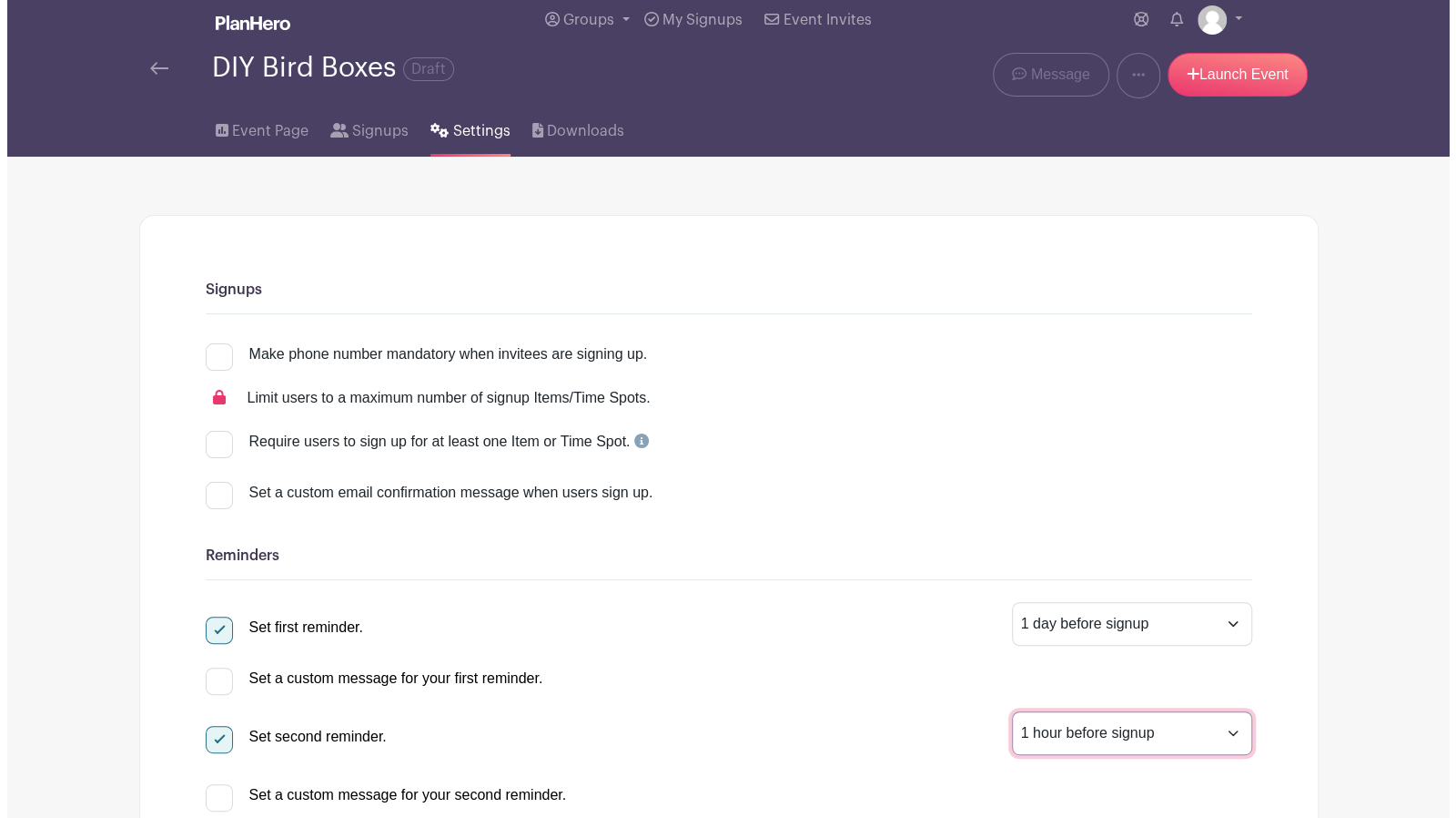
scroll to position [0, 0]
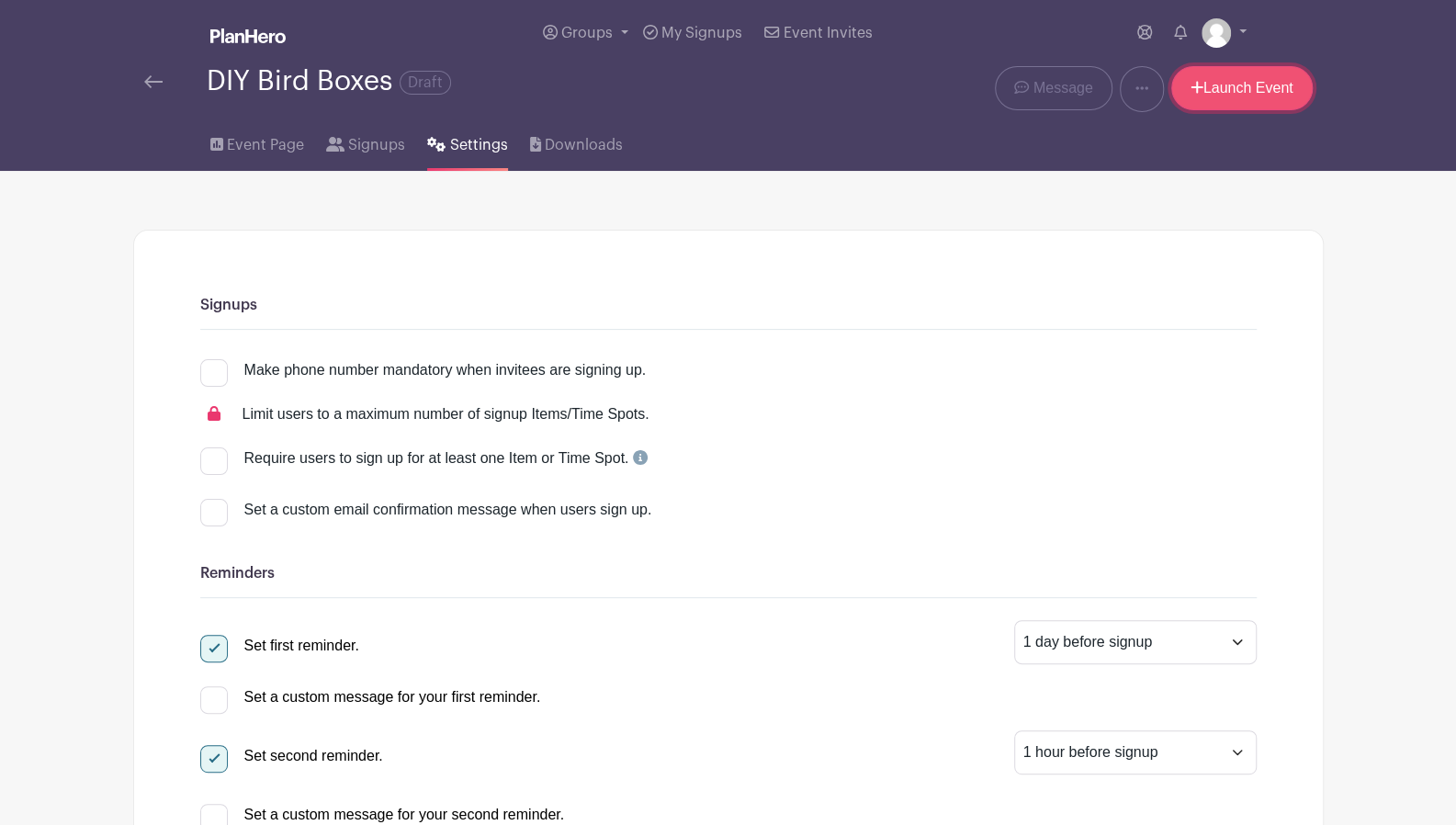
click at [1197, 96] on link "Launch Event" at bounding box center [1242, 88] width 142 height 45
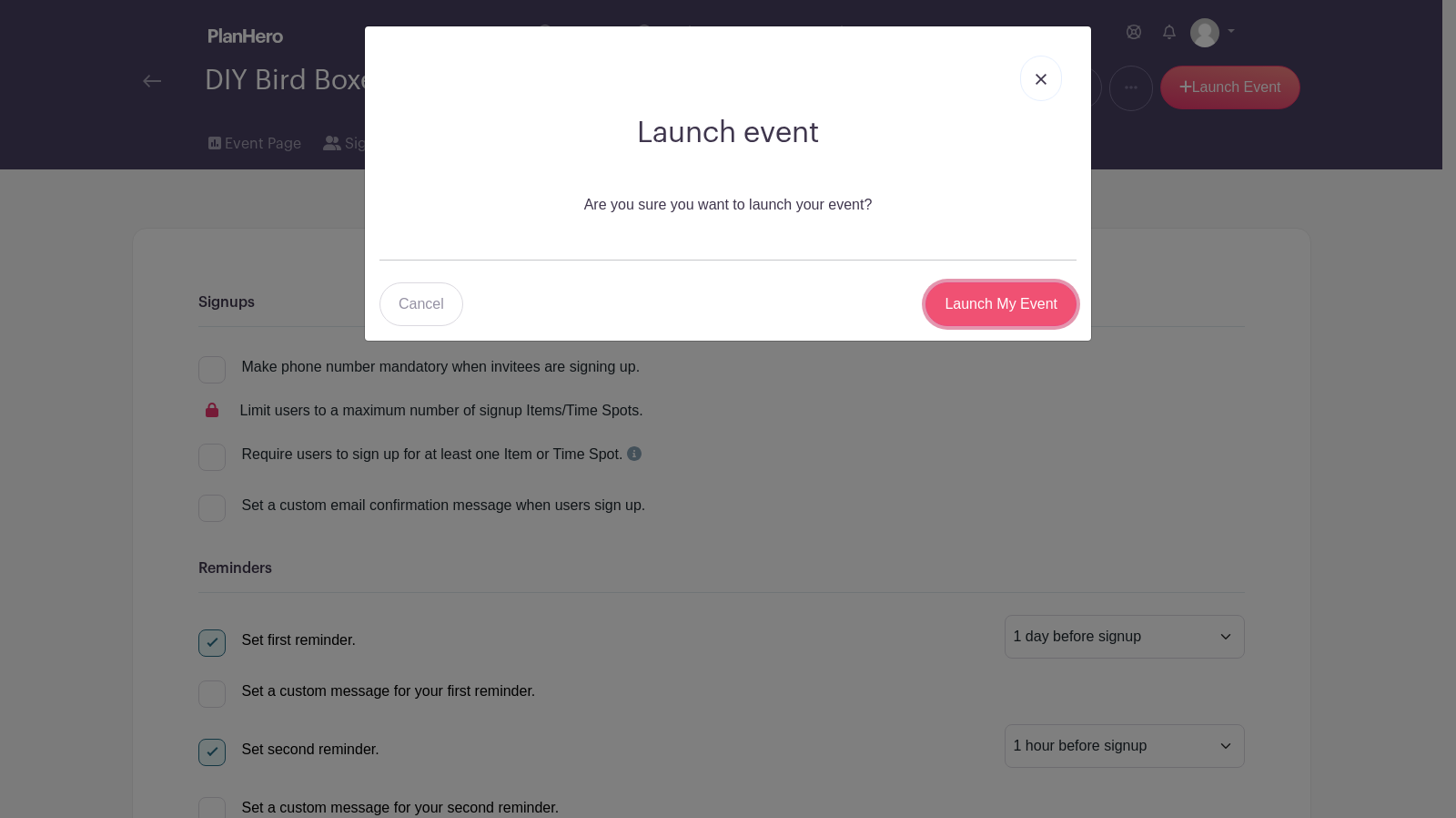
click at [961, 299] on input "Launch My Event" at bounding box center [1001, 304] width 151 height 44
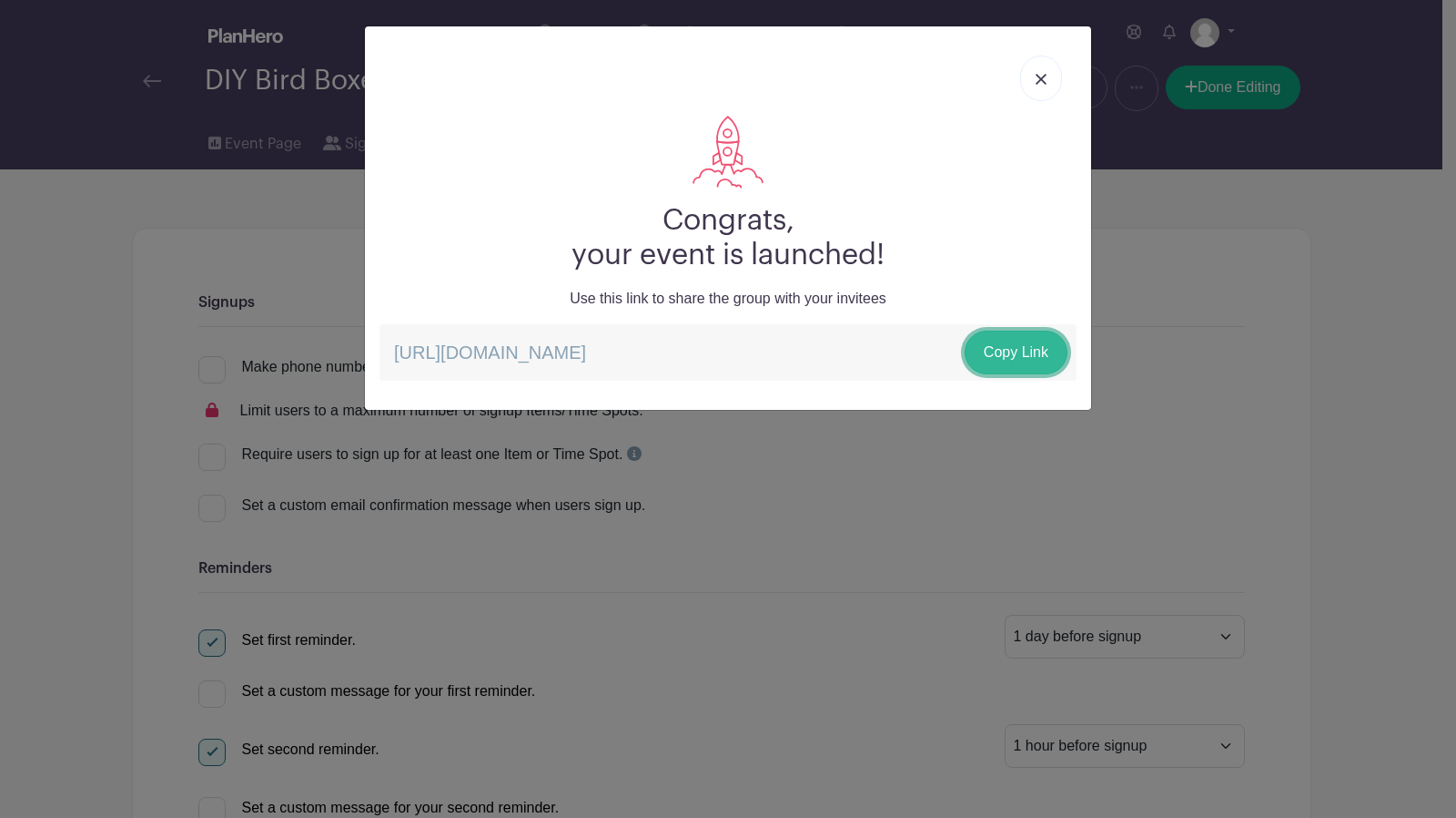
click at [1006, 354] on link "Copy Link" at bounding box center [1016, 352] width 103 height 44
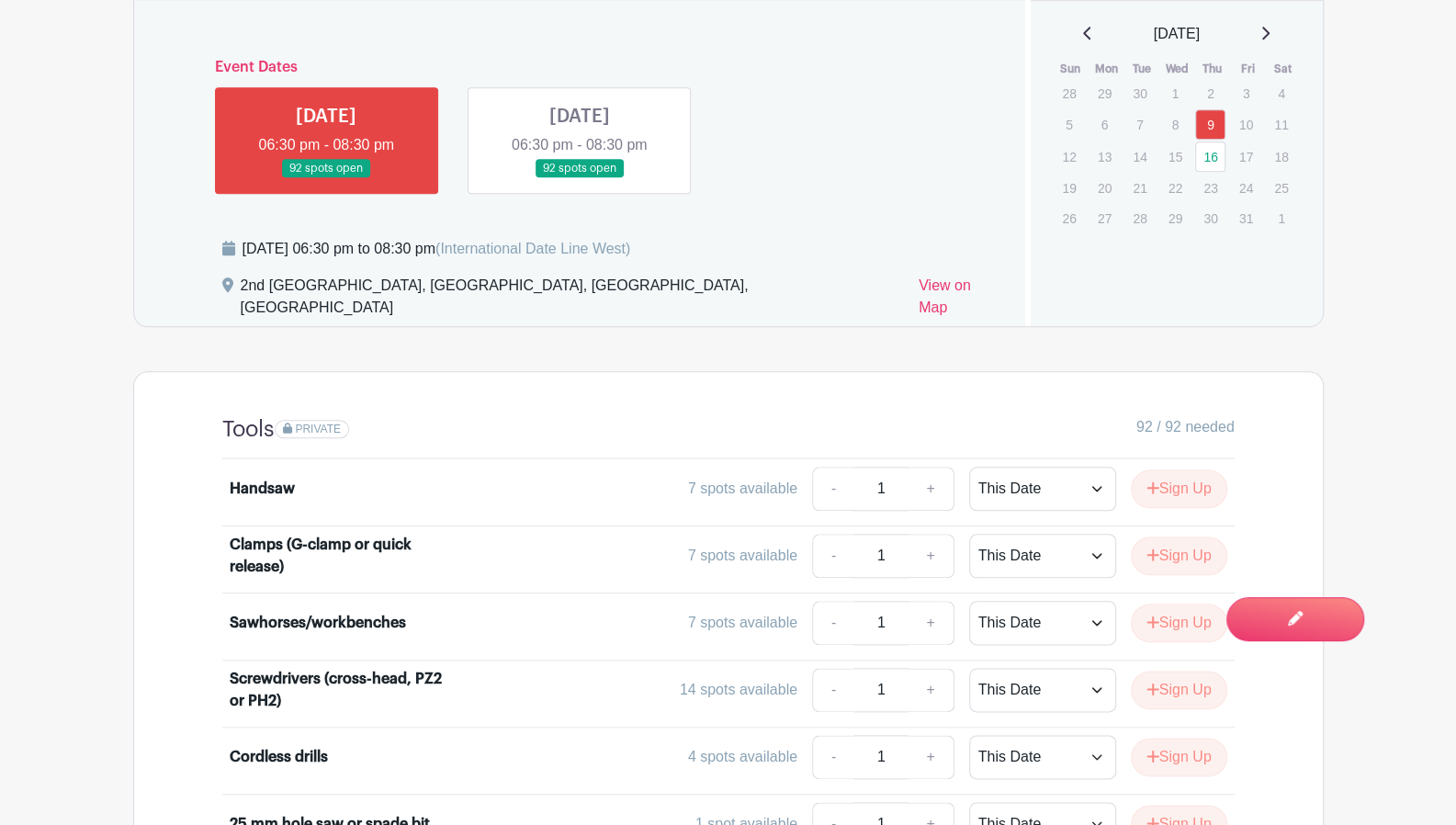
scroll to position [1024, 0]
click at [1040, 466] on select "This Date Select Dates" at bounding box center [1042, 488] width 147 height 45
click at [1017, 415] on div "PRIVATE 92 / 92 needed" at bounding box center [755, 428] width 960 height 27
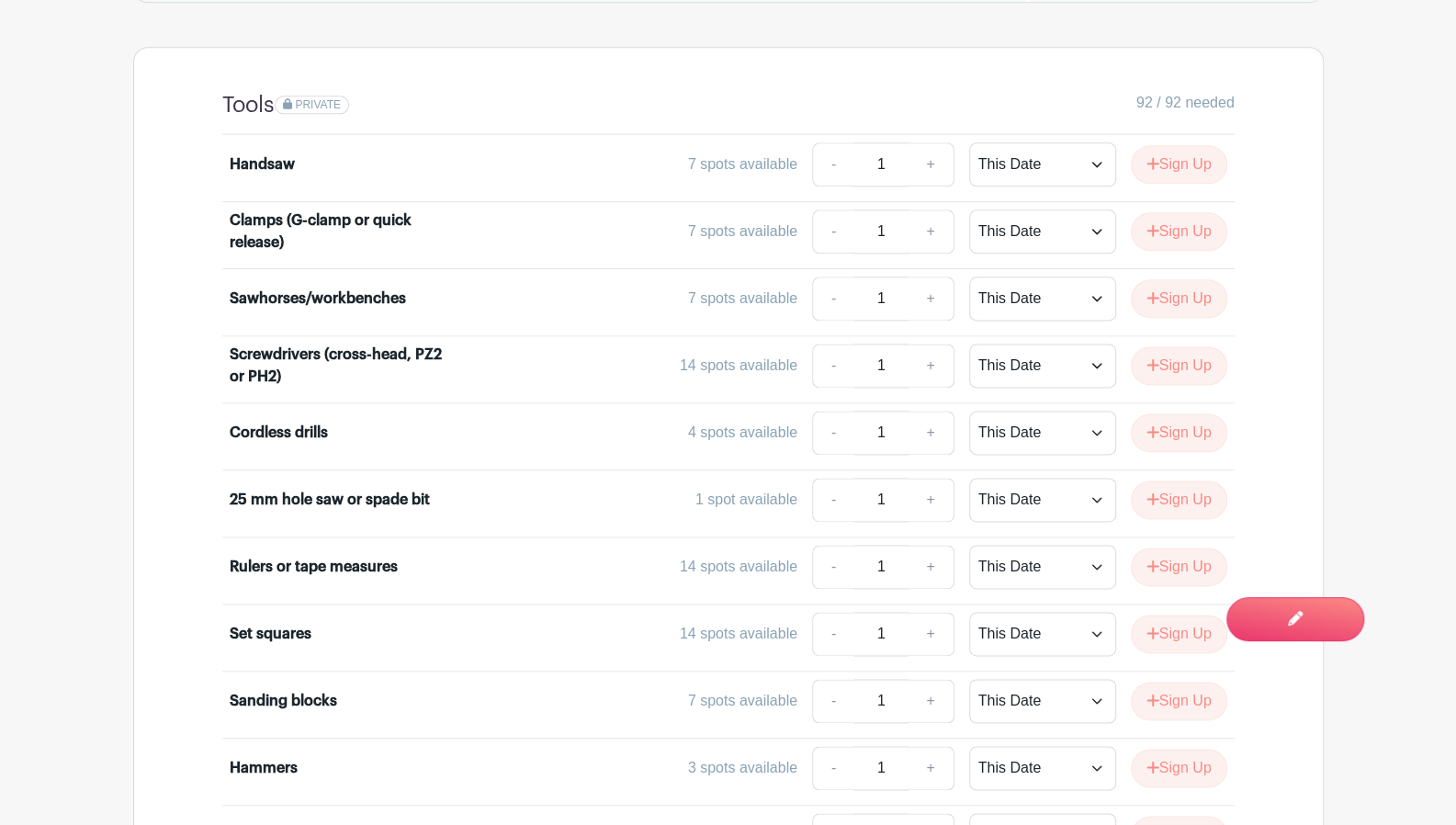
scroll to position [1346, 0]
